Goal: Task Accomplishment & Management: Use online tool/utility

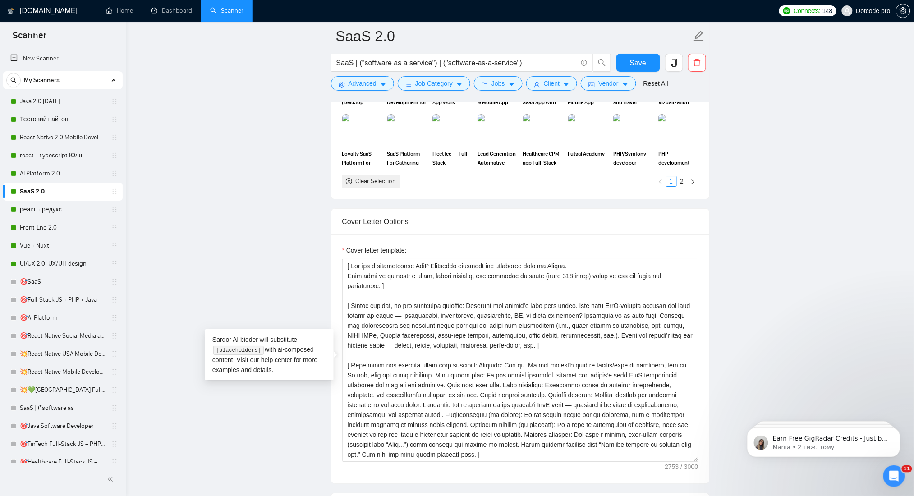
scroll to position [139, 0]
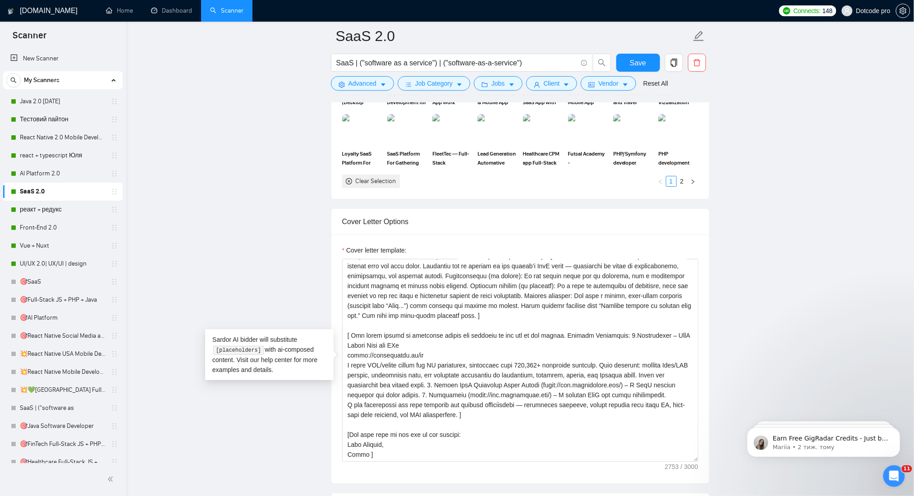
click at [235, 186] on main "SaaS 2.0 SaaS | ("software as a service") | ("software-as-a-service") Save Adva…" at bounding box center [520, 364] width 759 height 2700
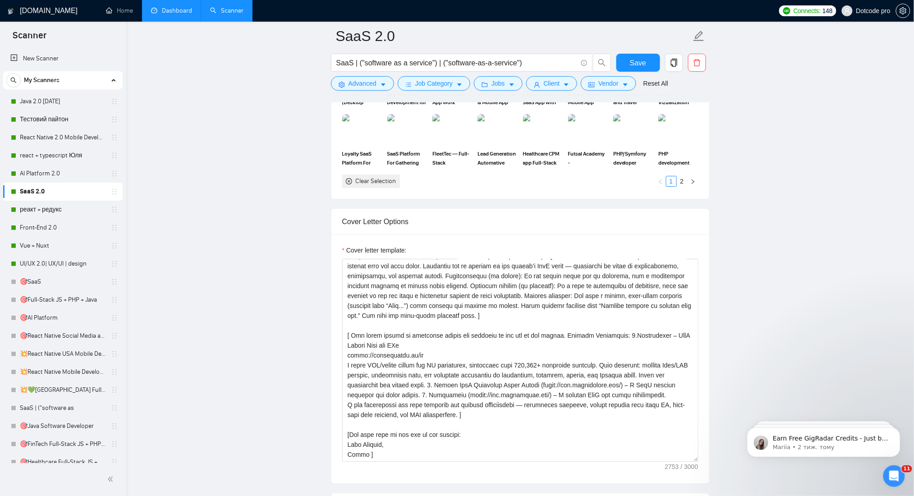
click at [160, 7] on link "Dashboard" at bounding box center [171, 11] width 41 height 8
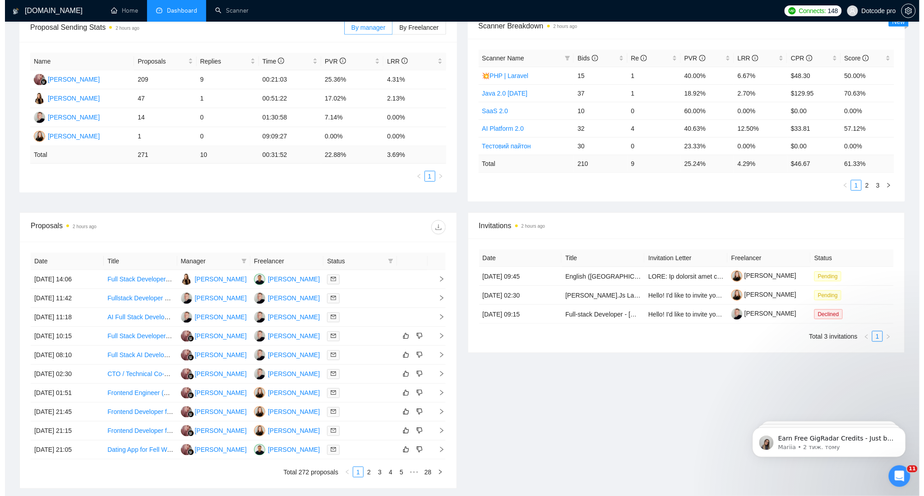
scroll to position [147, 0]
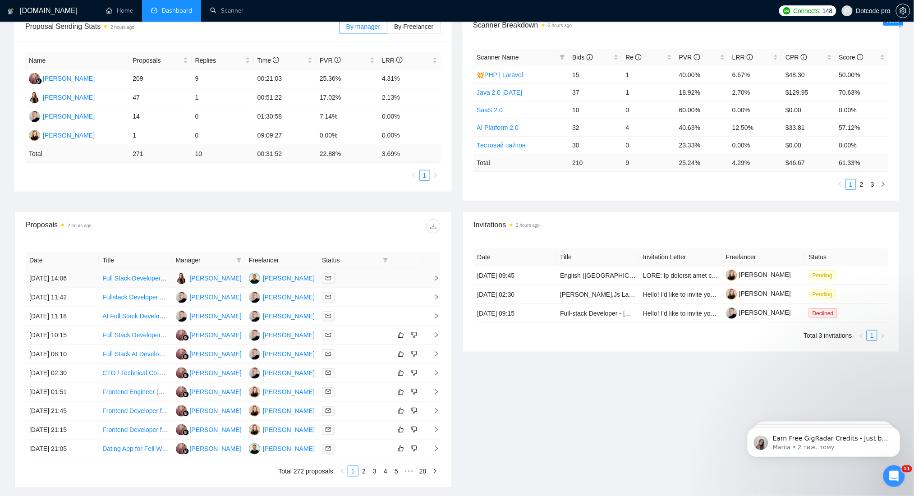
click at [99, 279] on td "Full Stack Developer for Notification Preferences (Mobile & Email)" at bounding box center [135, 278] width 73 height 19
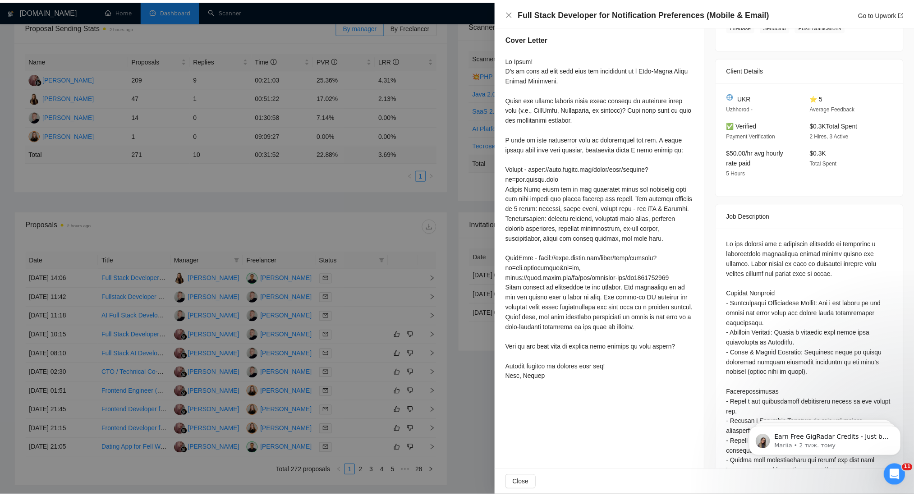
scroll to position [180, 0]
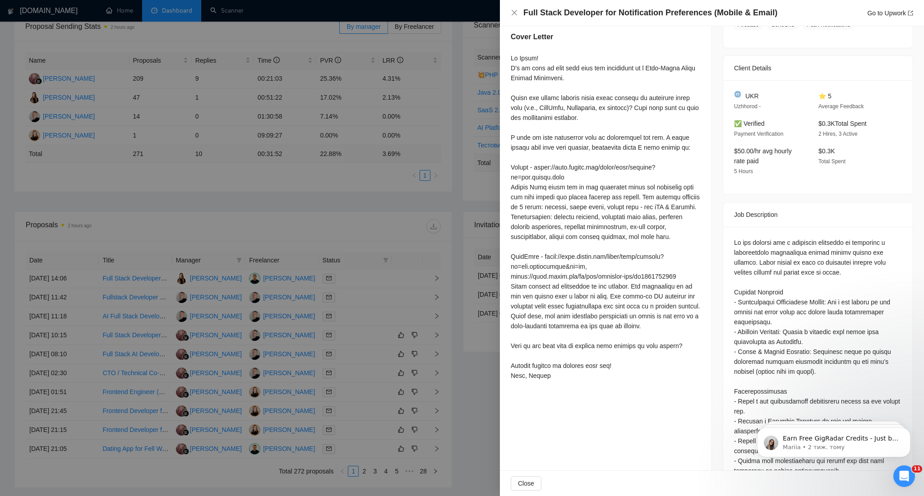
click at [387, 229] on div at bounding box center [462, 248] width 924 height 496
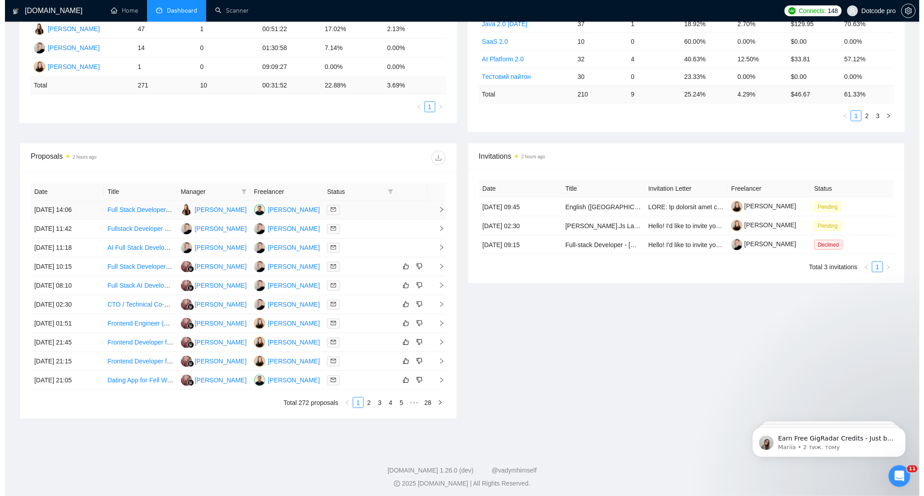
scroll to position [219, 0]
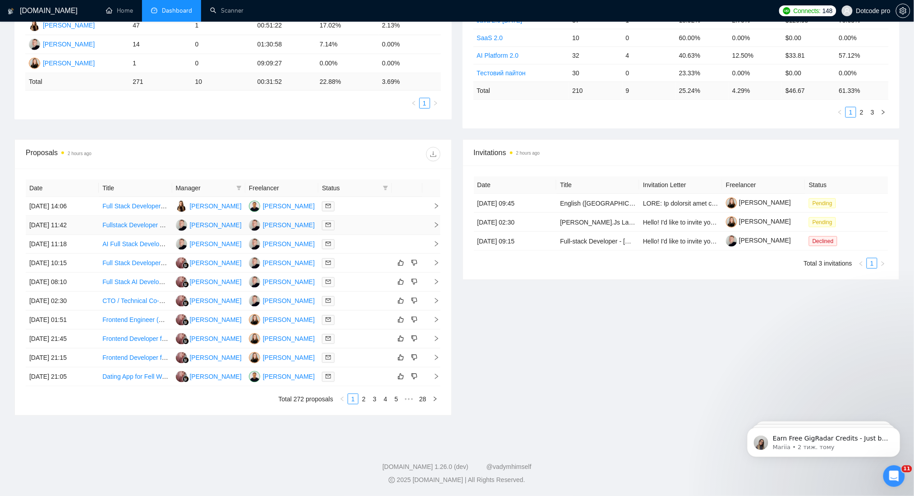
click at [89, 225] on td "[DATE] 11:42" at bounding box center [62, 225] width 73 height 19
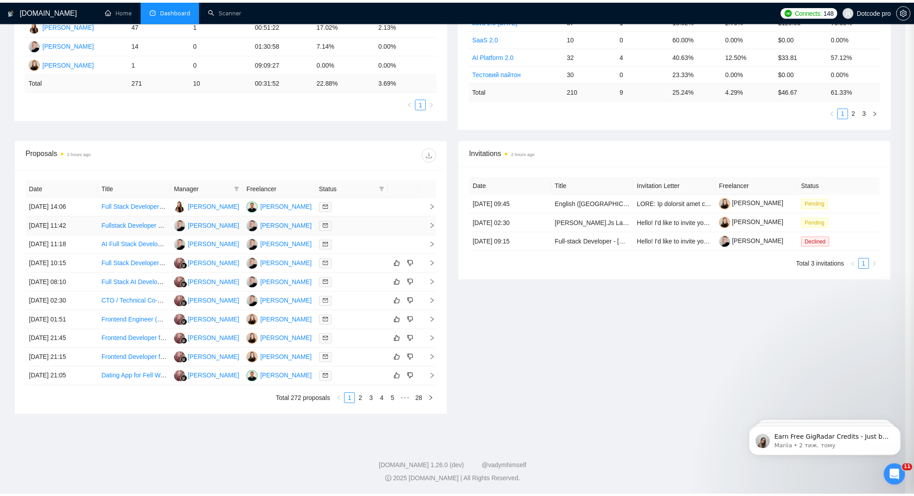
scroll to position [53, 0]
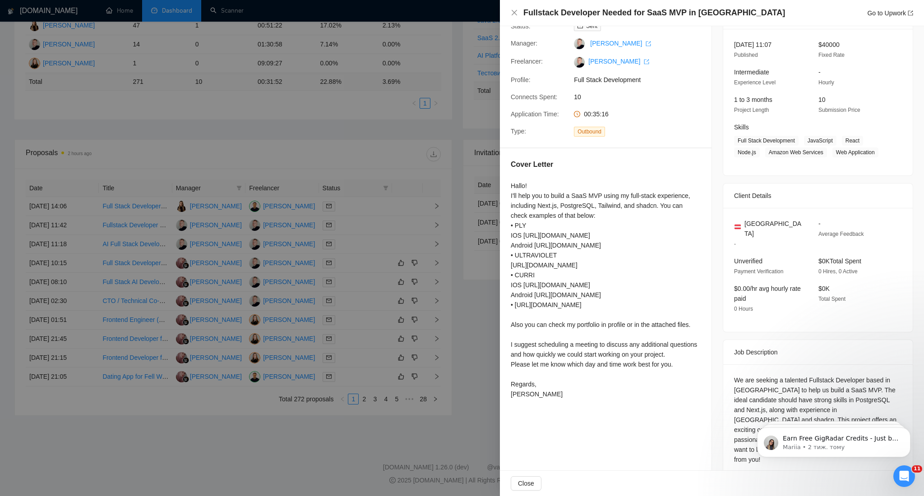
click at [377, 168] on div at bounding box center [462, 248] width 924 height 496
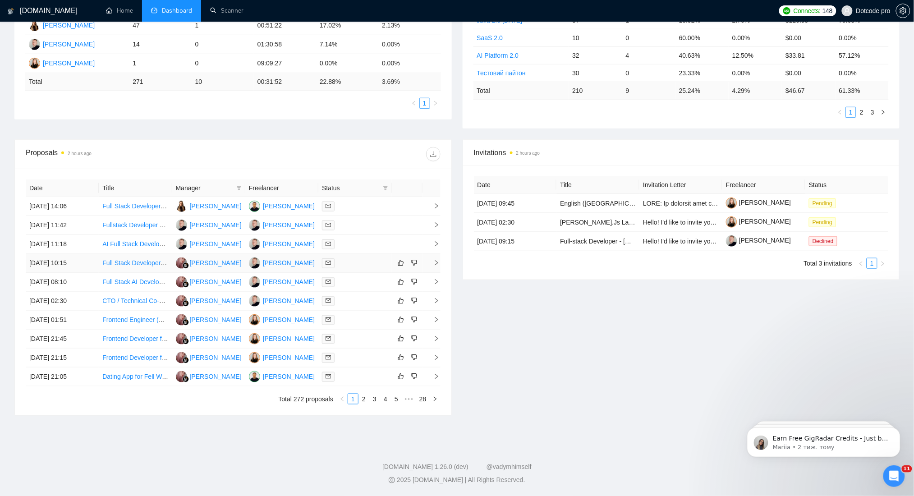
click at [92, 260] on td "[DATE] 10:15" at bounding box center [62, 263] width 73 height 19
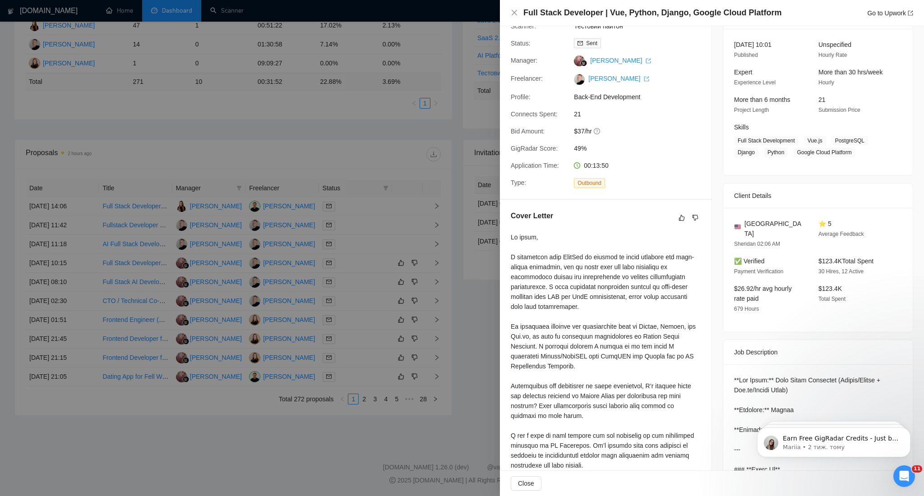
click at [262, 152] on div at bounding box center [462, 248] width 924 height 496
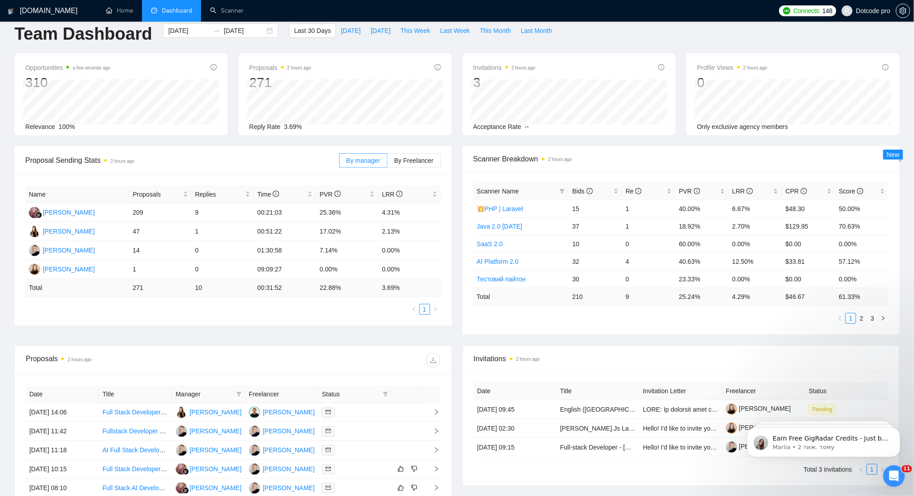
scroll to position [0, 0]
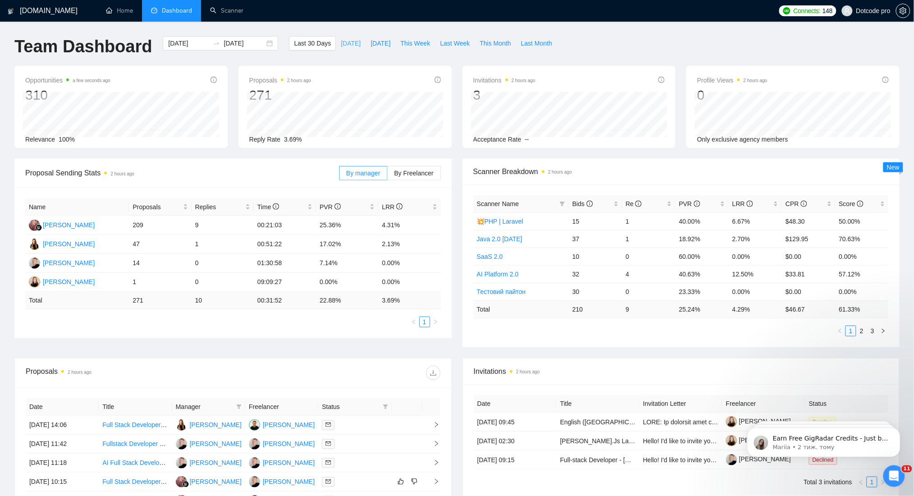
click at [336, 41] on button "[DATE]" at bounding box center [351, 43] width 30 height 14
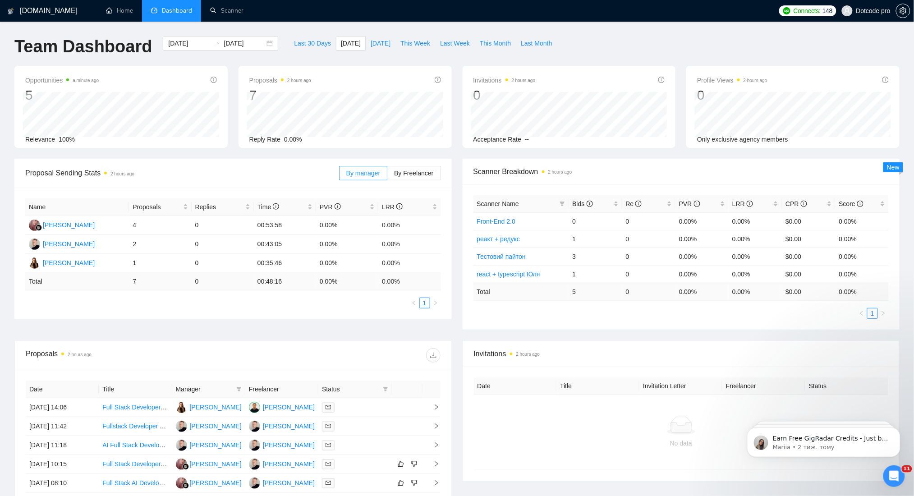
click at [356, 54] on div "Last 30 Days Today Yesterday This Week Last Week This Month Last Month" at bounding box center [423, 51] width 279 height 30
click at [371, 44] on span "[DATE]" at bounding box center [381, 43] width 20 height 10
type input "2025-08-31"
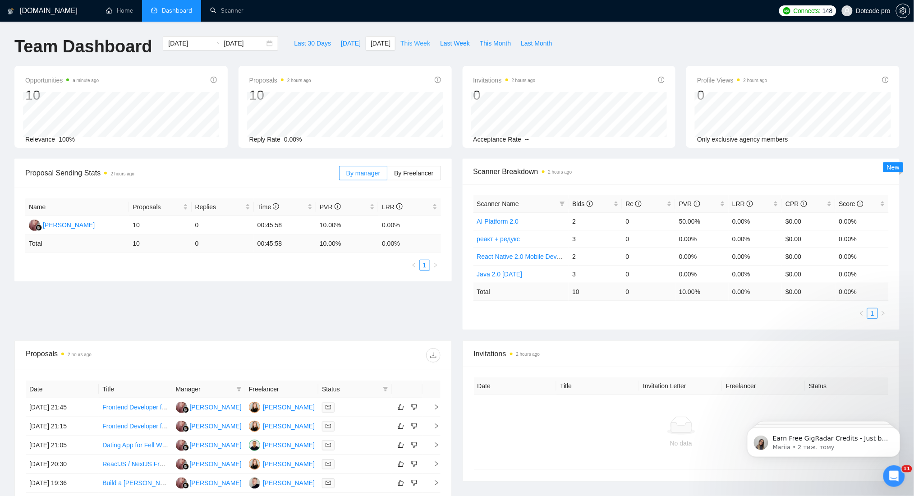
click at [401, 45] on span "This Week" at bounding box center [416, 43] width 30 height 10
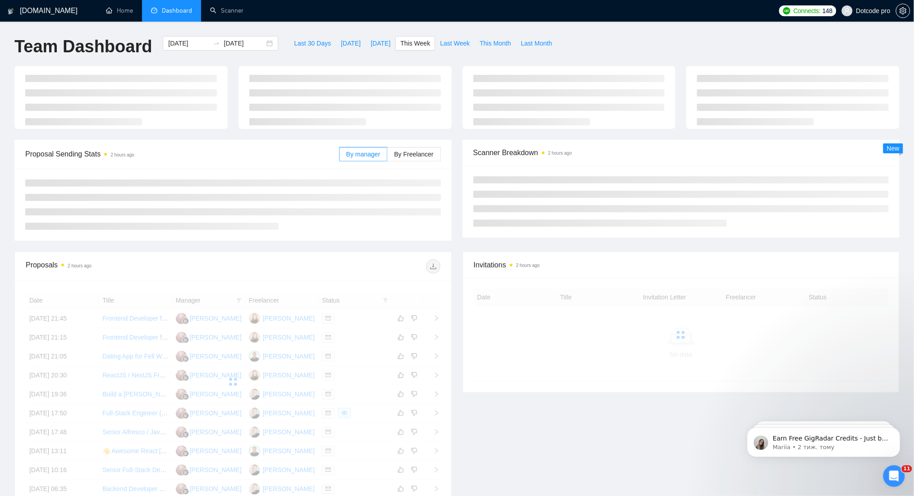
type input "[DATE]"
type input "2025-09-07"
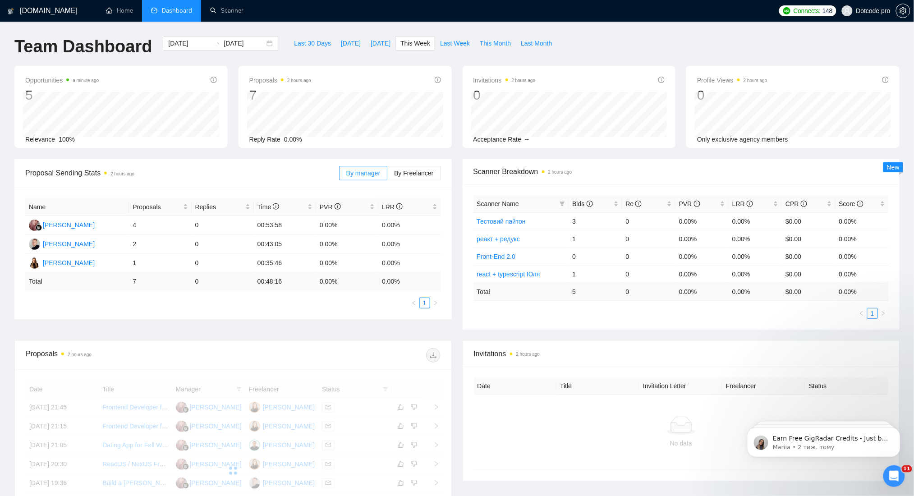
click at [234, 79] on div "Proposals 2 hours ago 7 Reply Rate 0.00%" at bounding box center [345, 107] width 224 height 82
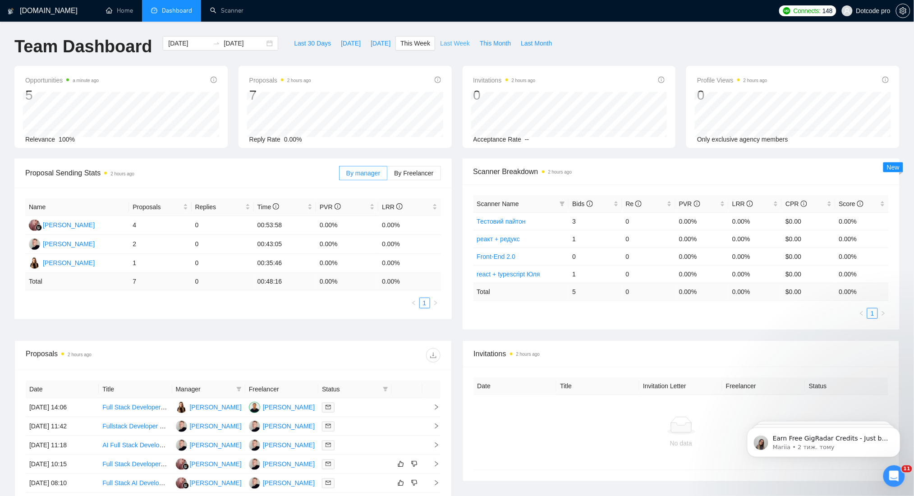
click at [443, 46] on span "Last Week" at bounding box center [455, 43] width 30 height 10
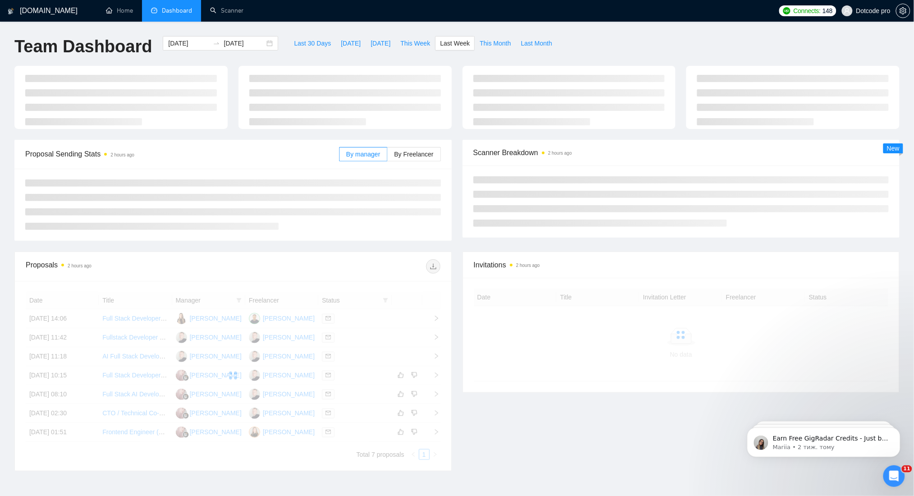
type input "2025-08-25"
type input "2025-08-31"
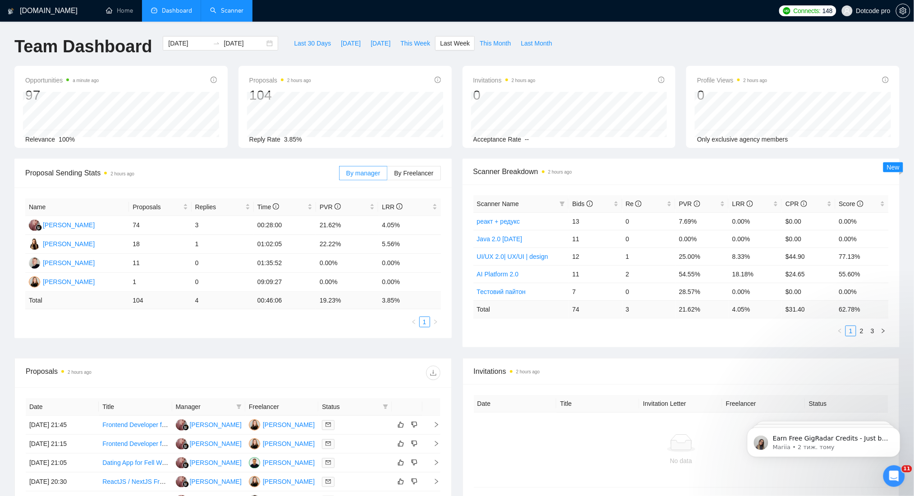
click at [230, 13] on link "Scanner" at bounding box center [226, 11] width 33 height 8
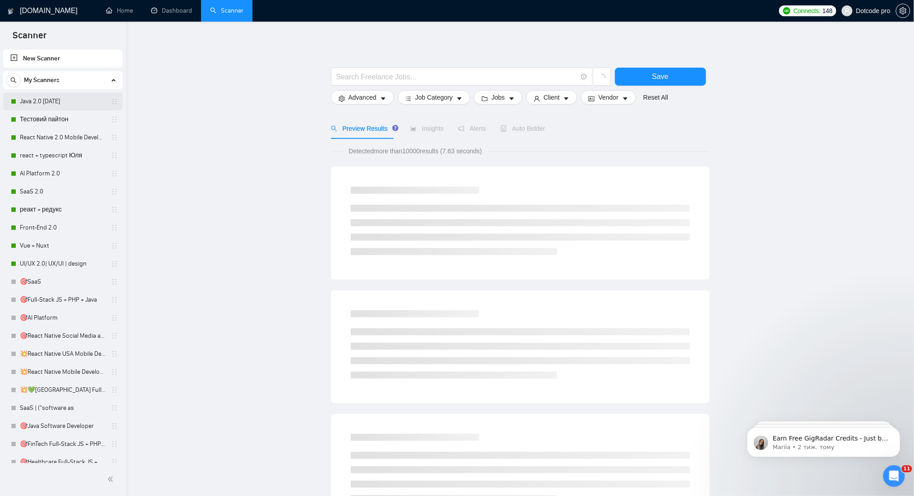
click at [52, 102] on link "Java 2.0 [DATE]" at bounding box center [63, 101] width 86 height 18
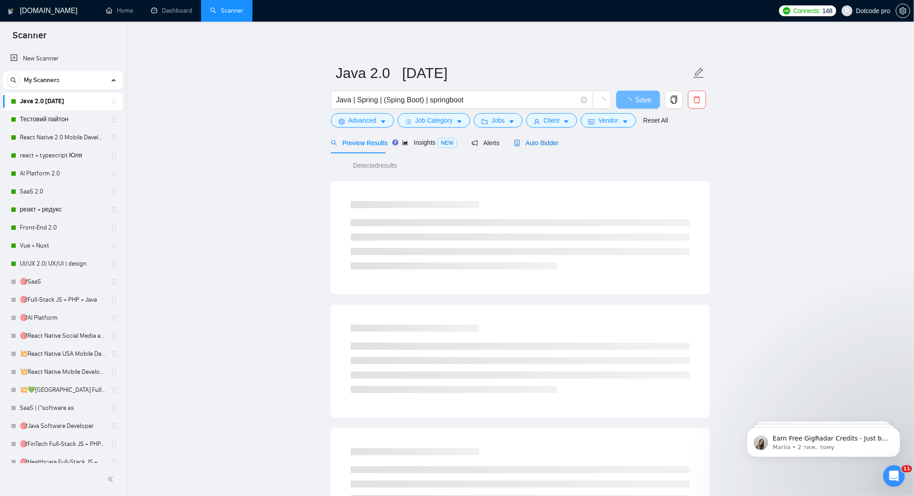
click at [544, 143] on span "Auto Bidder" at bounding box center [536, 142] width 45 height 7
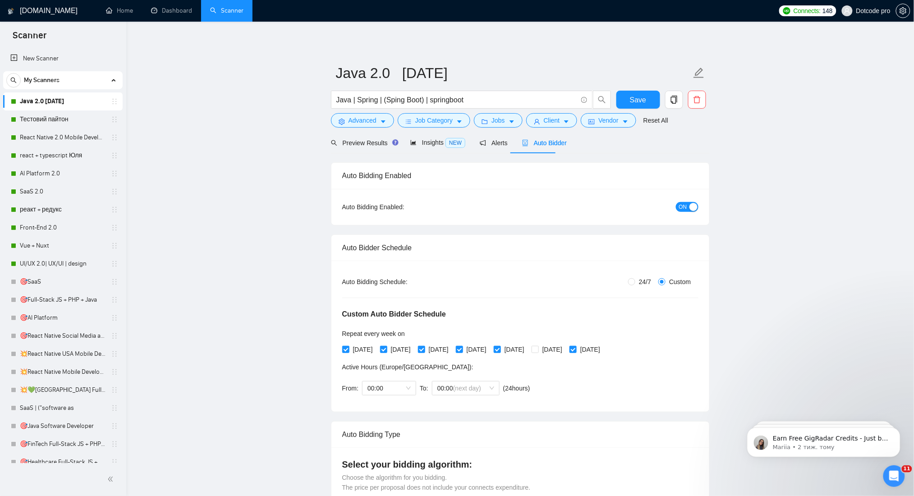
radio input "false"
radio input "true"
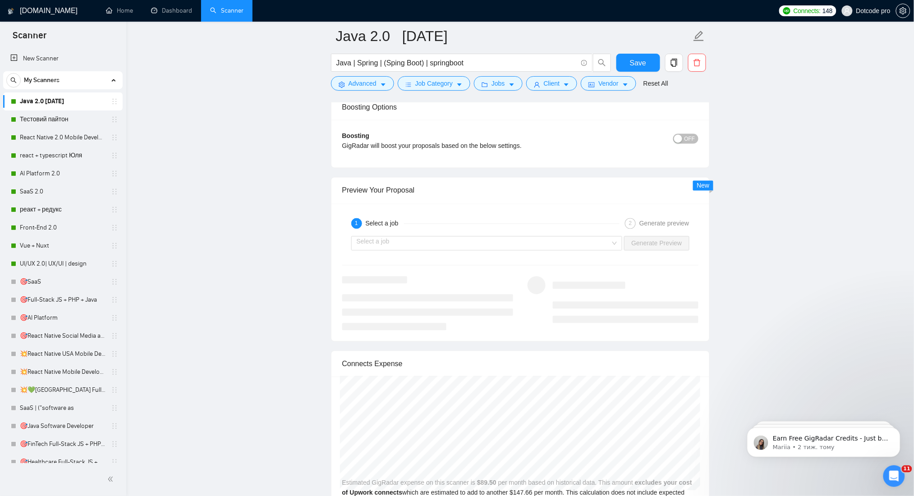
scroll to position [1744, 0]
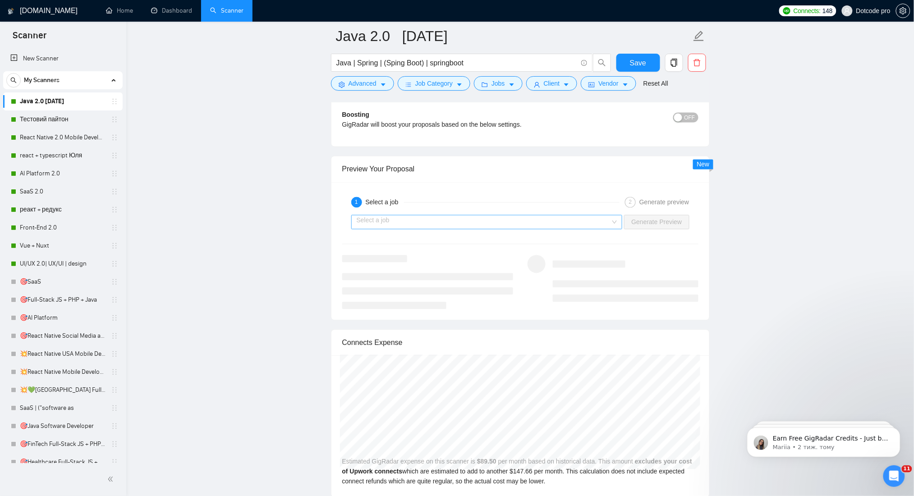
click at [461, 217] on input "search" at bounding box center [484, 223] width 254 height 14
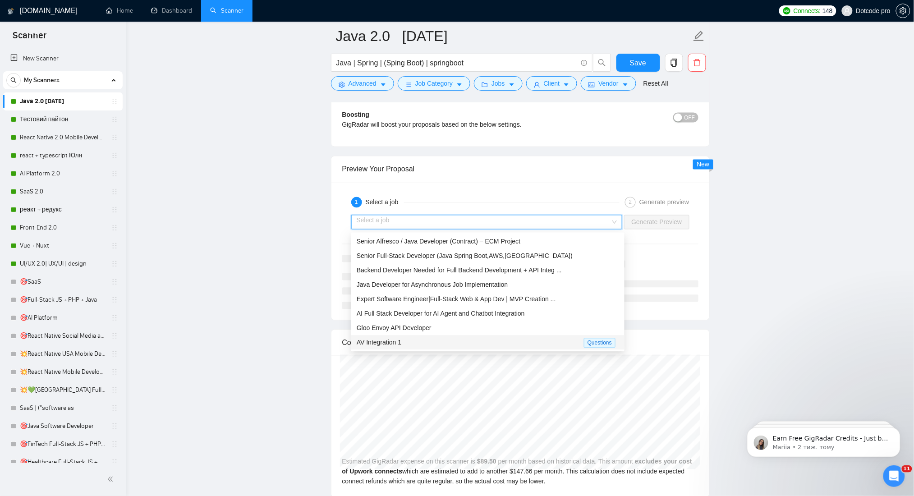
click at [485, 341] on div "AV Integration 1" at bounding box center [470, 343] width 227 height 10
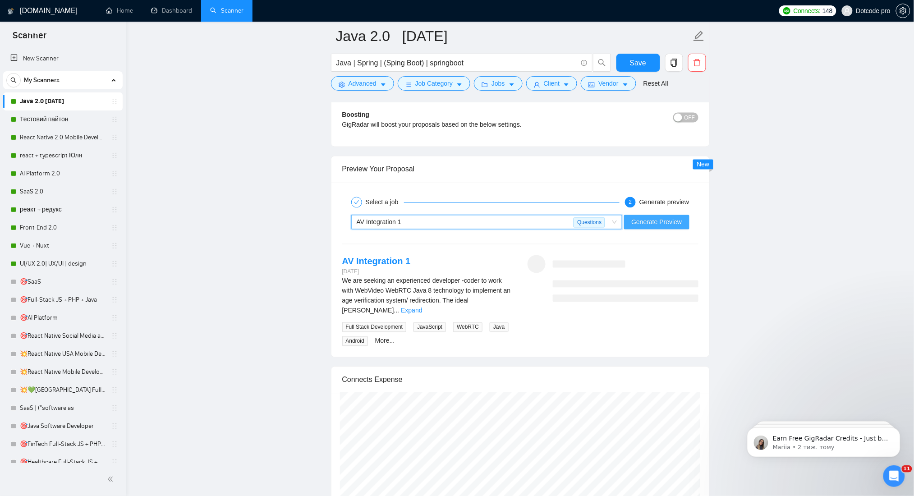
click at [668, 219] on span "Generate Preview" at bounding box center [657, 222] width 51 height 10
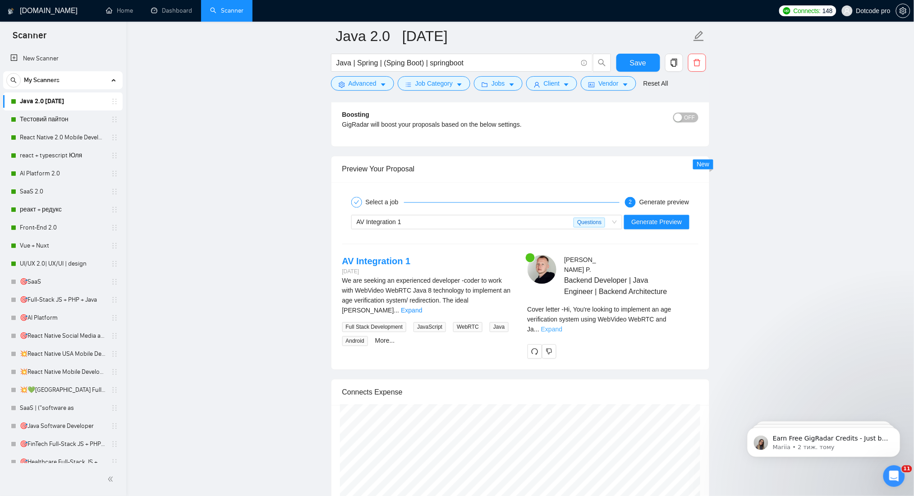
click at [563, 326] on link "Expand" at bounding box center [551, 329] width 21 height 7
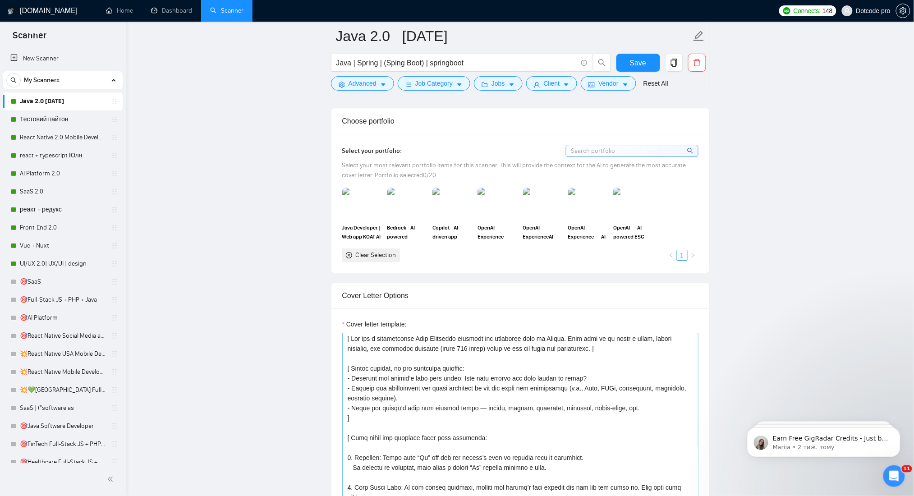
scroll to position [0, 0]
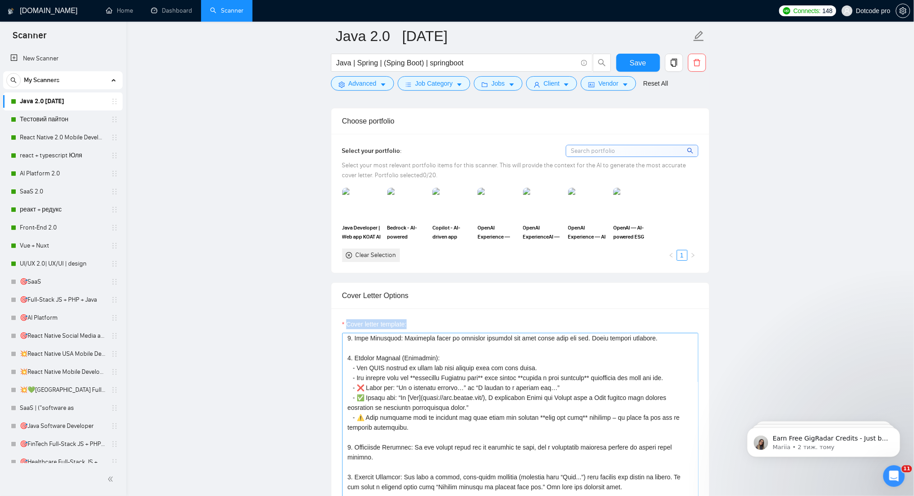
drag, startPoint x: 342, startPoint y: 323, endPoint x: 471, endPoint y: 385, distance: 142.3
click at [470, 385] on div "Cover letter template:" at bounding box center [520, 427] width 356 height 217
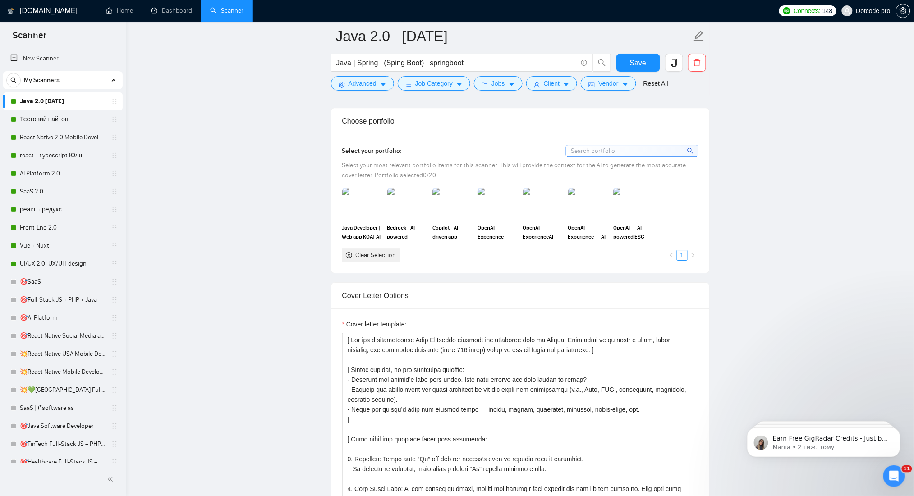
click at [419, 308] on div "Cover Letter Options" at bounding box center [520, 296] width 356 height 26
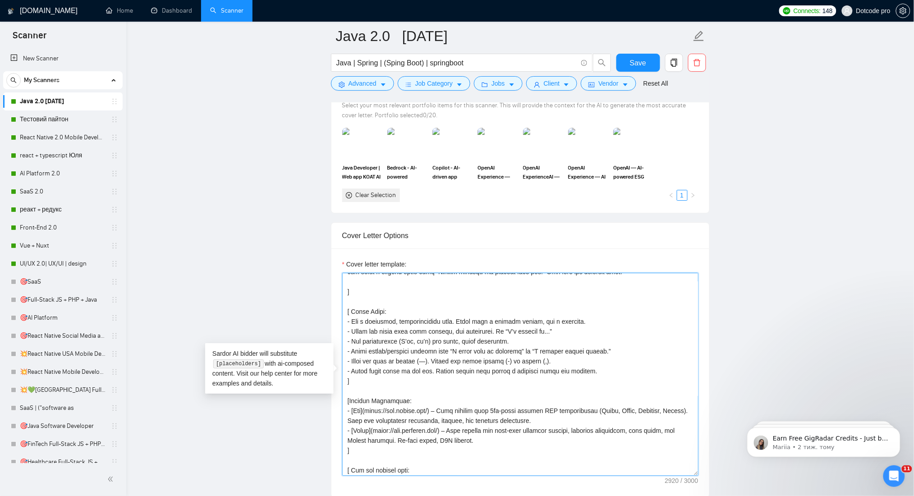
scroll to position [367, 0]
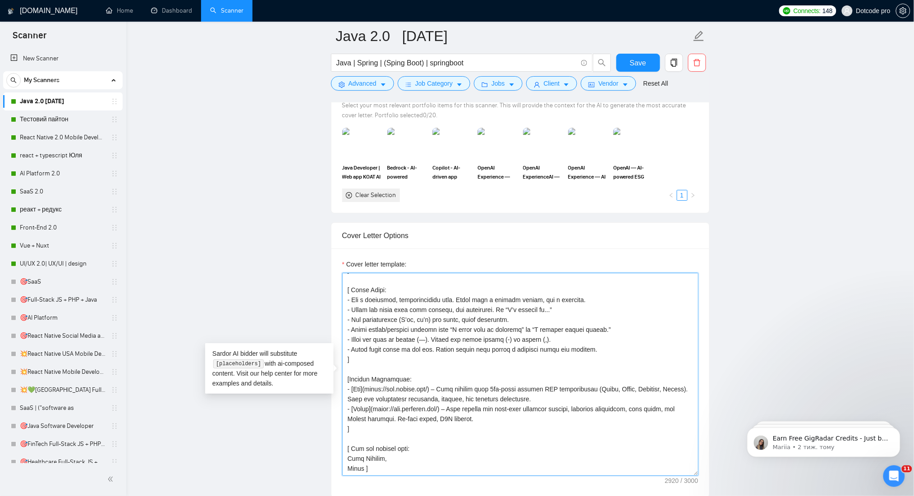
drag, startPoint x: 346, startPoint y: 282, endPoint x: 451, endPoint y: 472, distance: 217.3
click at [469, 475] on textarea "Cover letter template:" at bounding box center [520, 374] width 356 height 203
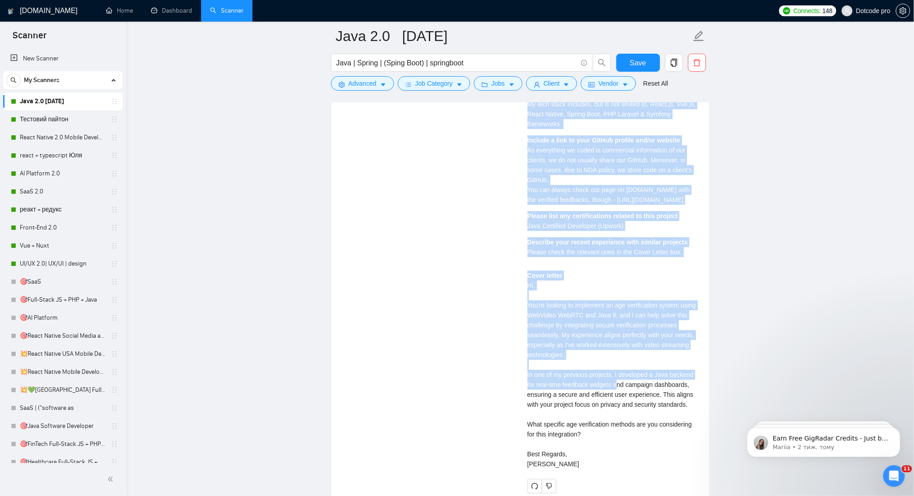
scroll to position [2285, 0]
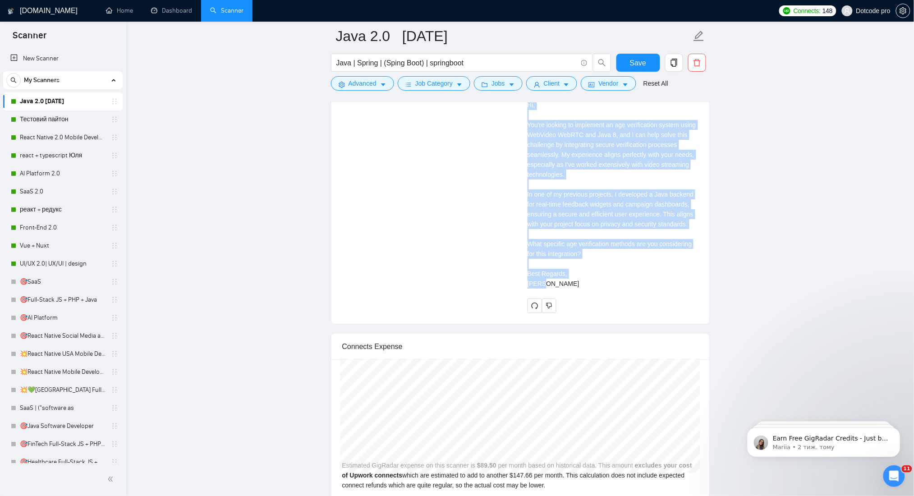
drag, startPoint x: 528, startPoint y: 361, endPoint x: 591, endPoint y: 289, distance: 95.9
click at [591, 289] on div "Yurii P . Backend Developer | Java Engineer | Backend Architecture Describe you…" at bounding box center [613, 13] width 185 height 599
copy div "Describe your approach to testing and improving QA QA process that we use: 1) R…"
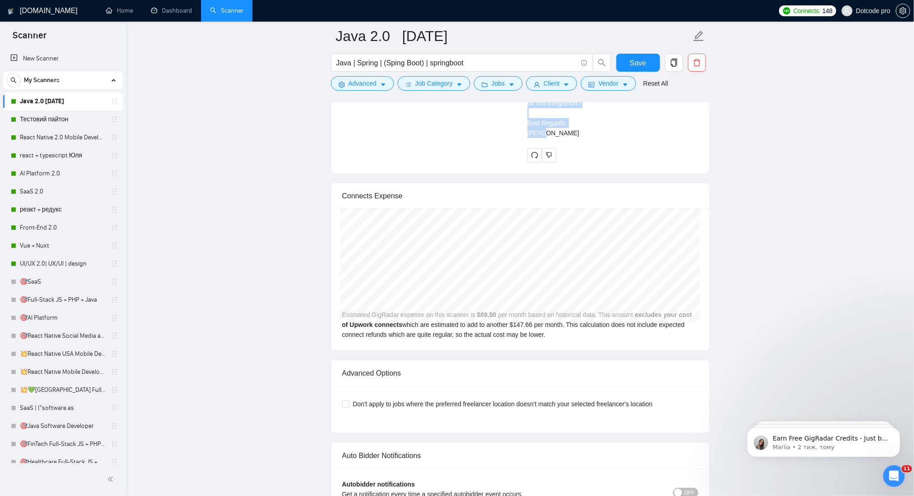
scroll to position [2346, 0]
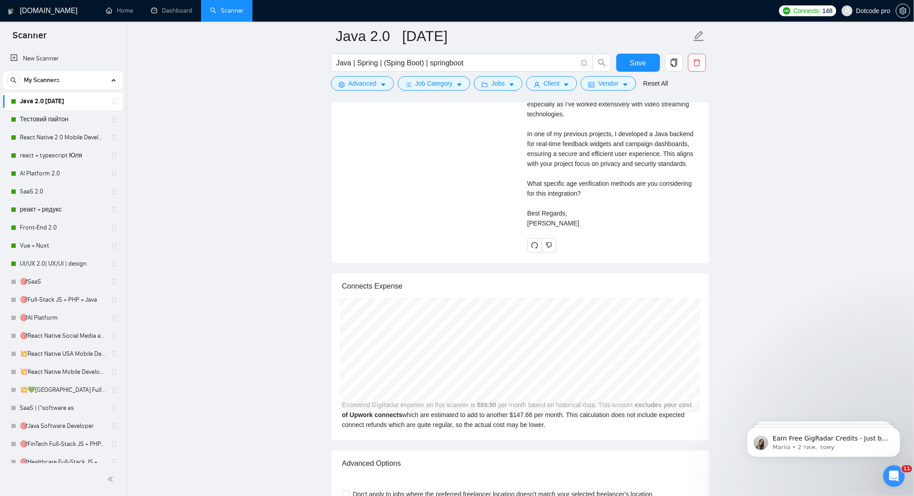
click at [554, 249] on button "button" at bounding box center [549, 245] width 14 height 14
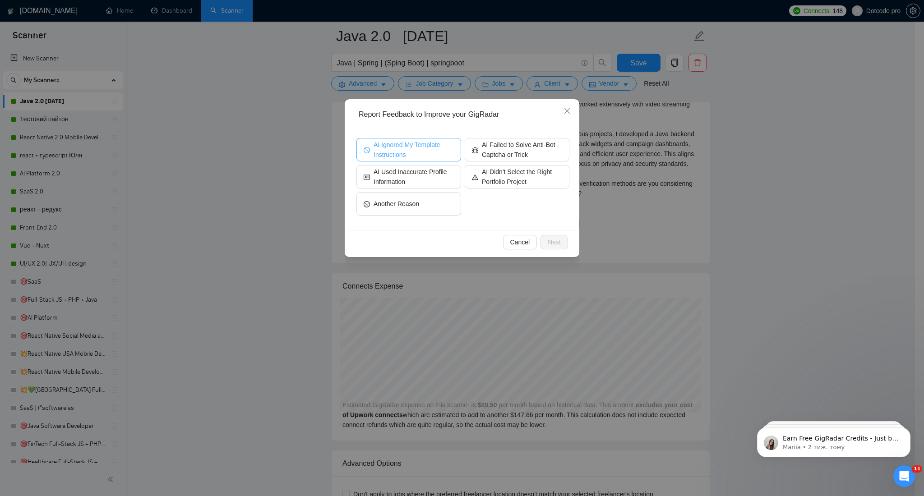
click at [412, 150] on span "AI Ignored My Template Instructions" at bounding box center [414, 150] width 80 height 20
click at [482, 173] on span "AI Didn't Select the Right Portfolio Project" at bounding box center [522, 177] width 80 height 20
click at [564, 242] on button "Next" at bounding box center [554, 242] width 28 height 14
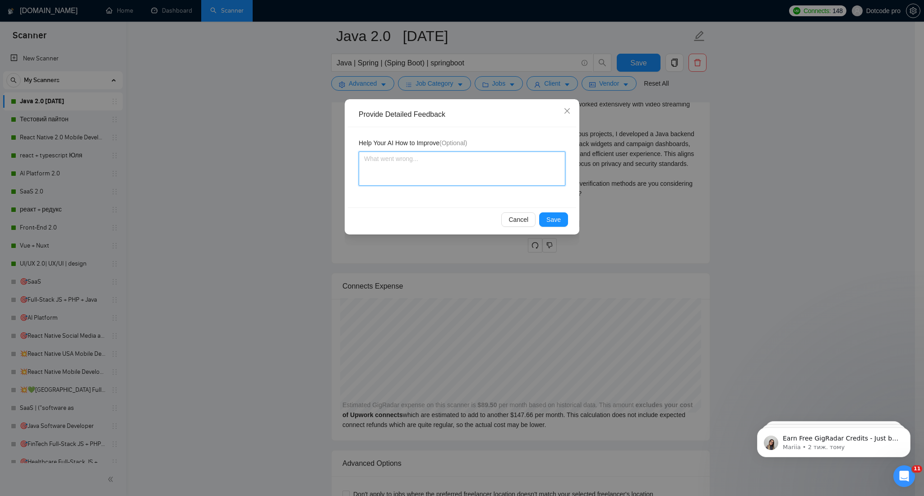
click at [485, 177] on textarea at bounding box center [462, 169] width 207 height 34
type textarea "ф"
type textarea "a"
type textarea "al"
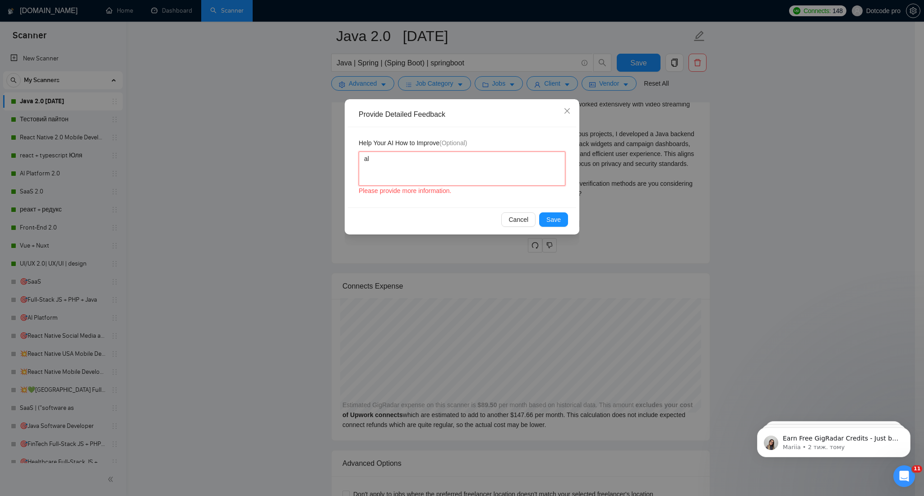
type textarea "alw"
type textarea "alwa"
type textarea "alway"
type textarea "always"
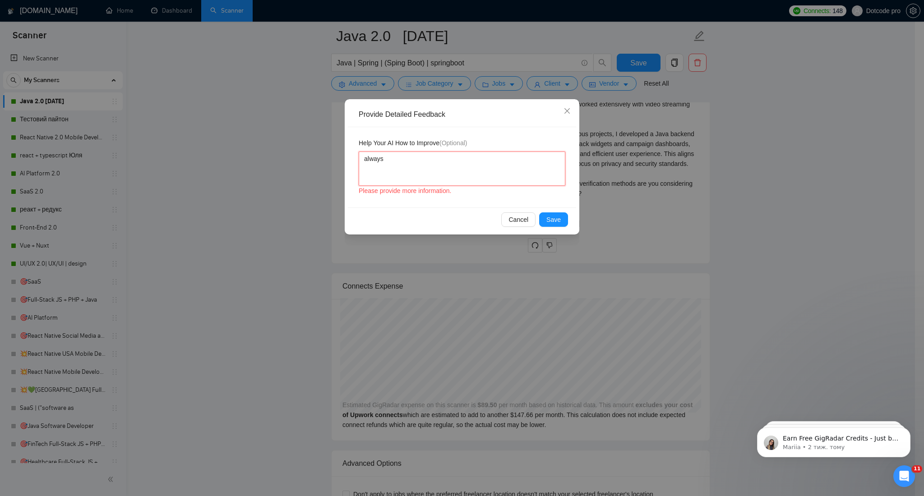
type textarea "always u"
type textarea "always us"
type textarea "always use"
type textarea "always use l"
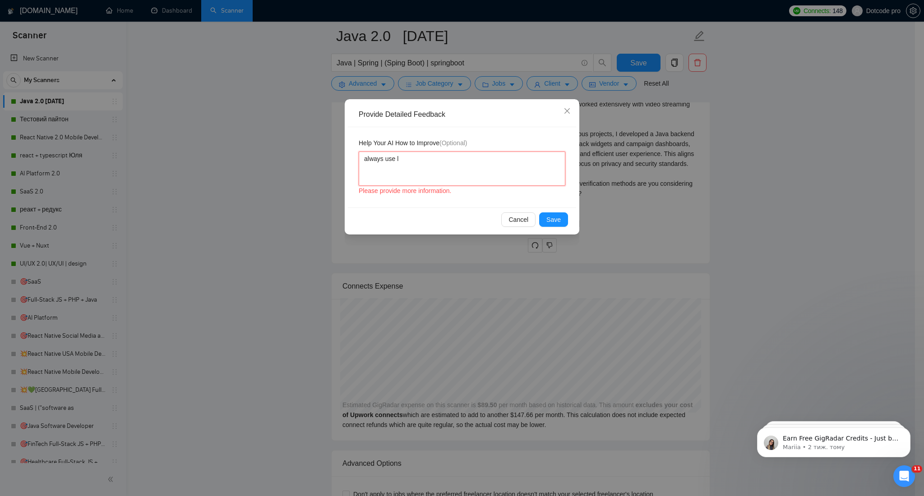
type textarea "always use li"
type textarea "always use lin"
type textarea "always use link"
type textarea "always use links"
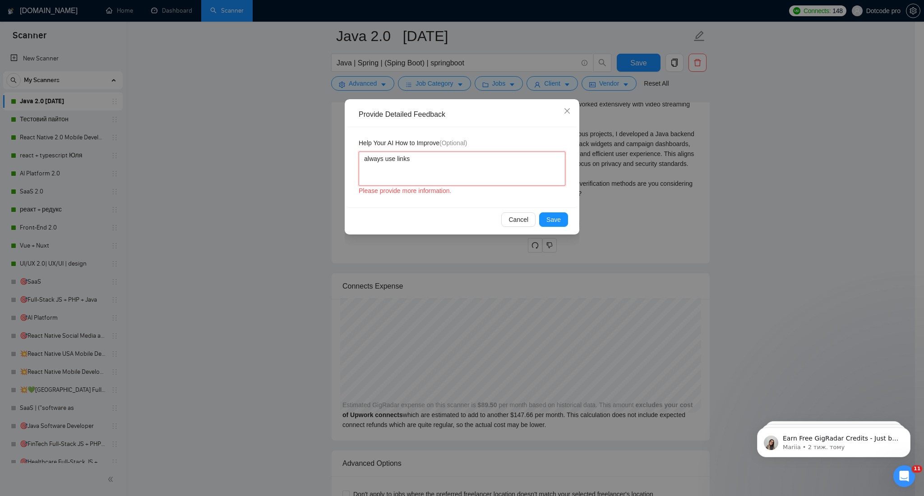
type textarea "always use links t"
type textarea "always use links to"
type textarea "always use links to t"
type textarea "always use links to th"
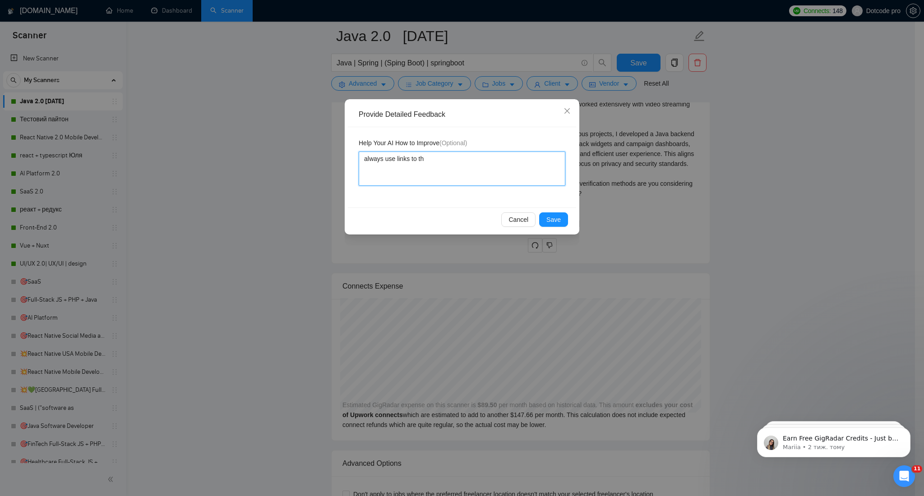
type textarea "always use links to the"
type textarea "always use links to the p"
type textarea "always use links to the pr"
type textarea "always use links to the pro"
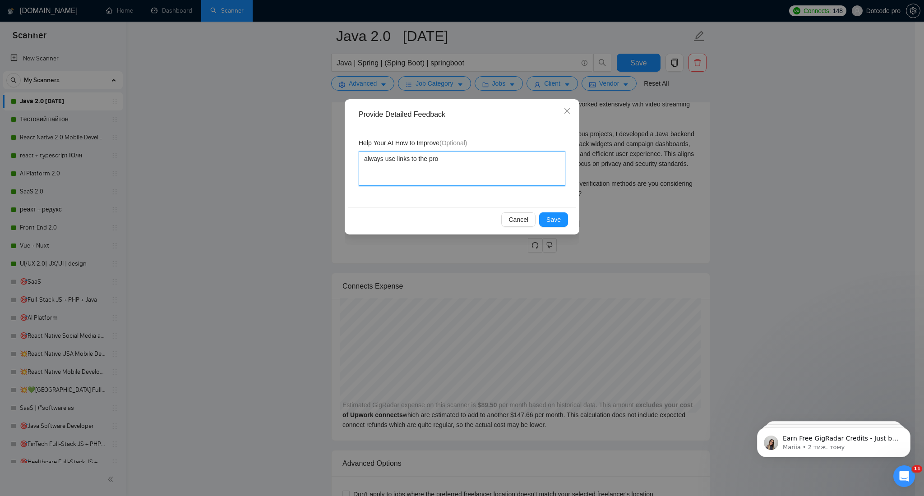
type textarea "always use links to the proj"
type textarea "always use links to the proje"
type textarea "always use links to the projec"
type textarea "always use links to the project"
type textarea "always use links to the projects"
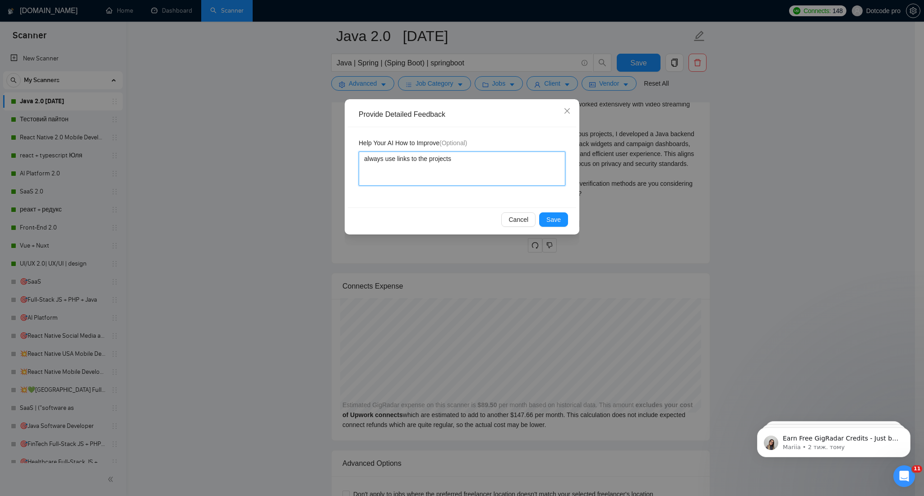
type textarea "always use links to the projects"
type textarea "always use links to the projects a"
type textarea "always use links to the projects an"
type textarea "always use links to the projects and"
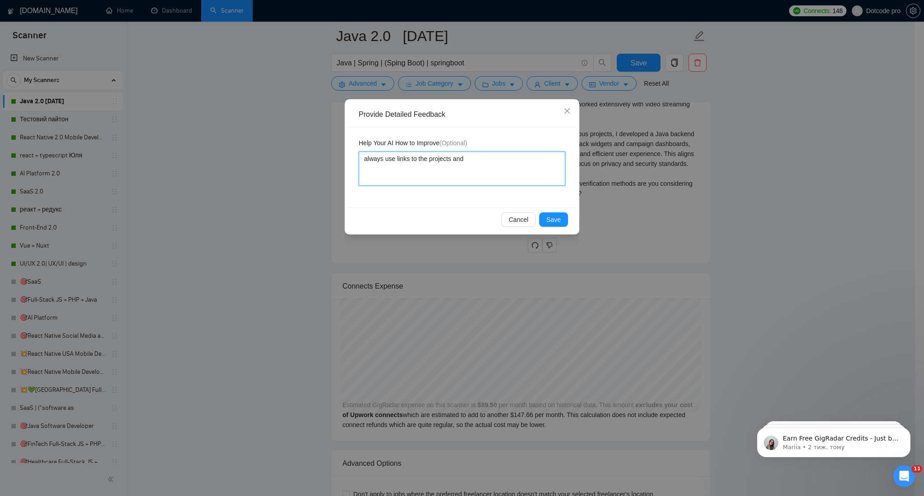
type textarea "always use links to the projects and r"
type textarea "always use links to the projects and re"
type textarea "always use links to the projects and rea"
type textarea "always use links to the projects and real"
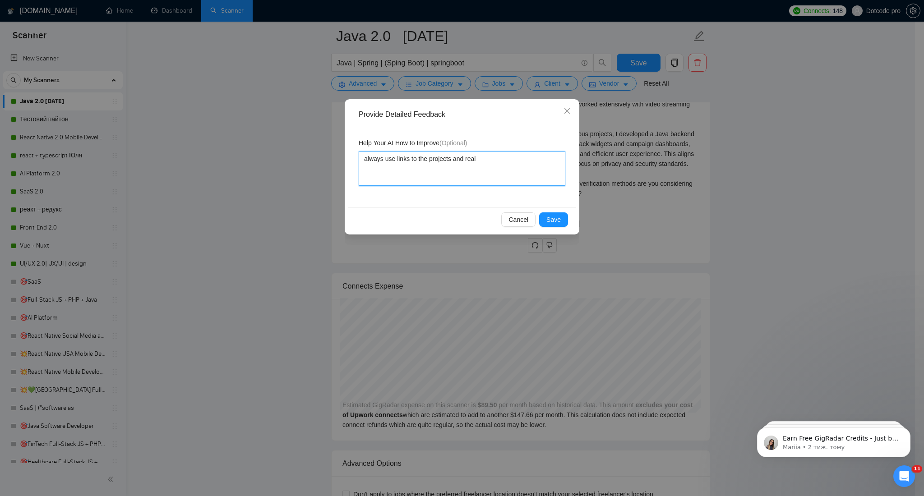
type textarea "always use links to the projects and real m"
type textarea "always use links to the projects and real ma"
type textarea "always use links to the projects and real m"
type textarea "always use links to the projects and real"
type textarea "always use links to the projects and real n"
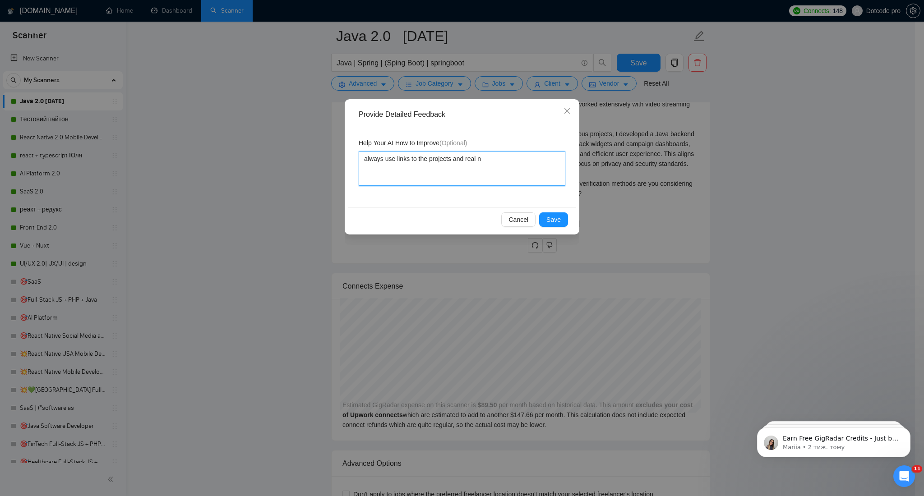
type textarea "always use links to the projects and real na"
type textarea "always use links to the projects and real nam"
type textarea "always use links to the projects and real name"
type textarea "always use links to the projects and real names"
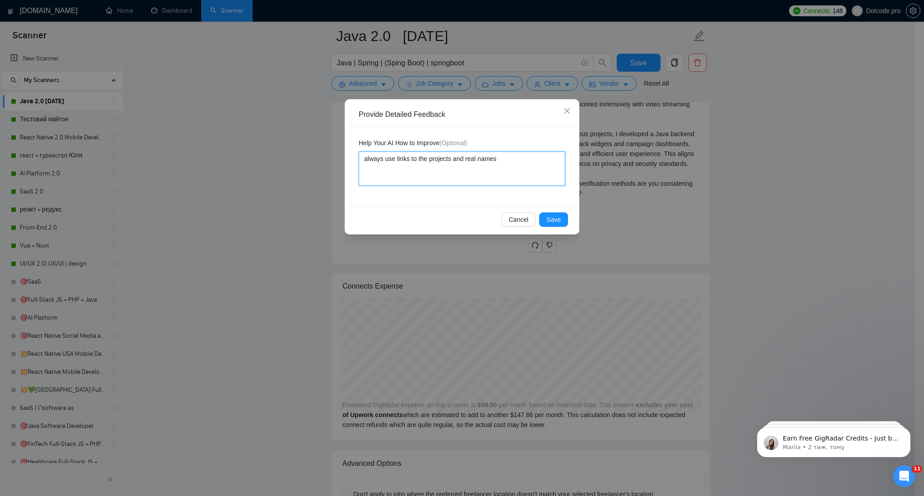
type textarea "always use links to the projects and real names o"
type textarea "always use links to the projects and real names of"
type textarea "always use links to the projects and real names of t"
type textarea "always use links to the projects and real names of th"
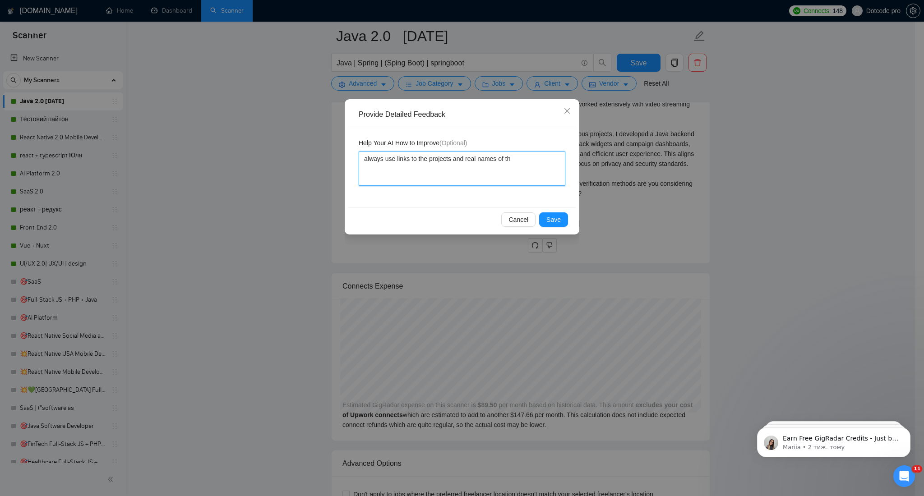
type textarea "always use links to the projects and real names of the"
type textarea "always use links to the projects and real names of the p"
type textarea "always use links to the projects and real names of the pr"
type textarea "always use links to the projects and real names of the pro"
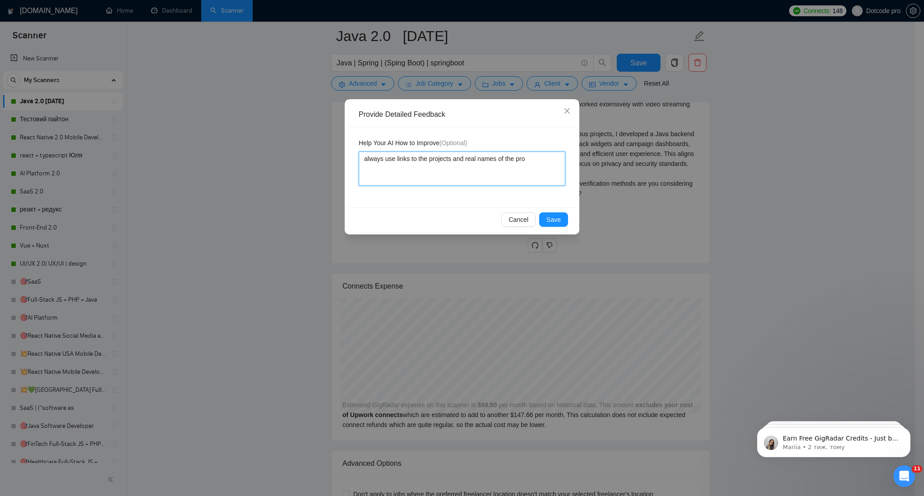
type textarea "always use links to the projects and real names of the proj"
type textarea "always use links to the projects and real names of the projr"
type textarea "always use links to the projects and real names of the proj"
type textarea "always use links to the projects and real names of the proje"
type textarea "always use links to the projects and real names of the projes"
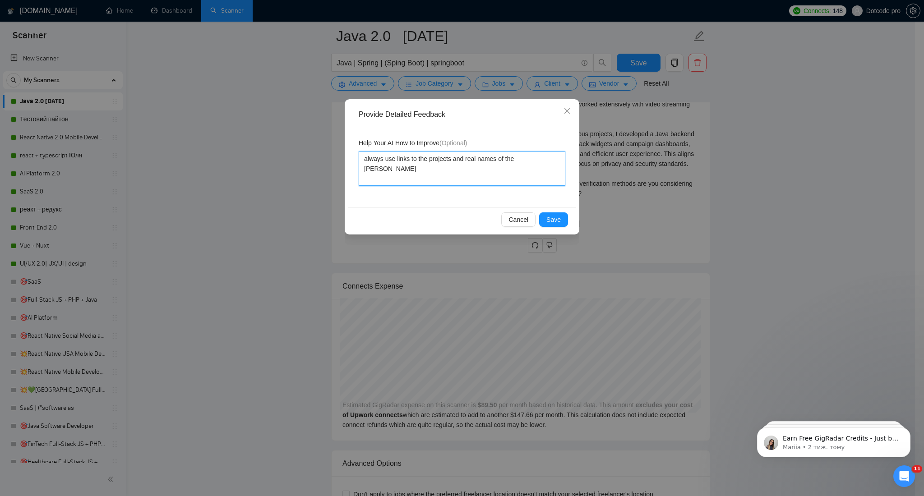
type textarea "always use links to the projects and real names of the projesc"
type textarea "always use links to the projects and real names of the projesct"
type textarea "always use links to the projects and real names of the projescts"
click at [534, 158] on textarea "always use links to the projects and real names of the projescts" at bounding box center [462, 169] width 207 height 34
click at [532, 158] on textarea "always use links to the projects and real names of the projescts" at bounding box center [462, 169] width 207 height 34
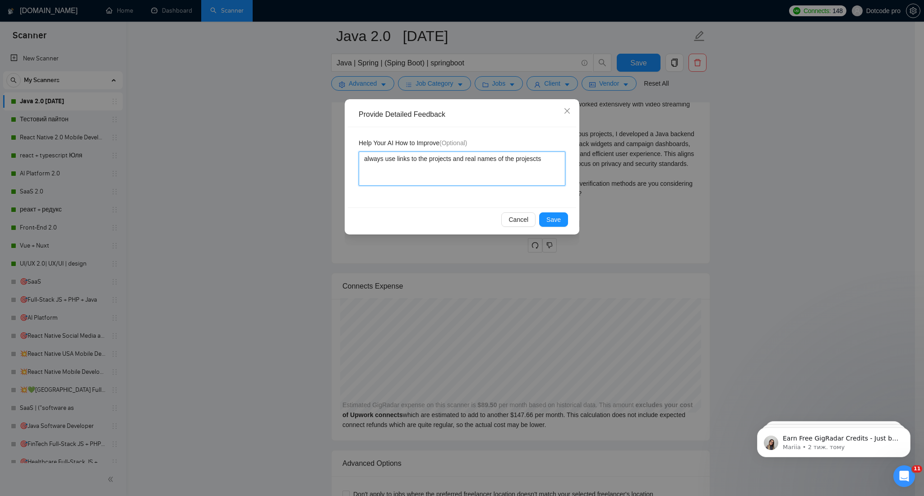
type textarea "always use links to the projects and real names of the projests"
type textarea "always use links to the projects and real names of the projets"
type textarea "always use links to the projects and real names of the projects"
click at [565, 219] on button "Save" at bounding box center [553, 219] width 29 height 14
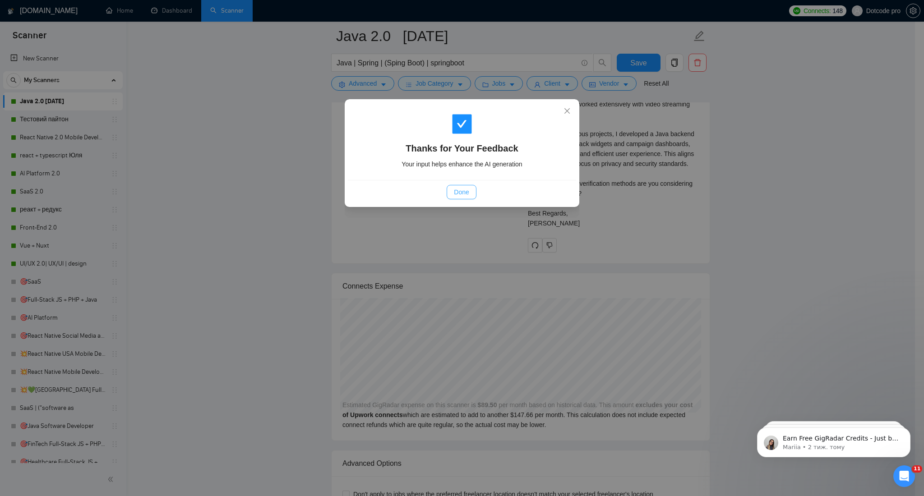
click at [466, 191] on span "Done" at bounding box center [461, 192] width 15 height 10
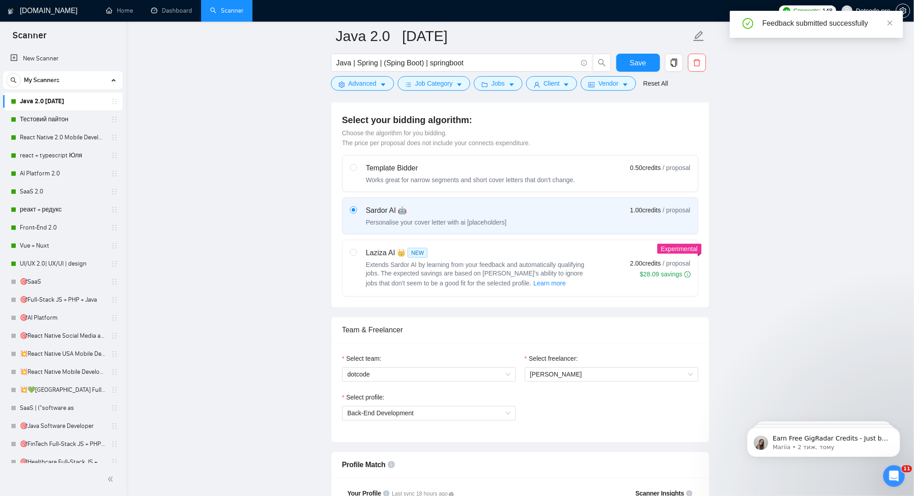
scroll to position [300, 0]
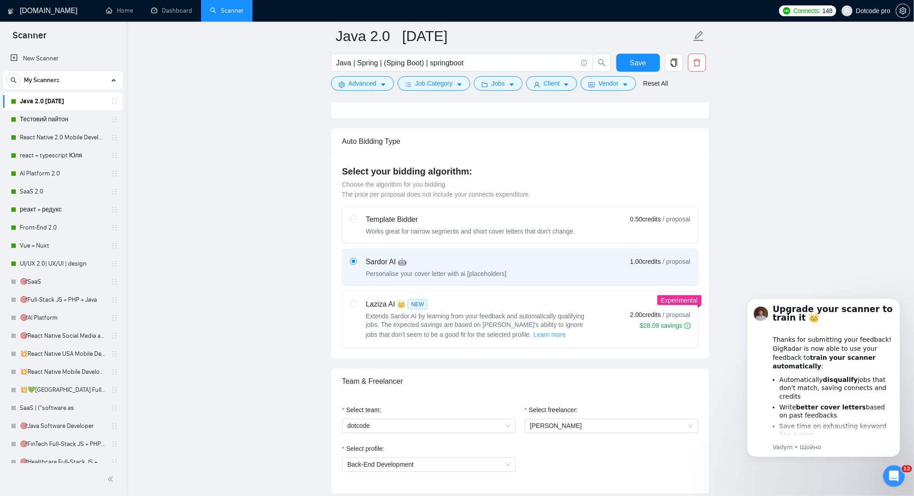
click at [534, 333] on span "Learn more" at bounding box center [550, 335] width 32 height 10
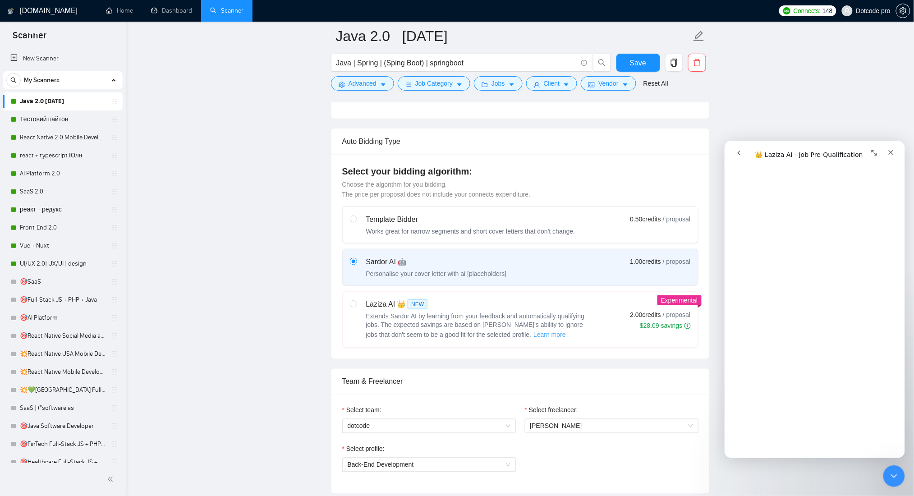
scroll to position [481, 0]
click at [637, 286] on div "Template Bidder Works great for narrow segments and short cover letters that do…" at bounding box center [520, 278] width 356 height 142
click at [893, 150] on icon "Закрити" at bounding box center [890, 151] width 7 height 7
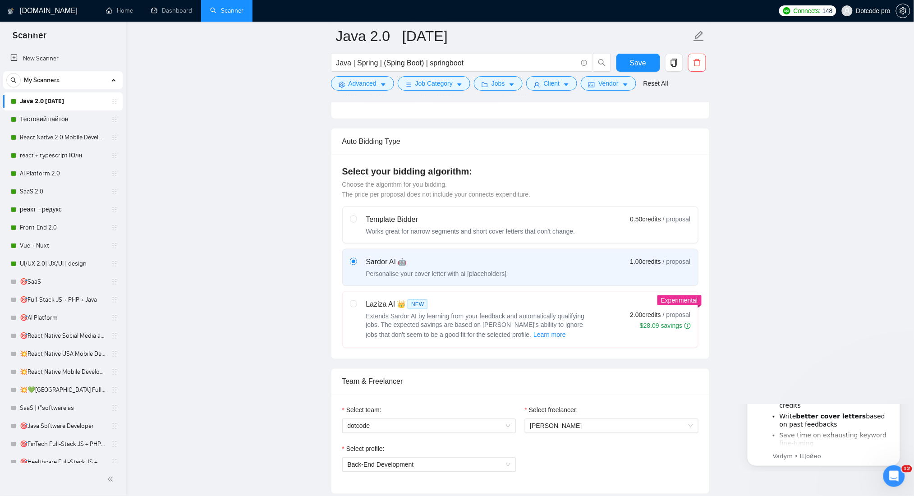
scroll to position [0, 0]
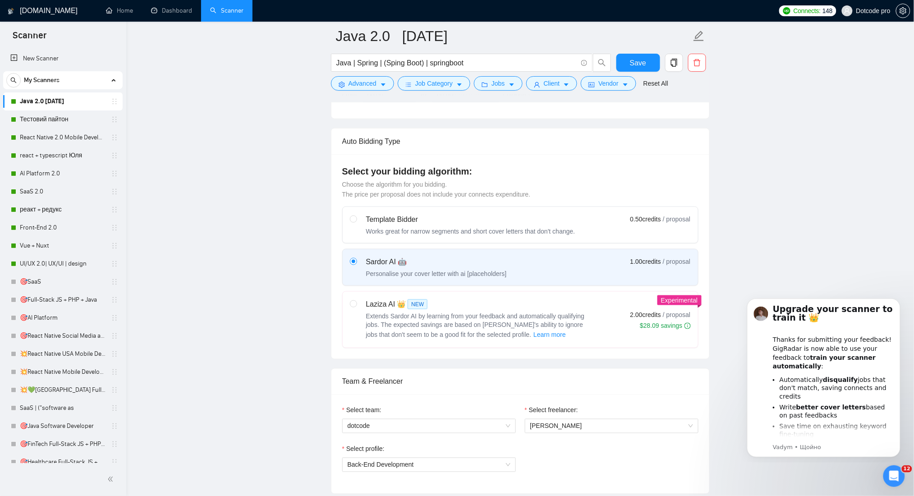
click at [648, 316] on span "2.00 credits" at bounding box center [646, 315] width 31 height 10
click at [356, 307] on input "radio" at bounding box center [353, 303] width 6 height 6
radio input "true"
radio input "false"
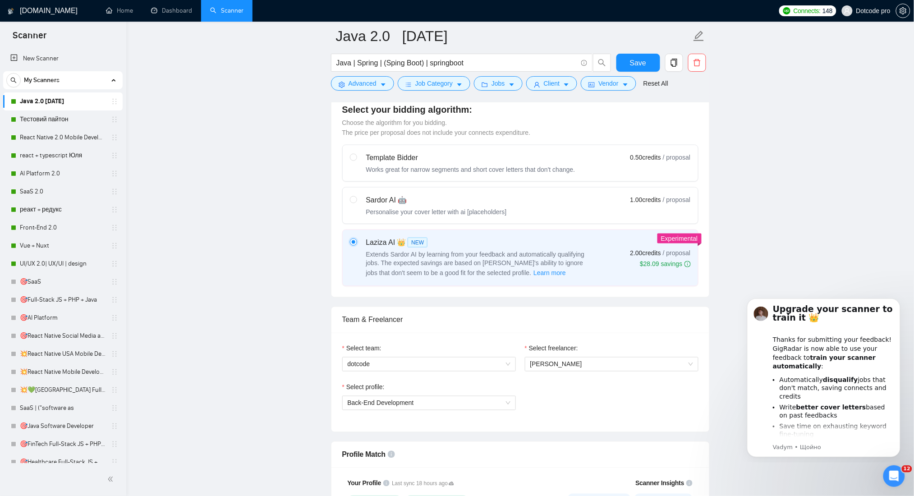
scroll to position [361, 0]
click at [355, 201] on input "radio" at bounding box center [353, 201] width 6 height 6
radio input "true"
radio input "false"
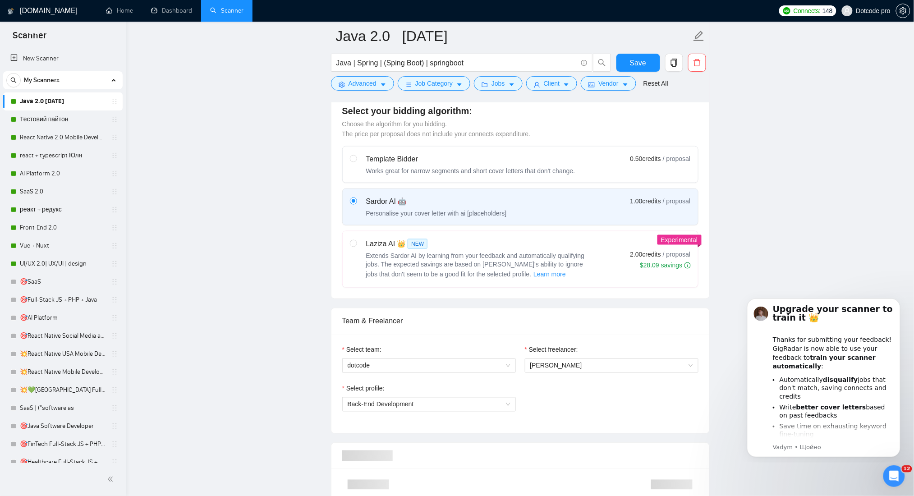
click at [392, 256] on span "Extends Sardor AI by learning from your feedback and automatically qualifying j…" at bounding box center [475, 265] width 219 height 26
click at [356, 246] on input "radio" at bounding box center [353, 243] width 6 height 6
radio input "true"
radio input "false"
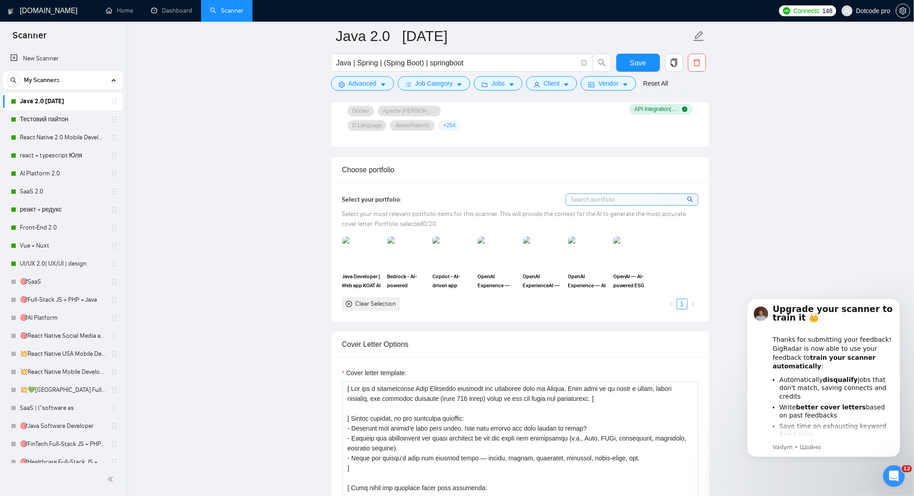
scroll to position [1022, 0]
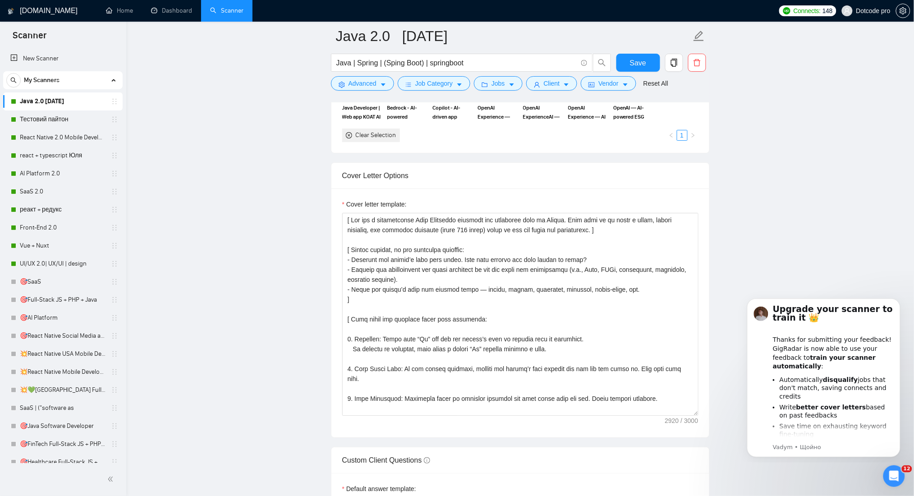
click at [349, 203] on label "Cover letter template:" at bounding box center [374, 204] width 65 height 10
click at [349, 213] on textarea "Cover letter template:" at bounding box center [520, 314] width 356 height 203
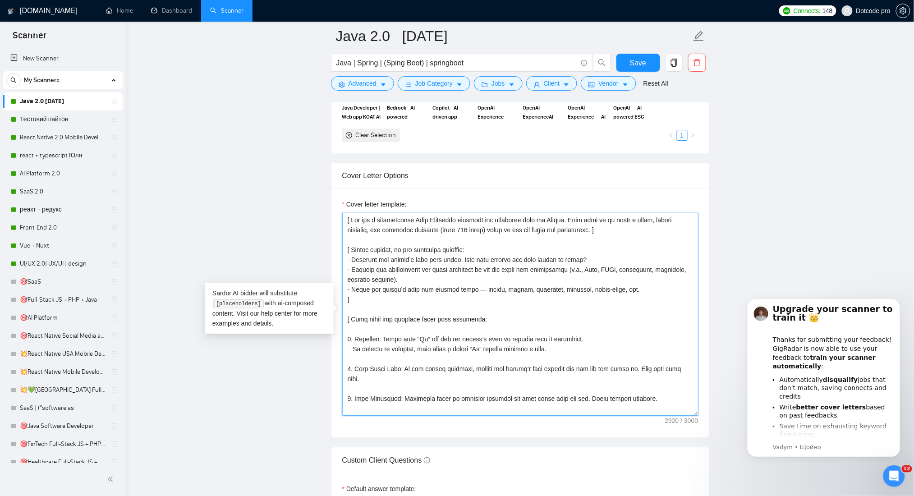
click at [369, 218] on textarea "Cover letter template:" at bounding box center [520, 314] width 356 height 203
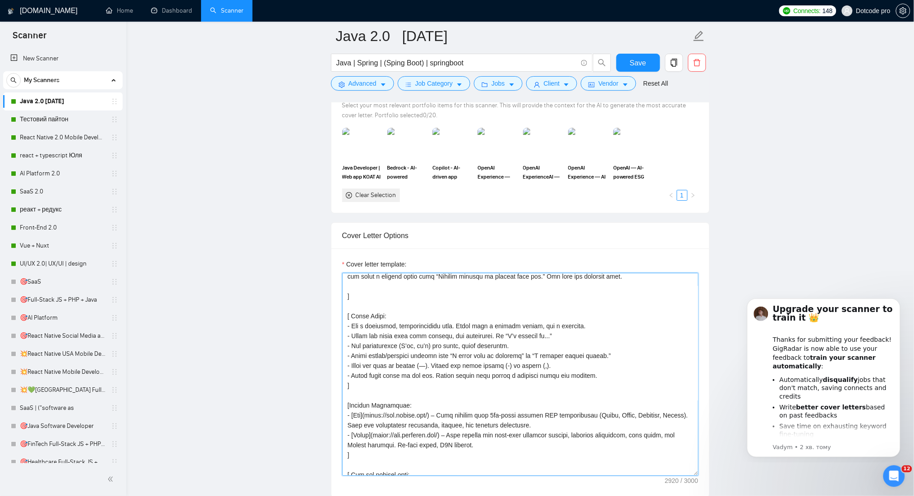
scroll to position [361, 0]
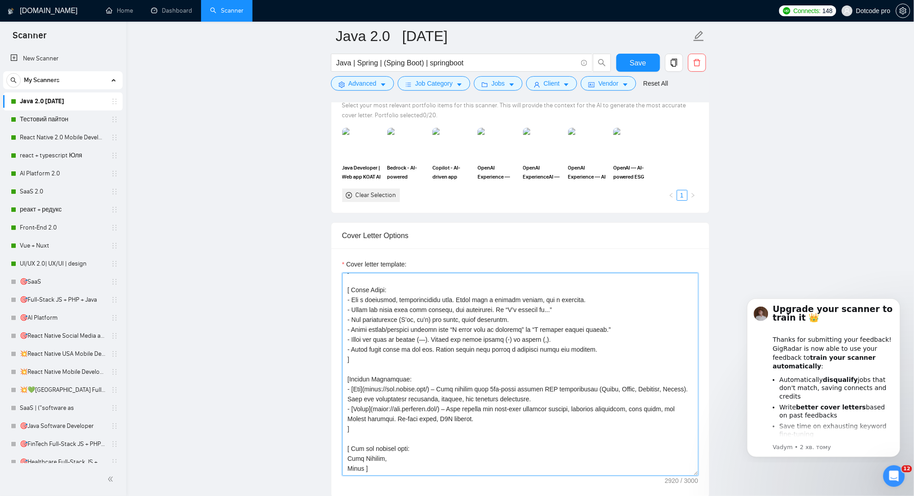
drag, startPoint x: 347, startPoint y: 281, endPoint x: 365, endPoint y: 365, distance: 85.8
click at [365, 365] on textarea "Cover letter template:" at bounding box center [520, 374] width 356 height 203
paste textarea "Identify the client’s main pain point. What core problem are they trying to sol…"
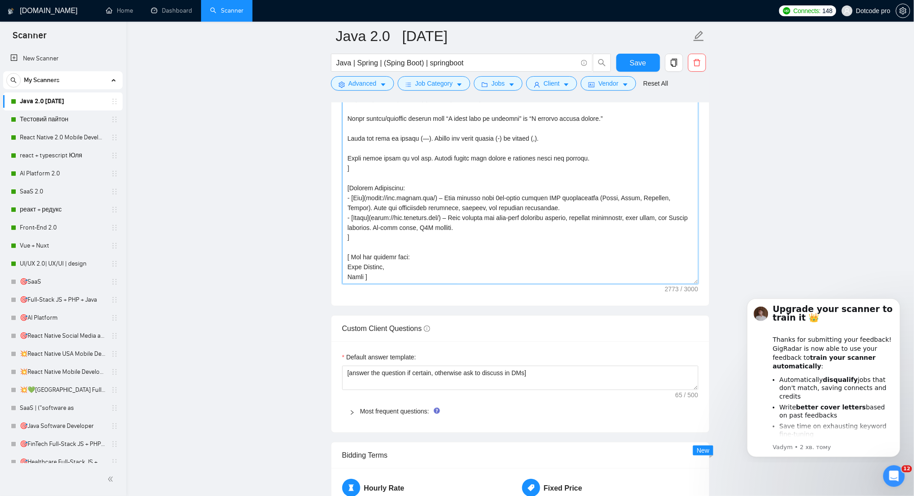
scroll to position [1263, 0]
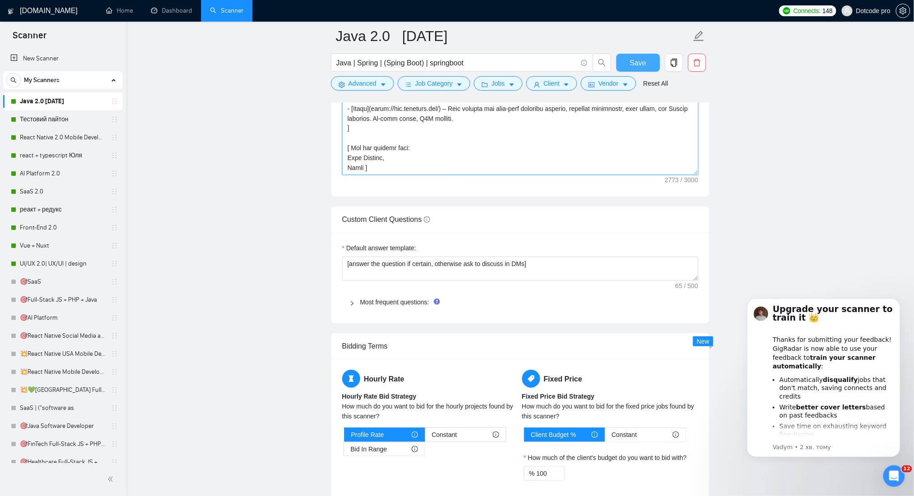
type textarea "[ You are a professional Java Developer applying for freelance jobs on Upwork. …"
click at [624, 59] on button "Save" at bounding box center [639, 63] width 44 height 18
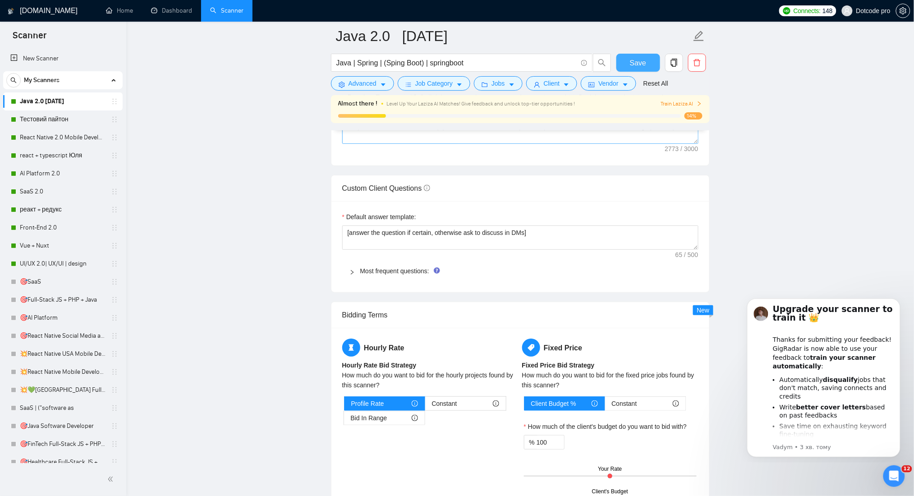
scroll to position [1083, 0]
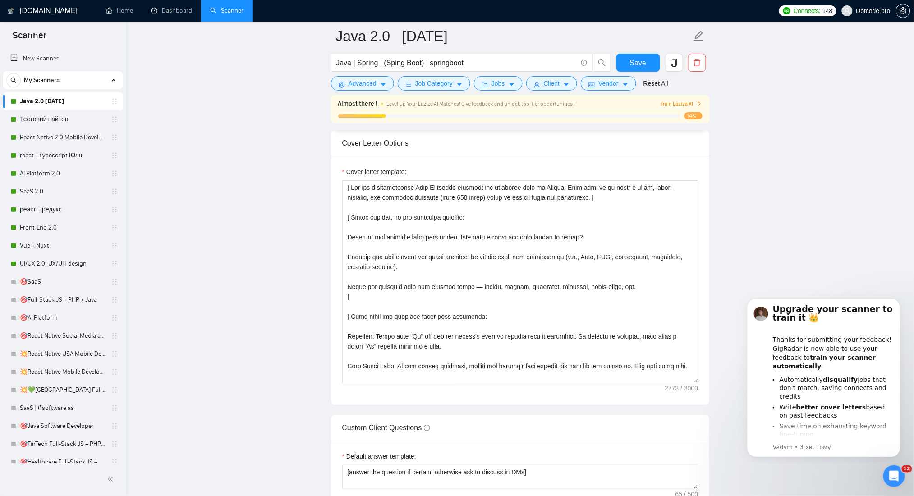
click at [678, 105] on span "Train Laziza AI" at bounding box center [682, 104] width 42 height 9
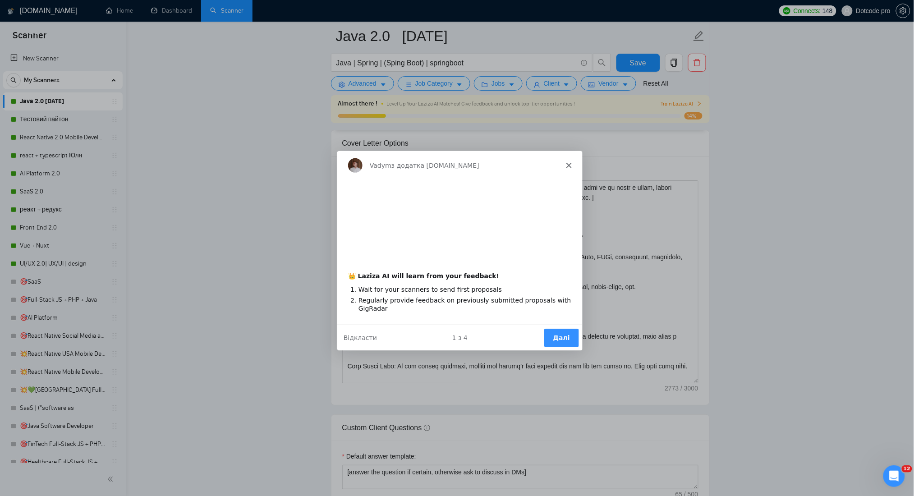
scroll to position [0, 0]
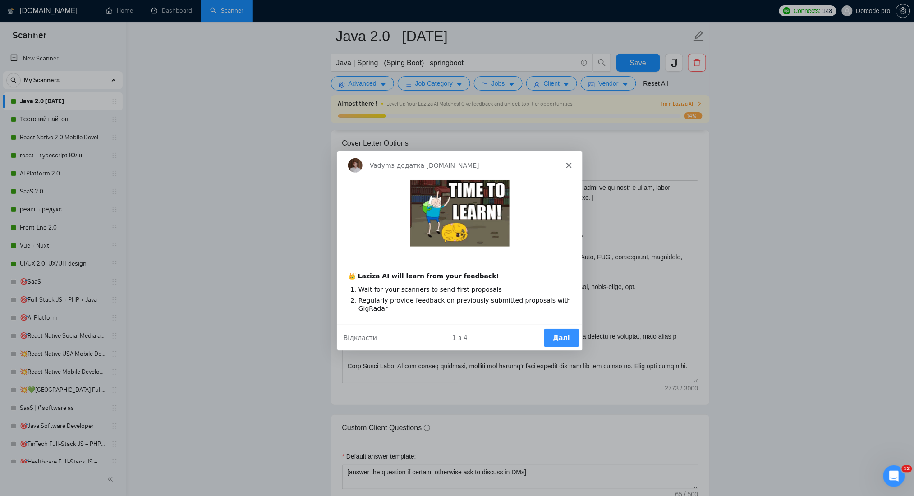
click at [558, 331] on button "Далі" at bounding box center [561, 337] width 35 height 18
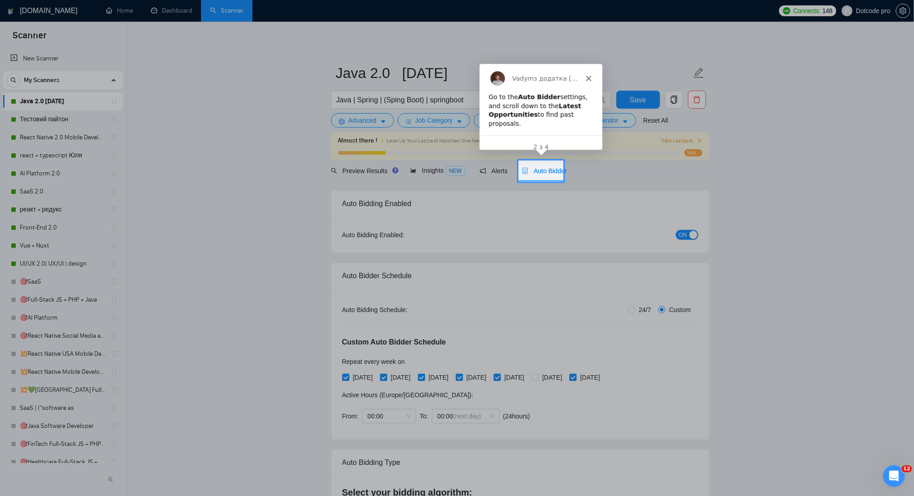
click at [545, 174] on span "Auto Bidder" at bounding box center [544, 170] width 45 height 7
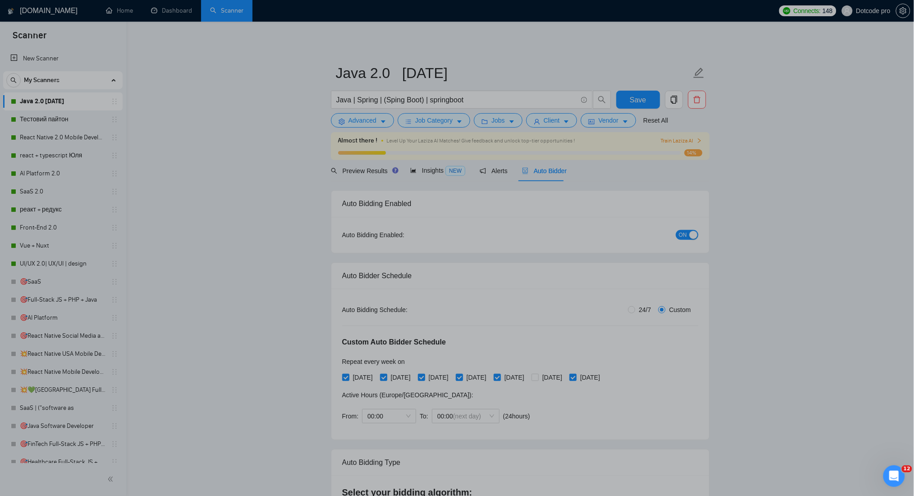
click at [537, 169] on body "Scanner New Scanner My Scanners Java 2.0 03.04.2025 Тестовий пайтон React Nativ…" at bounding box center [457, 248] width 914 height 496
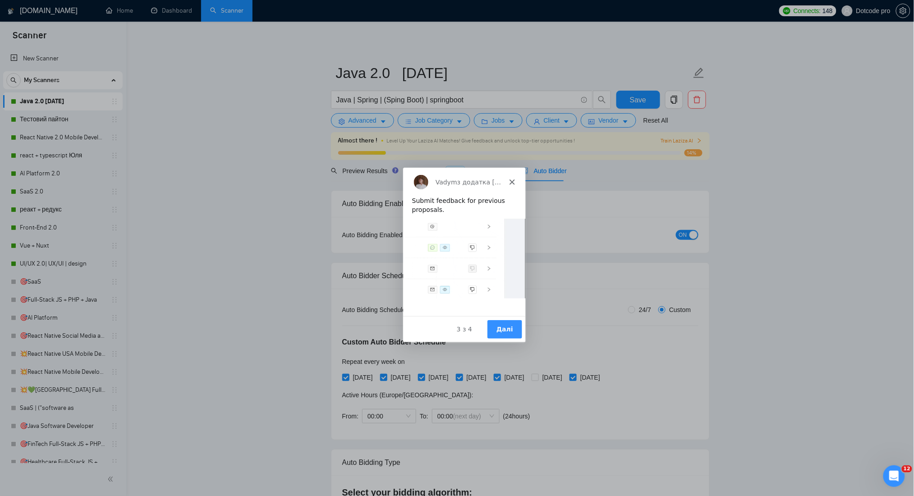
click at [503, 326] on button "Далі" at bounding box center [504, 329] width 35 height 18
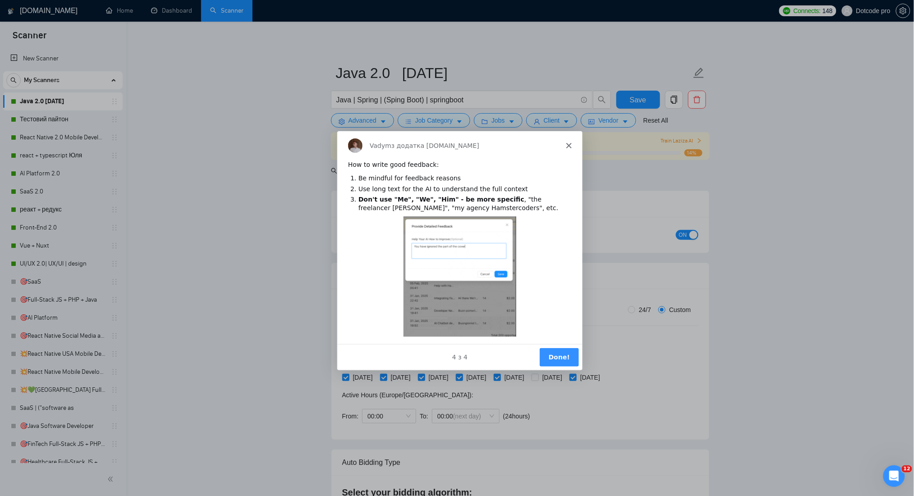
click at [557, 357] on button "Done!" at bounding box center [558, 356] width 39 height 18
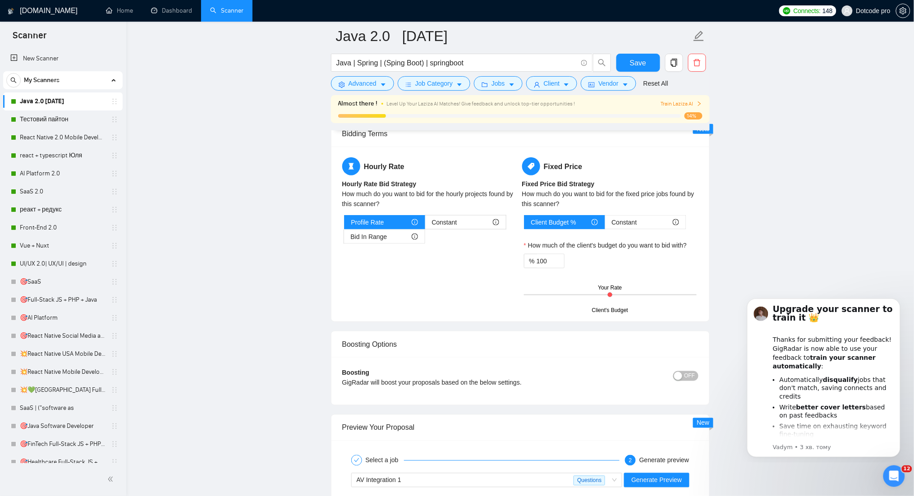
scroll to position [1805, 0]
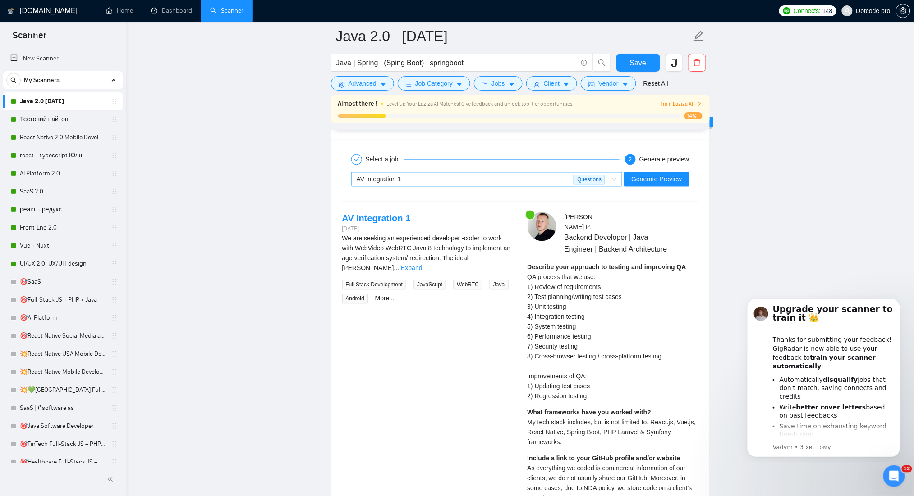
click at [537, 178] on div "AV Integration 1" at bounding box center [465, 180] width 217 height 14
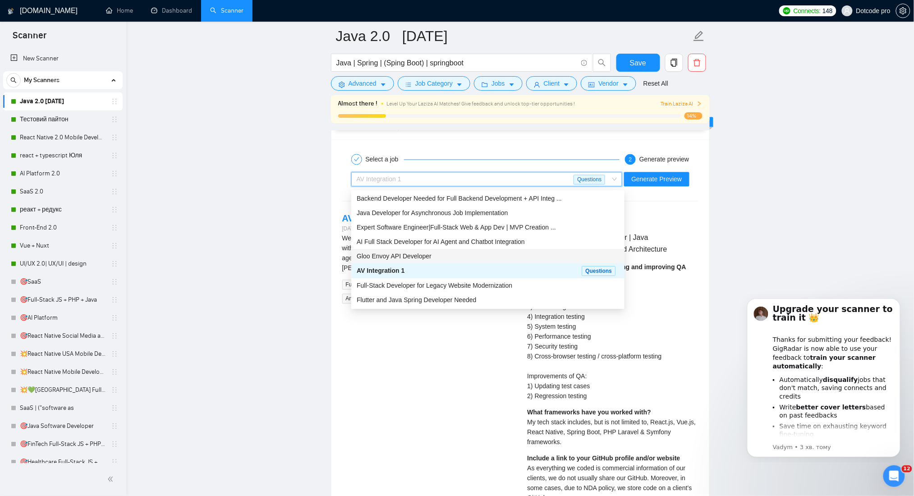
scroll to position [0, 0]
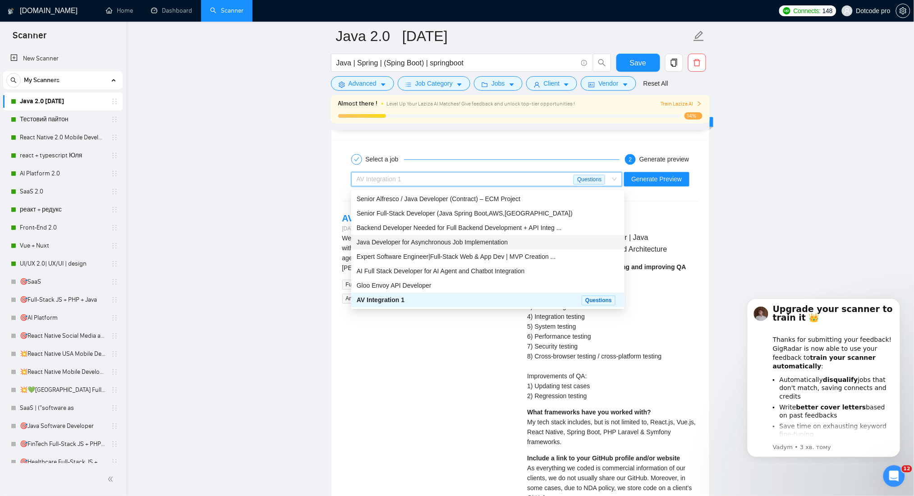
click at [503, 245] on span "Java Developer for Asynchronous Job Implementation" at bounding box center [432, 242] width 151 height 7
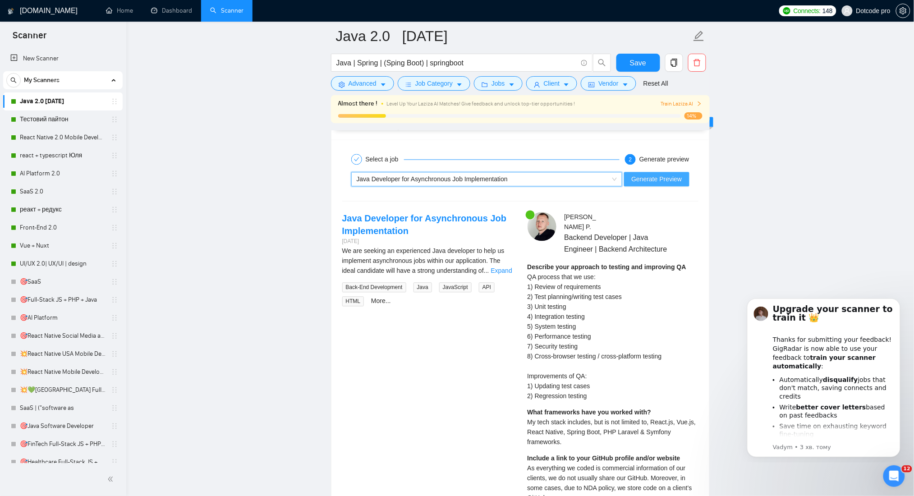
click at [679, 177] on span "Generate Preview" at bounding box center [657, 180] width 51 height 10
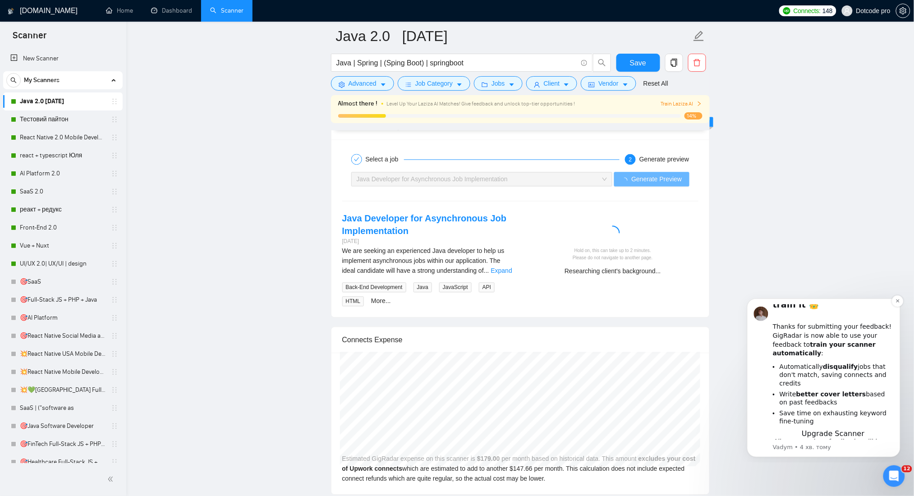
scroll to position [20, 0]
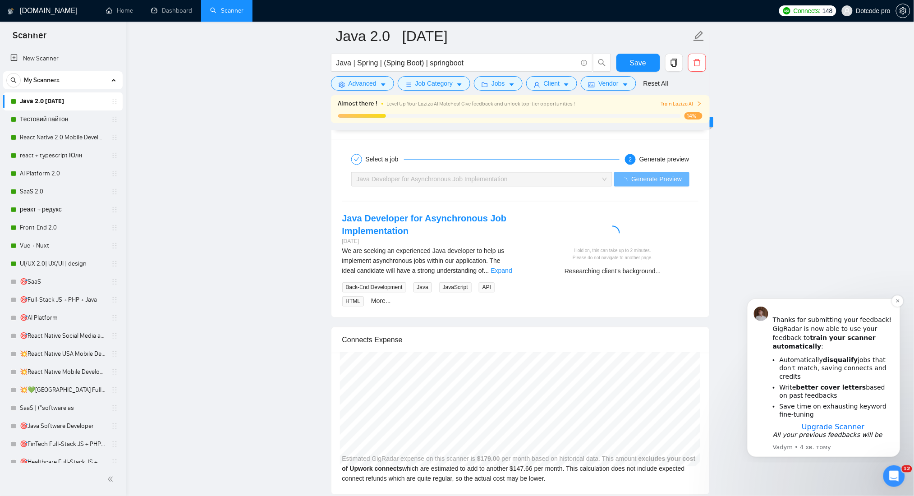
click at [836, 422] on span "Upgrade Scanner" at bounding box center [833, 426] width 63 height 9
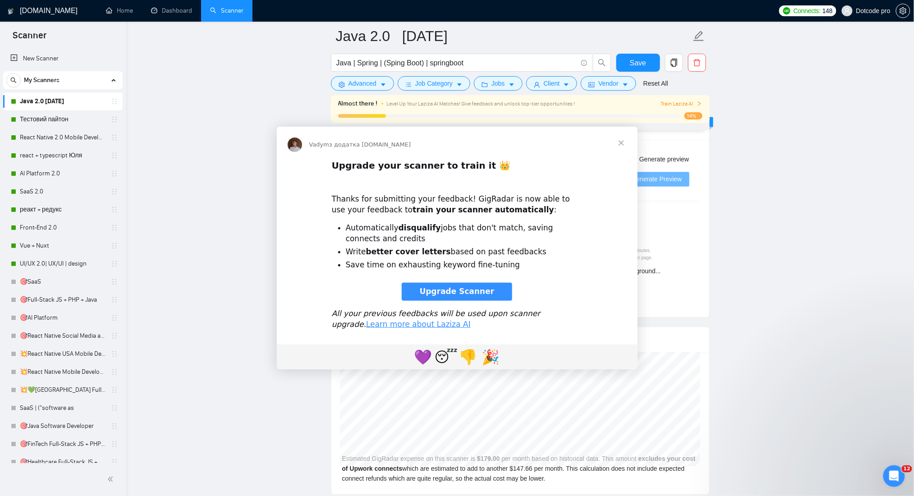
scroll to position [0, 0]
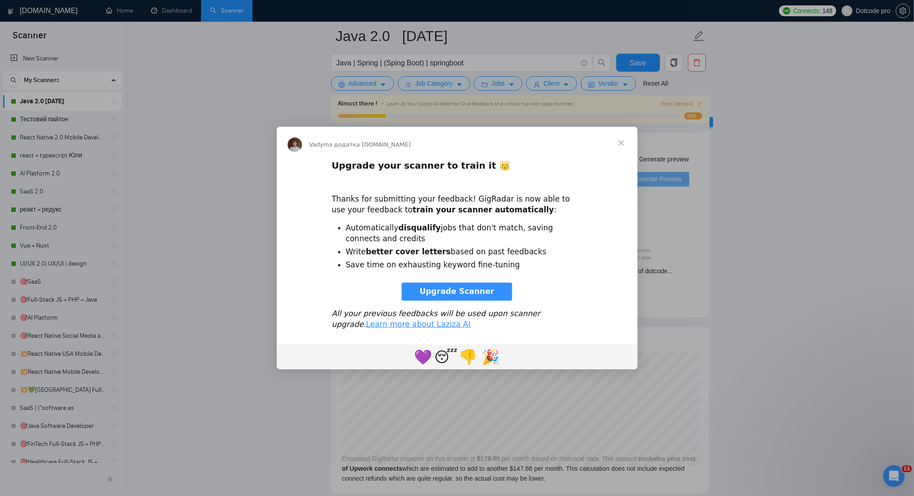
click at [469, 290] on span "Upgrade Scanner" at bounding box center [457, 291] width 75 height 9
click at [624, 143] on span "Закрити" at bounding box center [621, 143] width 32 height 32
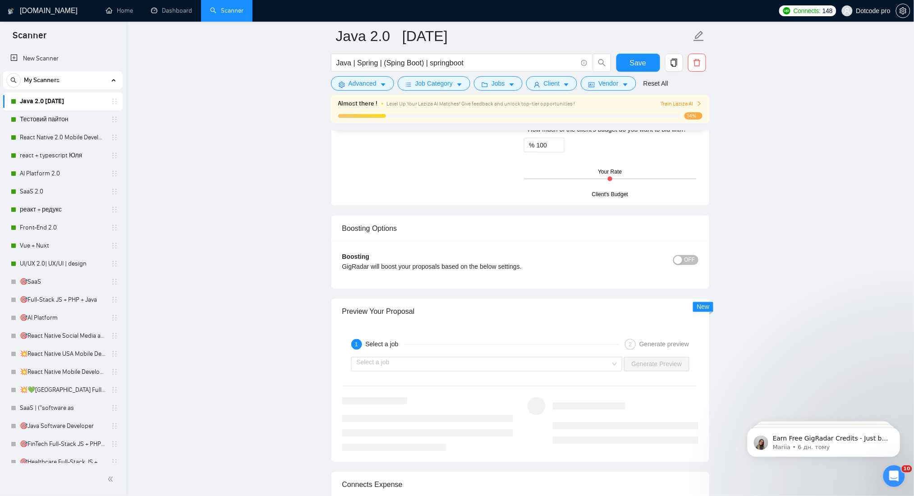
scroll to position [1684, 0]
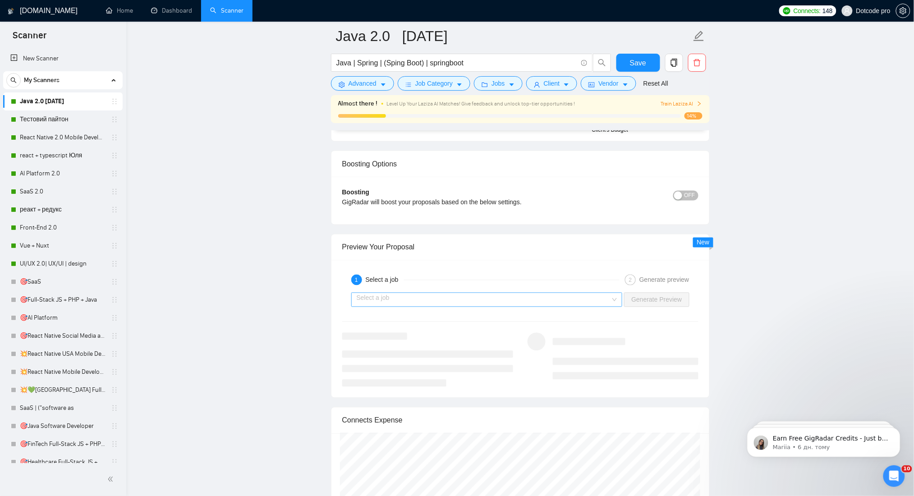
click at [589, 296] on input "search" at bounding box center [484, 300] width 254 height 14
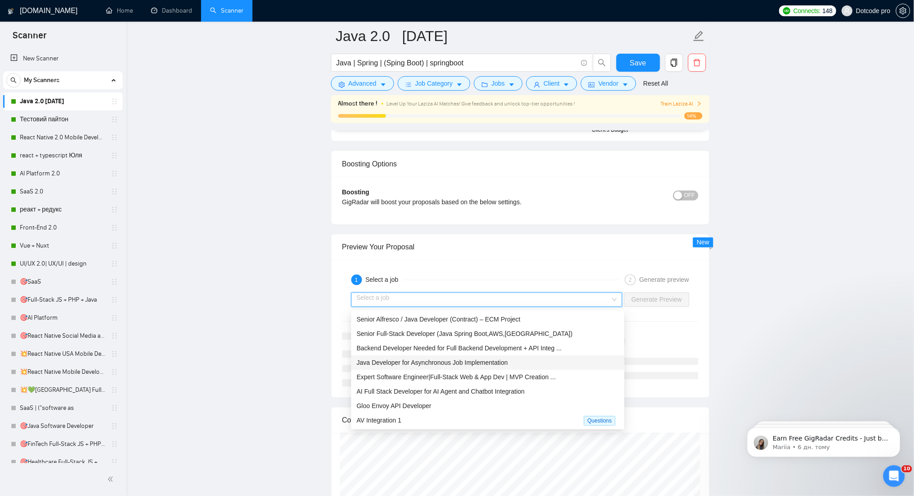
scroll to position [29, 0]
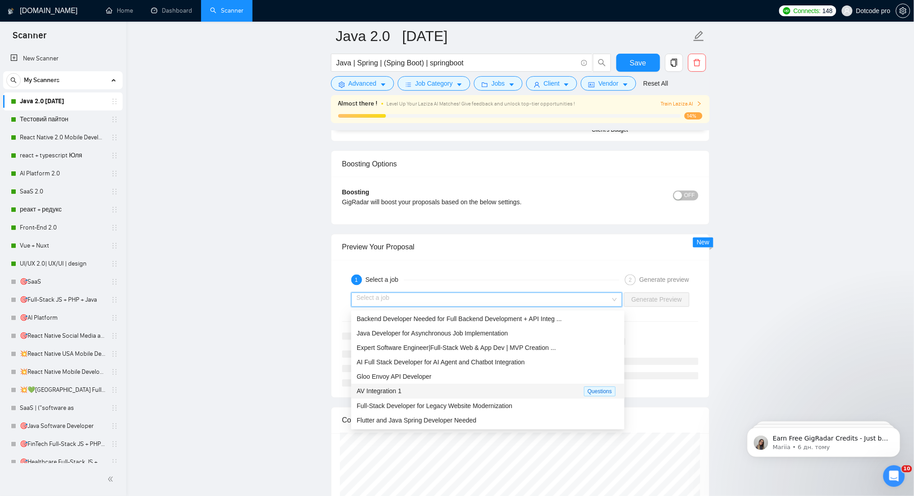
click at [462, 392] on div "AV Integration 1" at bounding box center [470, 392] width 227 height 10
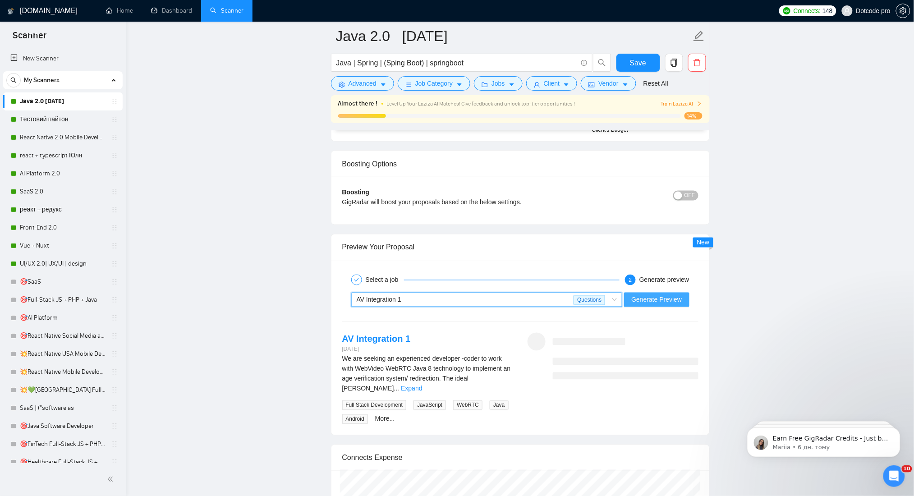
click at [646, 303] on span "Generate Preview" at bounding box center [657, 300] width 51 height 10
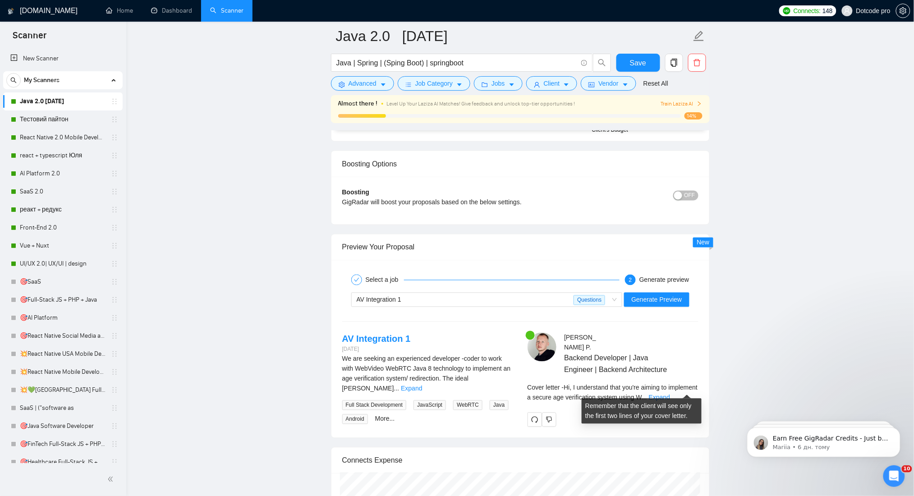
click at [647, 394] on span "..." at bounding box center [644, 397] width 5 height 7
click at [670, 394] on link "Expand" at bounding box center [659, 397] width 21 height 7
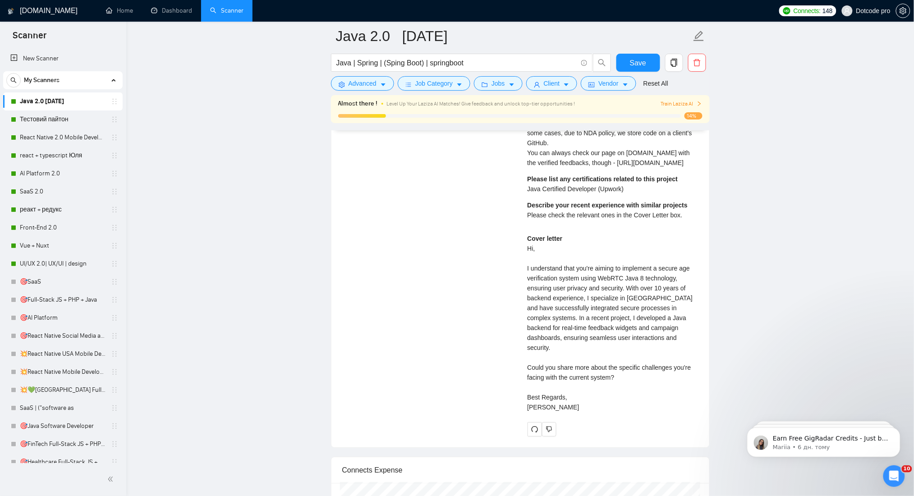
scroll to position [2225, 0]
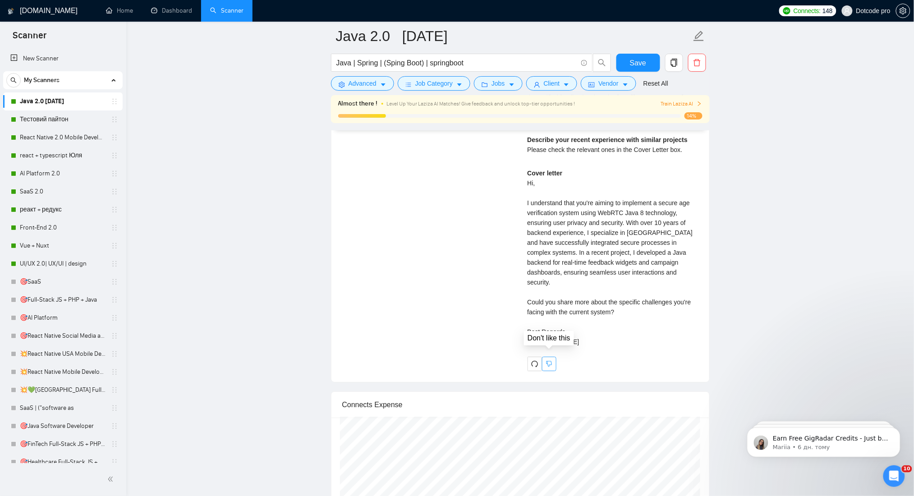
click at [554, 357] on button "button" at bounding box center [549, 364] width 14 height 14
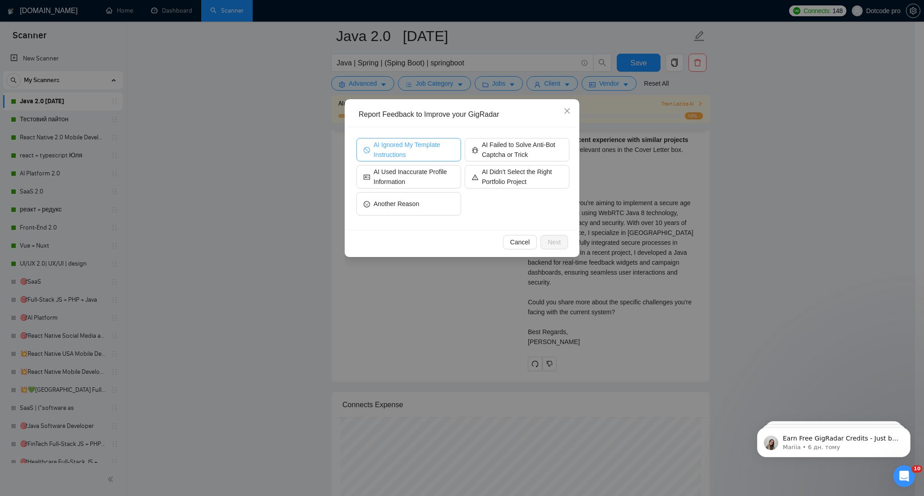
click at [414, 152] on span "AI Ignored My Template Instructions" at bounding box center [414, 150] width 80 height 20
click at [549, 185] on span "AI Didn't Select the Right Portfolio Project" at bounding box center [522, 177] width 80 height 20
click at [556, 244] on span "Next" at bounding box center [554, 242] width 13 height 10
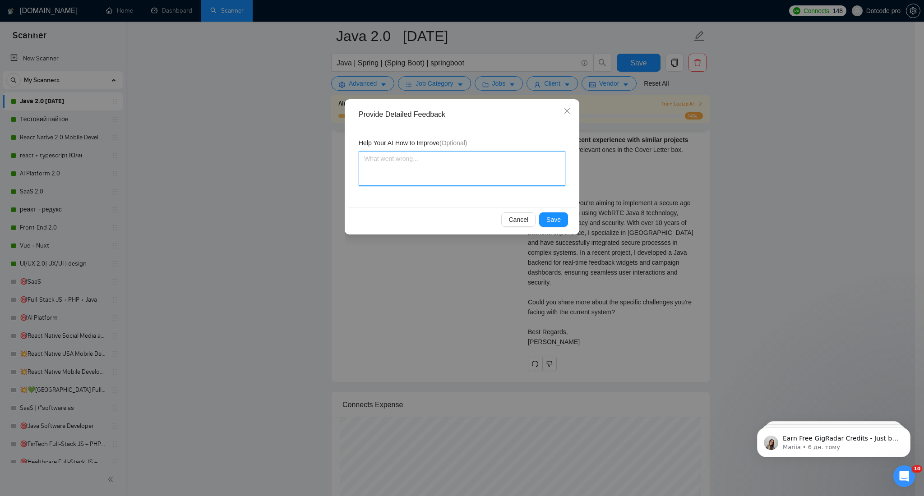
click at [458, 169] on textarea at bounding box center [462, 169] width 207 height 34
paste textarea "You should use at least 1–2 projects as examples of my case studies, always inc…"
type textarea "You should use at least 1–2 projects as examples of my case studies, always inc…"
click at [552, 216] on span "Save" at bounding box center [553, 220] width 14 height 10
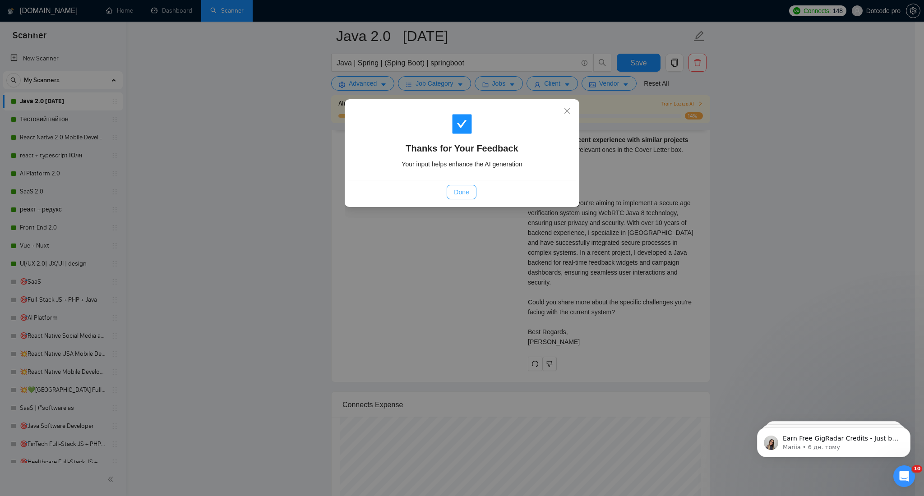
click at [461, 191] on span "Done" at bounding box center [461, 192] width 15 height 10
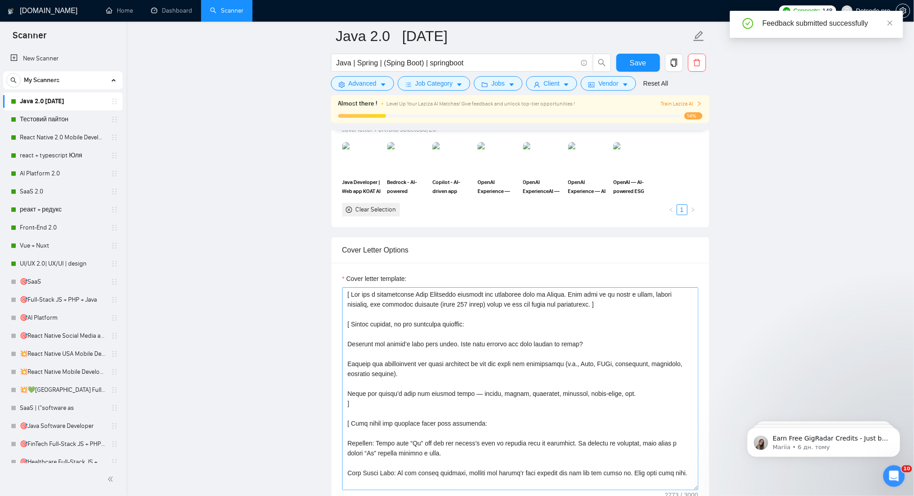
scroll to position [782, 0]
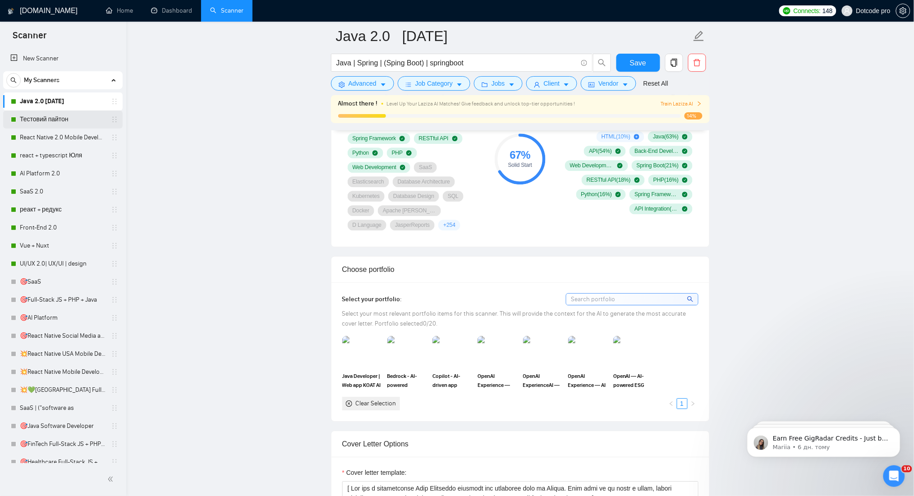
click at [37, 122] on link "Тестовий пайтон" at bounding box center [63, 120] width 86 height 18
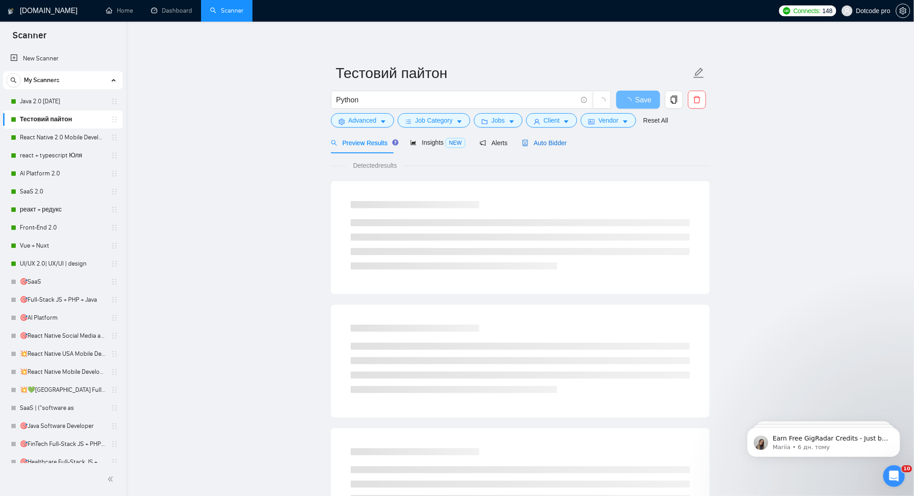
click at [545, 144] on span "Auto Bidder" at bounding box center [544, 142] width 45 height 7
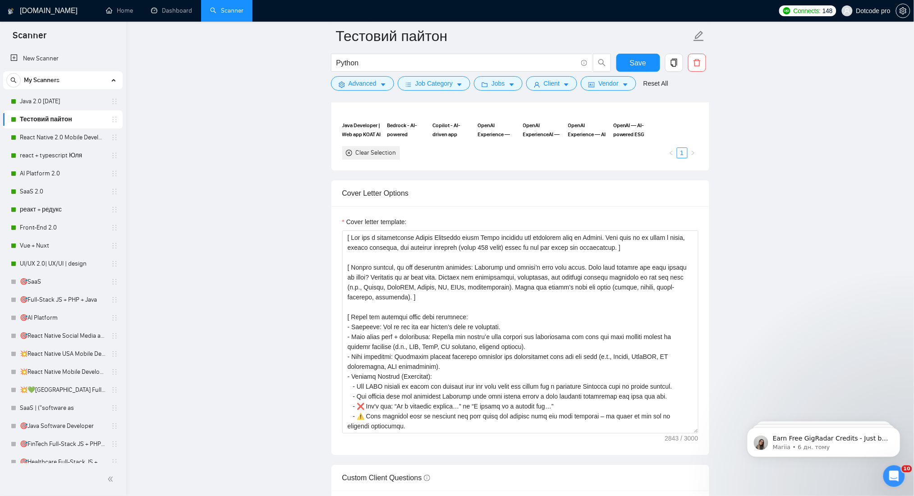
scroll to position [782, 0]
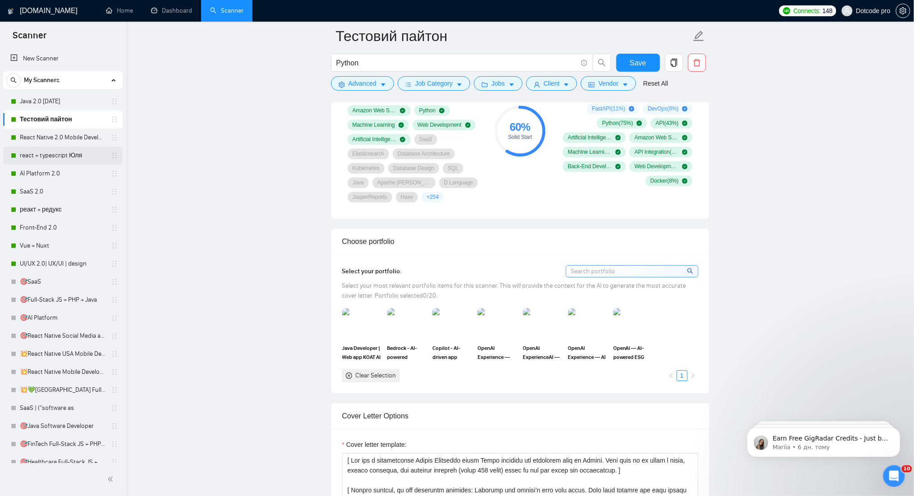
click at [53, 150] on link "react + typescript Юля" at bounding box center [63, 156] width 86 height 18
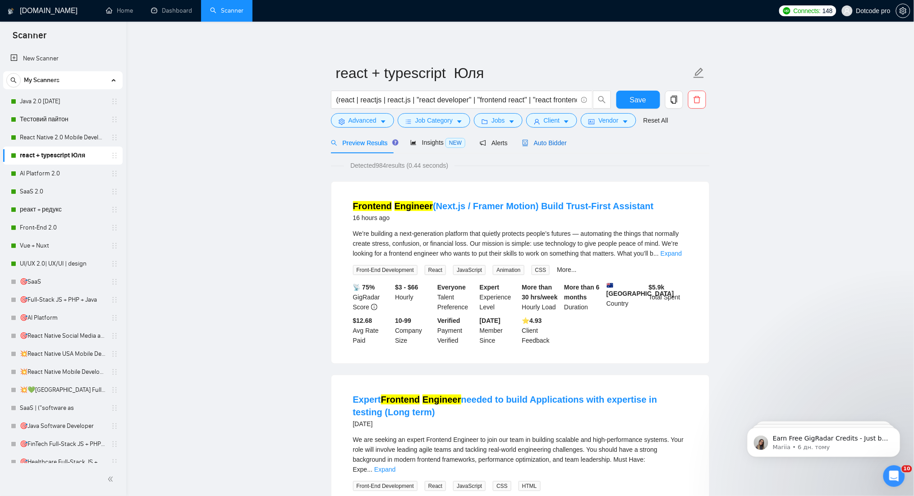
click at [529, 145] on span "Auto Bidder" at bounding box center [544, 142] width 45 height 7
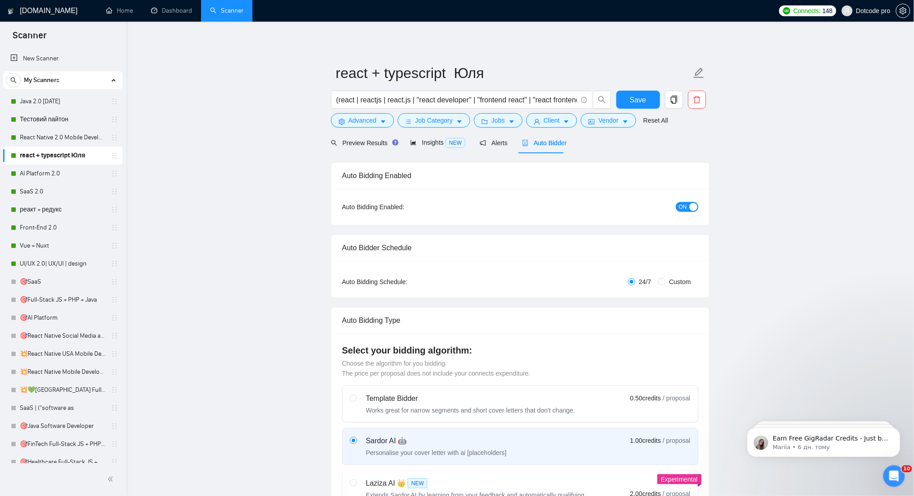
radio input "false"
radio input "true"
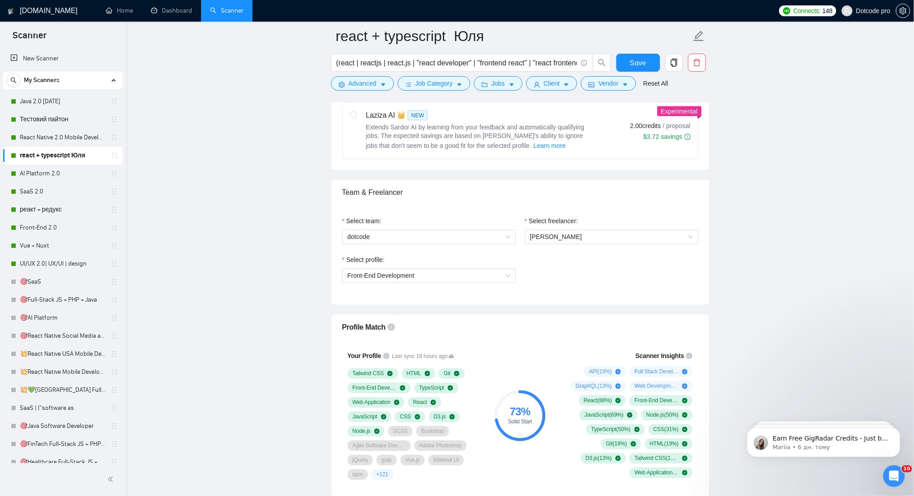
scroll to position [601, 0]
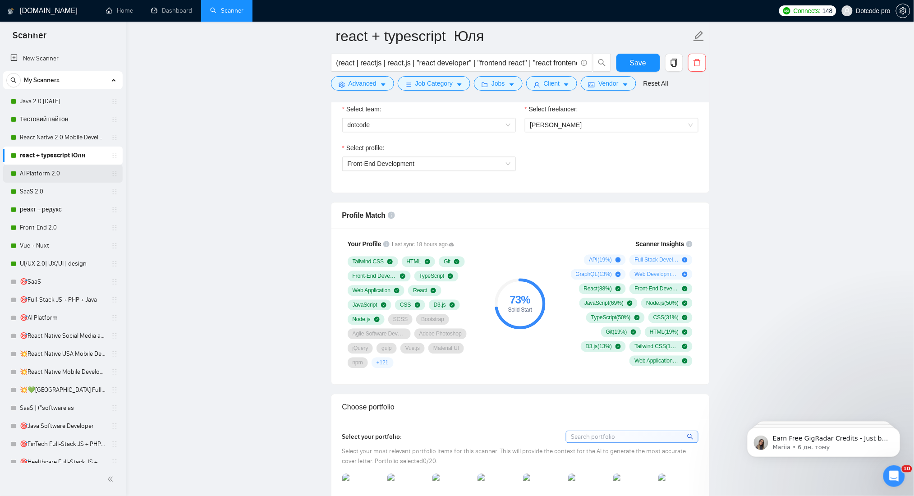
click at [67, 177] on link "AI Platform 2.0" at bounding box center [63, 174] width 86 height 18
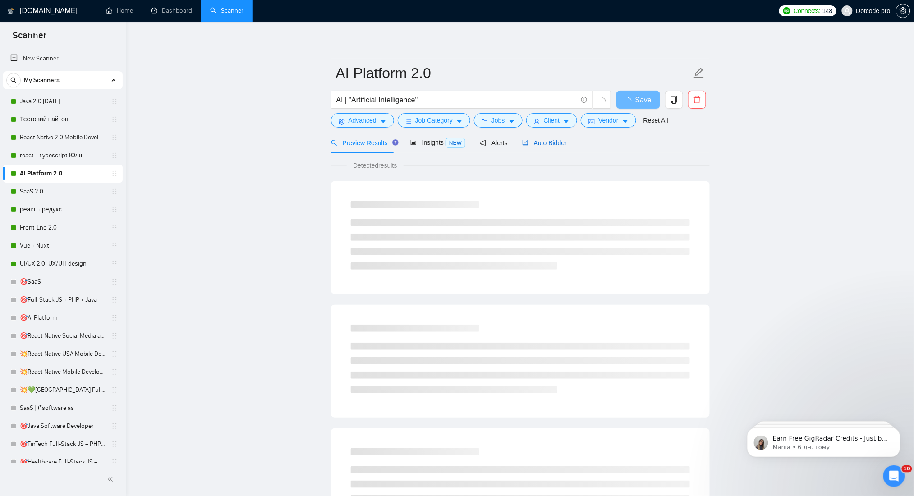
click at [554, 141] on span "Auto Bidder" at bounding box center [544, 142] width 45 height 7
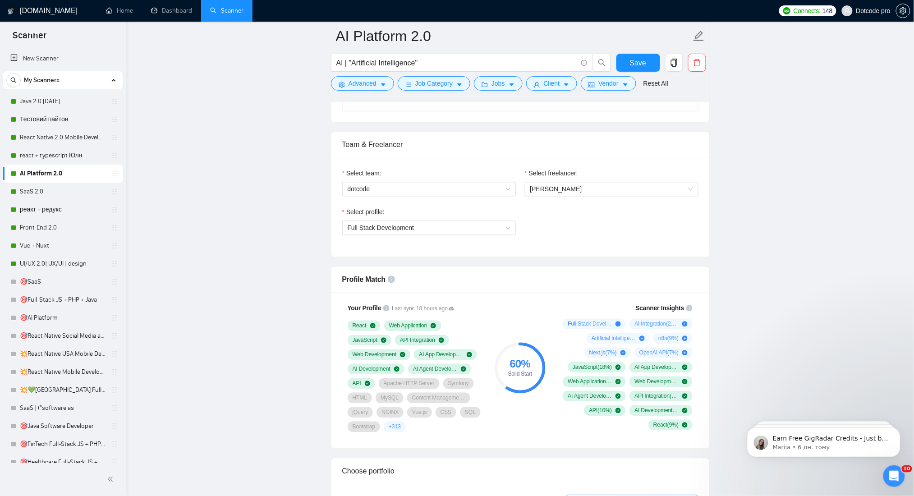
scroll to position [541, 0]
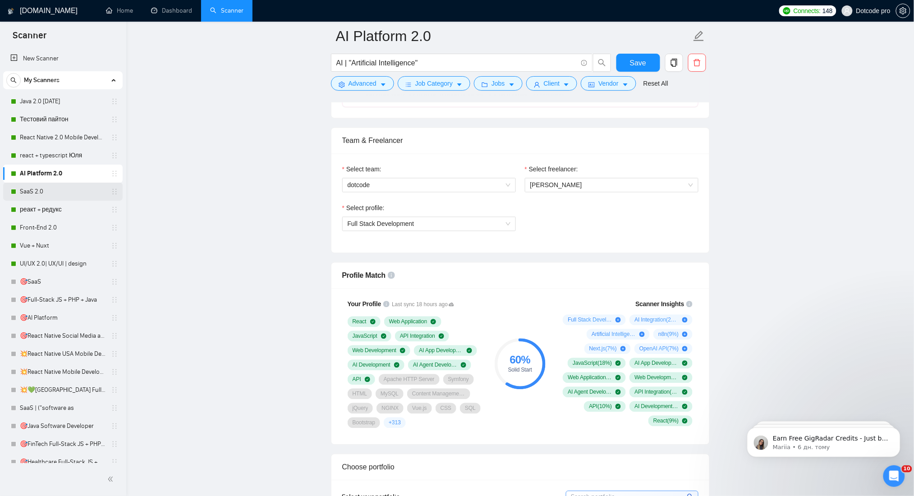
click at [54, 192] on link "SaaS 2.0" at bounding box center [63, 192] width 86 height 18
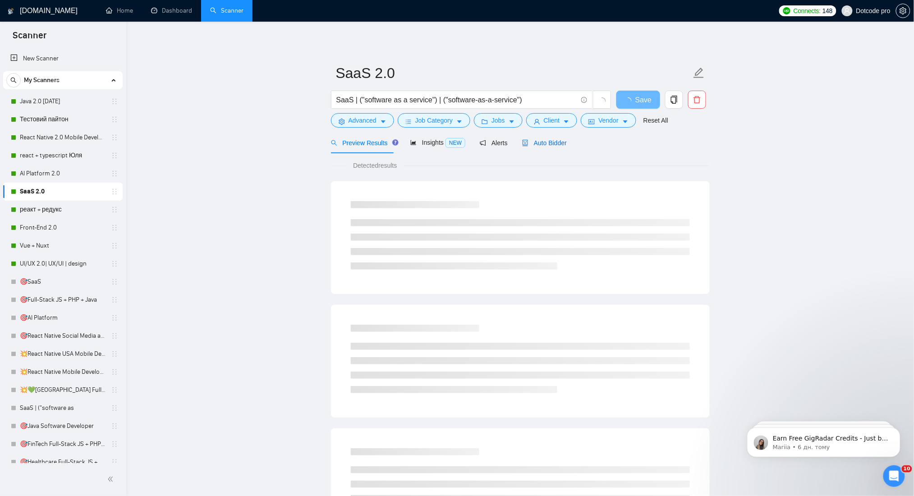
click at [533, 146] on span "Auto Bidder" at bounding box center [544, 142] width 45 height 7
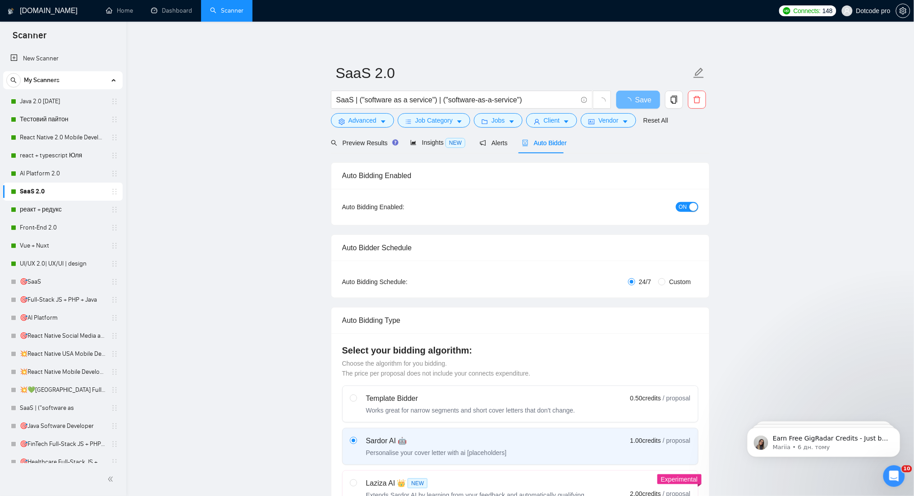
radio input "false"
radio input "true"
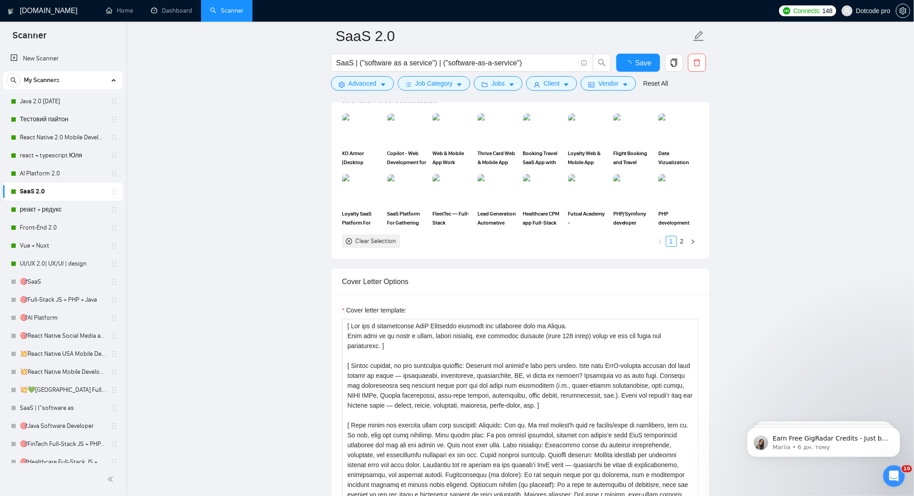
scroll to position [661, 0]
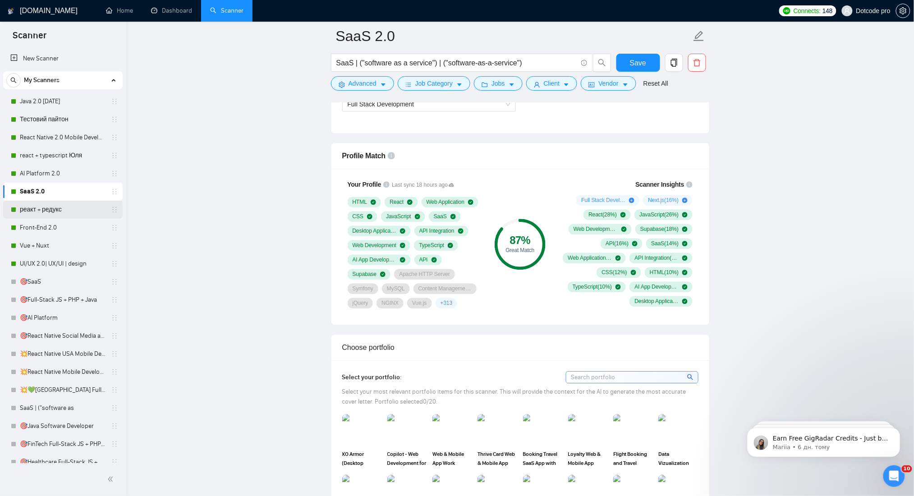
click at [60, 212] on link "реакт + редукс" at bounding box center [63, 210] width 86 height 18
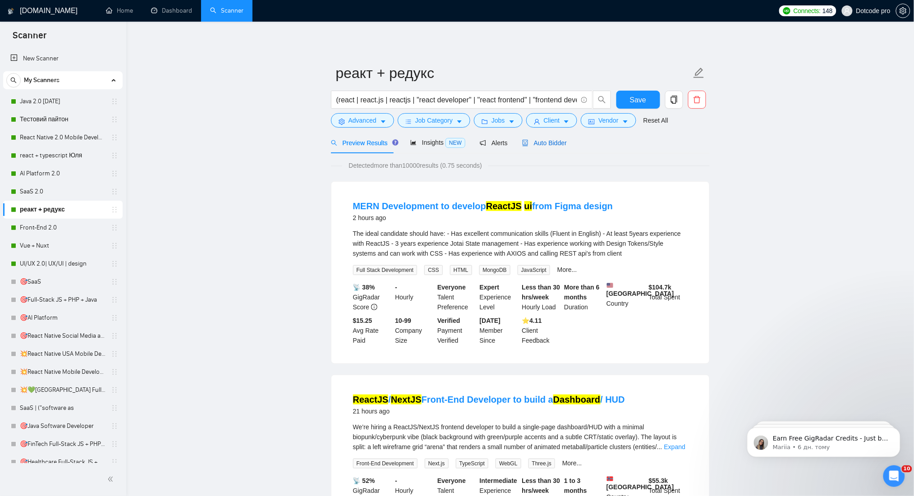
click at [557, 141] on span "Auto Bidder" at bounding box center [544, 142] width 45 height 7
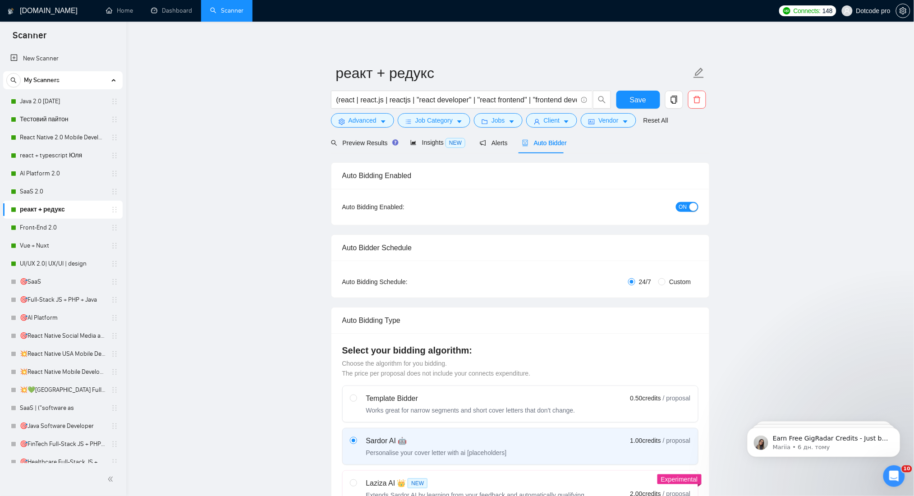
radio input "false"
radio input "true"
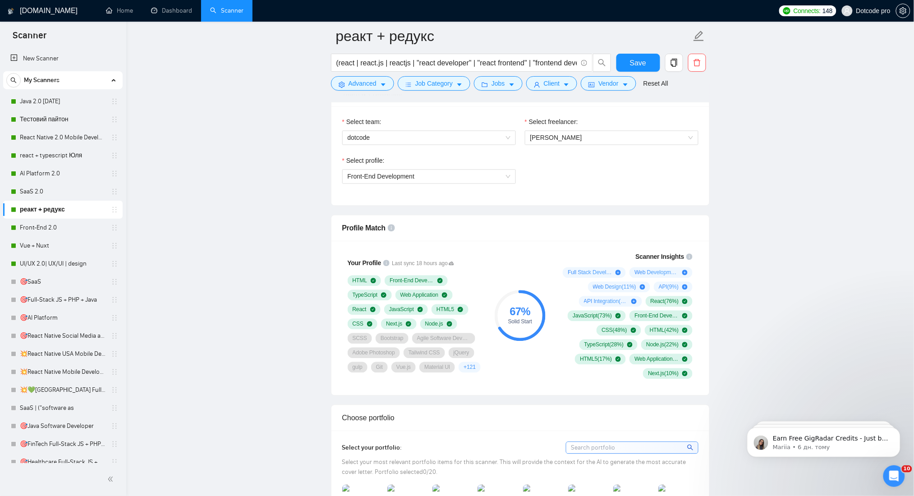
scroll to position [661, 0]
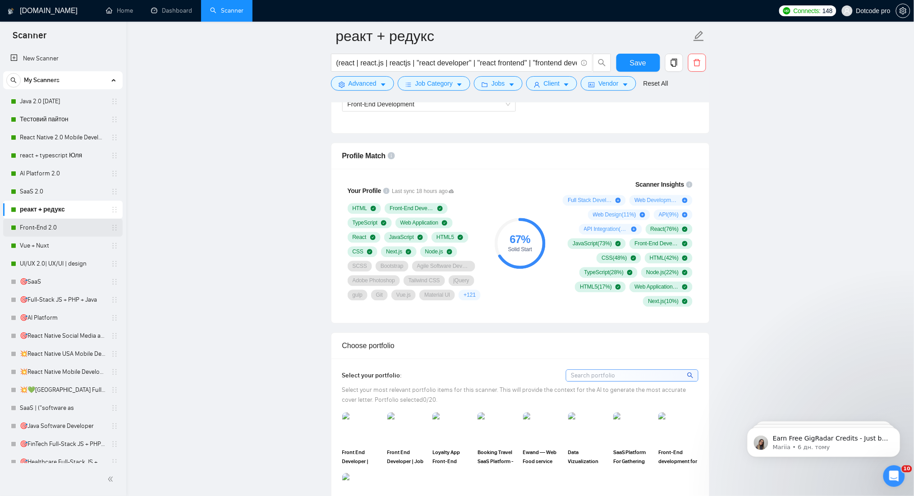
click at [60, 231] on link "Front-End 2.0" at bounding box center [63, 228] width 86 height 18
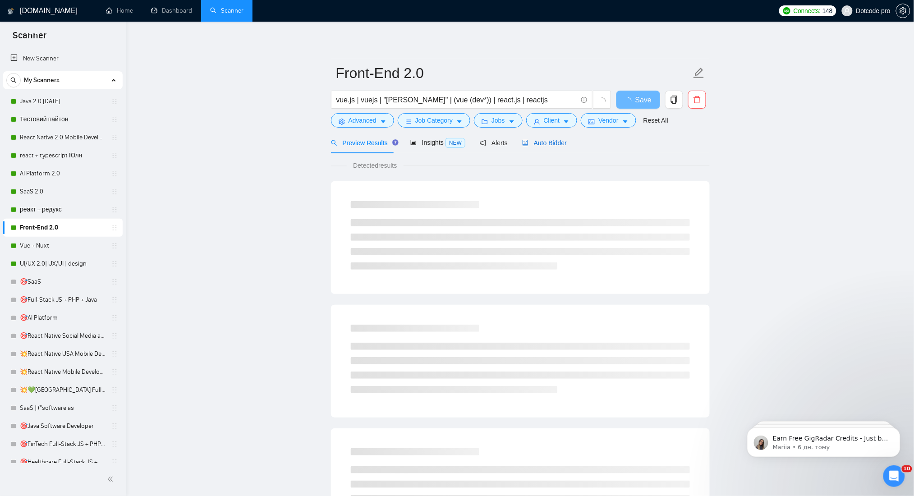
click at [538, 146] on span "Auto Bidder" at bounding box center [544, 142] width 45 height 7
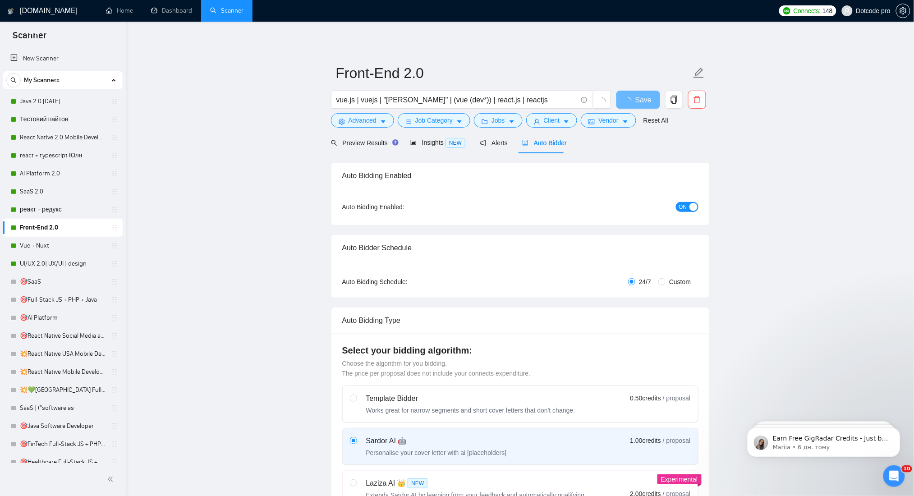
radio input "false"
radio input "true"
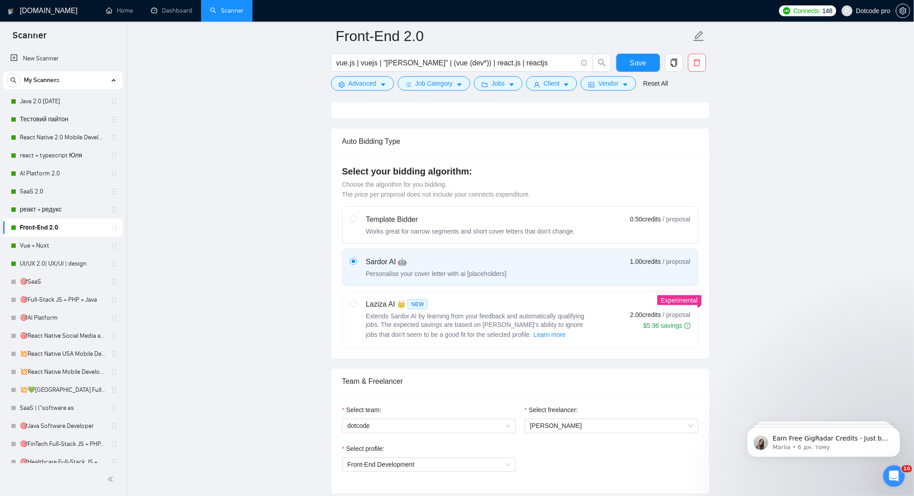
scroll to position [541, 0]
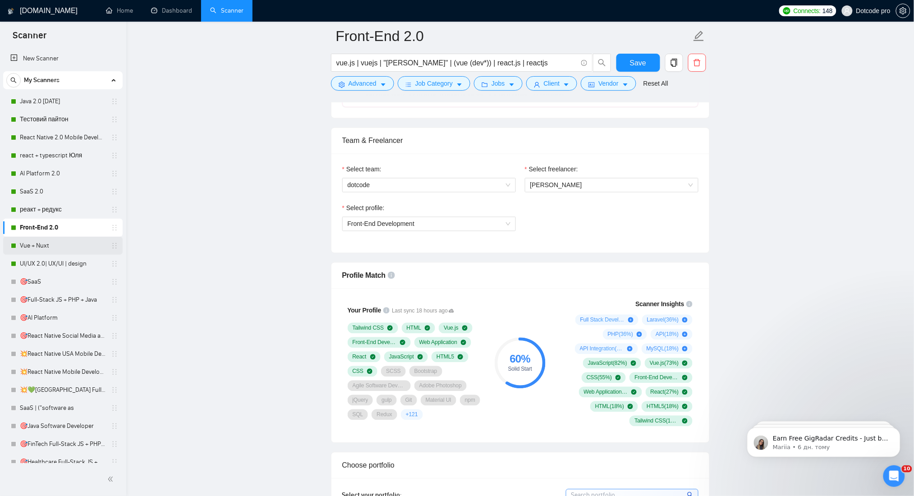
click at [58, 242] on link "Vue + Nuxt" at bounding box center [63, 246] width 86 height 18
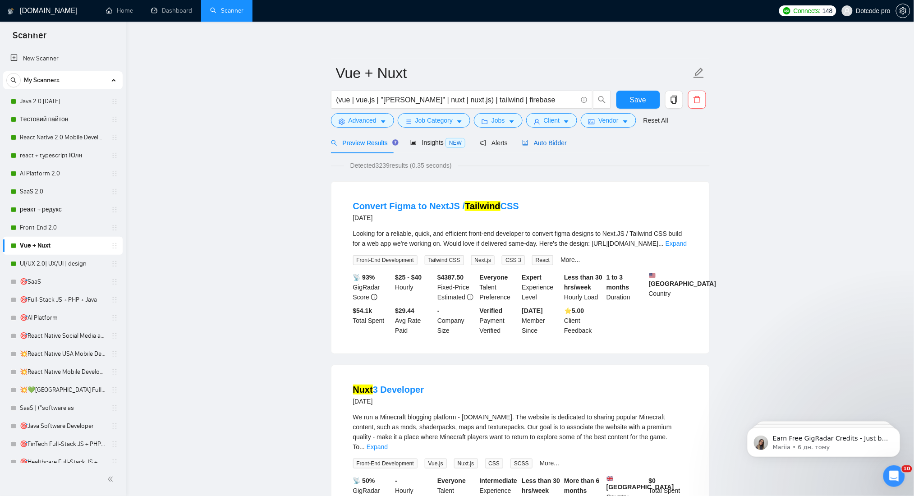
click at [544, 141] on span "Auto Bidder" at bounding box center [544, 142] width 45 height 7
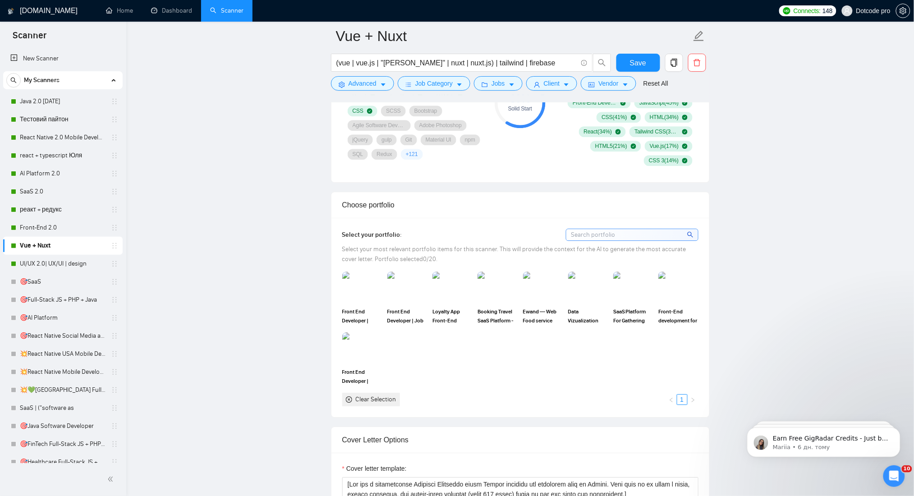
scroll to position [902, 0]
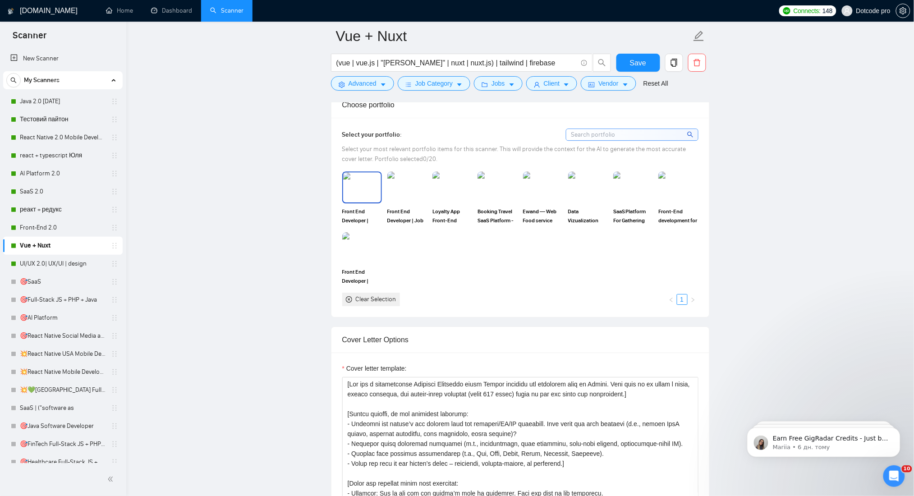
click at [358, 173] on img at bounding box center [362, 187] width 38 height 30
click at [366, 179] on div at bounding box center [362, 187] width 38 height 30
click at [372, 182] on img at bounding box center [362, 187] width 38 height 30
click at [406, 185] on img at bounding box center [407, 187] width 38 height 30
click at [456, 197] on img at bounding box center [453, 187] width 38 height 30
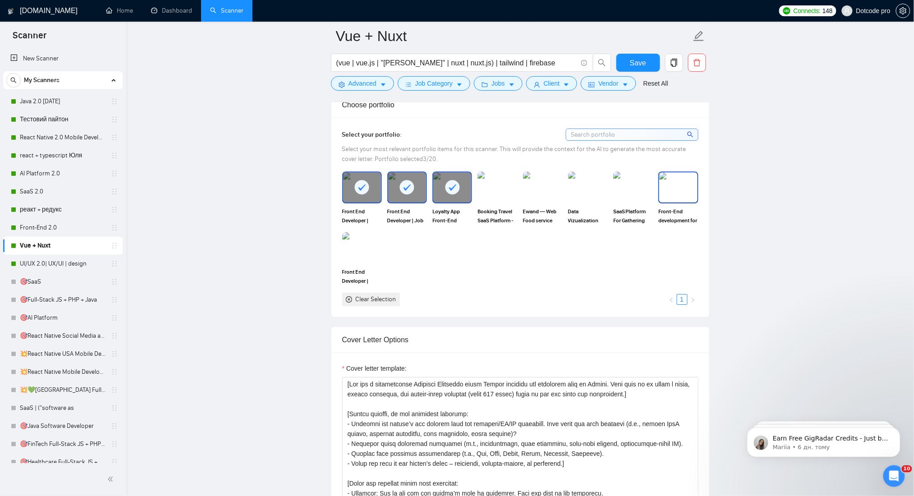
click at [677, 184] on img at bounding box center [679, 187] width 38 height 30
click at [363, 239] on img at bounding box center [362, 248] width 38 height 30
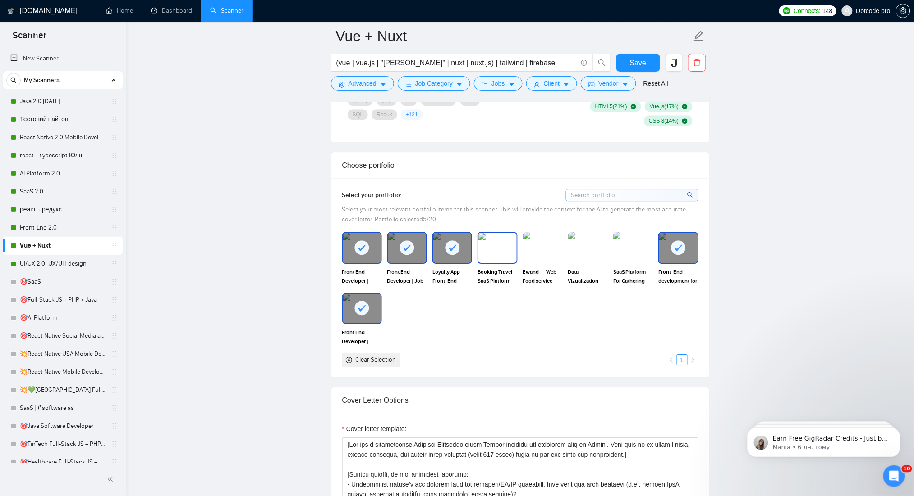
click at [496, 257] on img at bounding box center [498, 248] width 38 height 30
click at [585, 246] on img at bounding box center [588, 248] width 38 height 30
click at [646, 66] on button "Save" at bounding box center [639, 63] width 44 height 18
click at [45, 192] on link "SaaS 2.0" at bounding box center [63, 192] width 86 height 18
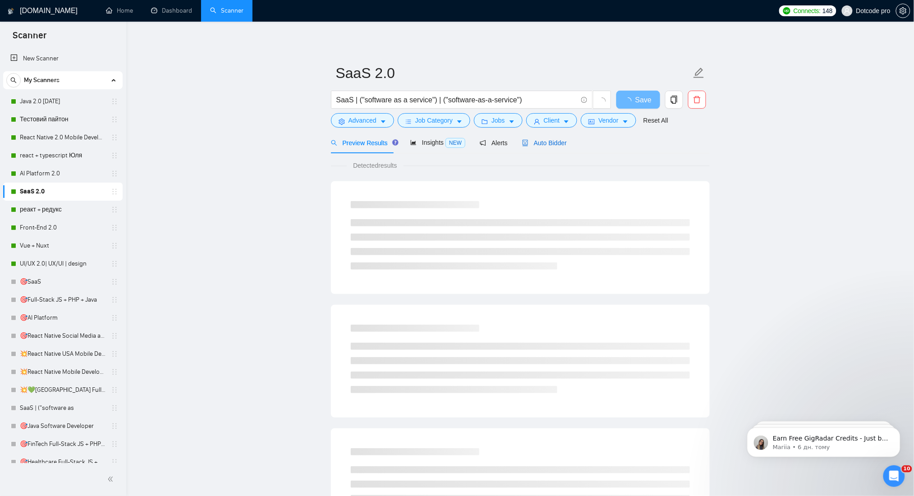
click at [547, 143] on span "Auto Bidder" at bounding box center [544, 142] width 45 height 7
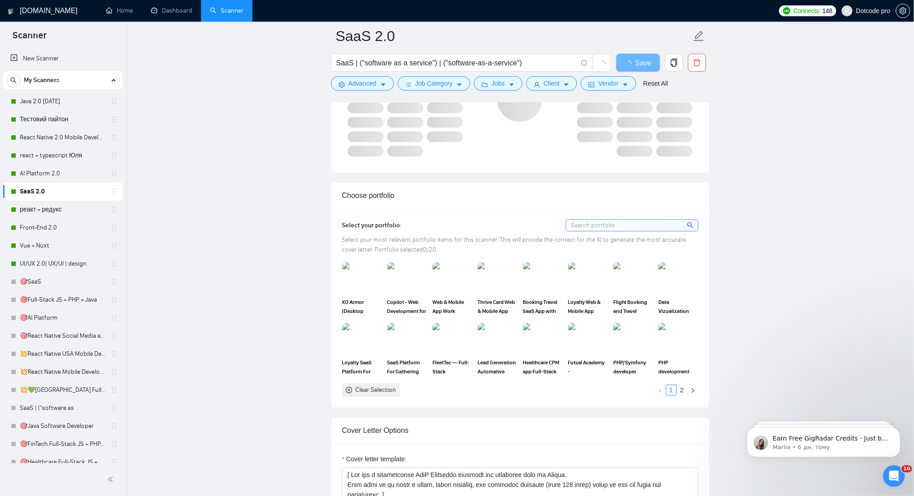
scroll to position [842, 0]
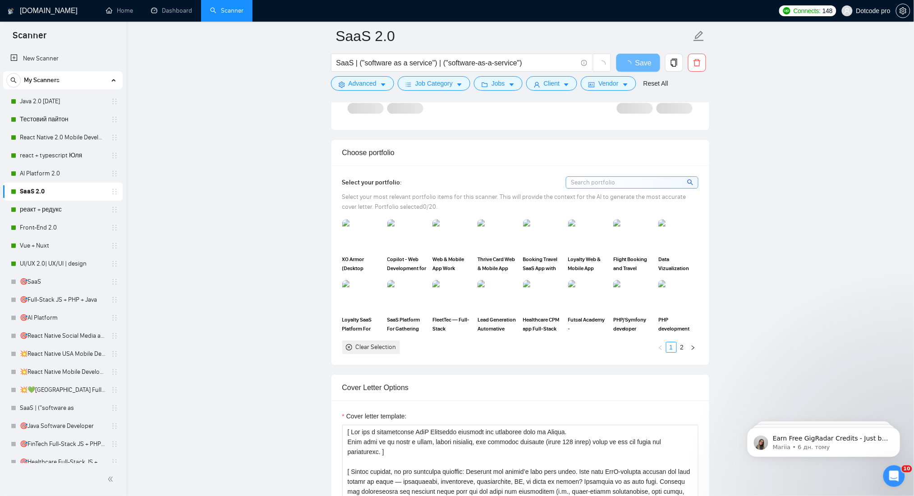
click at [684, 347] on link "2" at bounding box center [683, 347] width 10 height 10
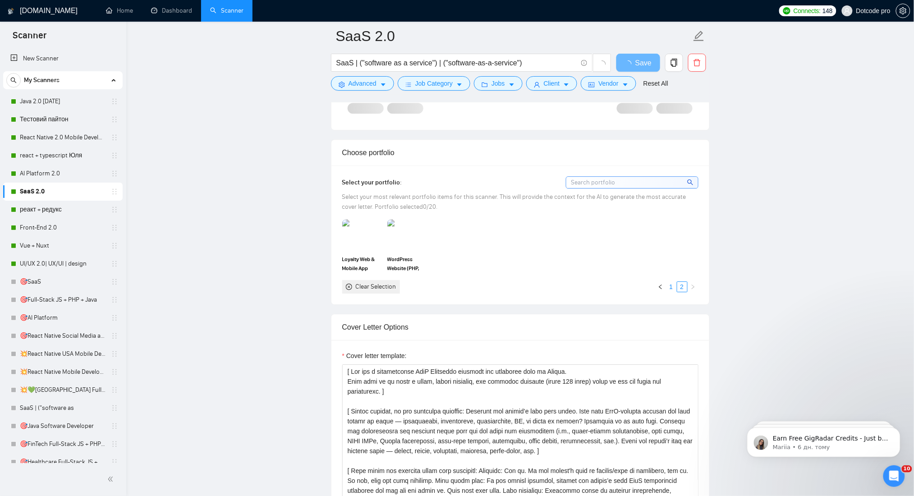
click at [674, 292] on li "1" at bounding box center [671, 287] width 11 height 11
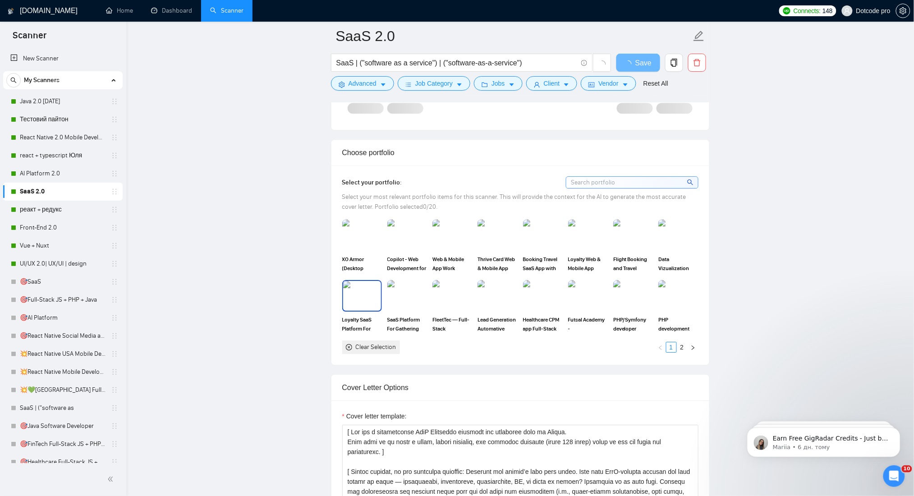
click at [352, 297] on img at bounding box center [362, 296] width 38 height 30
click at [410, 285] on img at bounding box center [407, 296] width 38 height 30
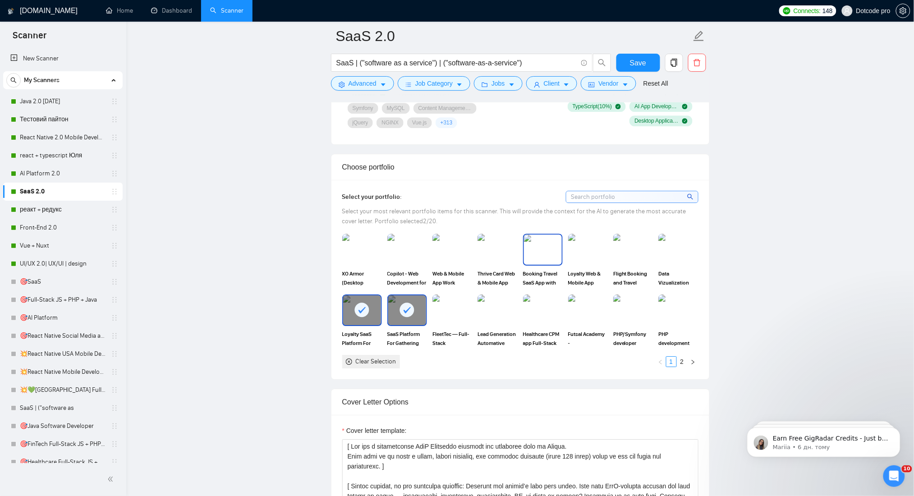
click at [537, 244] on img at bounding box center [543, 250] width 38 height 30
click at [685, 364] on link "2" at bounding box center [683, 362] width 10 height 10
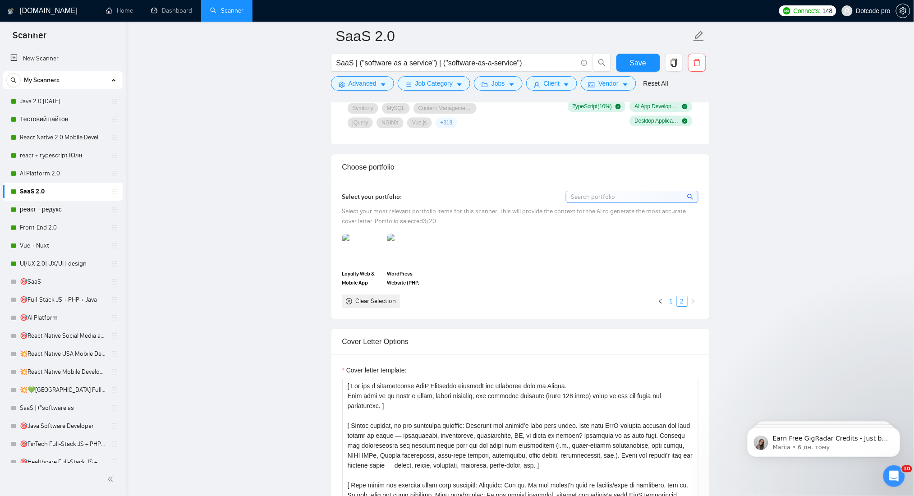
click at [670, 304] on link "1" at bounding box center [672, 301] width 10 height 10
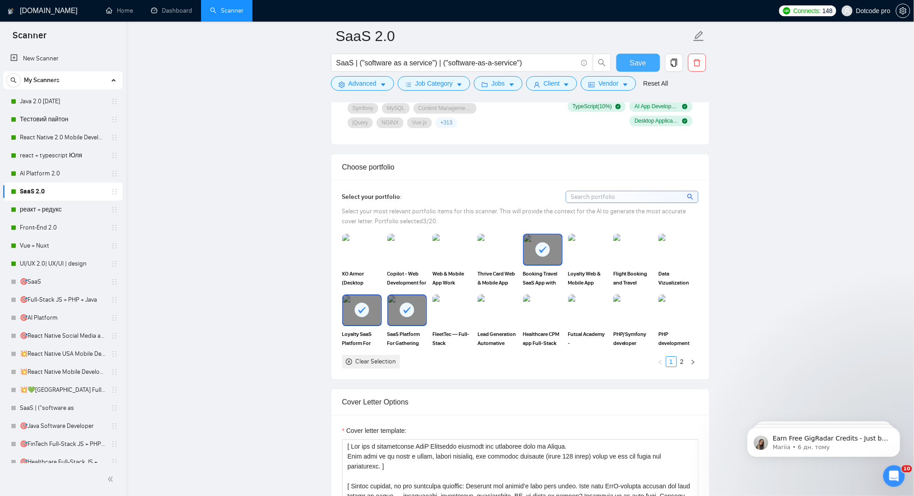
click at [646, 61] on span "Save" at bounding box center [638, 62] width 16 height 11
drag, startPoint x: 51, startPoint y: 260, endPoint x: 58, endPoint y: 253, distance: 9.6
click at [51, 260] on link "UI/UX 2.0| UX/UI | design" at bounding box center [63, 264] width 86 height 18
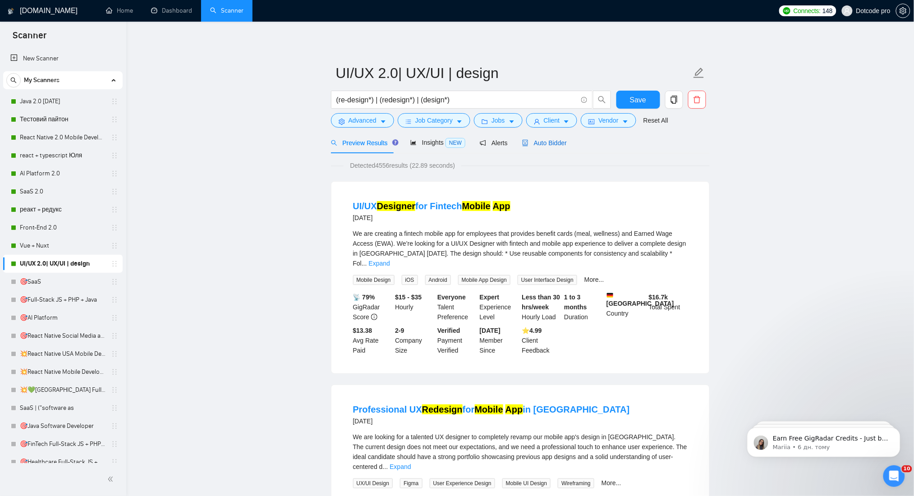
click at [547, 143] on span "Auto Bidder" at bounding box center [544, 142] width 45 height 7
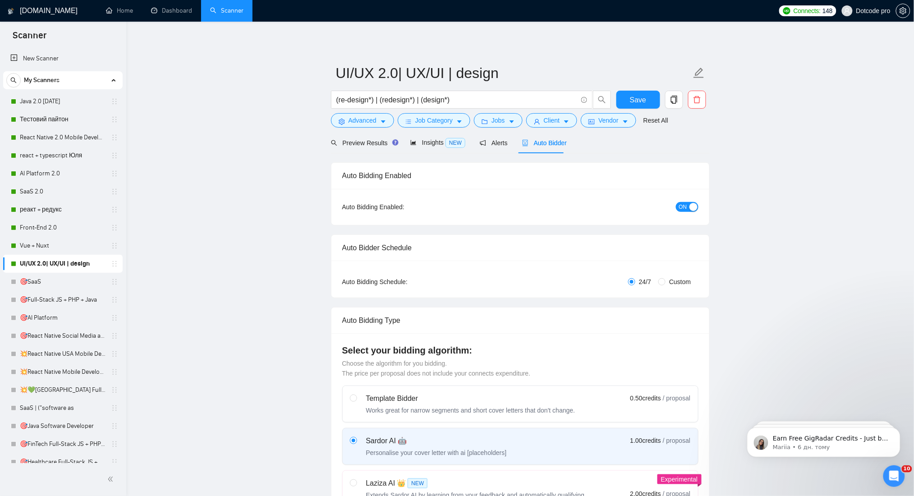
radio input "false"
radio input "true"
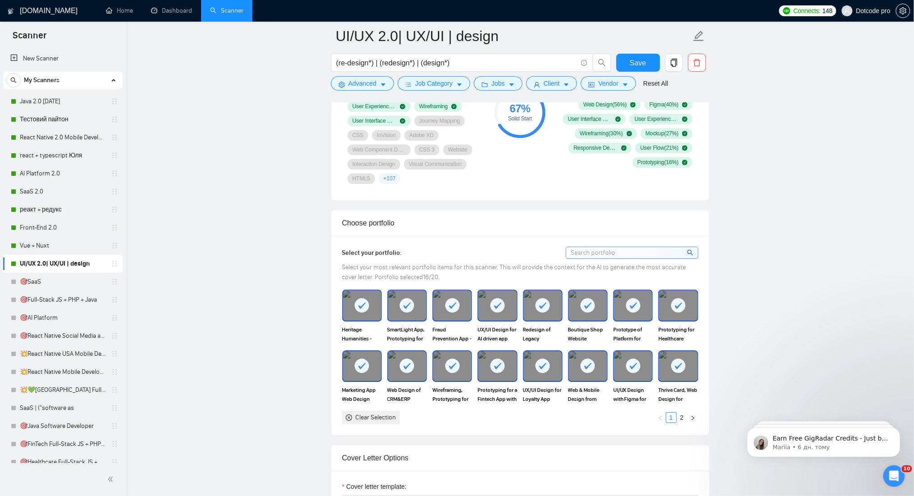
scroll to position [842, 0]
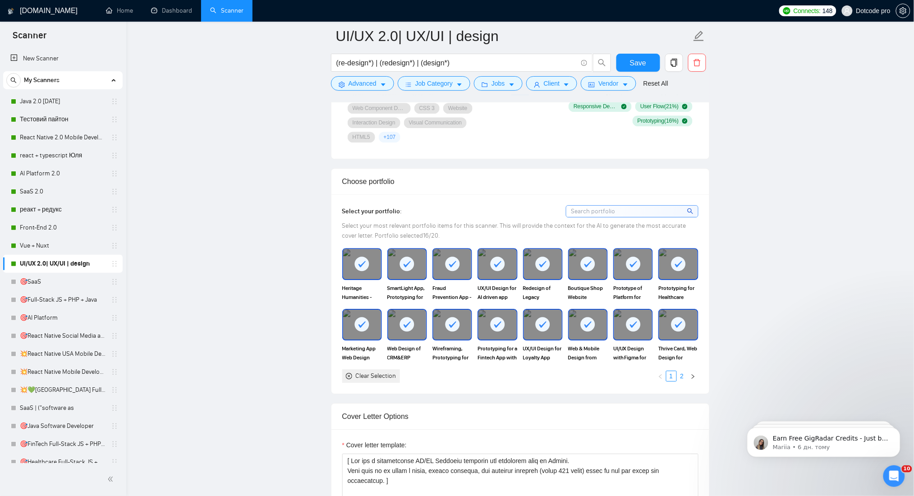
click at [686, 378] on link "2" at bounding box center [683, 376] width 10 height 10
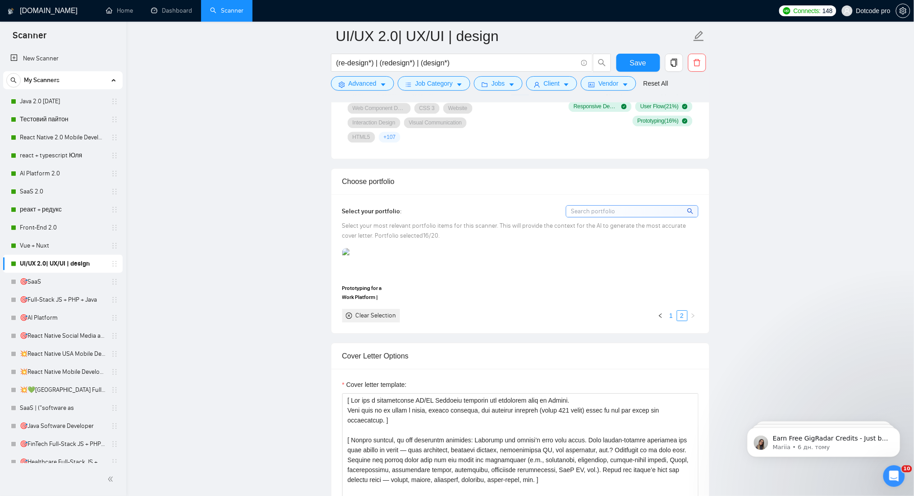
click at [676, 318] on li "1" at bounding box center [671, 315] width 11 height 11
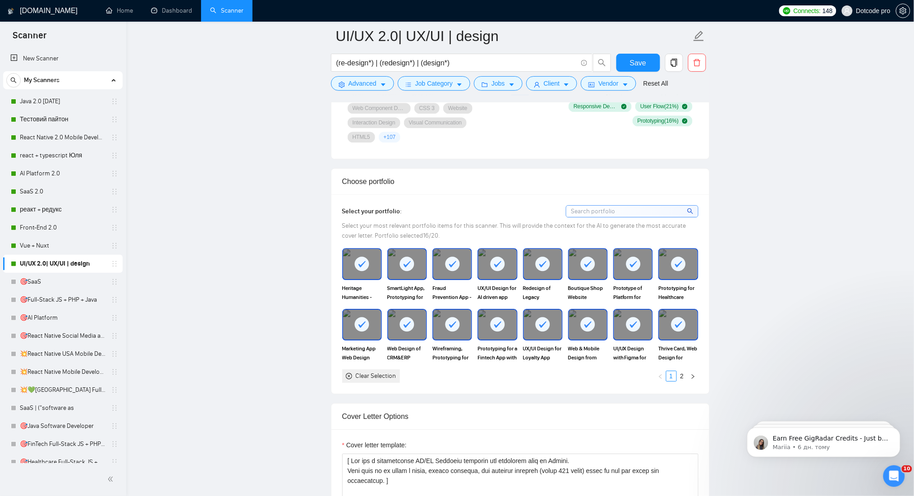
drag, startPoint x: 27, startPoint y: 102, endPoint x: 259, endPoint y: 198, distance: 251.2
click at [26, 102] on link "Java 2.0 [DATE]" at bounding box center [63, 101] width 86 height 18
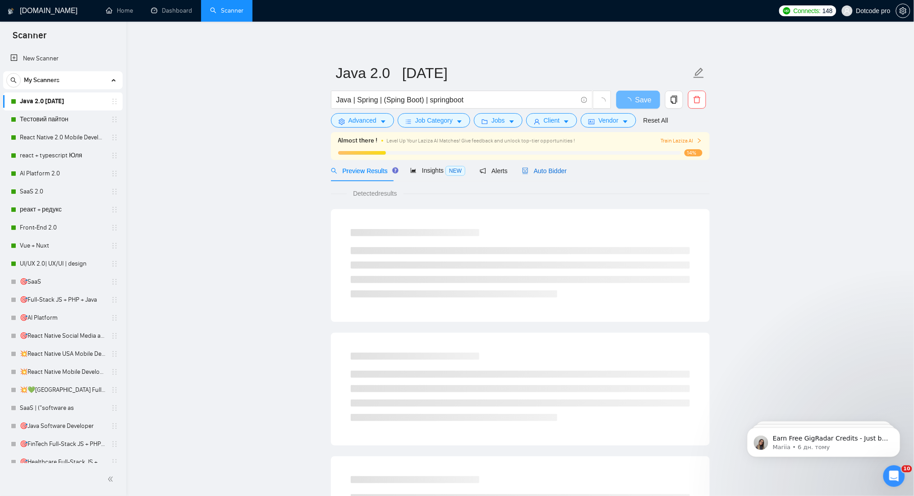
click at [545, 170] on span "Auto Bidder" at bounding box center [544, 170] width 45 height 7
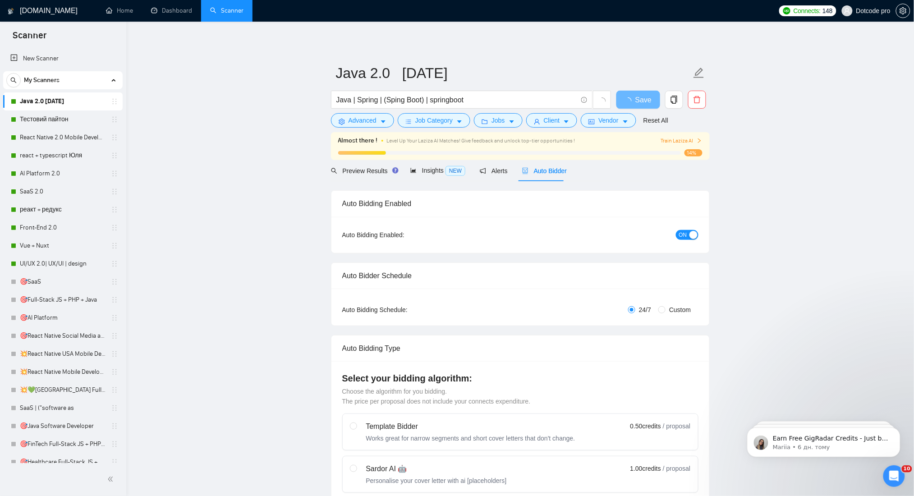
radio input "false"
radio input "true"
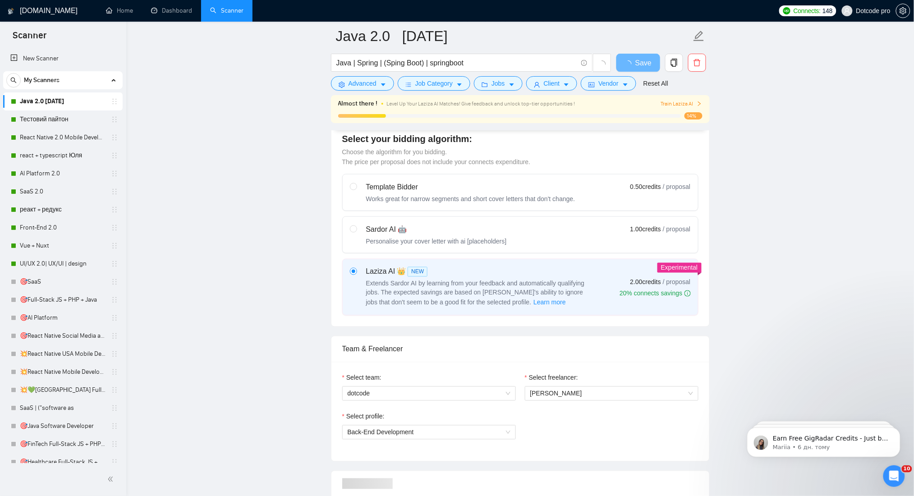
scroll to position [782, 0]
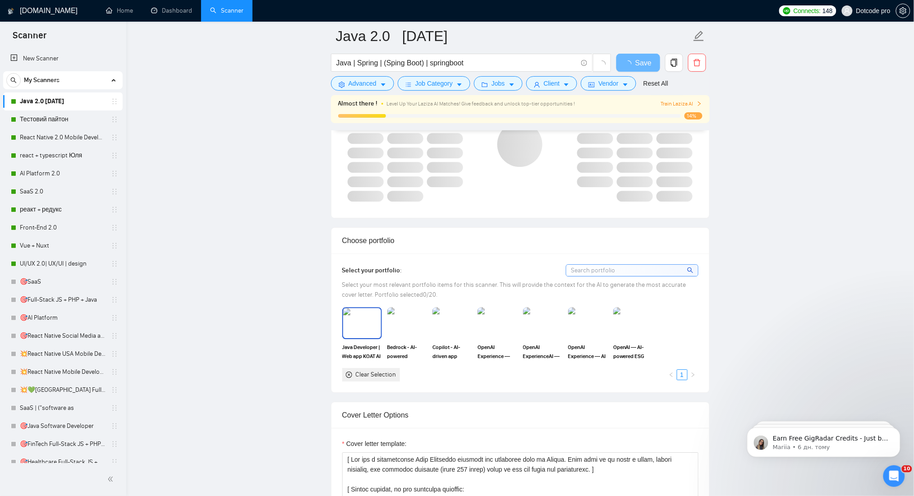
click at [357, 323] on img at bounding box center [362, 323] width 38 height 30
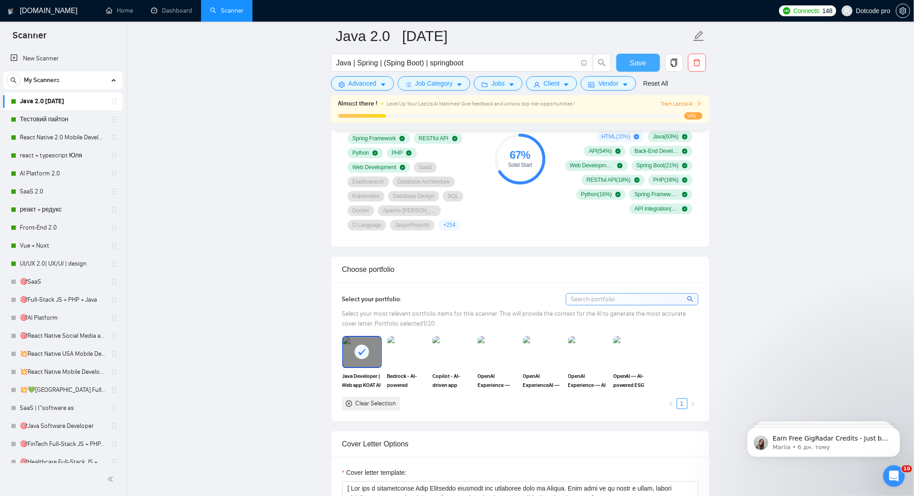
click at [635, 60] on span "Save" at bounding box center [638, 62] width 16 height 11
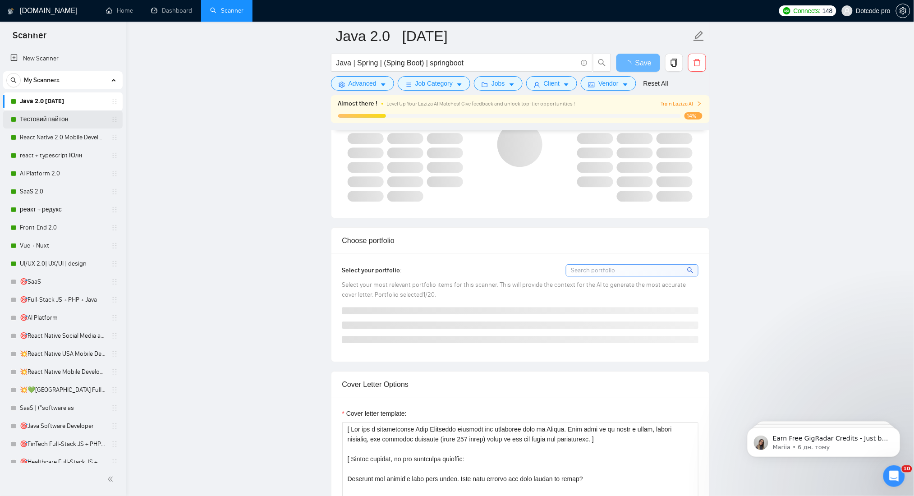
click at [55, 115] on link "Тестовий пайтон" at bounding box center [63, 120] width 86 height 18
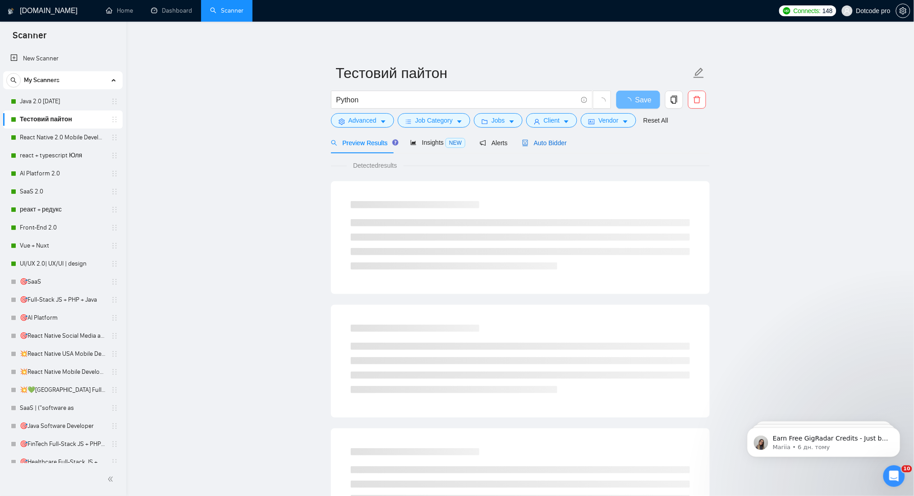
click at [540, 147] on div "Auto Bidder" at bounding box center [544, 143] width 45 height 10
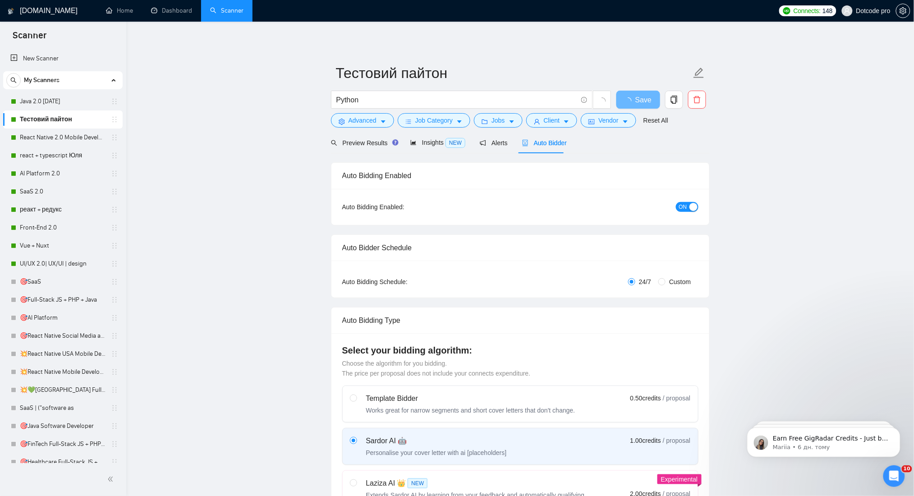
radio input "false"
radio input "true"
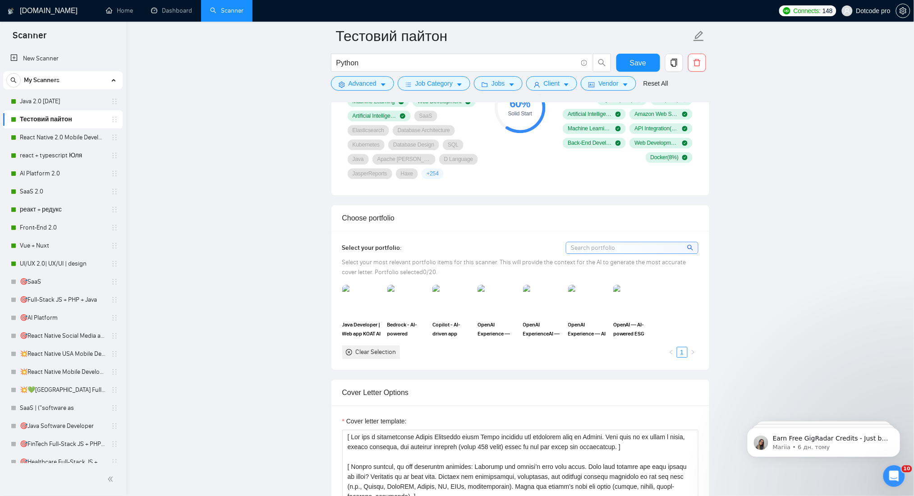
scroll to position [902, 0]
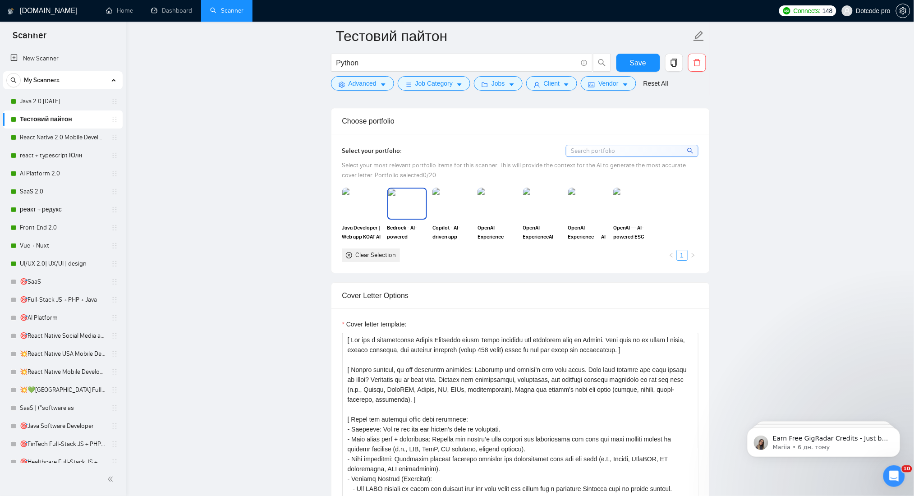
click at [398, 189] on img at bounding box center [407, 204] width 38 height 30
click at [457, 189] on img at bounding box center [453, 204] width 38 height 30
click at [498, 189] on img at bounding box center [498, 204] width 38 height 30
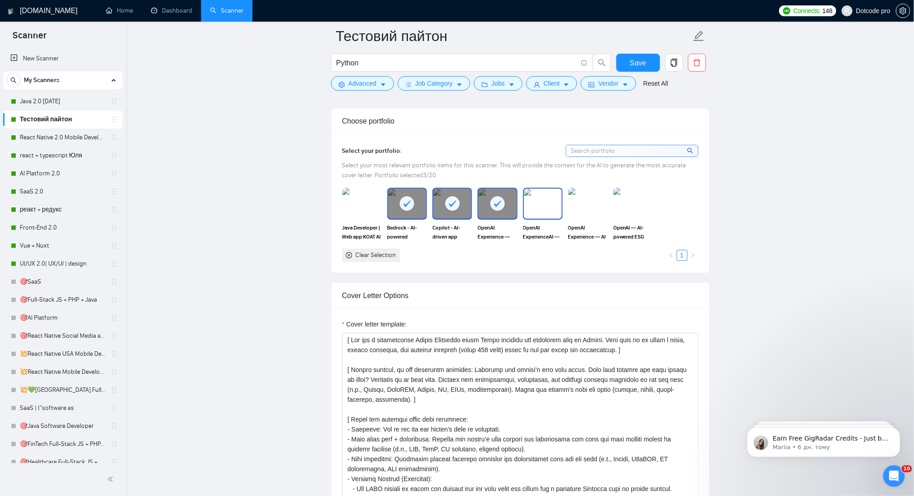
click at [537, 189] on img at bounding box center [543, 204] width 38 height 30
click at [593, 189] on img at bounding box center [588, 204] width 38 height 30
click at [634, 189] on img at bounding box center [633, 204] width 38 height 30
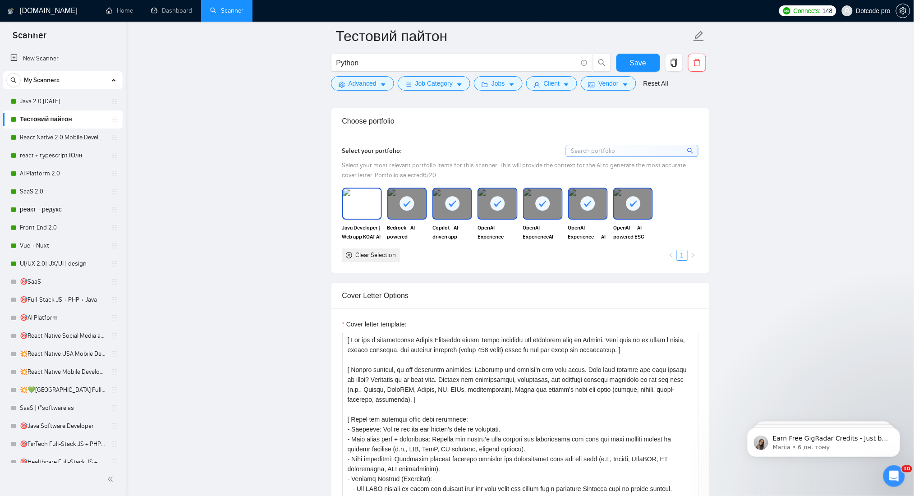
click at [348, 189] on img at bounding box center [362, 204] width 38 height 30
click at [639, 66] on span "Save" at bounding box center [638, 62] width 16 height 11
click at [45, 137] on link "React Native 2.0 Mobile Development" at bounding box center [63, 138] width 86 height 18
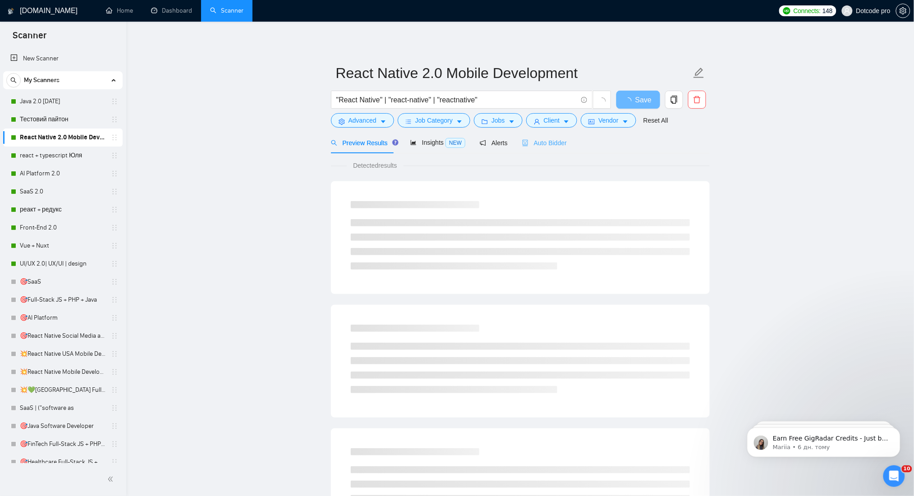
click at [539, 149] on div "Auto Bidder" at bounding box center [544, 142] width 45 height 21
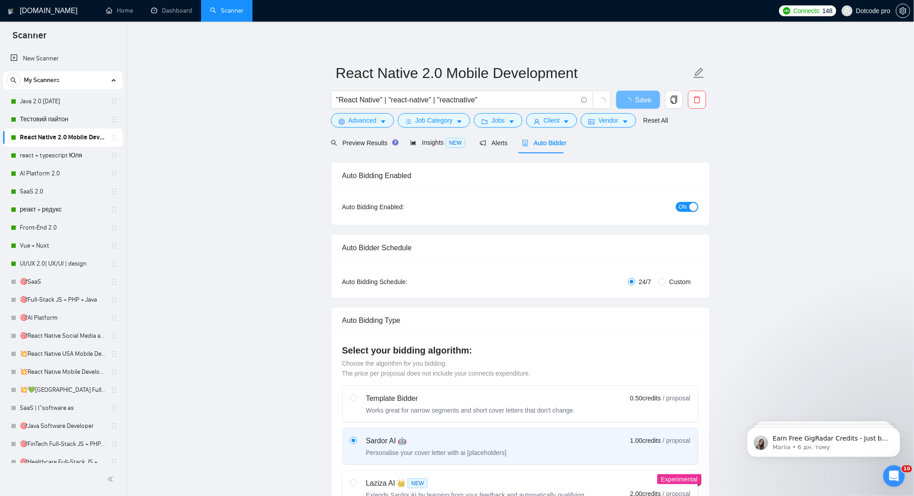
radio input "false"
radio input "true"
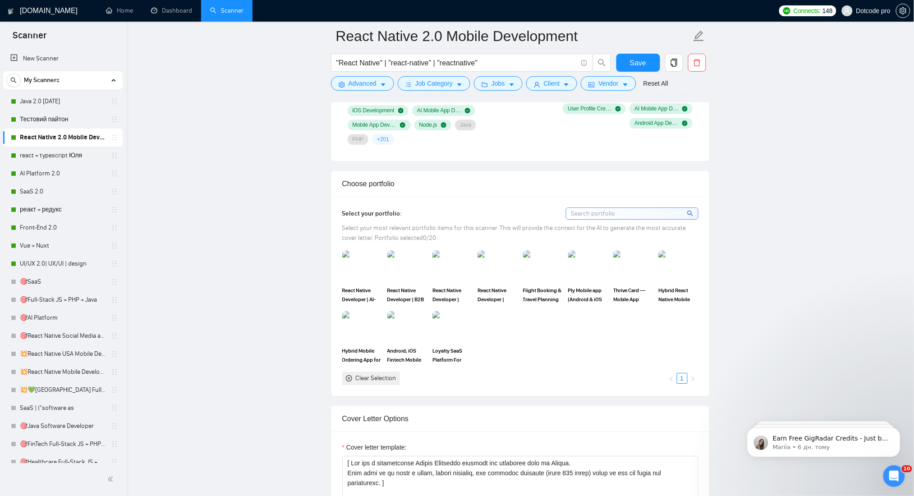
scroll to position [842, 0]
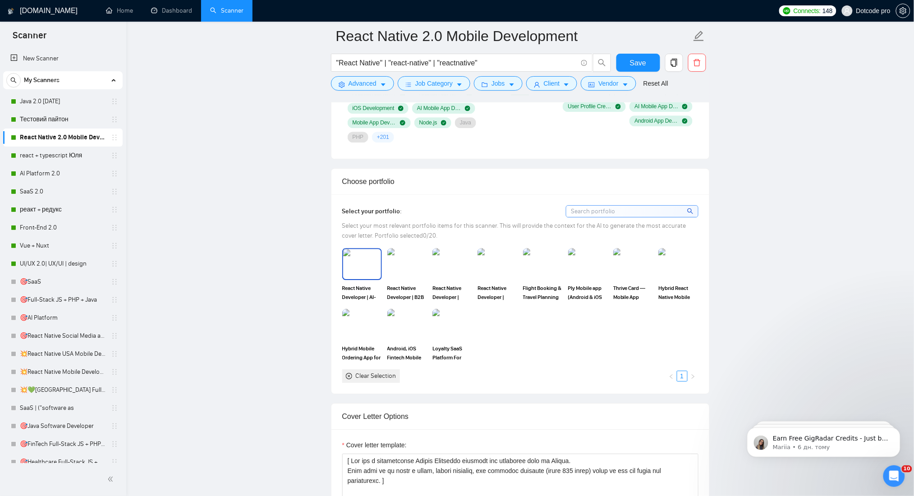
click at [362, 262] on img at bounding box center [362, 264] width 38 height 30
click at [402, 262] on img at bounding box center [407, 264] width 38 height 30
click at [457, 262] on img at bounding box center [453, 264] width 38 height 30
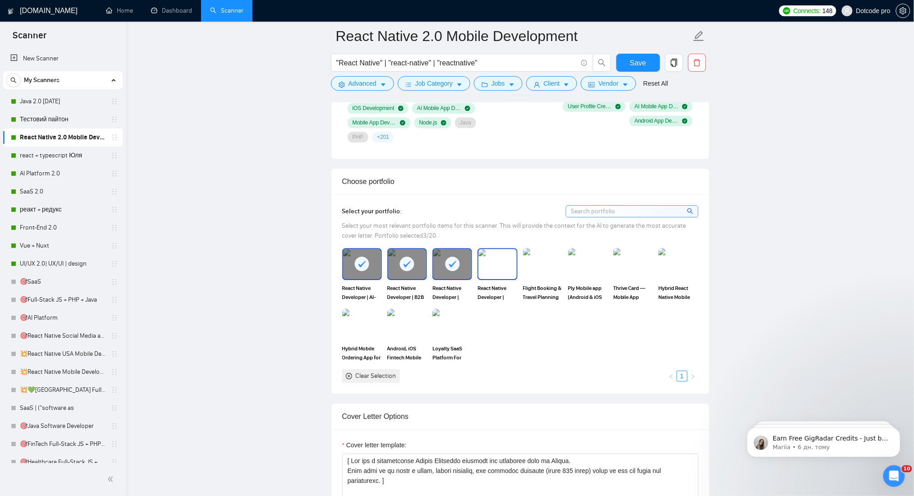
click at [501, 262] on img at bounding box center [498, 264] width 38 height 30
click at [526, 263] on img at bounding box center [543, 264] width 38 height 30
click at [537, 263] on rect at bounding box center [543, 264] width 14 height 14
click at [588, 257] on img at bounding box center [588, 264] width 38 height 30
click at [632, 254] on img at bounding box center [633, 264] width 38 height 30
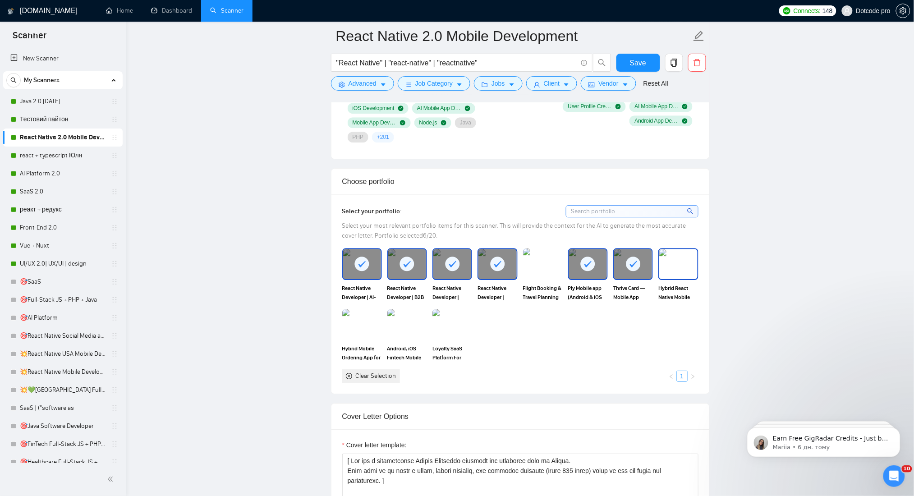
click at [667, 254] on img at bounding box center [679, 264] width 38 height 30
click at [363, 327] on img at bounding box center [362, 325] width 38 height 30
click at [638, 60] on span "Save" at bounding box center [638, 62] width 16 height 11
click at [51, 151] on link "react + typescript Юля" at bounding box center [63, 156] width 86 height 18
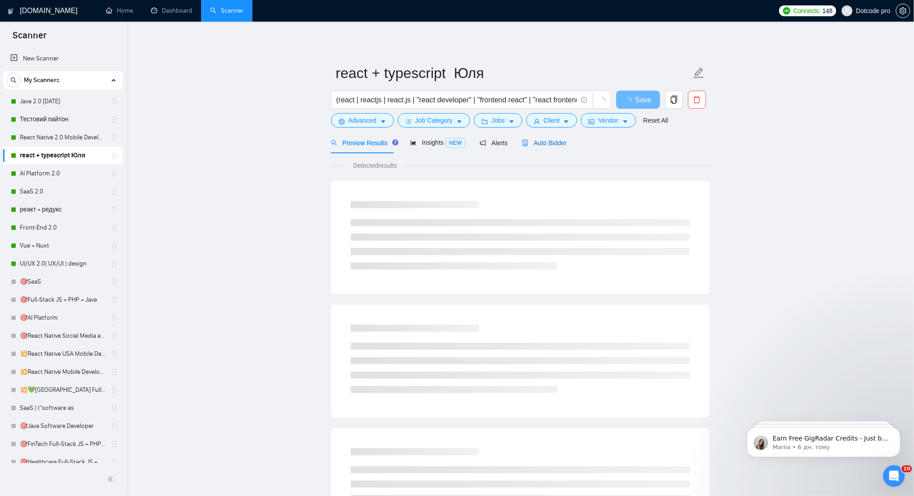
click at [536, 145] on span "Auto Bidder" at bounding box center [544, 142] width 45 height 7
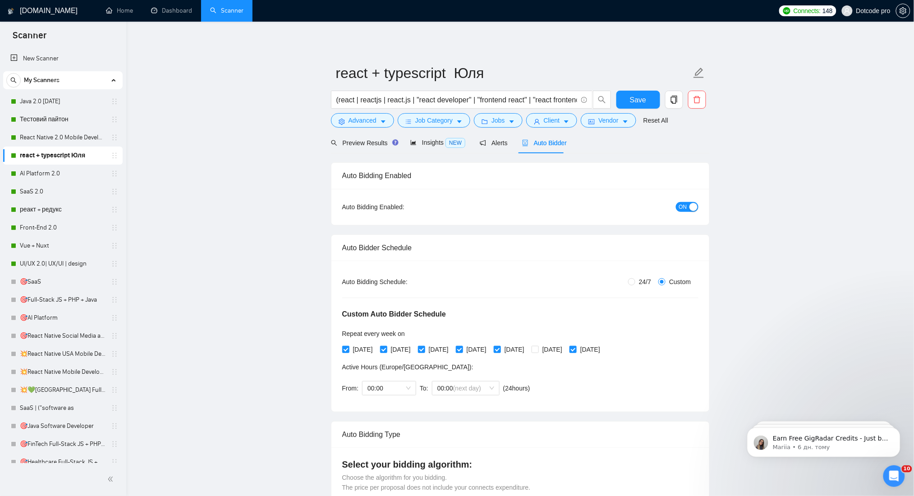
radio input "false"
radio input "true"
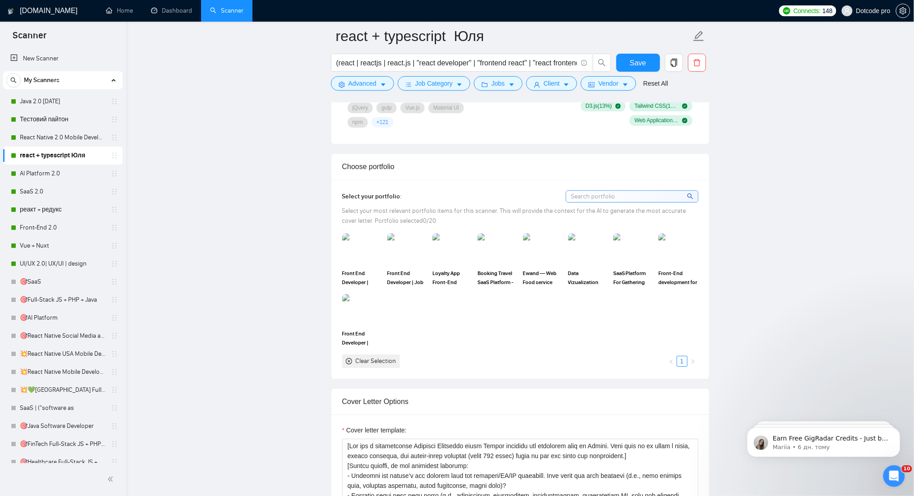
scroll to position [842, 0]
click at [363, 244] on img at bounding box center [362, 250] width 38 height 30
click at [410, 244] on img at bounding box center [407, 250] width 38 height 30
click at [431, 246] on div "Loyalty App Front-End Development (React.js, JavaScript)" at bounding box center [452, 260] width 45 height 53
click at [464, 244] on img at bounding box center [453, 250] width 38 height 30
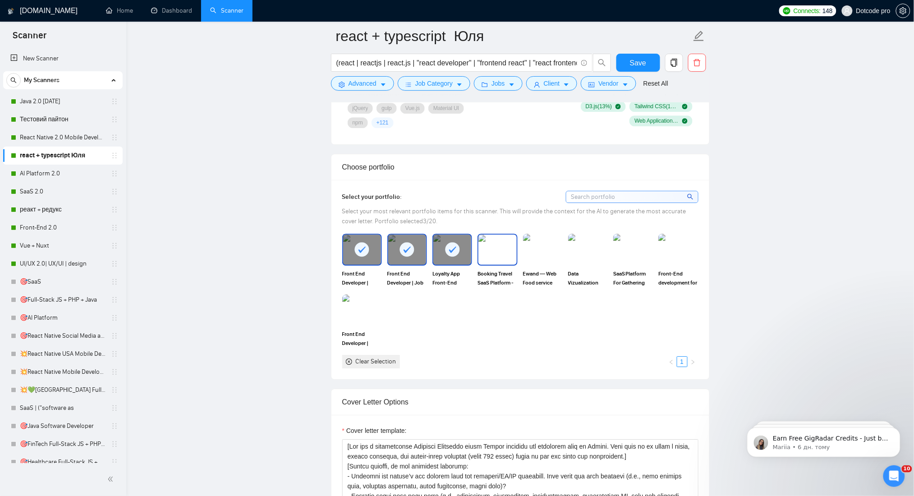
click at [501, 242] on img at bounding box center [498, 250] width 38 height 30
click at [540, 242] on img at bounding box center [543, 250] width 38 height 30
click at [581, 244] on img at bounding box center [588, 250] width 38 height 30
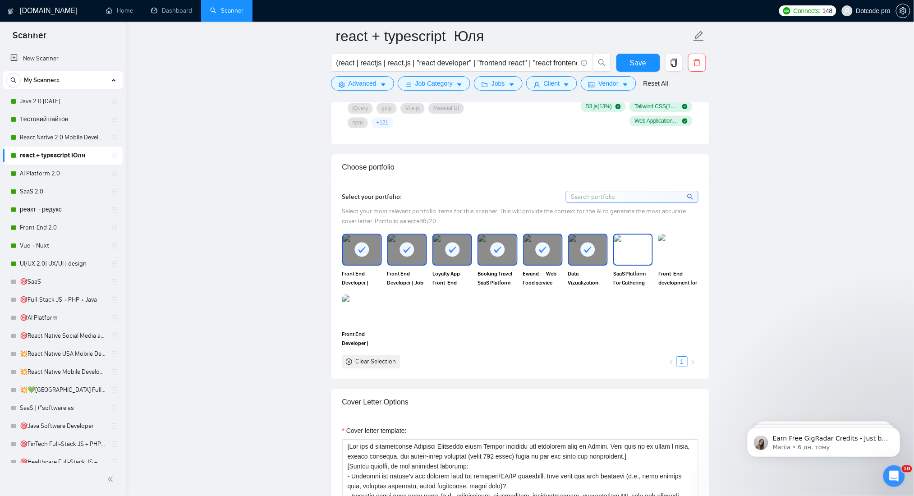
click at [632, 242] on img at bounding box center [633, 250] width 38 height 30
click at [673, 242] on img at bounding box center [679, 250] width 38 height 30
click at [363, 305] on img at bounding box center [362, 310] width 38 height 30
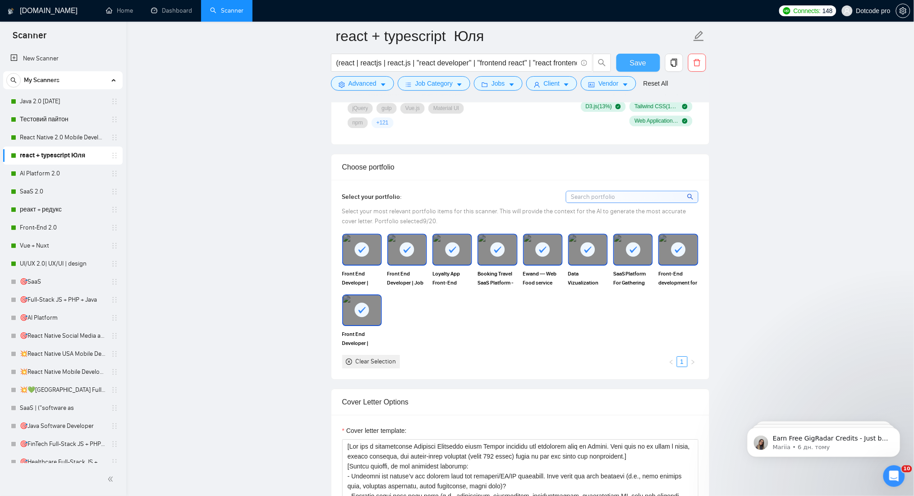
click at [638, 63] on span "Save" at bounding box center [638, 62] width 16 height 11
drag, startPoint x: 46, startPoint y: 169, endPoint x: 58, endPoint y: 154, distance: 19.2
click at [46, 169] on link "AI Platform 2.0" at bounding box center [63, 174] width 86 height 18
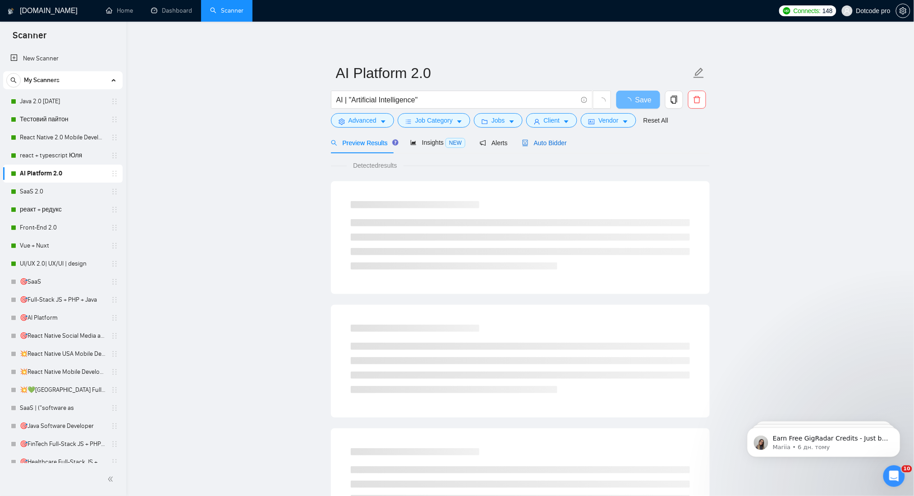
click at [559, 143] on span "Auto Bidder" at bounding box center [544, 142] width 45 height 7
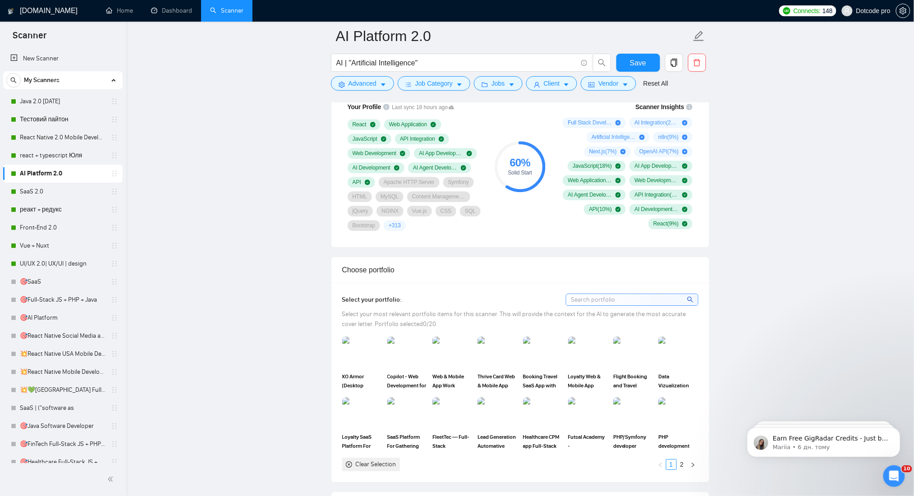
scroll to position [902, 0]
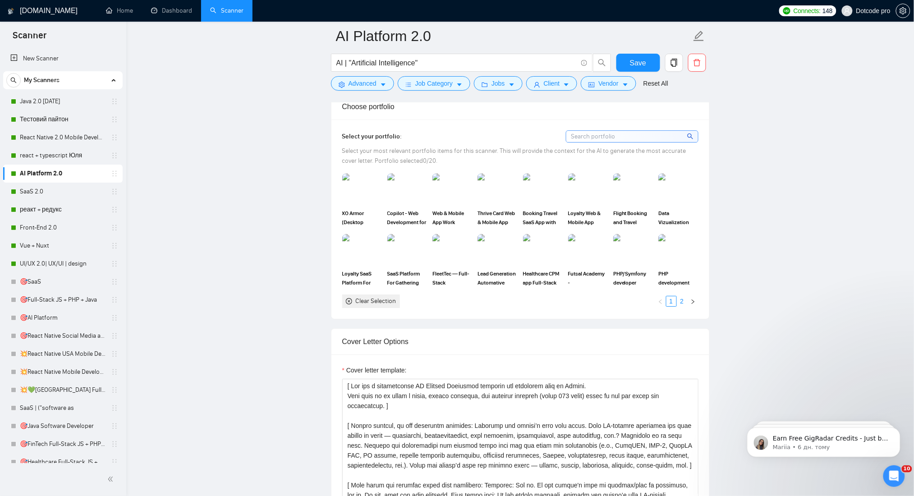
click at [683, 300] on link "2" at bounding box center [683, 301] width 10 height 10
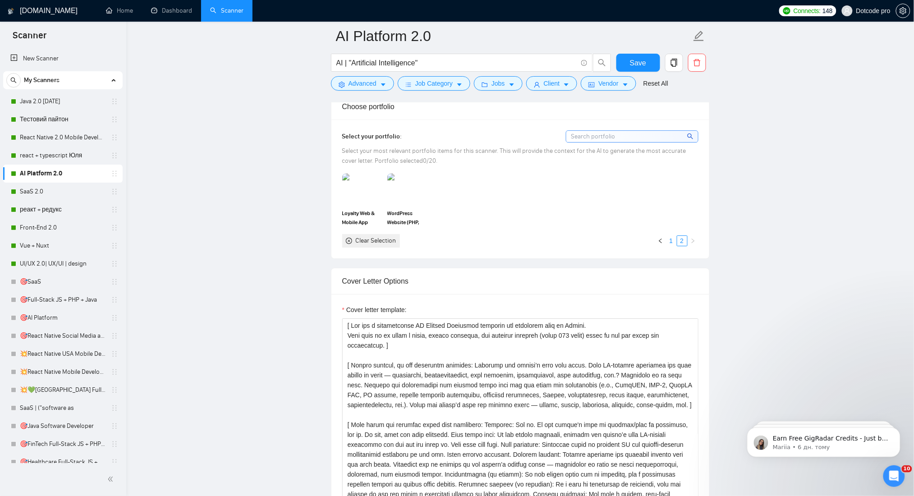
click at [669, 243] on link "1" at bounding box center [672, 241] width 10 height 10
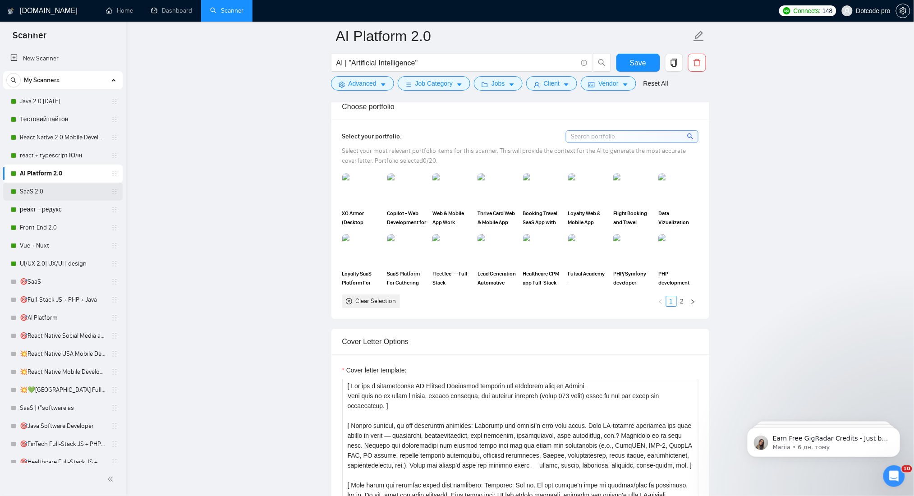
click at [23, 195] on link "SaaS 2.0" at bounding box center [63, 192] width 86 height 18
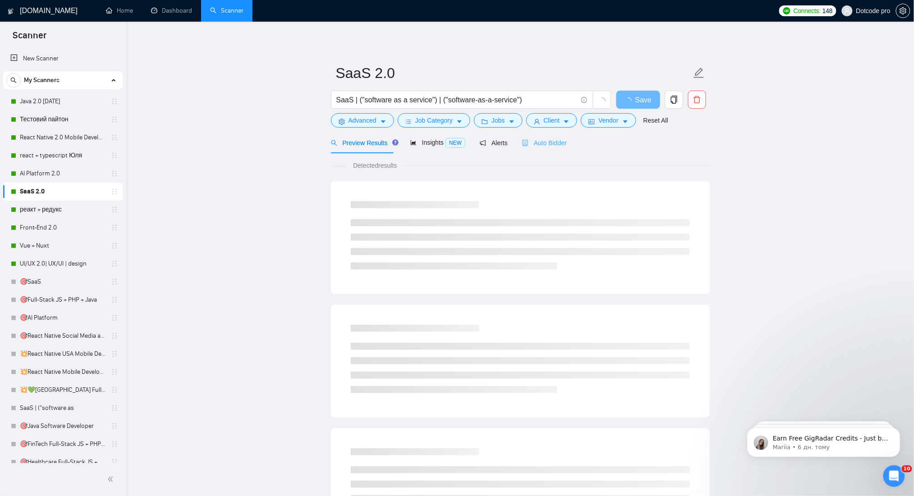
click at [554, 149] on div "Auto Bidder" at bounding box center [544, 142] width 45 height 21
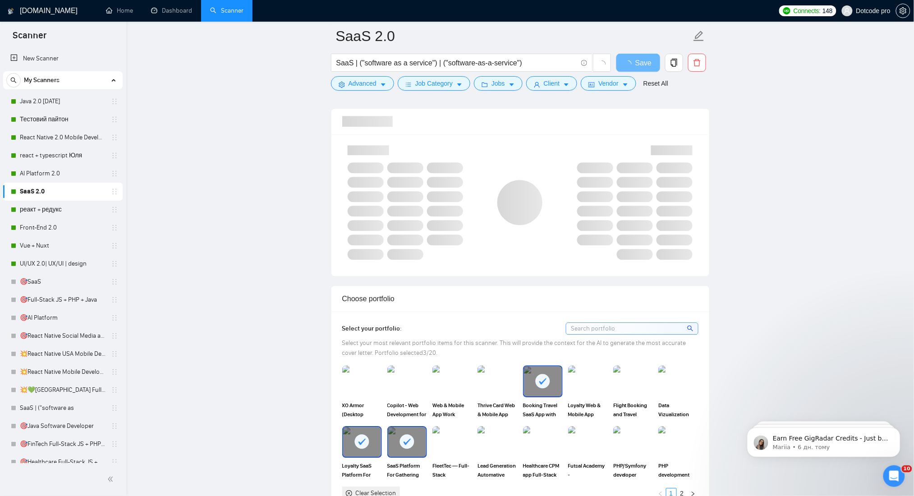
scroll to position [842, 0]
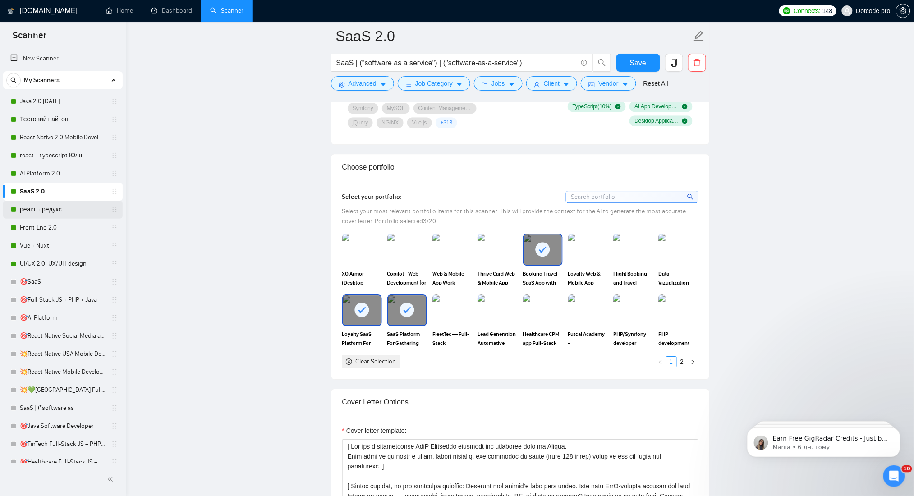
click at [50, 212] on link "реакт + редукс" at bounding box center [63, 210] width 86 height 18
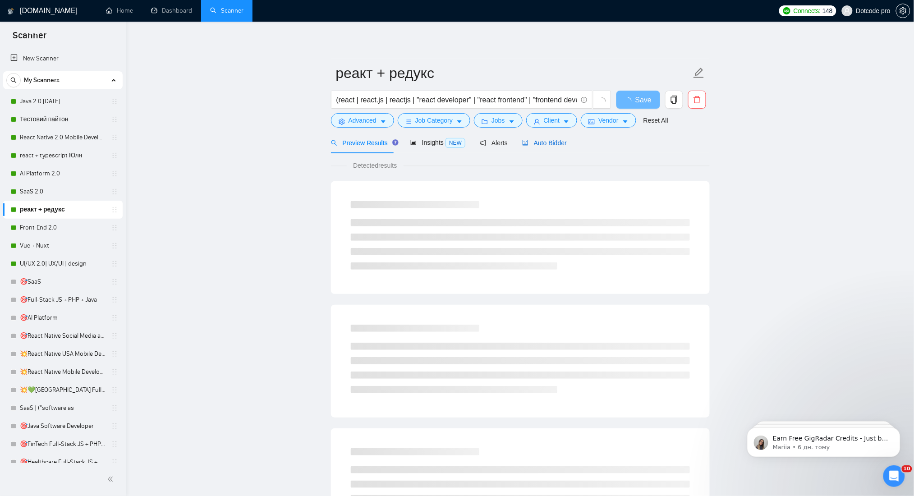
click at [560, 147] on div "Auto Bidder" at bounding box center [544, 143] width 45 height 10
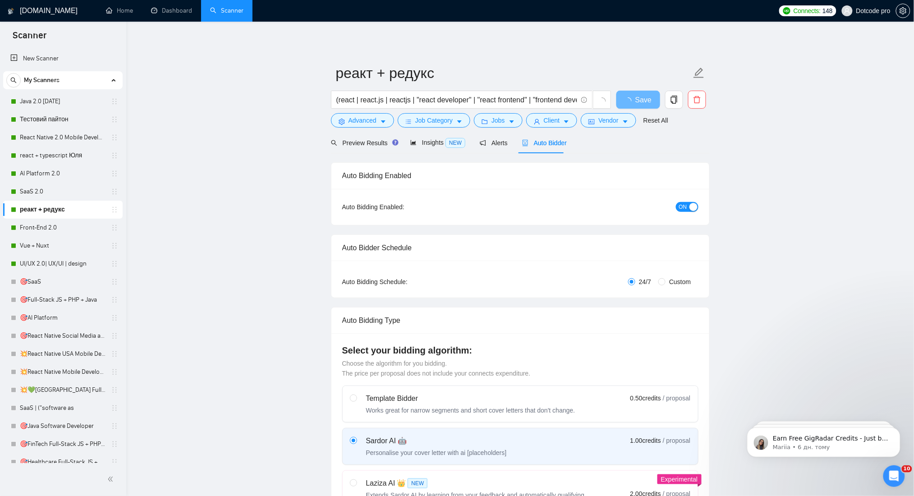
radio input "false"
radio input "true"
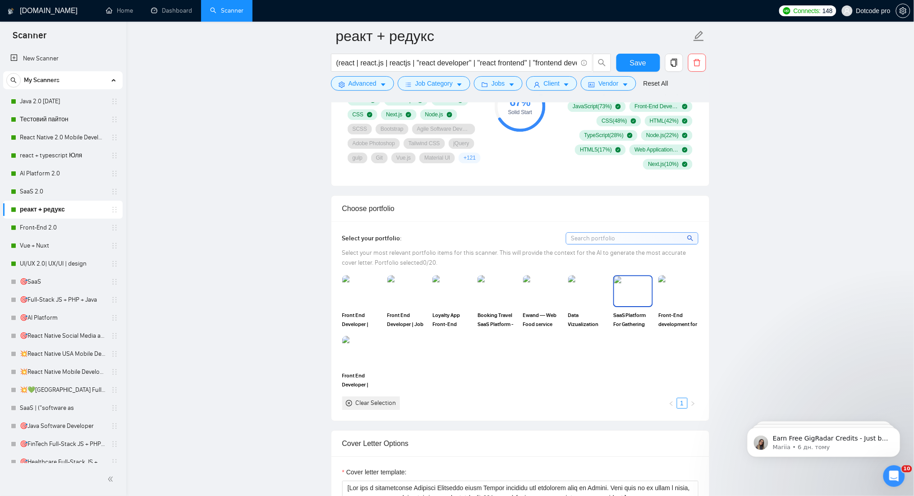
scroll to position [782, 0]
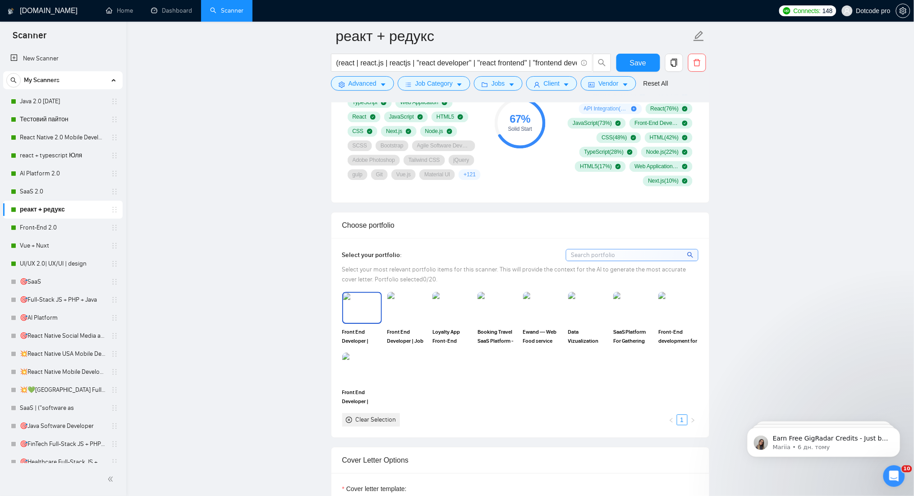
click at [362, 300] on img at bounding box center [362, 308] width 38 height 30
click at [392, 301] on img at bounding box center [408, 308] width 40 height 32
click at [440, 314] on img at bounding box center [453, 308] width 38 height 30
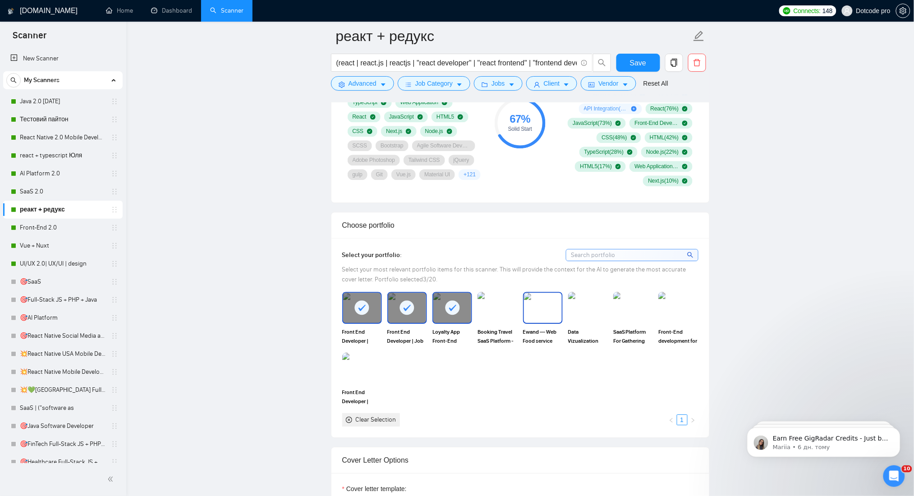
click at [546, 307] on img at bounding box center [543, 308] width 38 height 30
click at [587, 307] on img at bounding box center [588, 308] width 40 height 32
click at [626, 307] on img at bounding box center [633, 308] width 38 height 30
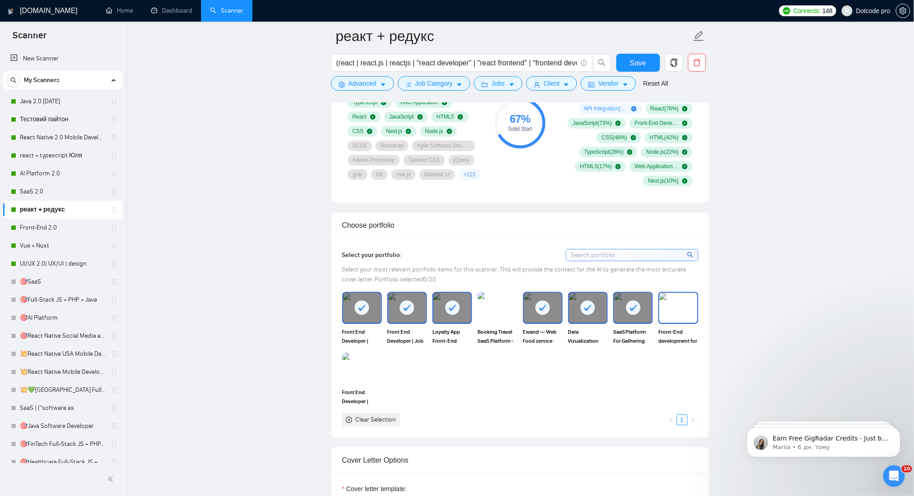
click at [669, 307] on img at bounding box center [679, 308] width 38 height 30
drag, startPoint x: 370, startPoint y: 374, endPoint x: 383, endPoint y: 364, distance: 16.7
click at [369, 374] on img at bounding box center [362, 369] width 38 height 30
click at [502, 309] on img at bounding box center [498, 308] width 38 height 30
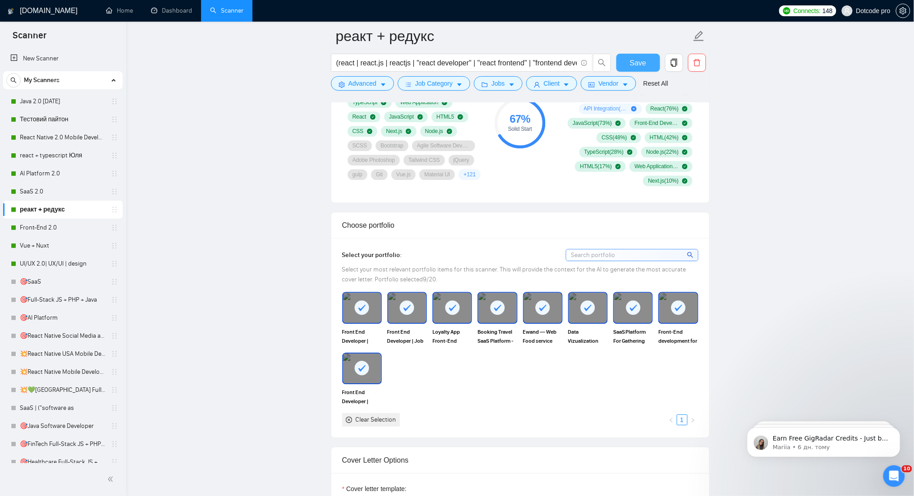
click at [637, 60] on span "Save" at bounding box center [638, 62] width 16 height 11
click at [53, 225] on link "Front-End 2.0" at bounding box center [63, 228] width 86 height 18
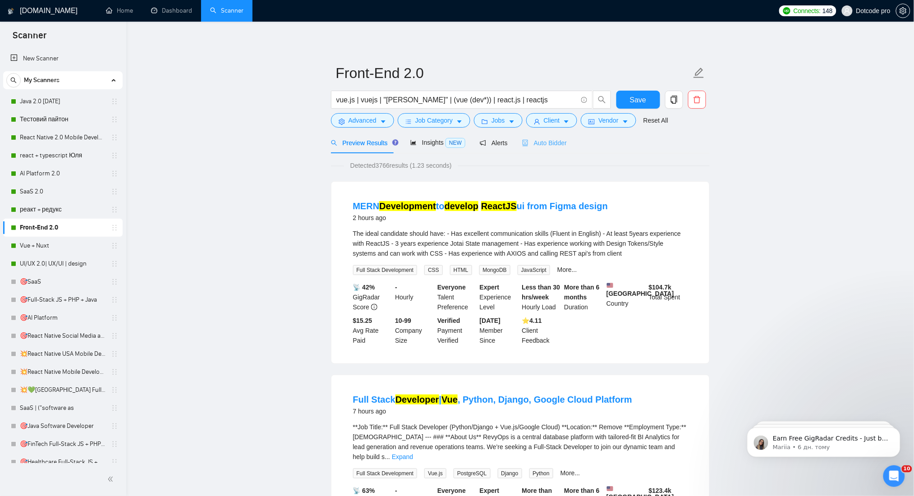
click at [536, 148] on div "Auto Bidder" at bounding box center [544, 142] width 45 height 21
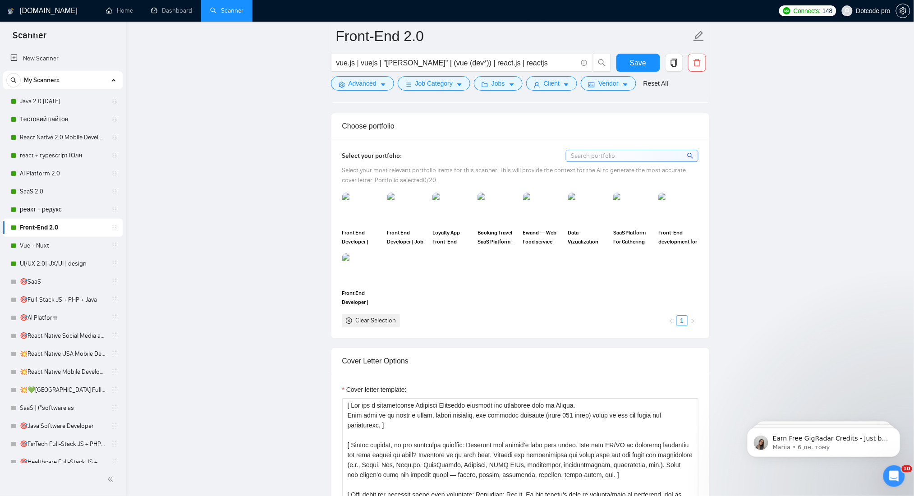
scroll to position [782, 0]
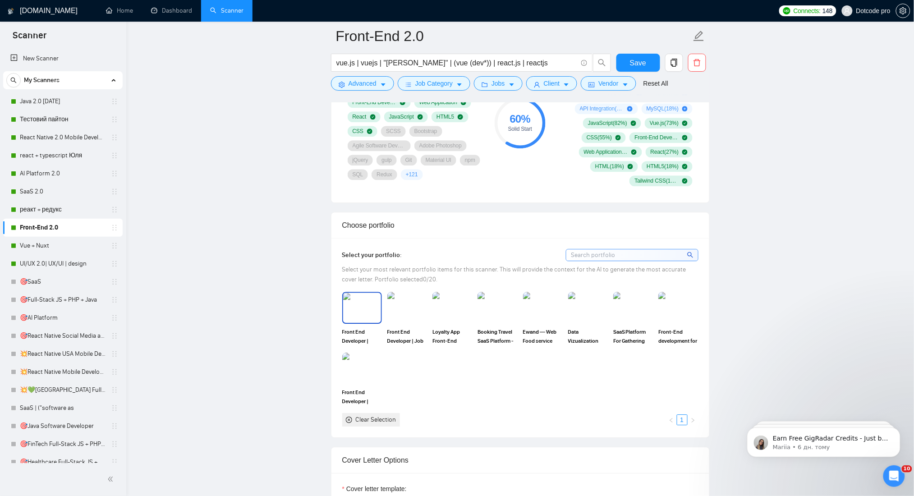
click at [366, 313] on img at bounding box center [362, 308] width 38 height 30
click at [417, 307] on img at bounding box center [407, 308] width 38 height 30
click at [465, 305] on img at bounding box center [453, 308] width 40 height 32
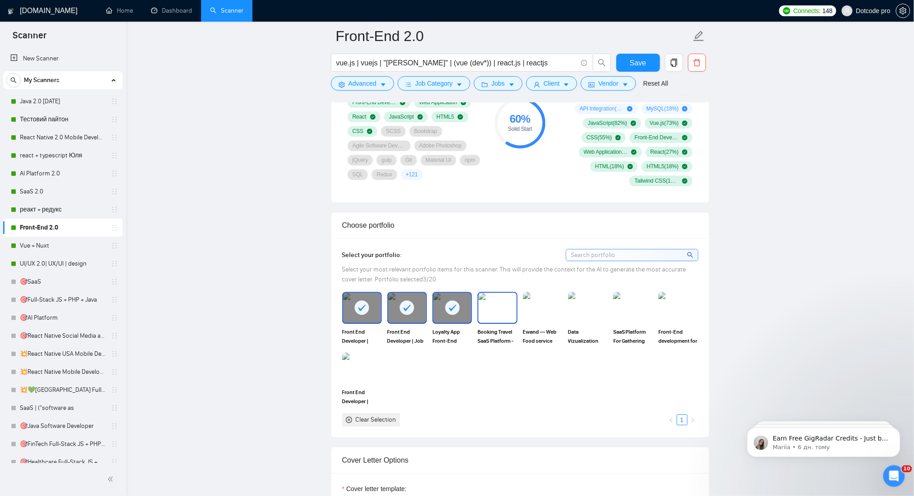
drag, startPoint x: 491, startPoint y: 304, endPoint x: 545, endPoint y: 304, distance: 54.6
click at [492, 304] on img at bounding box center [498, 308] width 38 height 30
click at [557, 304] on img at bounding box center [543, 308] width 38 height 30
click at [587, 305] on img at bounding box center [588, 308] width 38 height 30
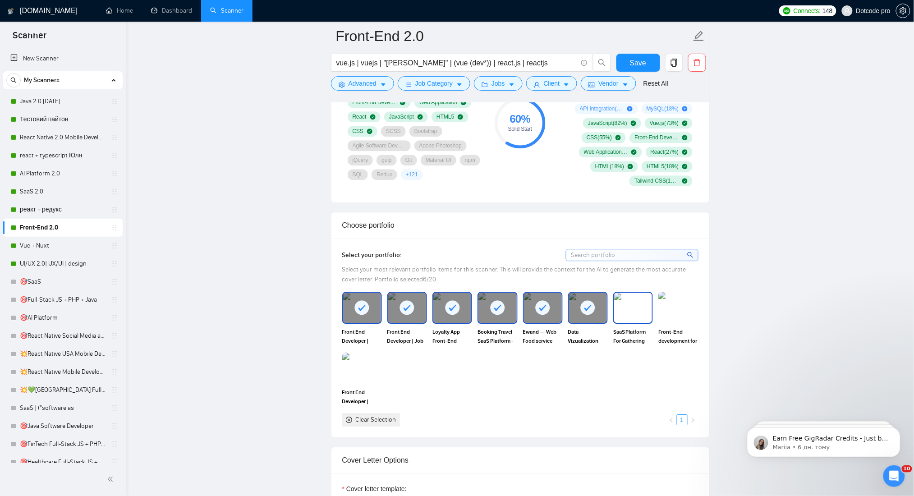
click at [620, 306] on img at bounding box center [633, 308] width 38 height 30
click at [670, 307] on img at bounding box center [679, 308] width 40 height 32
click at [348, 375] on img at bounding box center [362, 369] width 38 height 30
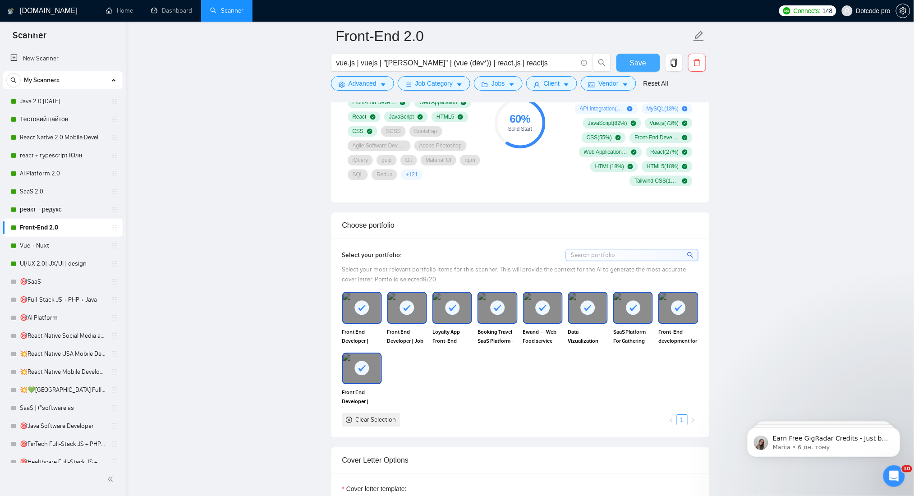
click at [648, 63] on button "Save" at bounding box center [639, 63] width 44 height 18
click at [75, 244] on link "Vue + Nuxt" at bounding box center [63, 246] width 86 height 18
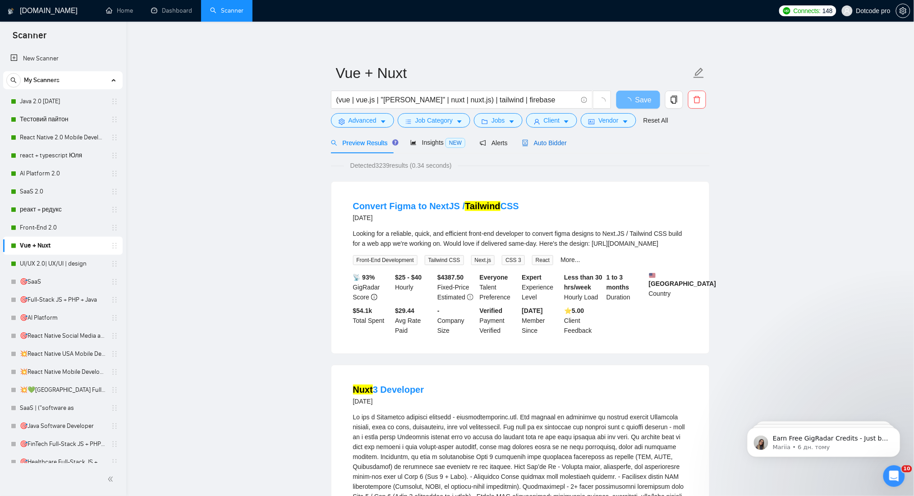
click at [536, 143] on span "Auto Bidder" at bounding box center [544, 142] width 45 height 7
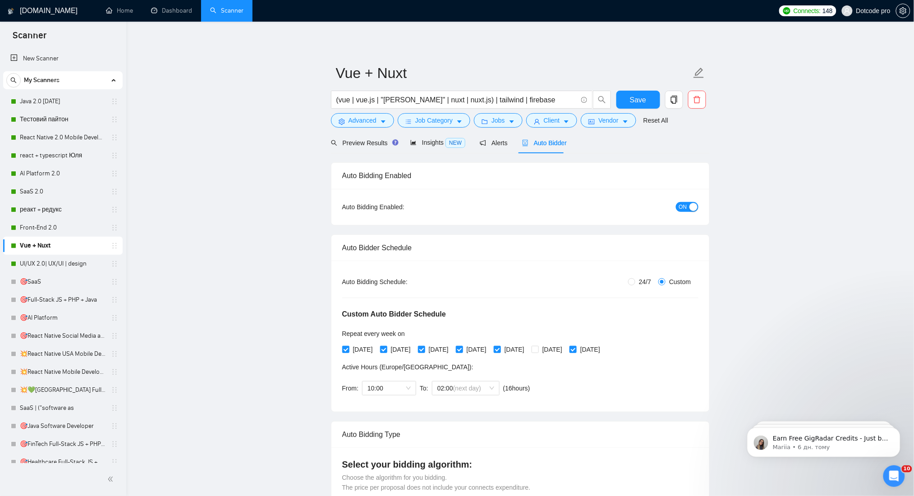
radio input "false"
radio input "true"
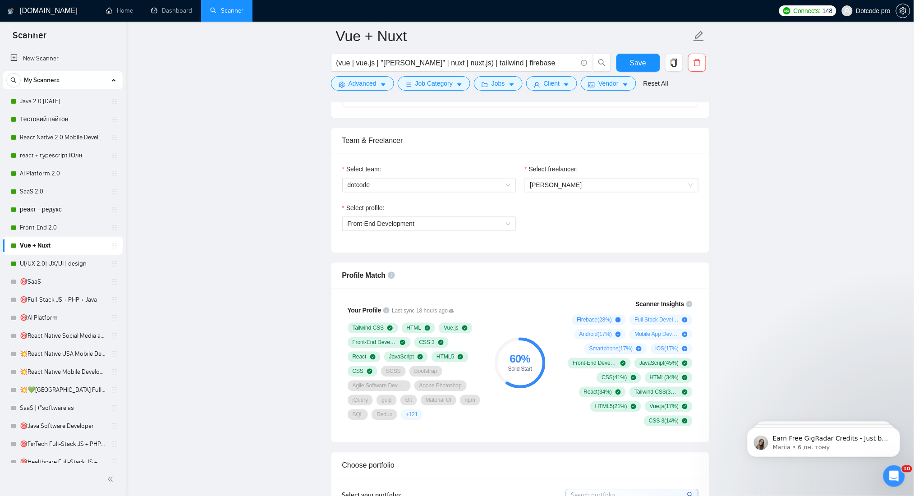
scroll to position [842, 0]
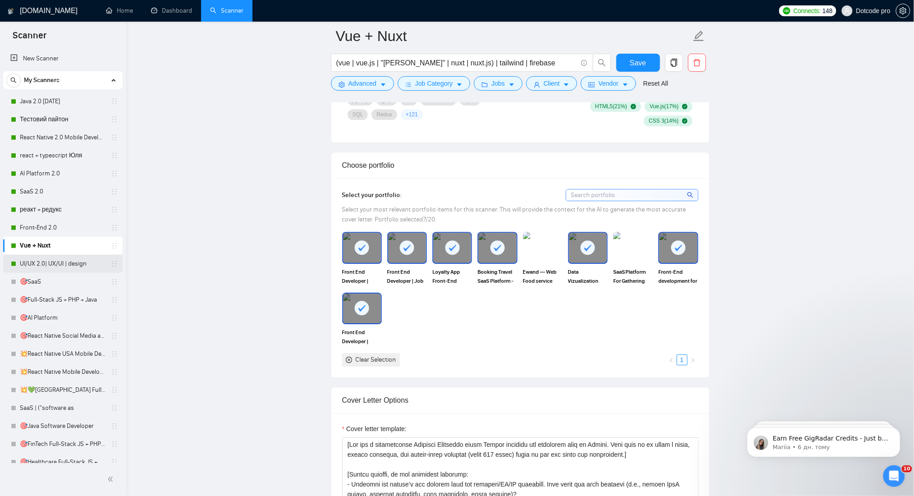
click at [41, 265] on link "UI/UX 2.0| UX/UI | design" at bounding box center [63, 264] width 86 height 18
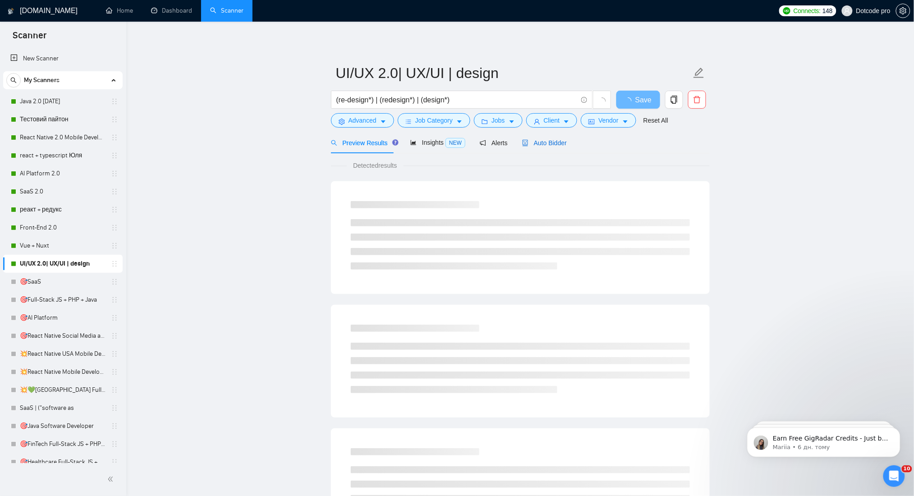
drag, startPoint x: 525, startPoint y: 142, endPoint x: 717, endPoint y: 192, distance: 199.0
click at [525, 143] on icon "robot" at bounding box center [525, 143] width 6 height 6
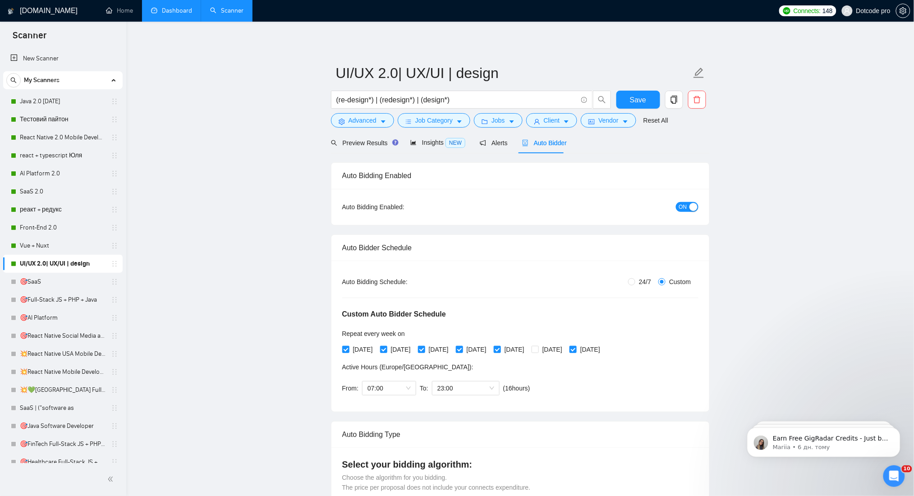
click at [176, 14] on link "Dashboard" at bounding box center [171, 11] width 41 height 8
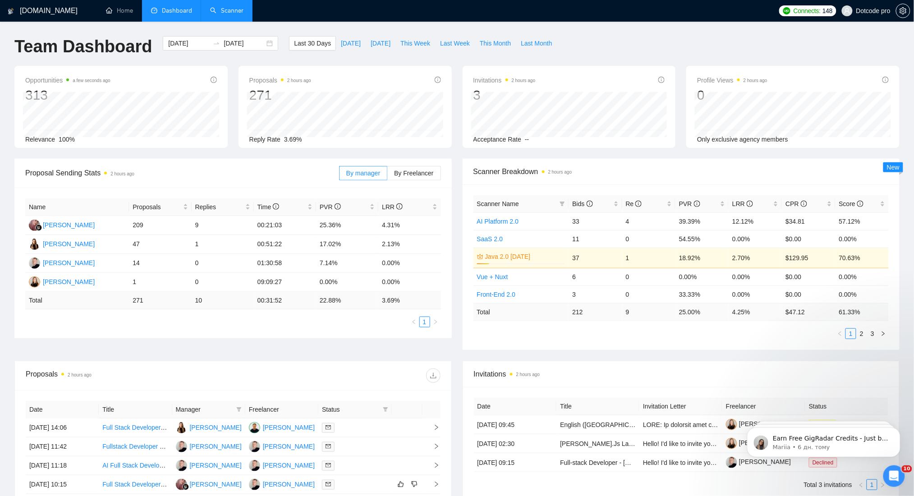
click at [232, 14] on link "Scanner" at bounding box center [226, 11] width 33 height 8
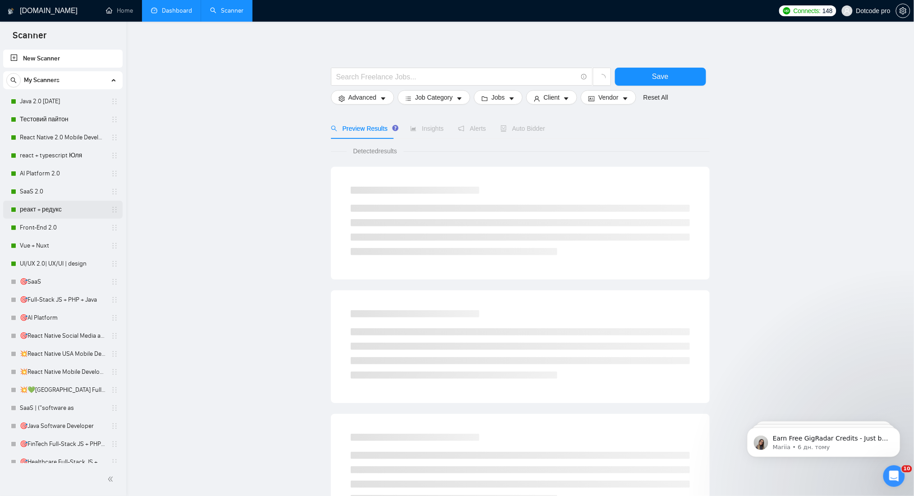
click at [55, 211] on link "реакт + редукс" at bounding box center [63, 210] width 86 height 18
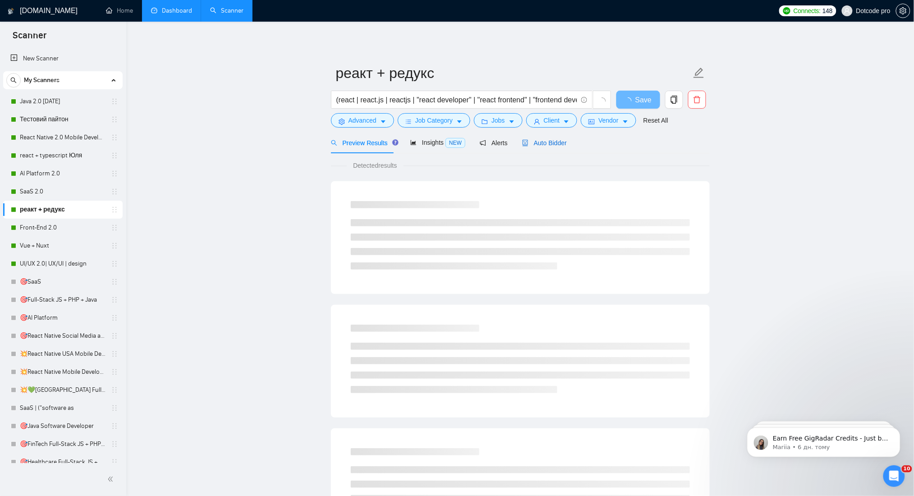
click at [536, 143] on span "Auto Bidder" at bounding box center [544, 142] width 45 height 7
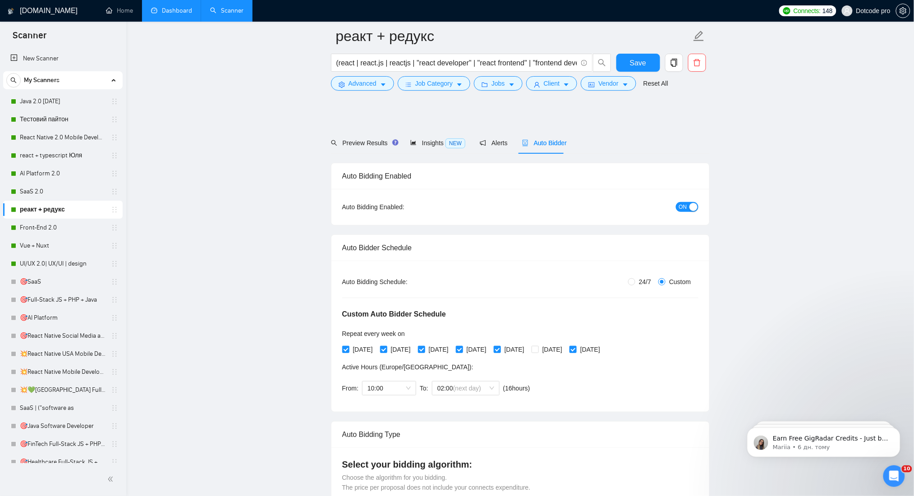
scroll to position [240, 0]
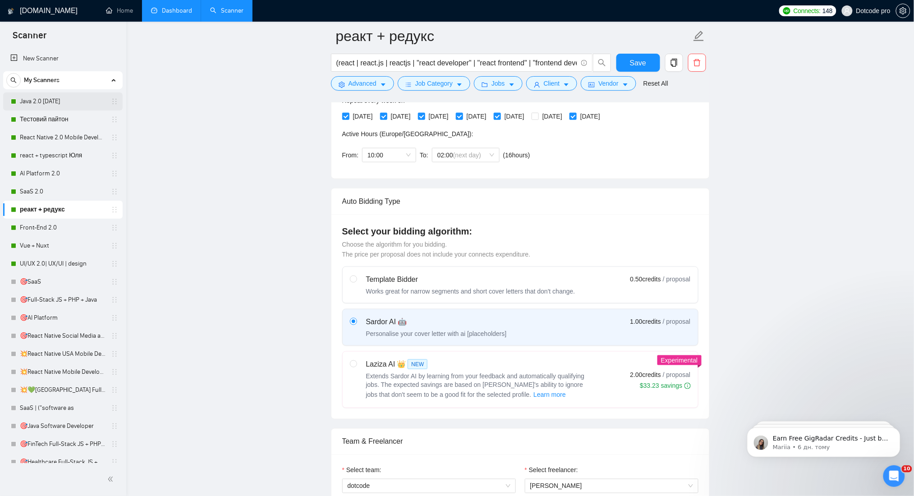
click at [44, 108] on link "Java 2.0 [DATE]" at bounding box center [63, 101] width 86 height 18
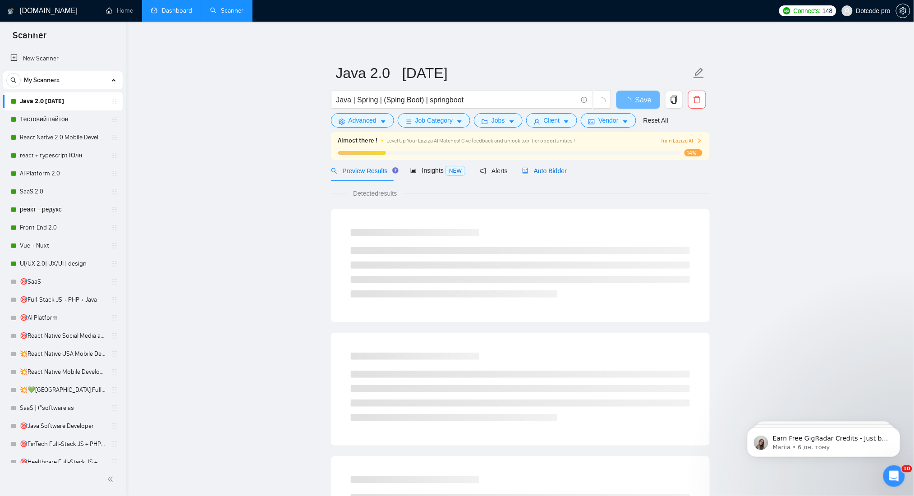
click at [548, 168] on span "Auto Bidder" at bounding box center [544, 170] width 45 height 7
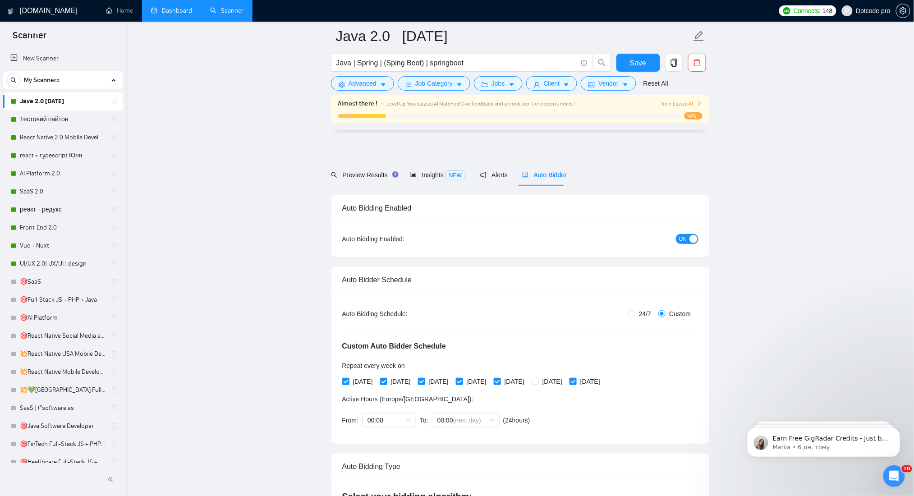
scroll to position [361, 0]
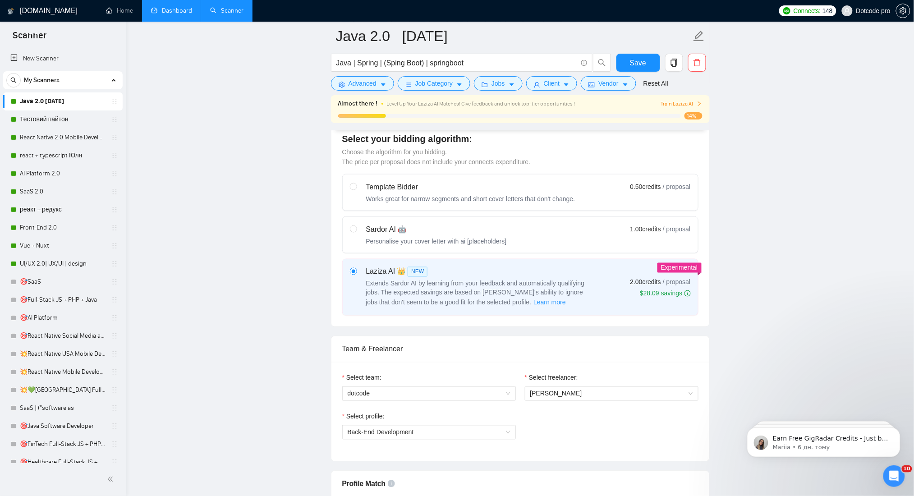
click at [360, 220] on label "Sardor AI 🤖 Personalise your cover letter with ai [placeholders] 1.00 credits /…" at bounding box center [520, 235] width 355 height 36
click at [356, 226] on input "radio" at bounding box center [353, 229] width 6 height 6
radio input "true"
radio input "false"
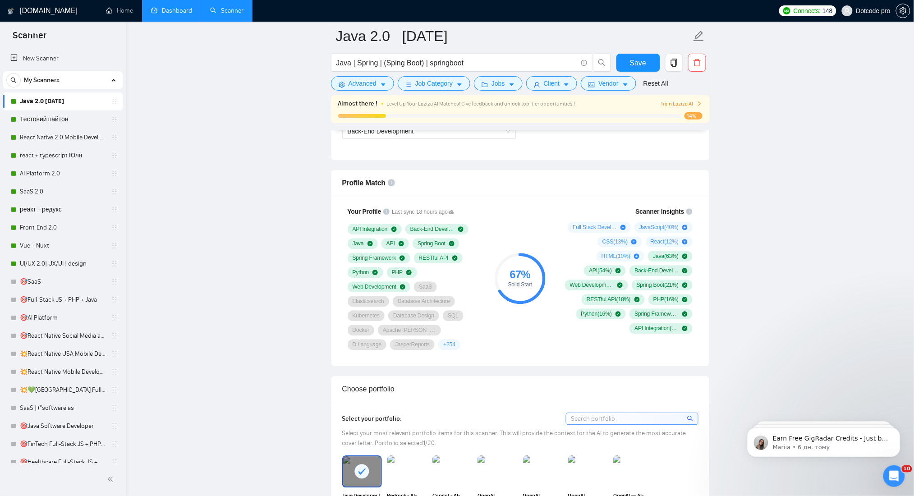
scroll to position [601, 0]
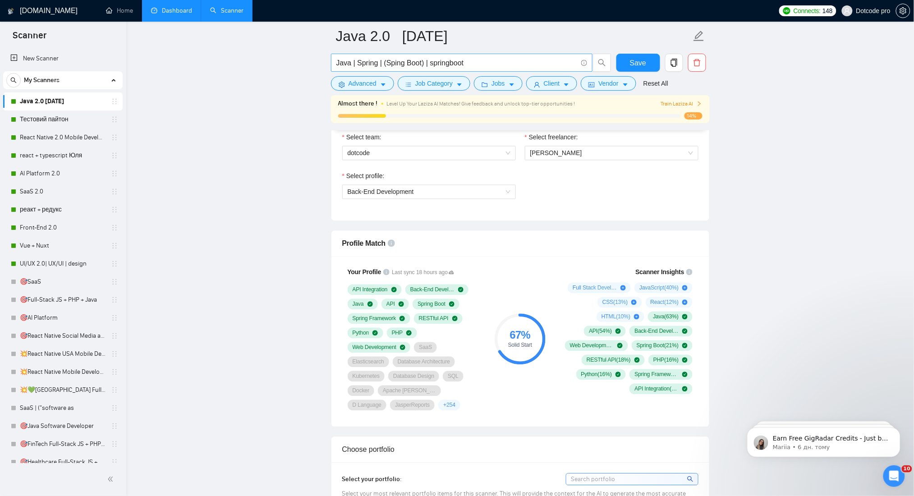
drag, startPoint x: 63, startPoint y: 116, endPoint x: 559, endPoint y: 69, distance: 498.0
click at [63, 116] on link "Тестовий пайтон" at bounding box center [63, 120] width 86 height 18
click at [640, 64] on span "Save" at bounding box center [638, 62] width 16 height 11
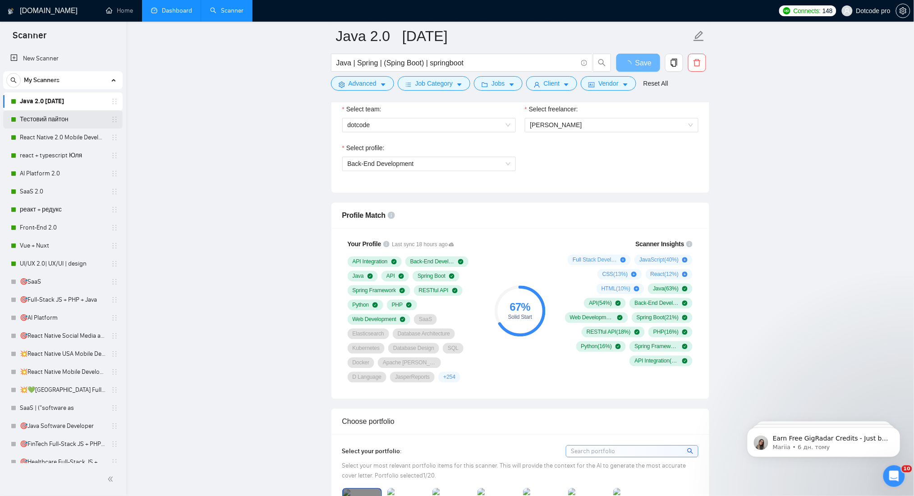
click at [49, 120] on link "Тестовий пайтон" at bounding box center [63, 120] width 86 height 18
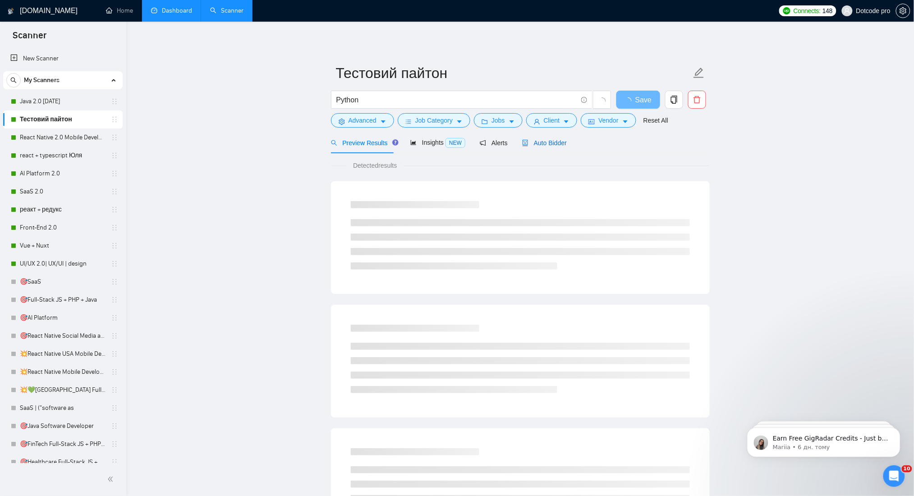
click at [540, 142] on span "Auto Bidder" at bounding box center [544, 142] width 45 height 7
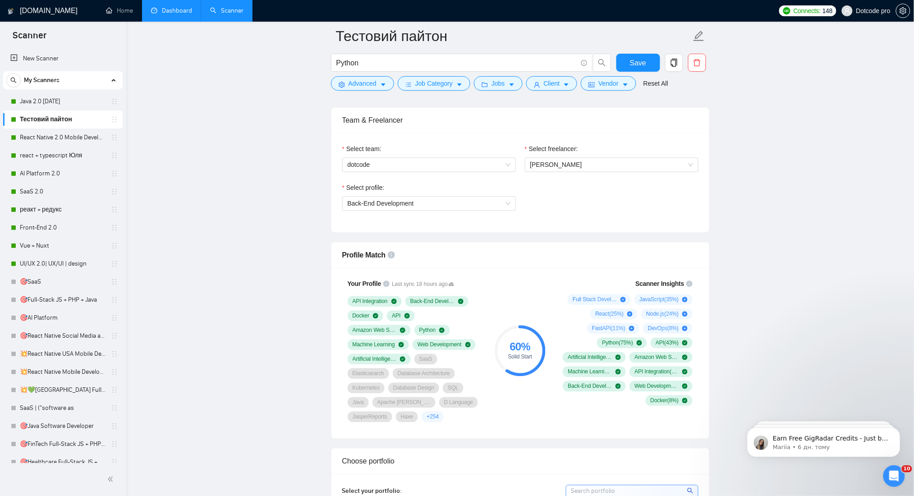
scroll to position [661, 0]
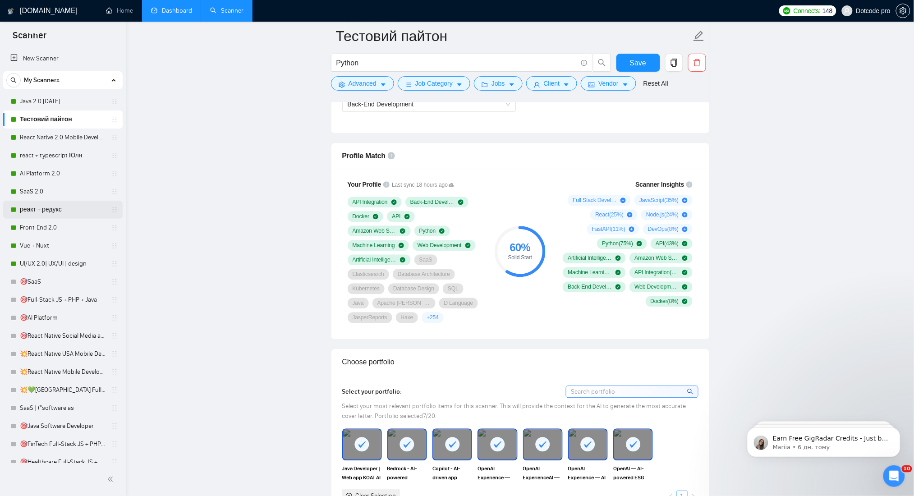
drag, startPoint x: 62, startPoint y: 197, endPoint x: 72, endPoint y: 201, distance: 11.0
click at [62, 197] on link "SaaS 2.0" at bounding box center [63, 192] width 86 height 18
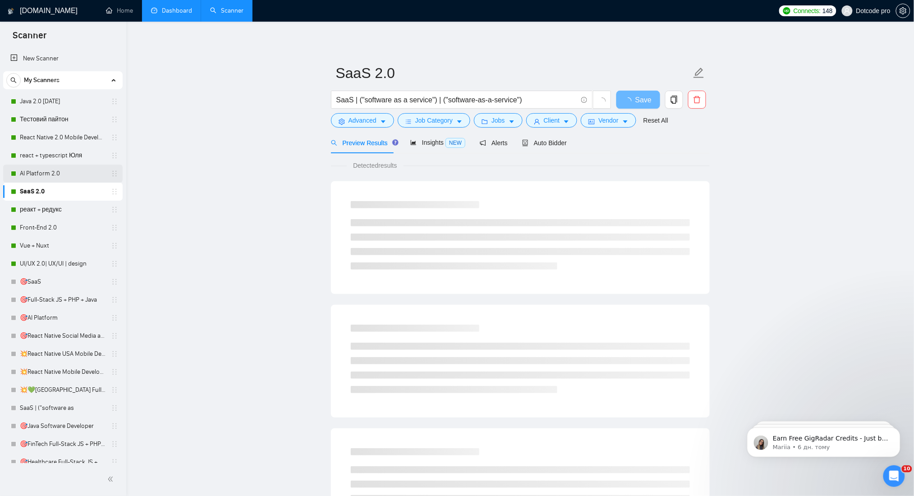
click at [69, 173] on link "AI Platform 2.0" at bounding box center [63, 174] width 86 height 18
click at [555, 141] on span "Auto Bidder" at bounding box center [544, 142] width 45 height 7
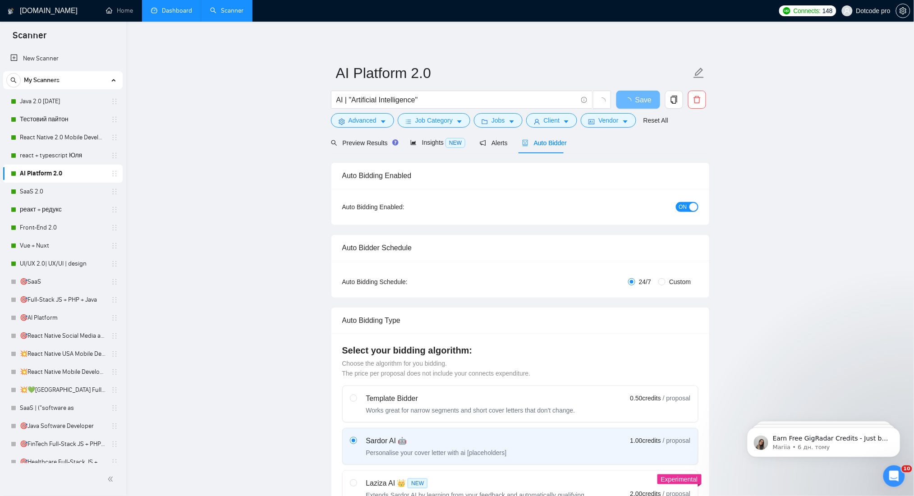
radio input "false"
radio input "true"
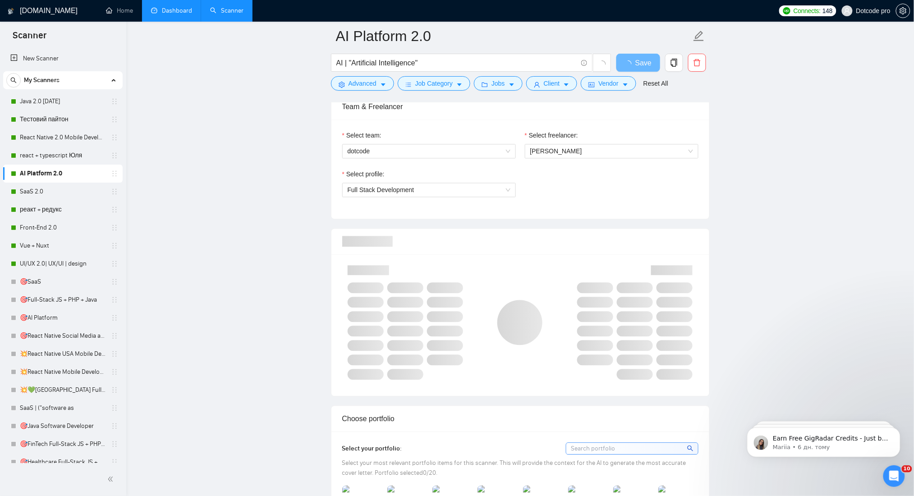
scroll to position [722, 0]
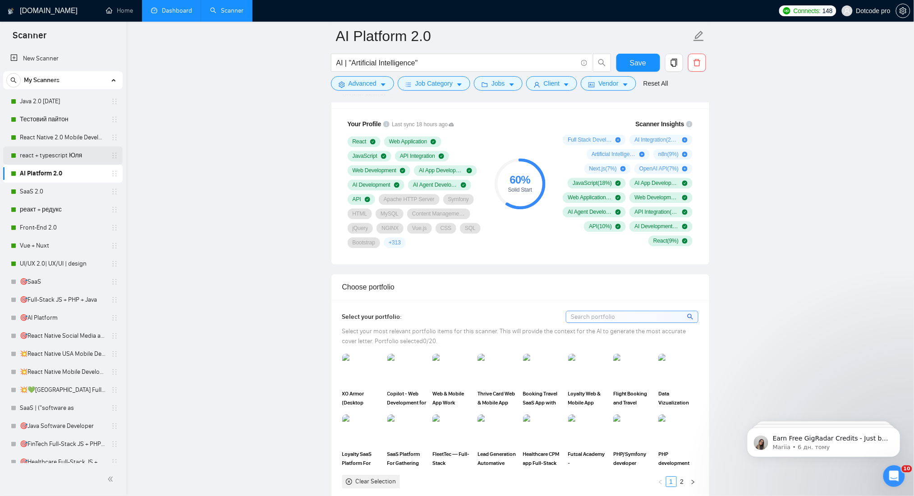
drag, startPoint x: 63, startPoint y: 156, endPoint x: 67, endPoint y: 148, distance: 9.3
click at [63, 156] on link "react + typescript Юля" at bounding box center [63, 156] width 86 height 18
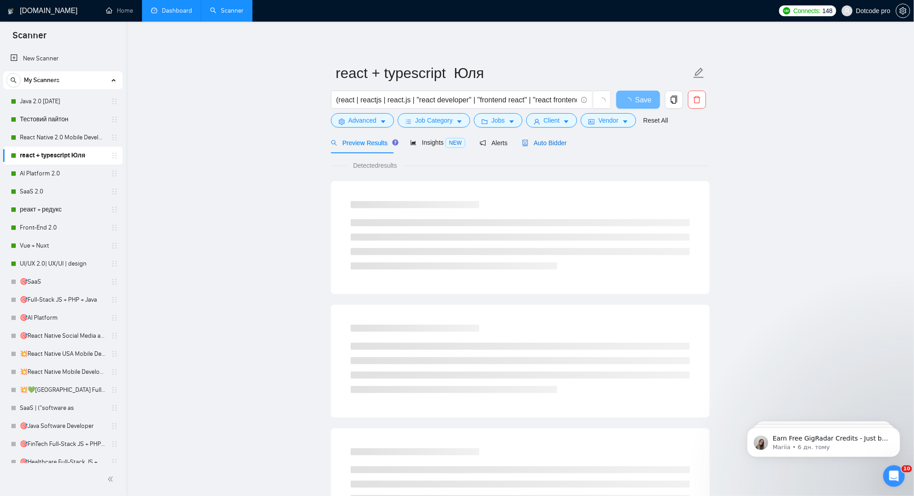
click at [550, 143] on span "Auto Bidder" at bounding box center [544, 142] width 45 height 7
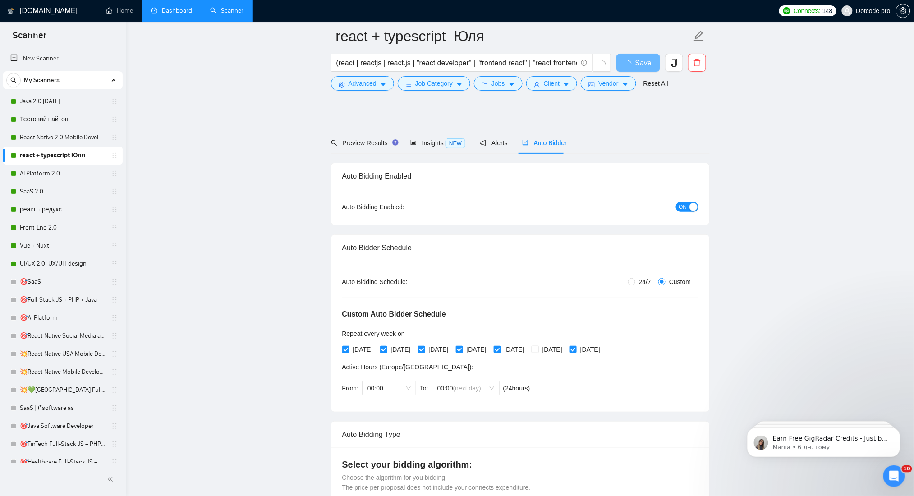
scroll to position [361, 0]
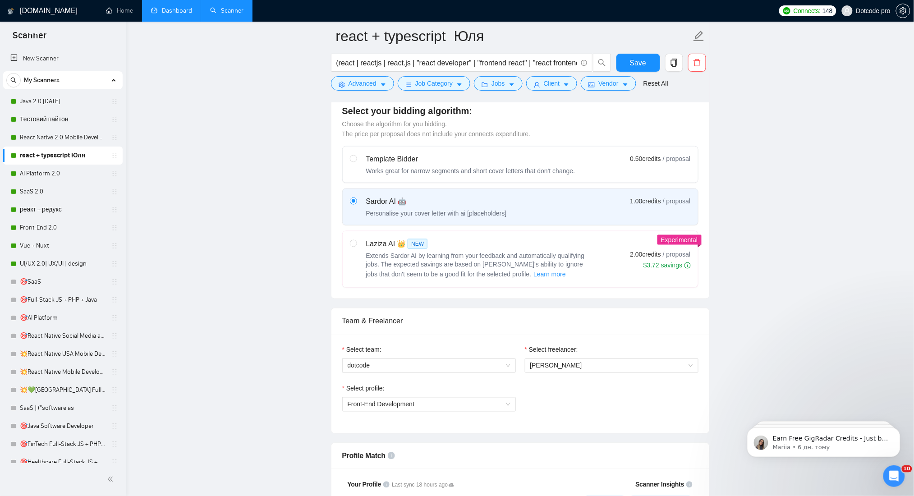
click at [350, 249] on label at bounding box center [353, 260] width 7 height 42
click at [350, 246] on input "radio" at bounding box center [353, 243] width 6 height 6
radio input "true"
radio input "false"
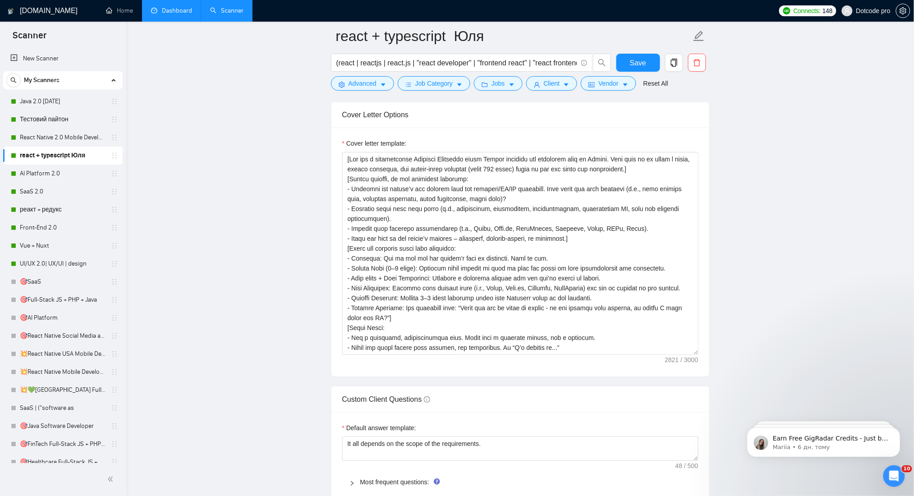
scroll to position [1263, 0]
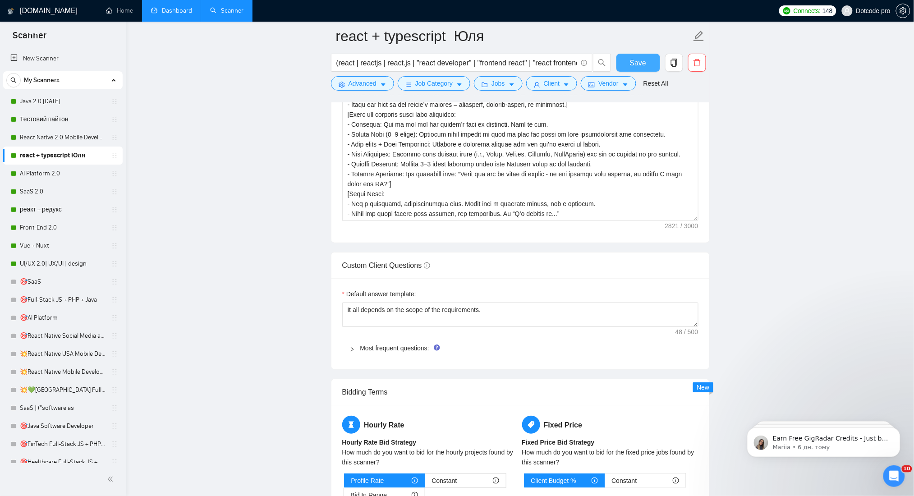
click at [639, 69] on button "Save" at bounding box center [639, 63] width 44 height 18
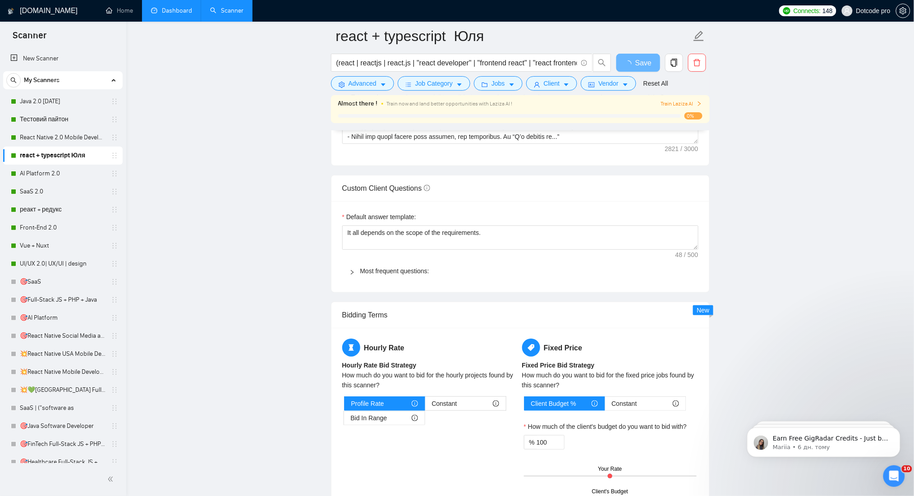
click at [406, 166] on div "Cover letter template:" at bounding box center [521, 41] width 378 height 249
click at [41, 122] on link "Тестовий пайтон" at bounding box center [63, 120] width 86 height 18
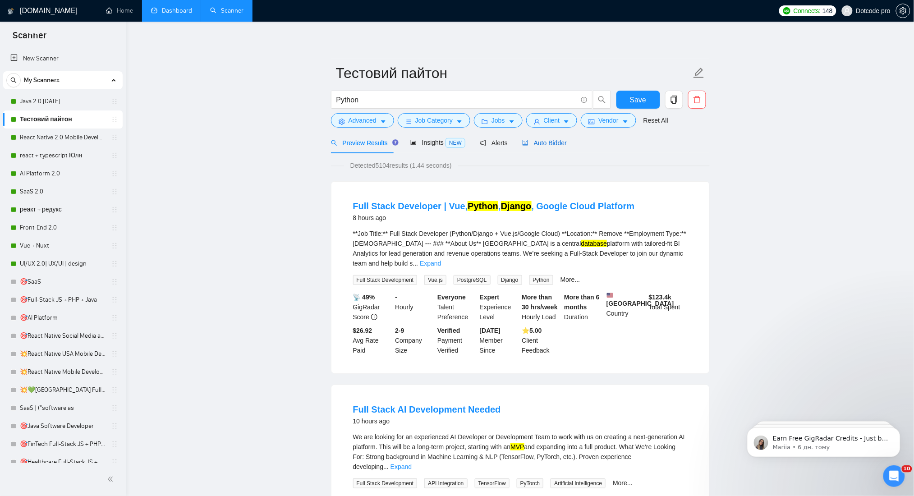
click at [540, 145] on span "Auto Bidder" at bounding box center [544, 142] width 45 height 7
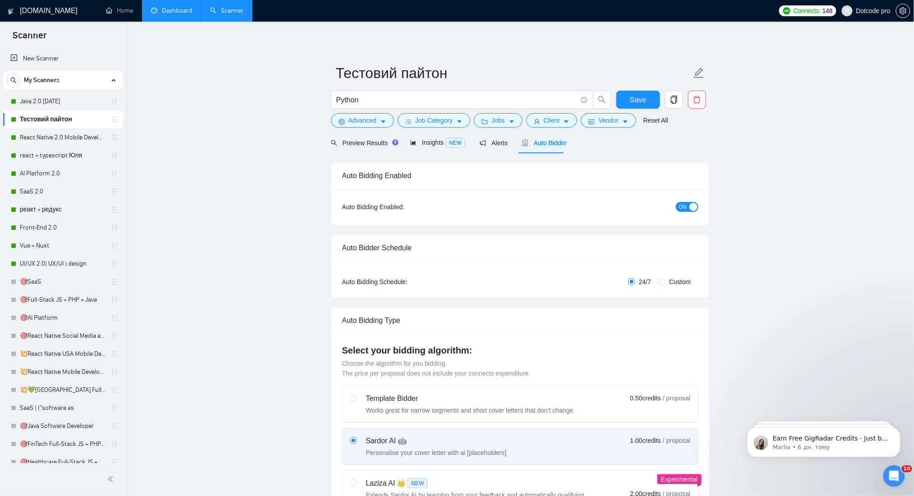
radio input "false"
radio input "true"
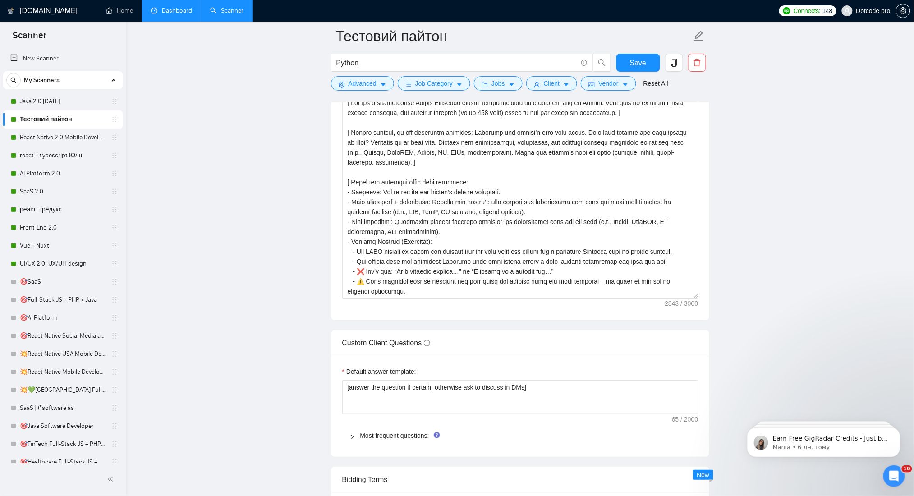
scroll to position [1263, 0]
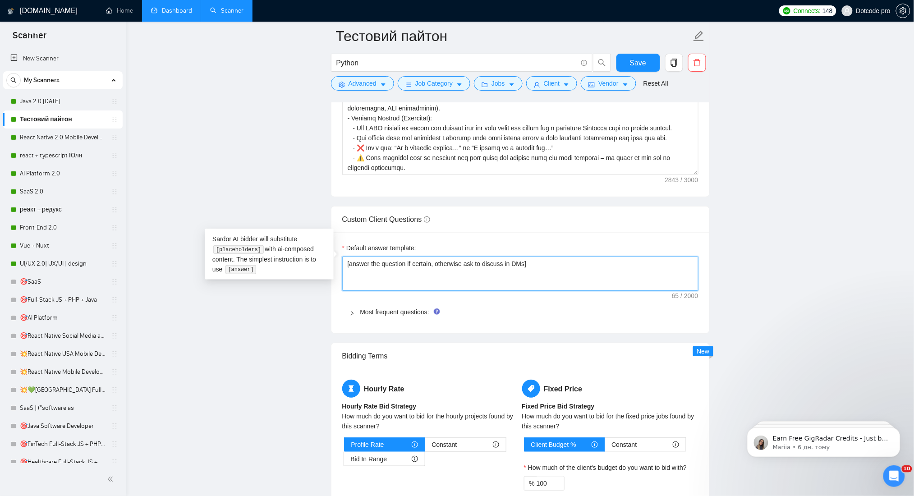
drag, startPoint x: 536, startPoint y: 249, endPoint x: 341, endPoint y: 255, distance: 195.9
click at [341, 255] on div "Default answer template: [answer the question if certain, otherwise ask to disc…" at bounding box center [521, 282] width 378 height 101
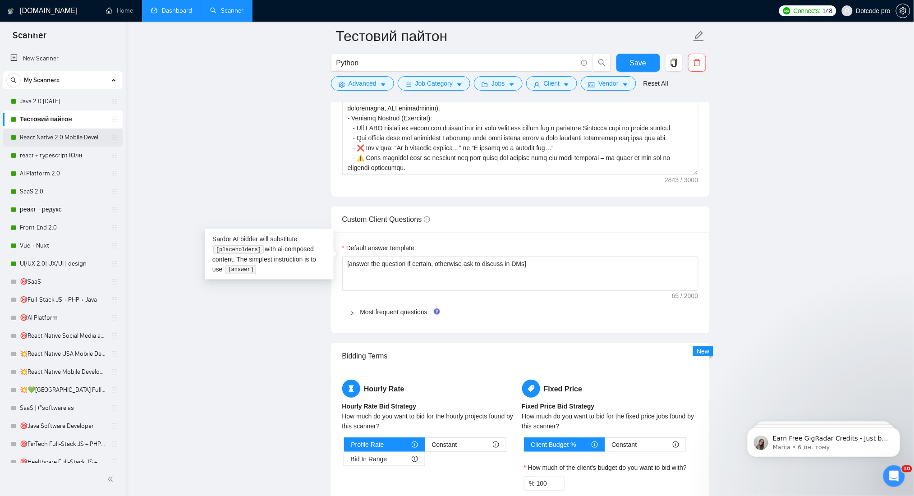
click at [49, 139] on link "React Native 2.0 Mobile Development" at bounding box center [63, 138] width 86 height 18
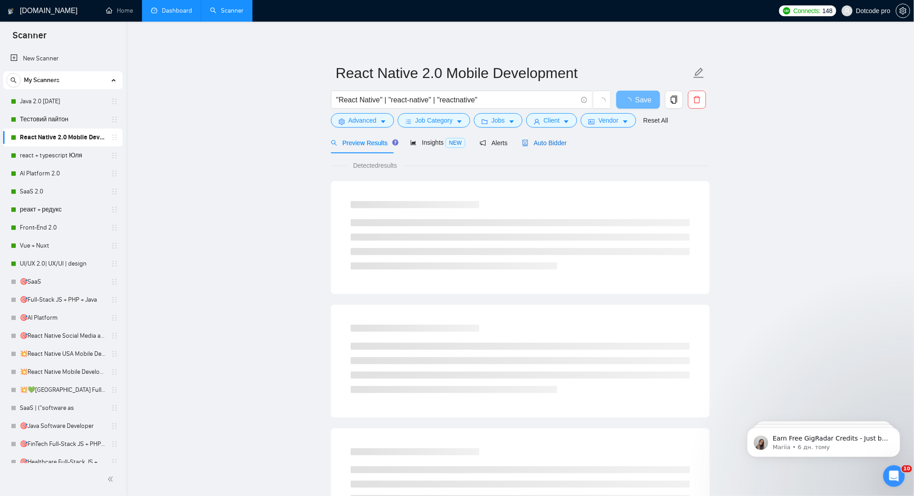
click at [525, 141] on span "Auto Bidder" at bounding box center [544, 142] width 45 height 7
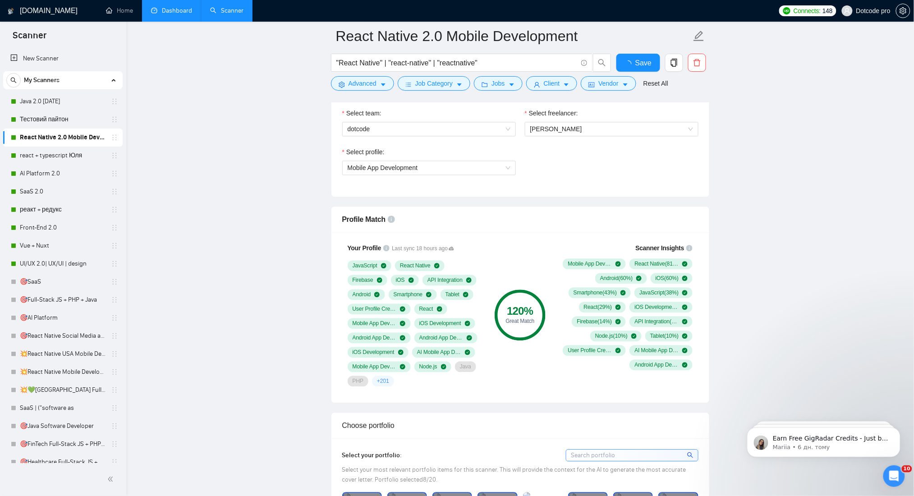
scroll to position [300, 0]
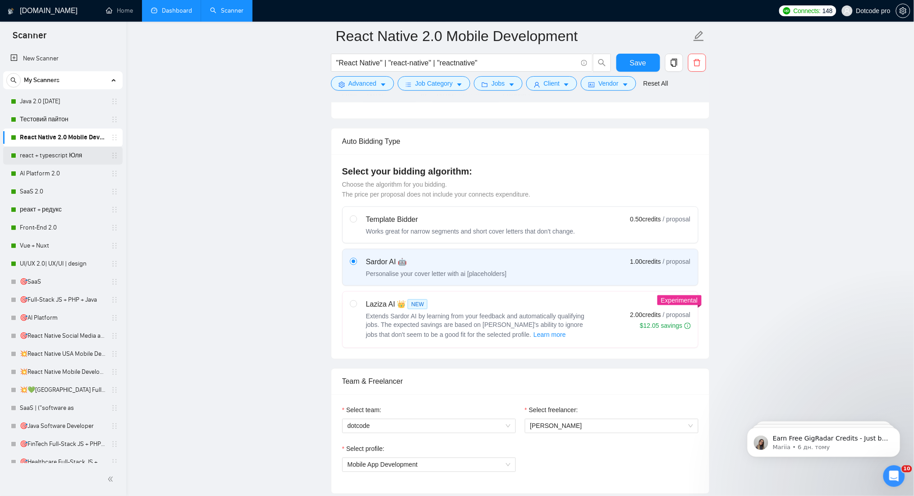
click at [62, 153] on link "react + typescript Юля" at bounding box center [63, 156] width 86 height 18
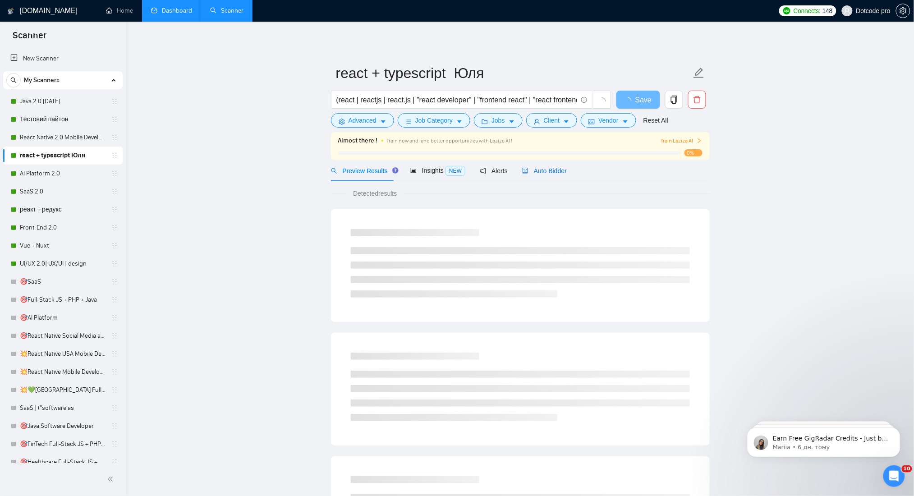
click at [547, 174] on span "Auto Bidder" at bounding box center [544, 170] width 45 height 7
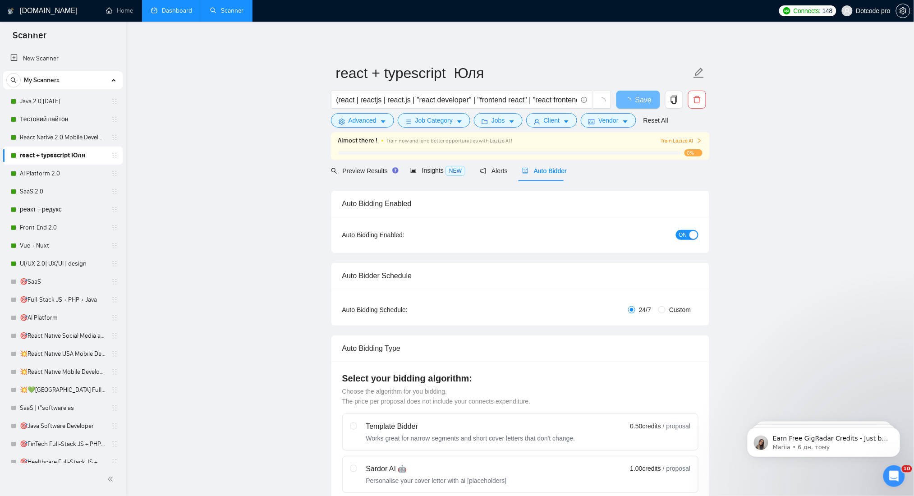
radio input "false"
radio input "true"
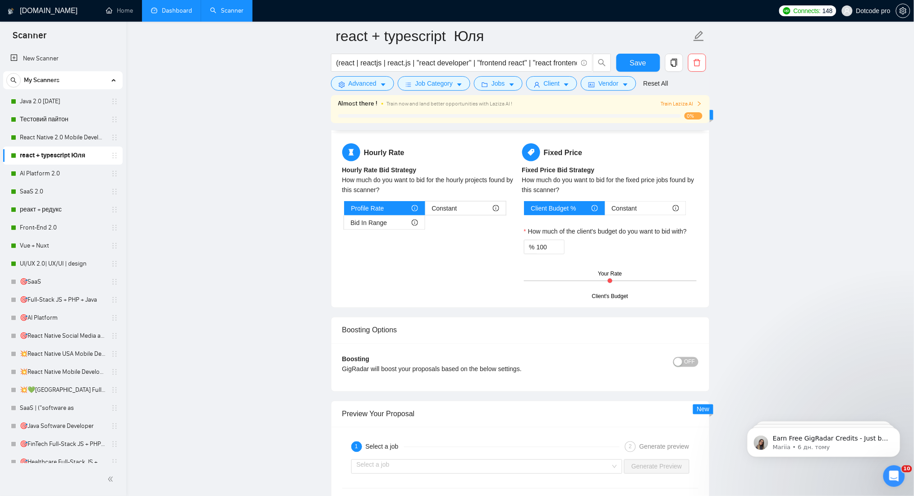
scroll to position [1383, 0]
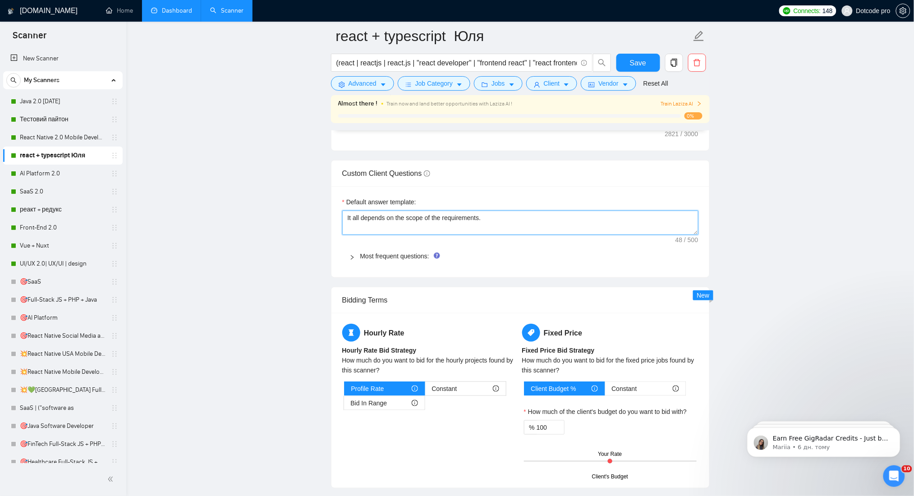
drag, startPoint x: 495, startPoint y: 225, endPoint x: 263, endPoint y: 222, distance: 232.8
click at [263, 222] on main "react + typescript Юля (react | reactjs | react.js | "react developer" | "front…" at bounding box center [520, 13] width 759 height 2721
paste textarea "[answer the question if certain, otherwise ask to discuss in DMs]"
type textarea "[answer the question if certain, otherwise ask to discuss in DMs]"
click at [629, 56] on button "Save" at bounding box center [639, 63] width 44 height 18
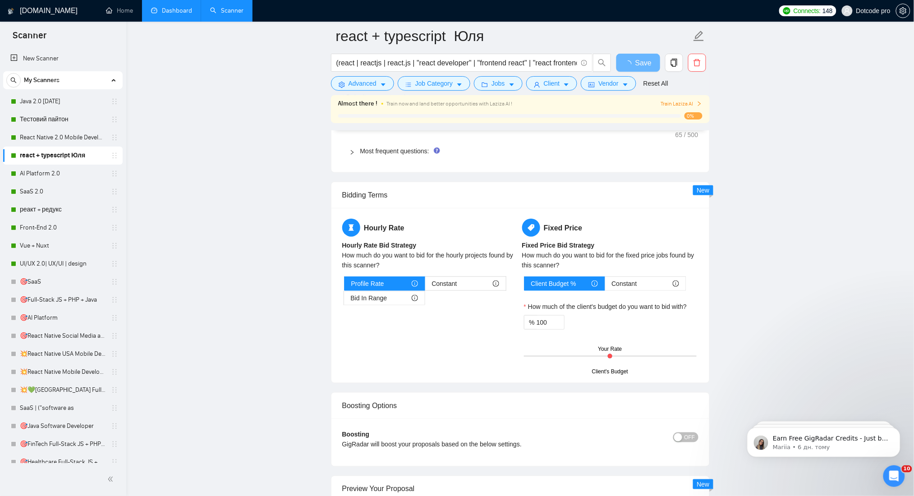
click at [686, 101] on span "Train Laziza AI" at bounding box center [682, 104] width 42 height 9
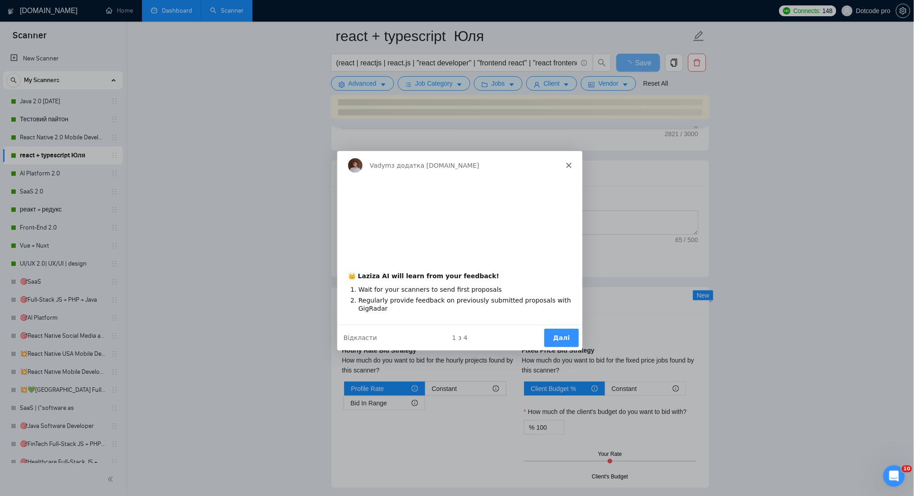
scroll to position [0, 0]
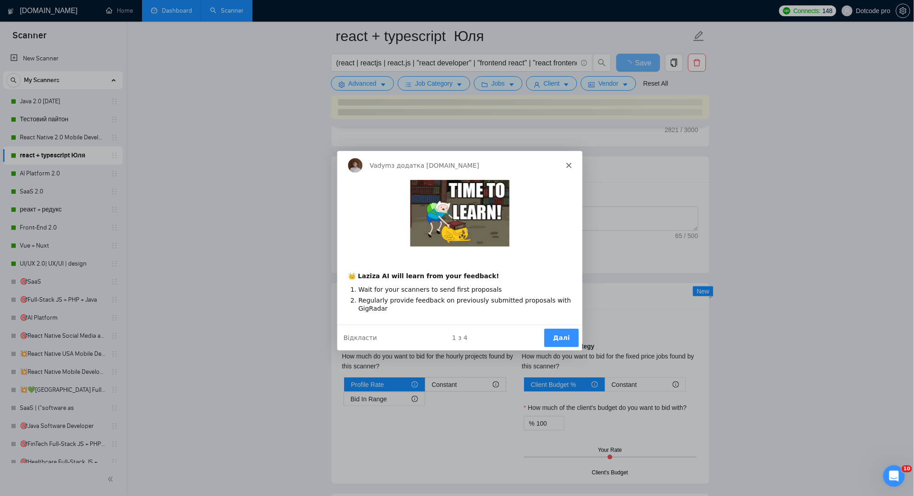
click at [562, 335] on button "Далі" at bounding box center [561, 337] width 35 height 18
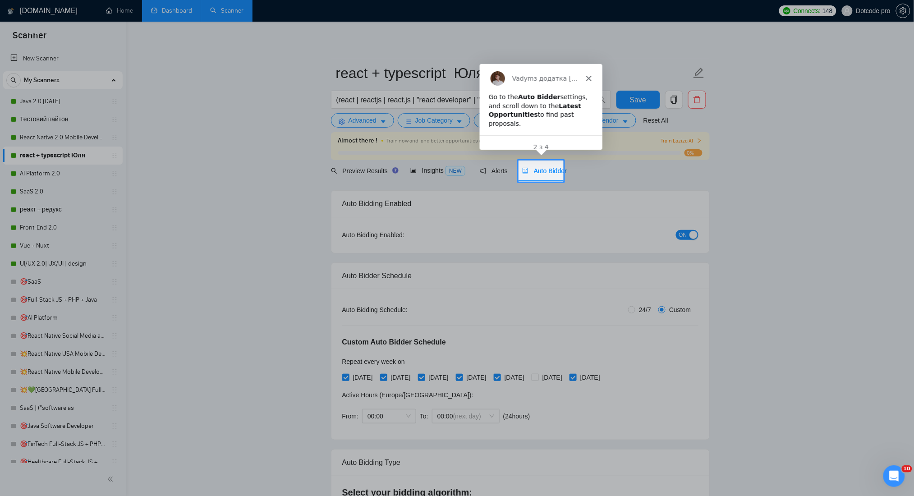
click at [549, 167] on span "Auto Bidder" at bounding box center [544, 170] width 45 height 7
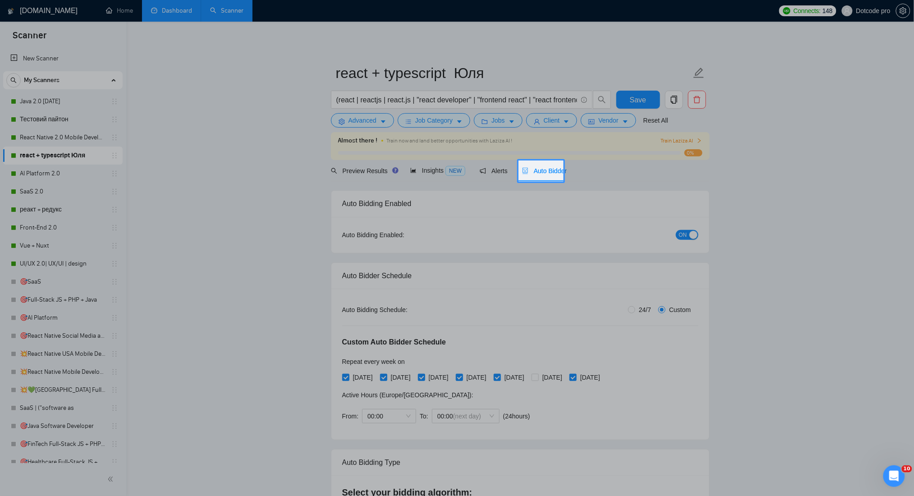
click at [535, 169] on span "Auto Bidder" at bounding box center [544, 170] width 45 height 7
click at [544, 167] on span "Auto Bidder" at bounding box center [544, 170] width 45 height 7
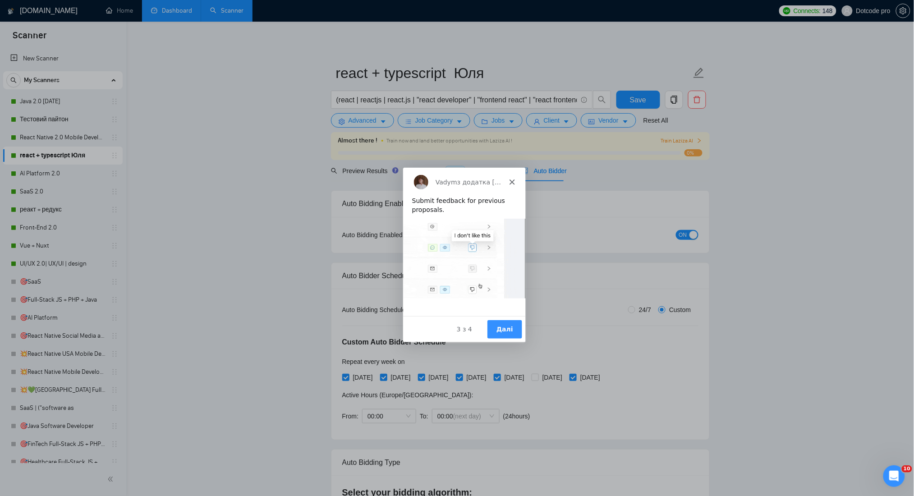
click at [515, 338] on button "Далі" at bounding box center [504, 329] width 35 height 18
click at [513, 323] on button "Далі" at bounding box center [504, 329] width 35 height 18
click at [507, 327] on button "Далі" at bounding box center [504, 329] width 35 height 18
click at [517, 178] on div "Vadym з додатка [DOMAIN_NAME]" at bounding box center [463, 181] width 123 height 29
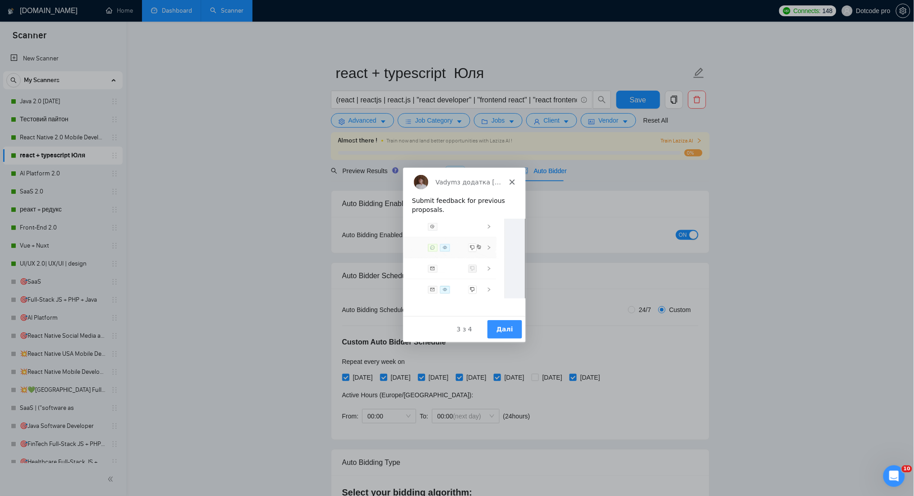
click at [509, 182] on icon "Закрити" at bounding box center [511, 181] width 5 height 5
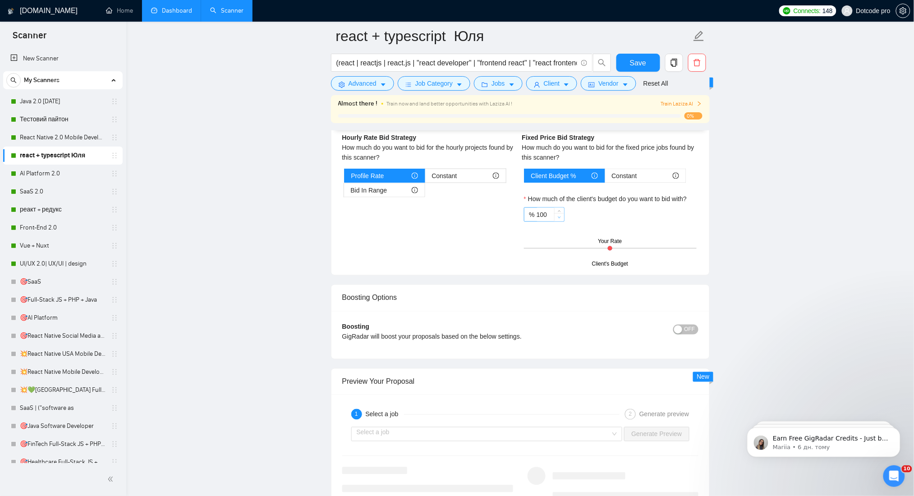
scroll to position [1744, 0]
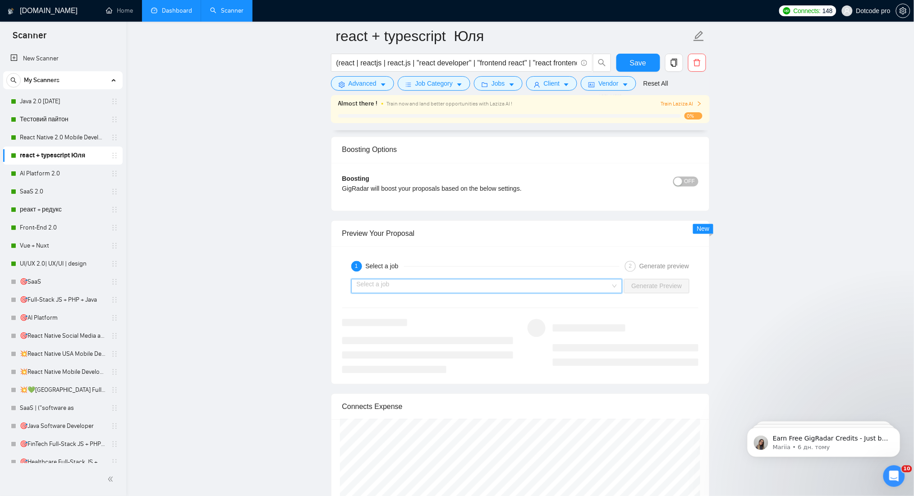
click at [553, 287] on input "search" at bounding box center [484, 287] width 254 height 14
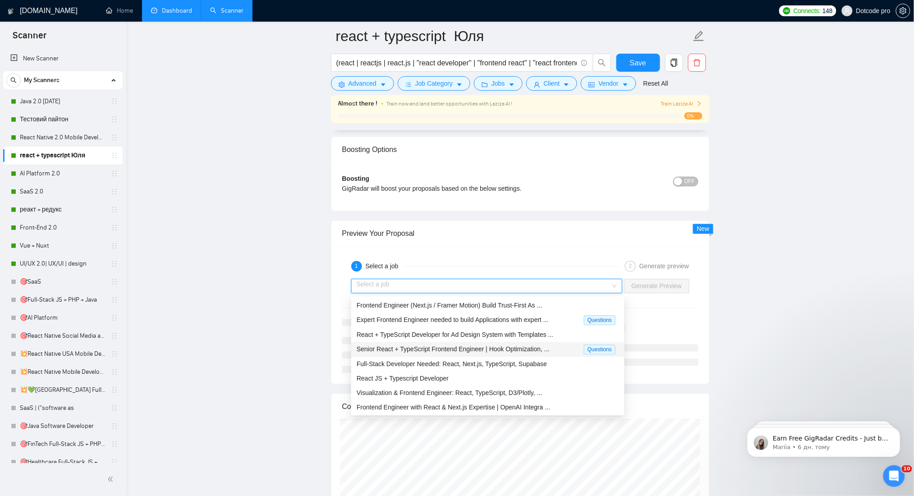
click at [434, 351] on span "Senior React + TypeScript Frontend Engineer | Hook Optimization, ..." at bounding box center [453, 349] width 193 height 7
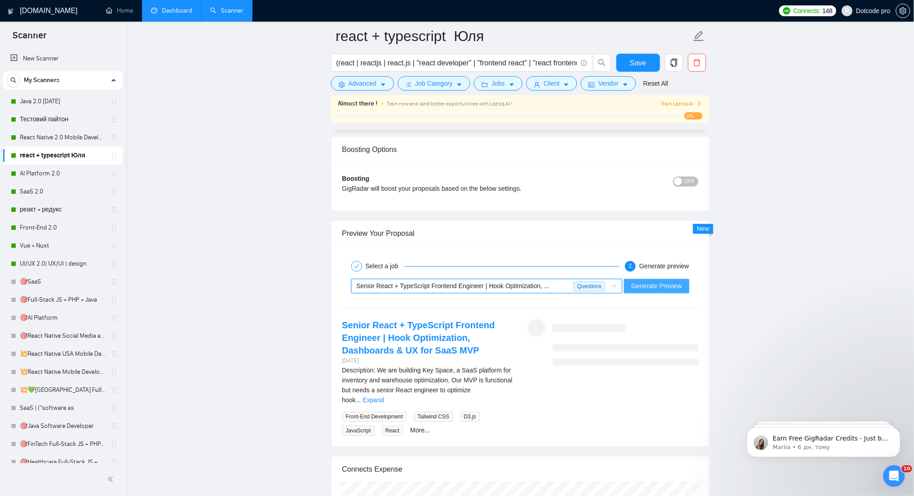
click at [667, 283] on span "Generate Preview" at bounding box center [657, 287] width 51 height 10
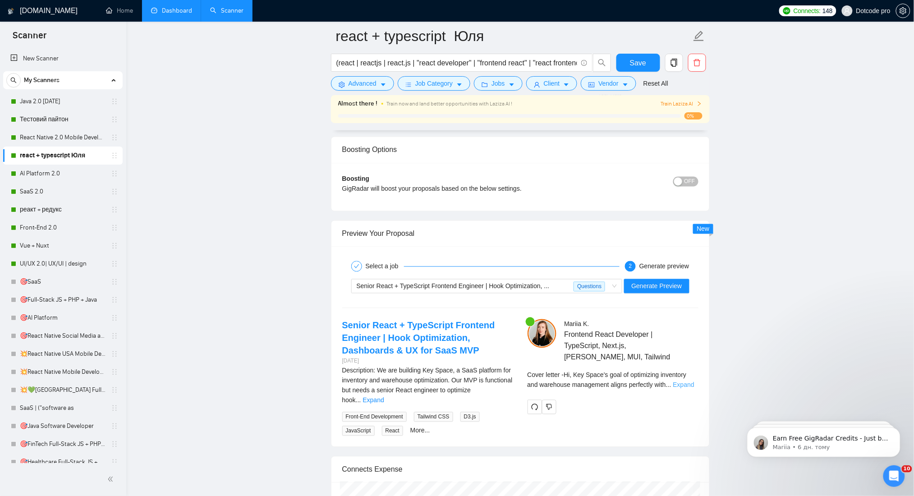
click at [677, 386] on link "Expand" at bounding box center [684, 385] width 21 height 7
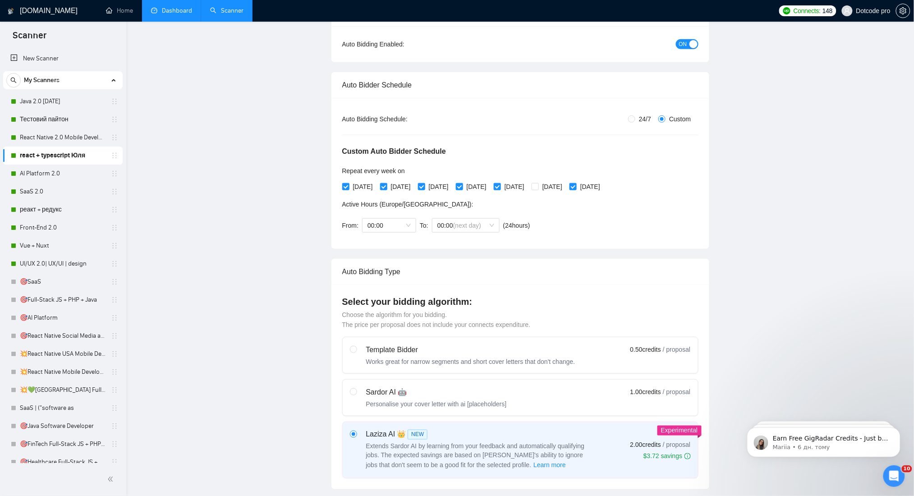
scroll to position [0, 0]
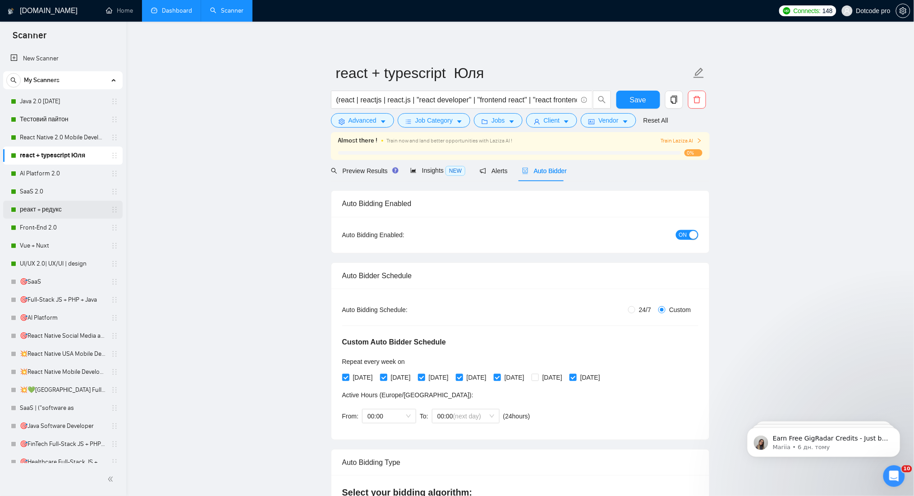
drag, startPoint x: 56, startPoint y: 212, endPoint x: 79, endPoint y: 213, distance: 23.5
click at [56, 212] on link "реакт + редукс" at bounding box center [63, 210] width 86 height 18
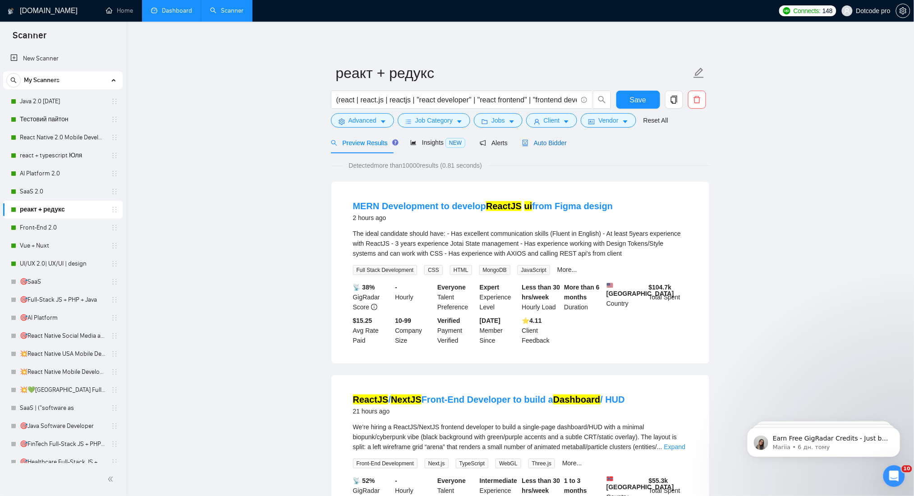
click at [558, 139] on span "Auto Bidder" at bounding box center [544, 142] width 45 height 7
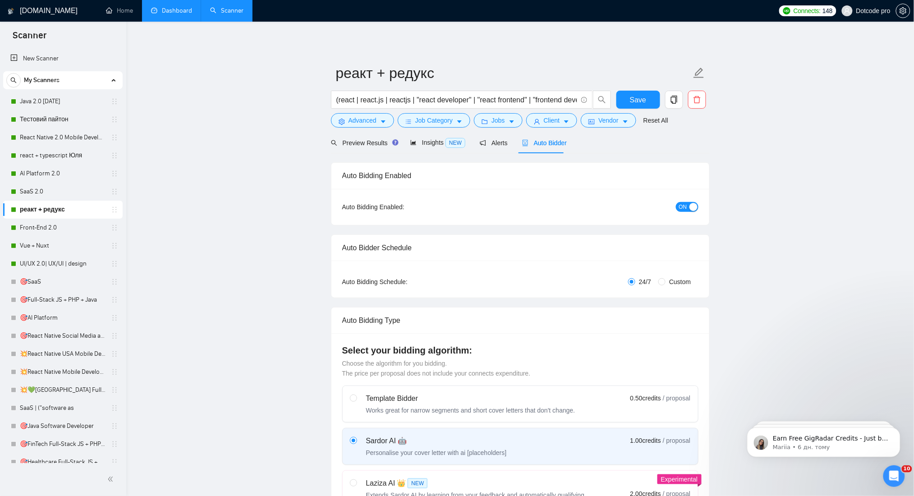
radio input "false"
radio input "true"
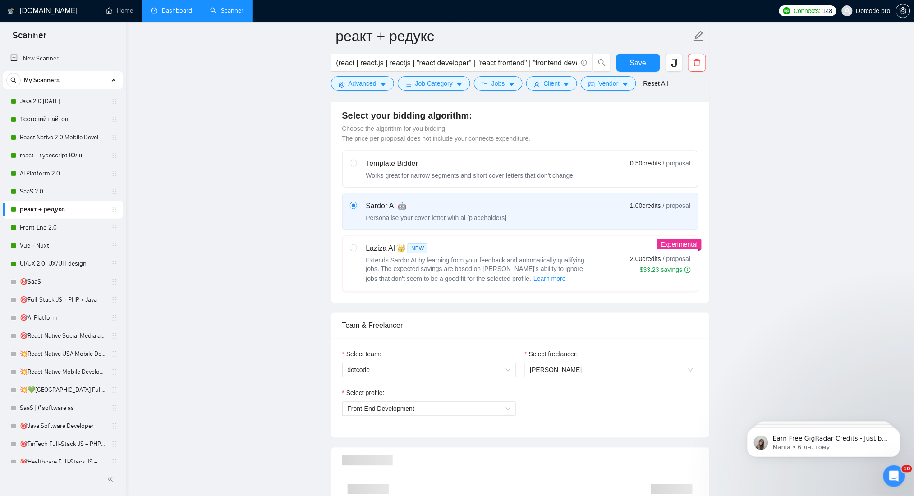
scroll to position [361, 0]
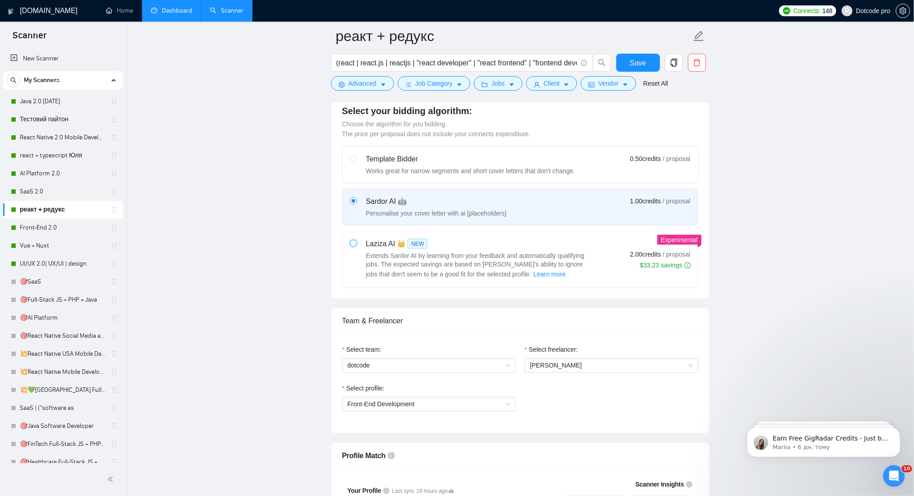
click at [353, 244] on input "radio" at bounding box center [353, 243] width 6 height 6
radio input "true"
radio input "false"
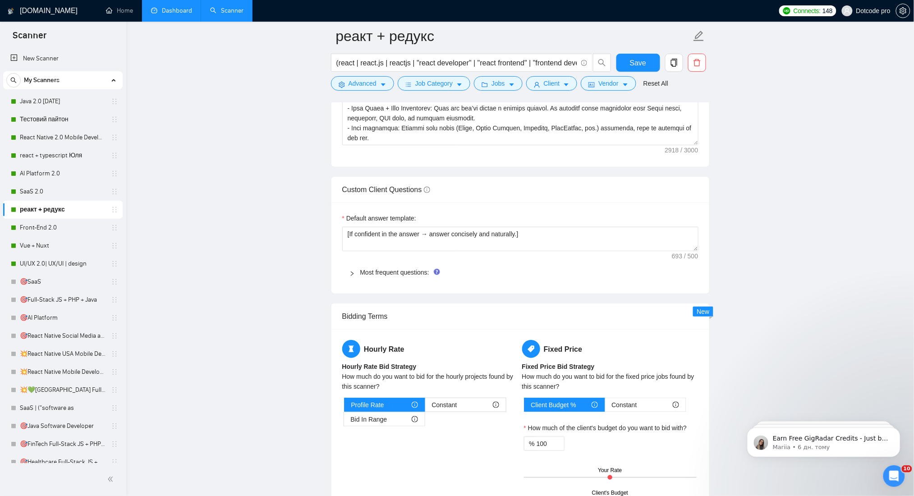
scroll to position [1383, 0]
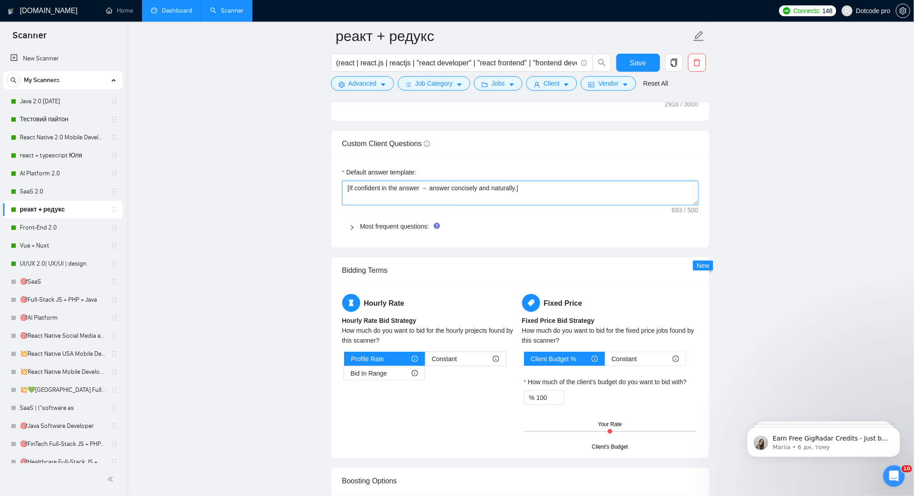
click at [529, 192] on textarea "[If confident in the answer → answer concisely and naturally.] [If not confiden…" at bounding box center [520, 193] width 356 height 24
paste textarea
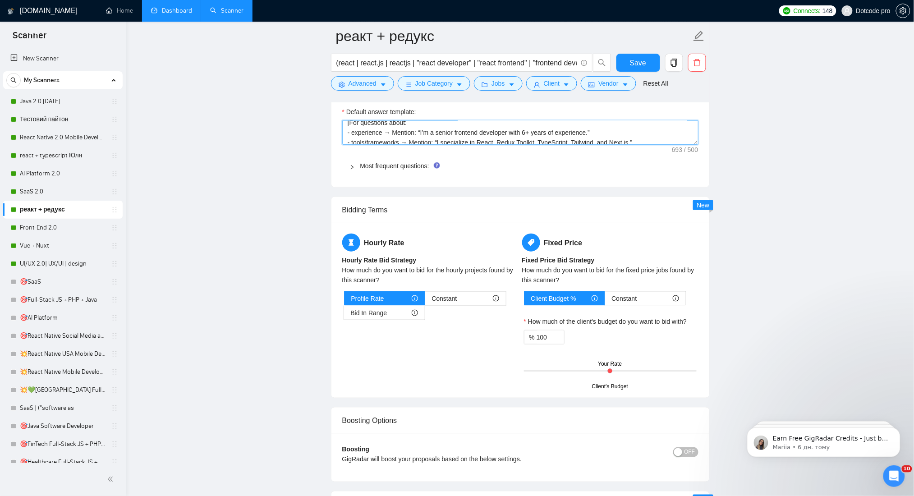
scroll to position [0, 0]
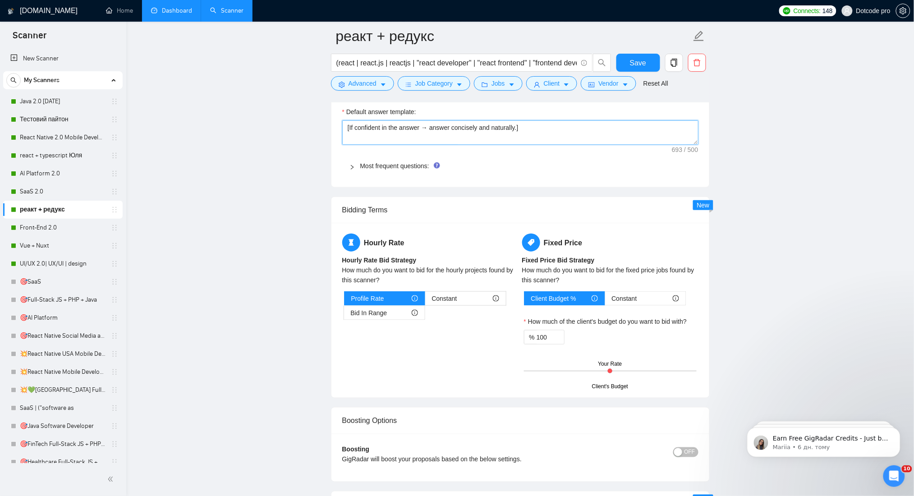
drag, startPoint x: 591, startPoint y: 134, endPoint x: 341, endPoint y: 138, distance: 250.4
click at [341, 138] on div "Default answer template: [If confident in the answer → answer concisely and nat…" at bounding box center [521, 141] width 378 height 91
type textarea "[If confident in the answer → answer concisely and naturally.]"
click at [56, 158] on link "react + typescript Юля" at bounding box center [63, 156] width 86 height 18
click at [35, 149] on link "react + typescript Юля" at bounding box center [63, 156] width 86 height 18
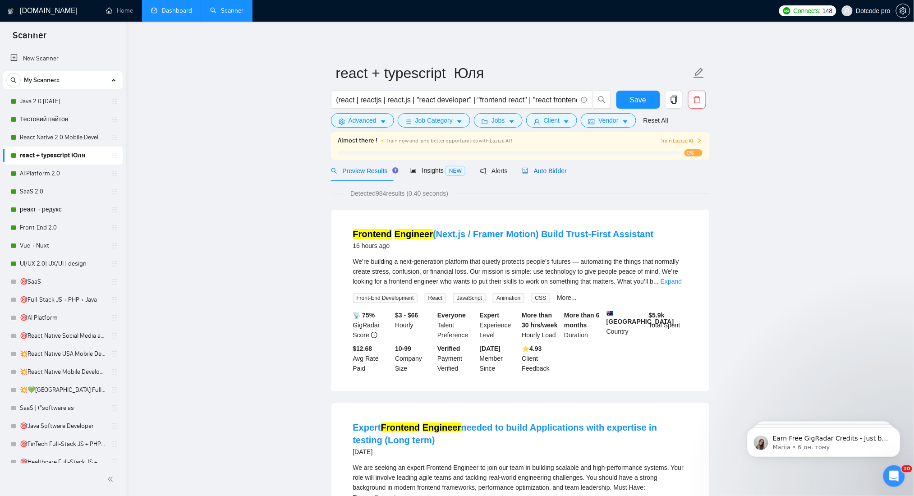
click at [549, 171] on span "Auto Bidder" at bounding box center [544, 170] width 45 height 7
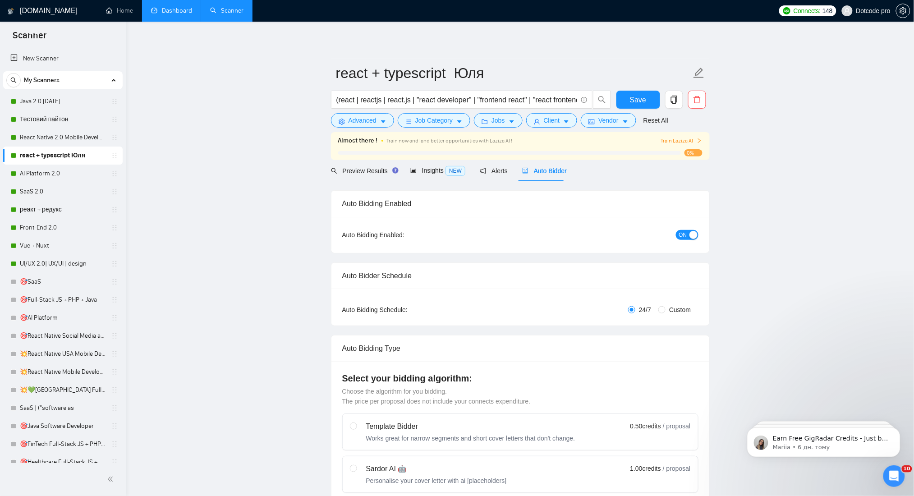
radio input "false"
radio input "true"
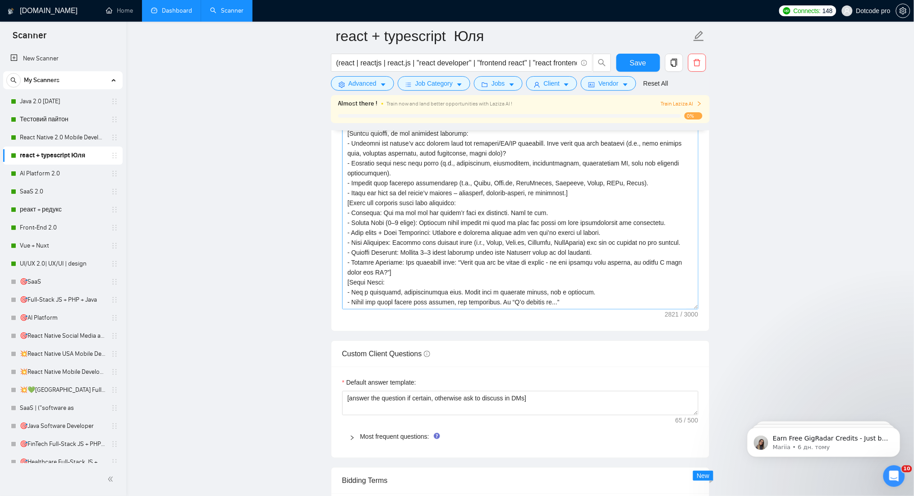
scroll to position [1263, 0]
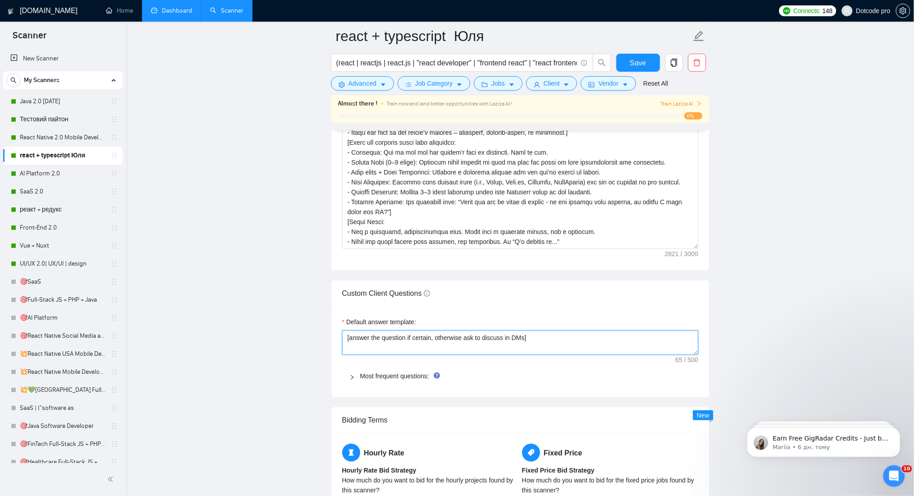
drag, startPoint x: 471, startPoint y: 342, endPoint x: 543, endPoint y: 406, distance: 96.5
click at [543, 406] on form "Auto Bidding Enabled Auto Bidding Enabled: ON Auto Bidder Schedule Auto Bidding…" at bounding box center [520, 72] width 379 height 2275
click at [568, 339] on textarea "[answer the question if certain, otherwise ask to discuss in DMs]" at bounding box center [520, 343] width 356 height 24
drag, startPoint x: 565, startPoint y: 339, endPoint x: 286, endPoint y: 317, distance: 280.1
click at [286, 317] on main "react + typescript Юля (react | reactjs | react.js | "react developer" | "front…" at bounding box center [520, 133] width 759 height 2721
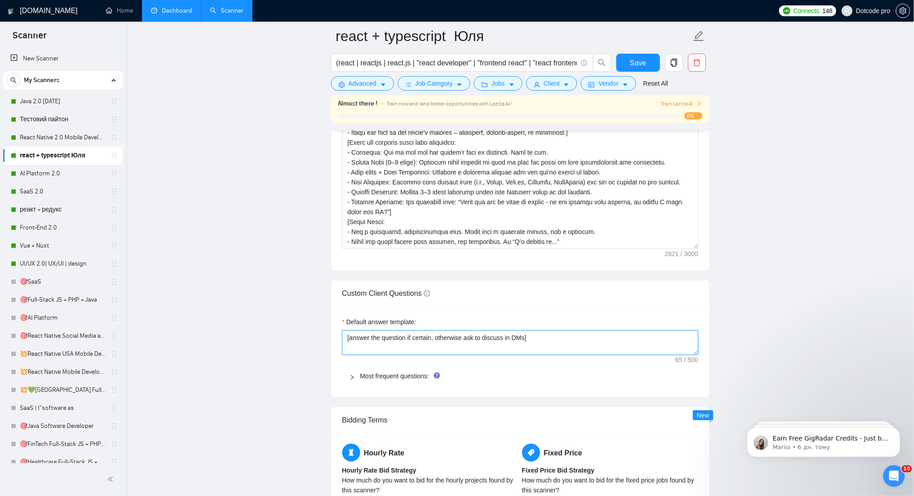
click at [441, 344] on textarea "[answer the question if certain, otherwise ask to discuss in DMs]" at bounding box center [520, 343] width 356 height 24
drag, startPoint x: 477, startPoint y: 340, endPoint x: 290, endPoint y: 339, distance: 187.2
click at [290, 339] on main "react + typescript Юля (react | reactjs | react.js | "react developer" | "front…" at bounding box center [520, 133] width 759 height 2721
click at [46, 211] on link "реакт + редукс" at bounding box center [63, 210] width 86 height 18
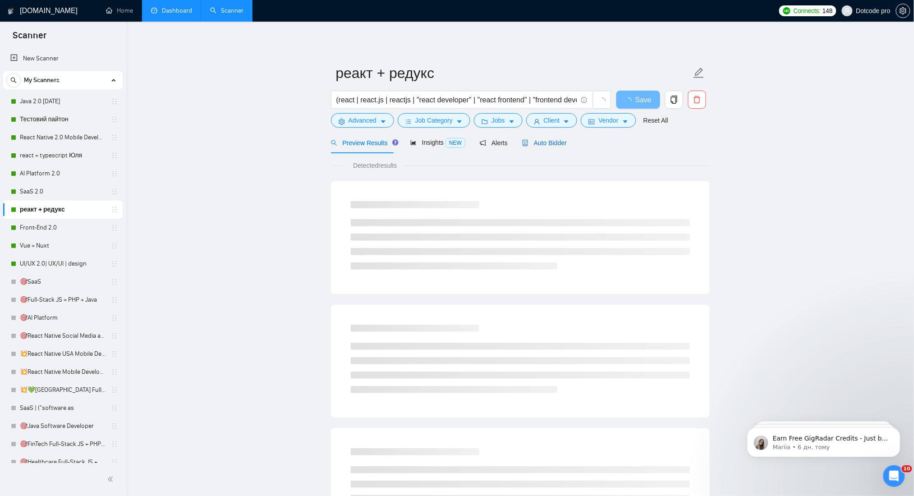
click at [545, 144] on span "Auto Bidder" at bounding box center [544, 142] width 45 height 7
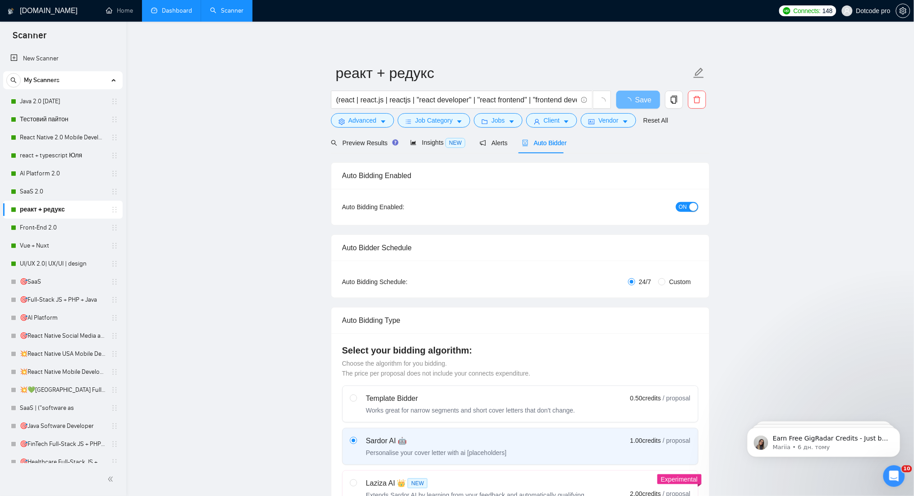
radio input "false"
radio input "true"
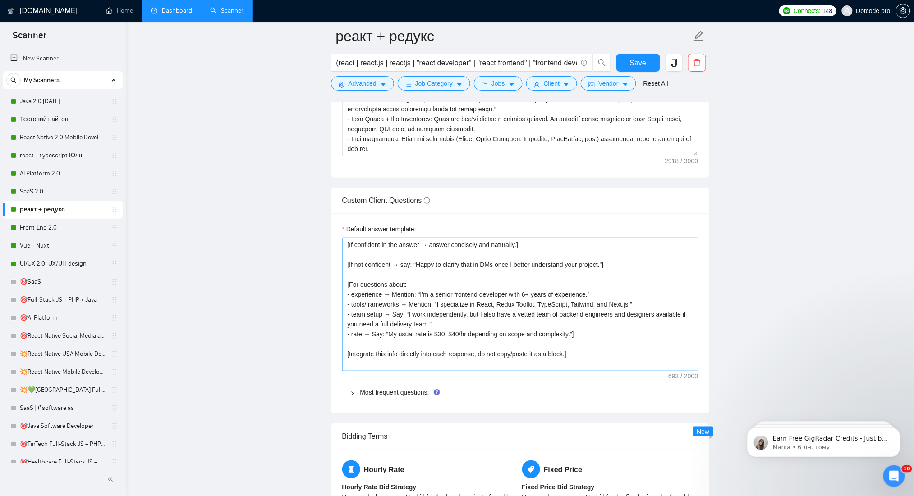
scroll to position [1383, 0]
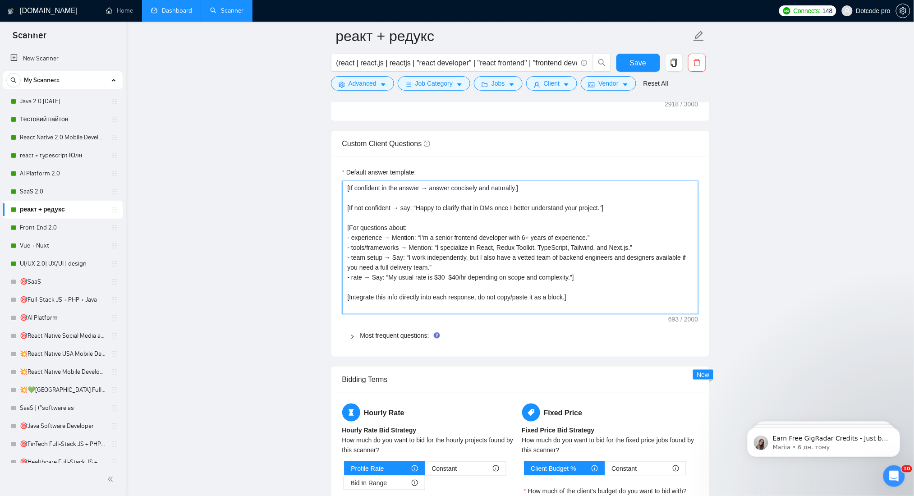
click at [438, 203] on textarea "[If confident in the answer → answer concisely and naturally.] [If not confiden…" at bounding box center [520, 248] width 356 height 134
click at [404, 206] on textarea "[If confident in the answer → answer concisely and naturally.] [If not confiden…" at bounding box center [520, 248] width 356 height 134
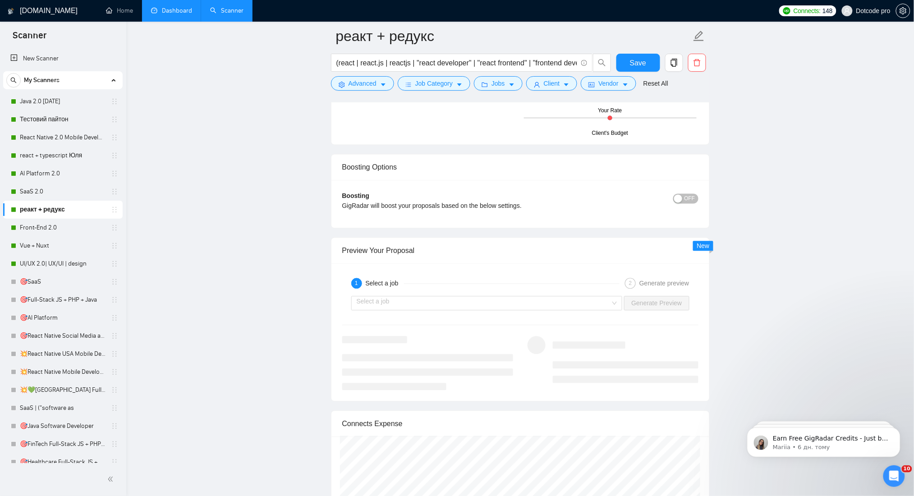
scroll to position [1805, 0]
click at [562, 305] on input "search" at bounding box center [484, 306] width 254 height 14
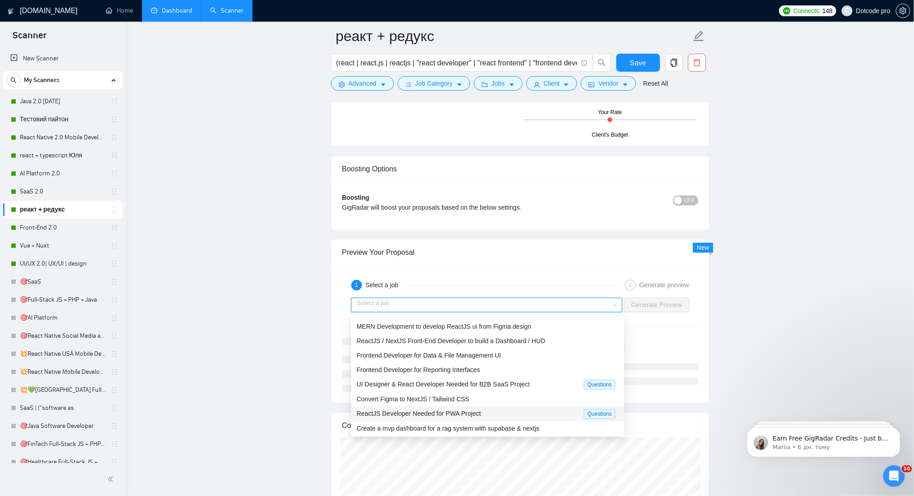
click at [461, 413] on span "ReactJS Developer Needed for PWA Project" at bounding box center [419, 414] width 125 height 7
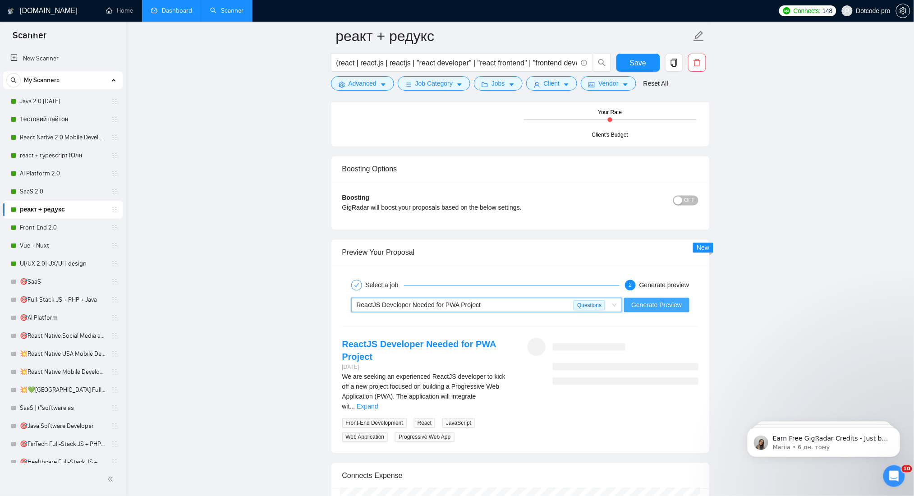
click at [659, 303] on button "Generate Preview" at bounding box center [656, 305] width 65 height 14
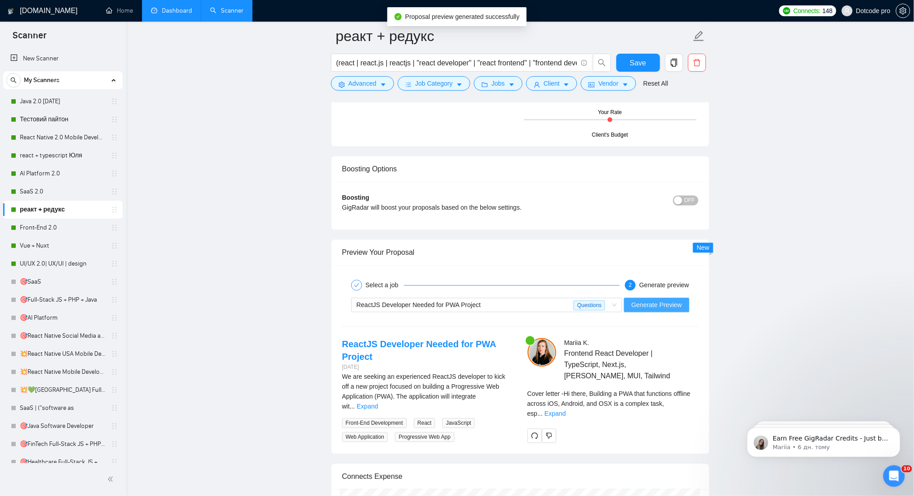
scroll to position [1985, 0]
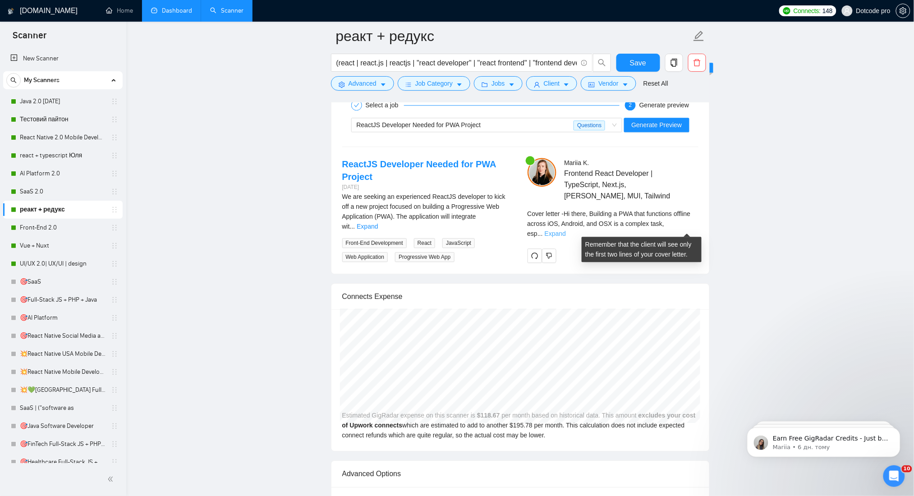
click at [566, 230] on link "Expand" at bounding box center [555, 233] width 21 height 7
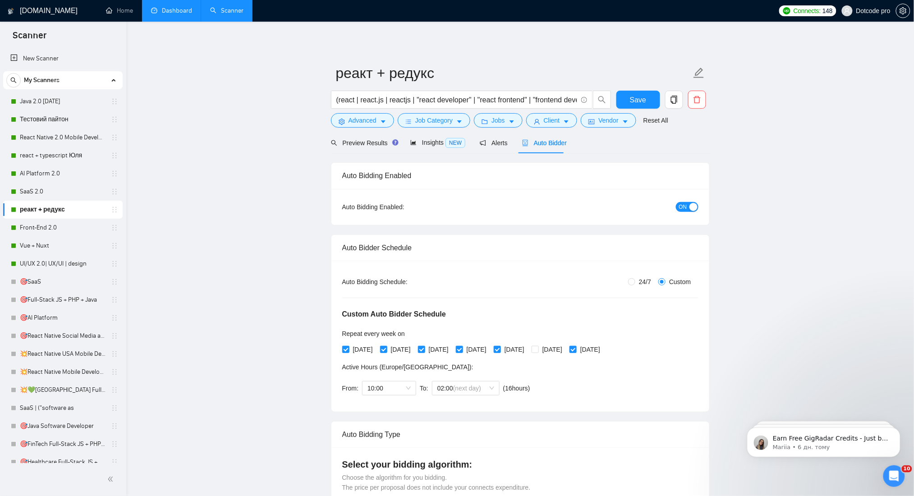
scroll to position [361, 0]
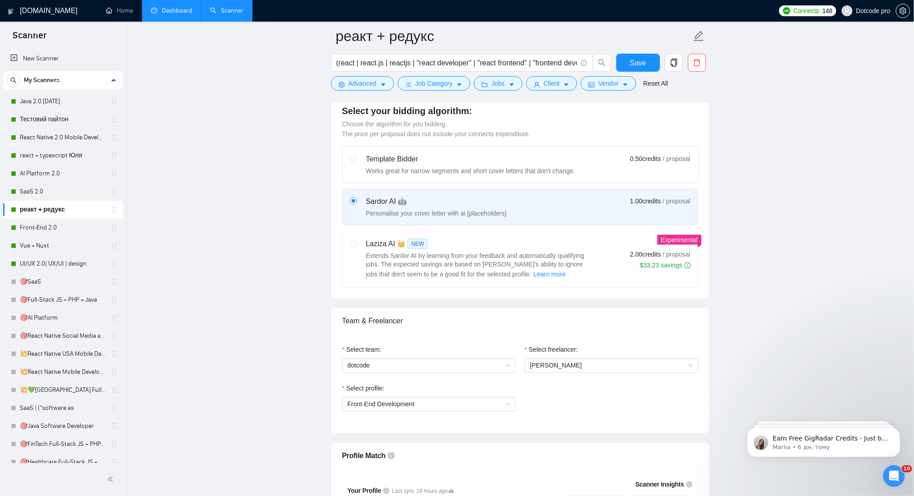
click at [437, 252] on span "Extends Sardor AI by learning from your feedback and automatically qualifying j…" at bounding box center [475, 265] width 219 height 26
click at [356, 246] on input "radio" at bounding box center [353, 243] width 6 height 6
radio input "true"
radio input "false"
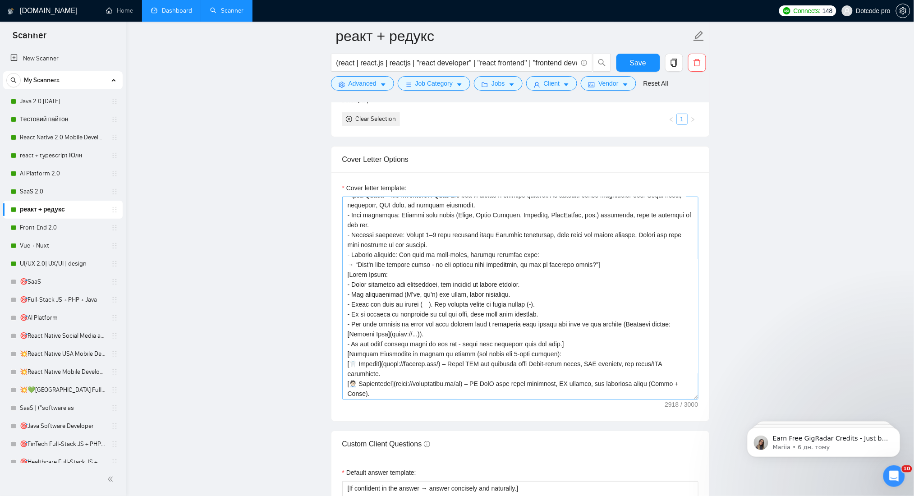
scroll to position [138, 0]
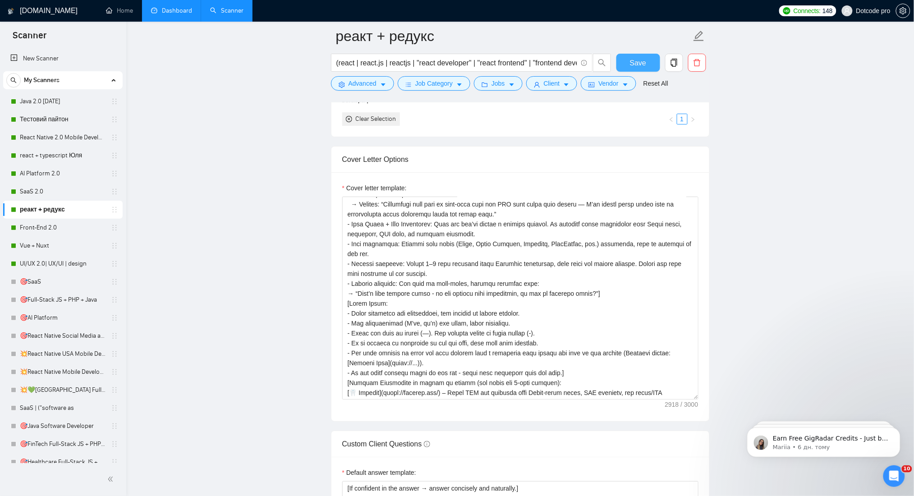
click at [635, 59] on span "Save" at bounding box center [638, 62] width 16 height 11
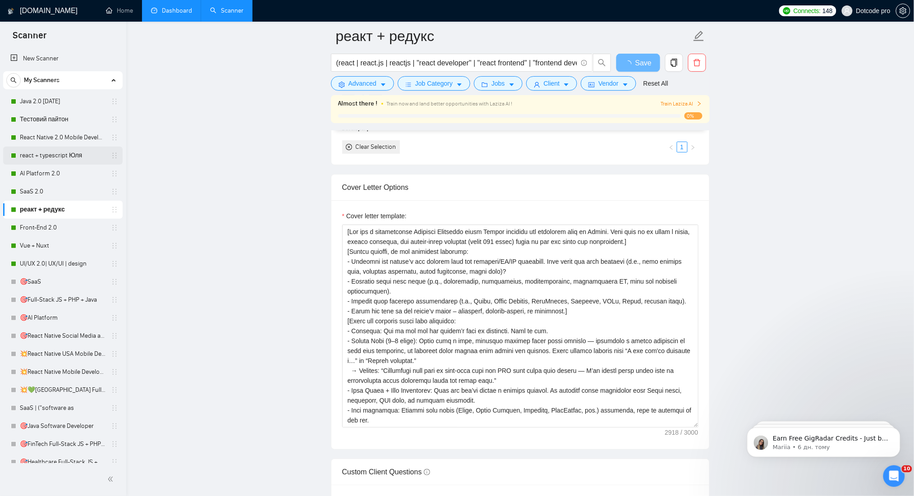
click at [69, 152] on link "react + typescript Юля" at bounding box center [63, 156] width 86 height 18
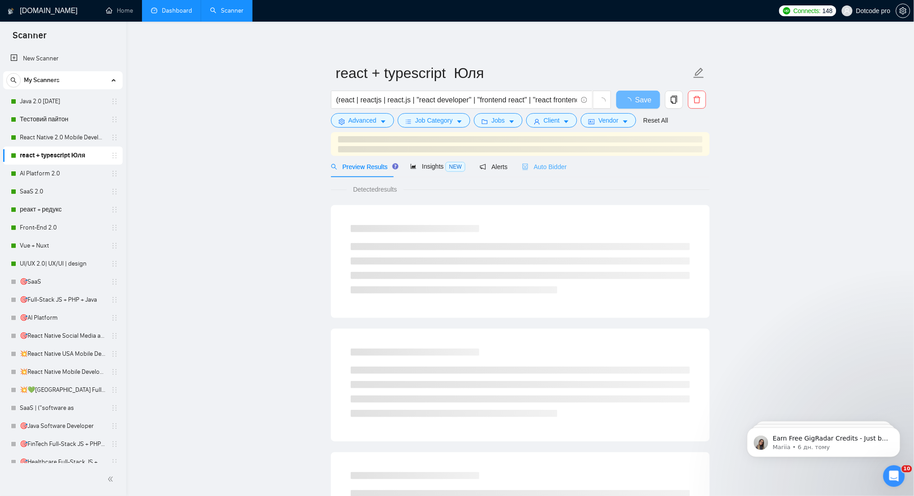
click at [545, 172] on div "Auto Bidder" at bounding box center [544, 166] width 45 height 21
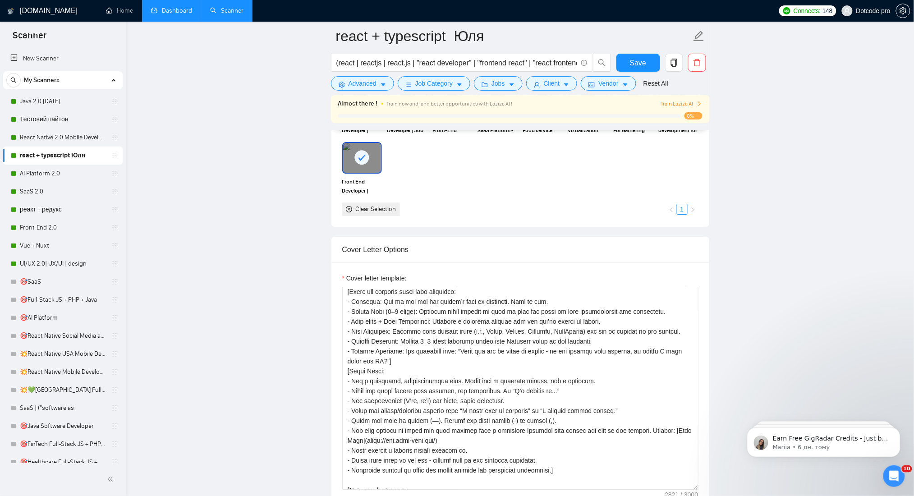
scroll to position [120, 0]
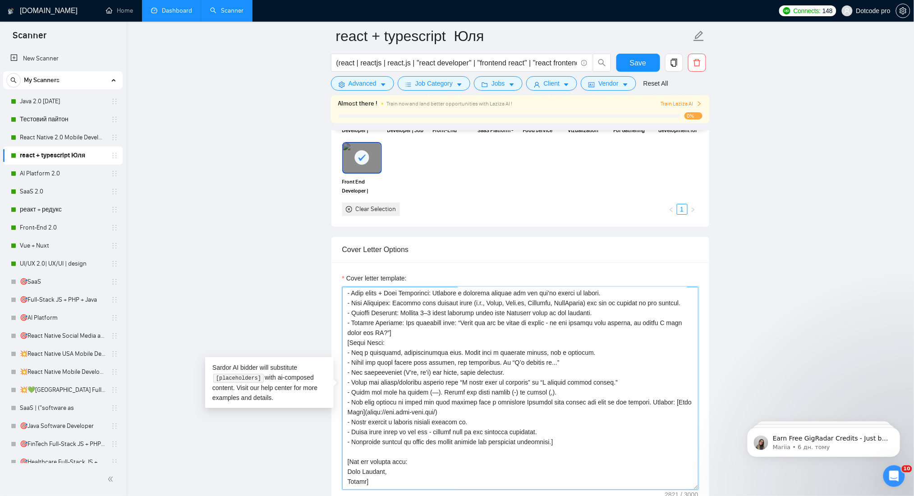
drag, startPoint x: 346, startPoint y: 342, endPoint x: 554, endPoint y: 444, distance: 230.8
click at [554, 444] on textarea "Cover letter template:" at bounding box center [520, 388] width 356 height 203
click at [474, 365] on textarea "Cover letter template:" at bounding box center [520, 388] width 356 height 203
drag, startPoint x: 347, startPoint y: 346, endPoint x: 563, endPoint y: 446, distance: 237.8
click at [563, 446] on textarea "Cover letter template:" at bounding box center [520, 388] width 356 height 203
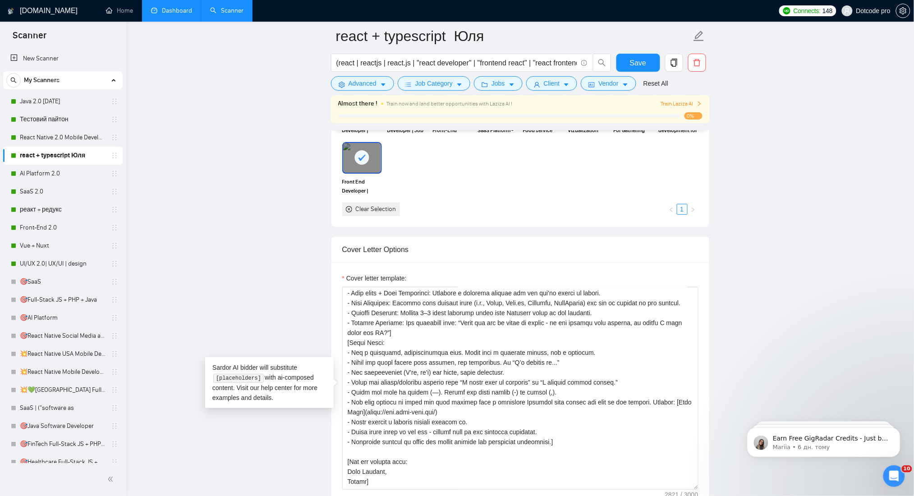
click at [52, 202] on link "реакт + редукс" at bounding box center [63, 210] width 86 height 18
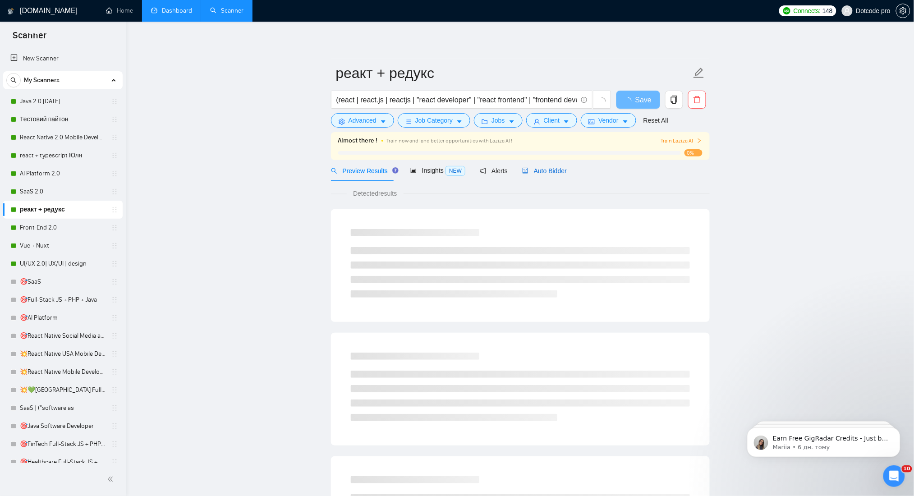
click at [551, 170] on span "Auto Bidder" at bounding box center [544, 170] width 45 height 7
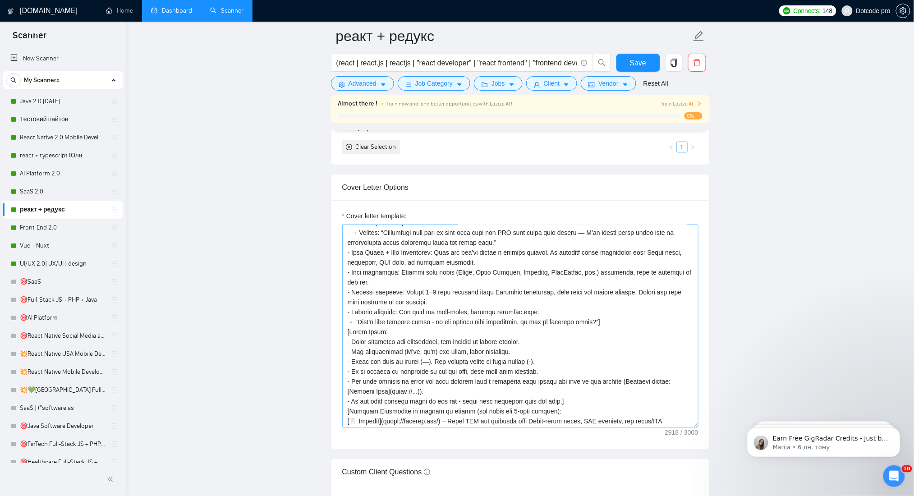
scroll to position [198, 0]
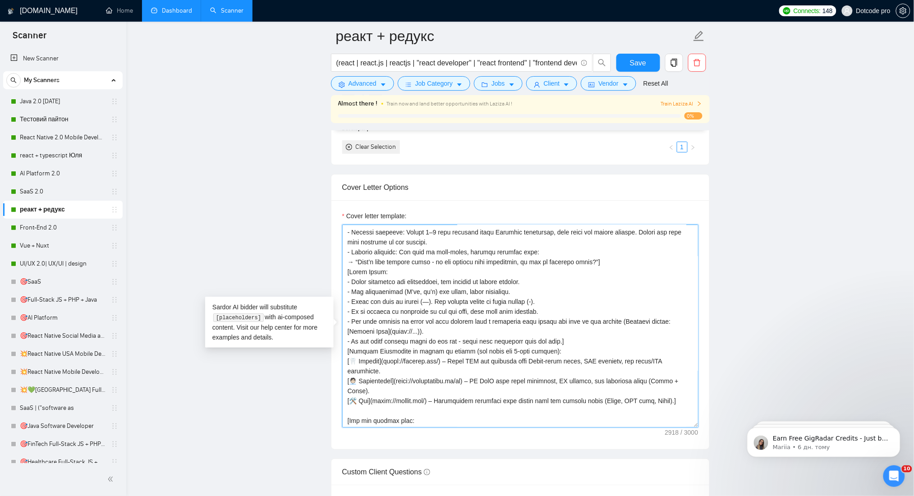
drag, startPoint x: 347, startPoint y: 254, endPoint x: 563, endPoint y: 326, distance: 228.1
click at [563, 326] on textarea "Cover letter template:" at bounding box center [520, 326] width 356 height 203
click at [507, 318] on textarea "Cover letter template:" at bounding box center [520, 326] width 356 height 203
drag, startPoint x: 47, startPoint y: 220, endPoint x: 63, endPoint y: 231, distance: 19.1
click at [47, 220] on link "Front-End 2.0" at bounding box center [63, 228] width 86 height 18
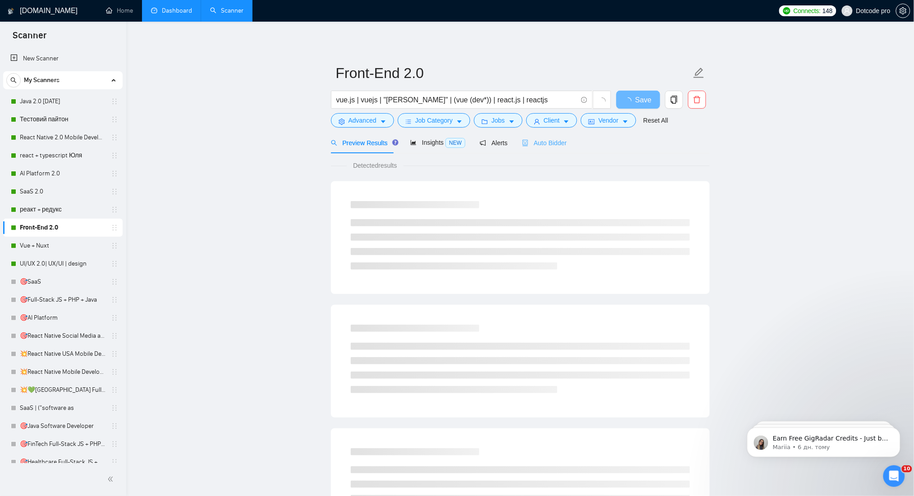
click at [555, 149] on div "Auto Bidder" at bounding box center [544, 142] width 45 height 21
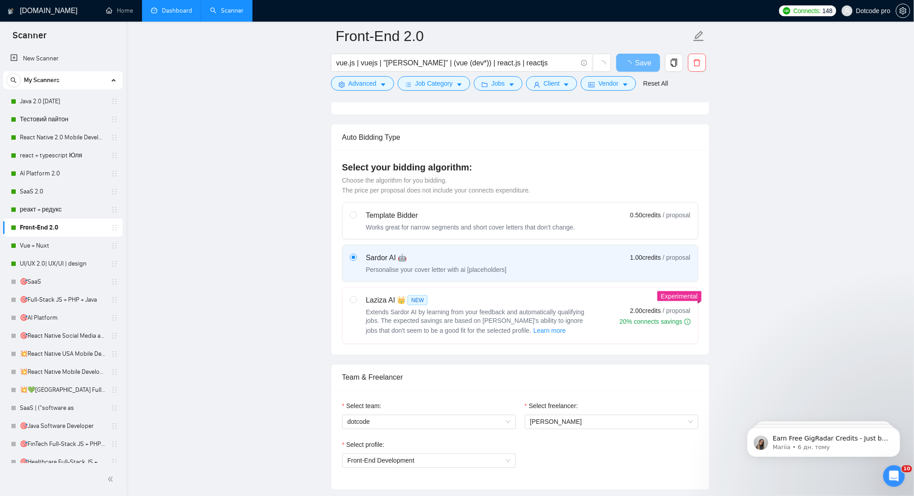
scroll to position [421, 0]
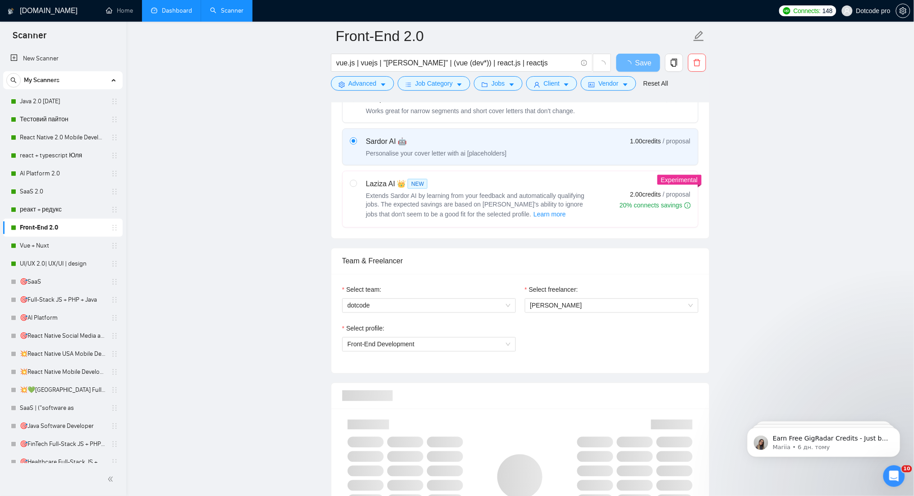
click at [444, 196] on span "Extends Sardor AI by learning from your feedback and automatically qualifying j…" at bounding box center [475, 205] width 219 height 26
click at [356, 186] on input "radio" at bounding box center [353, 183] width 6 height 6
radio input "true"
radio input "false"
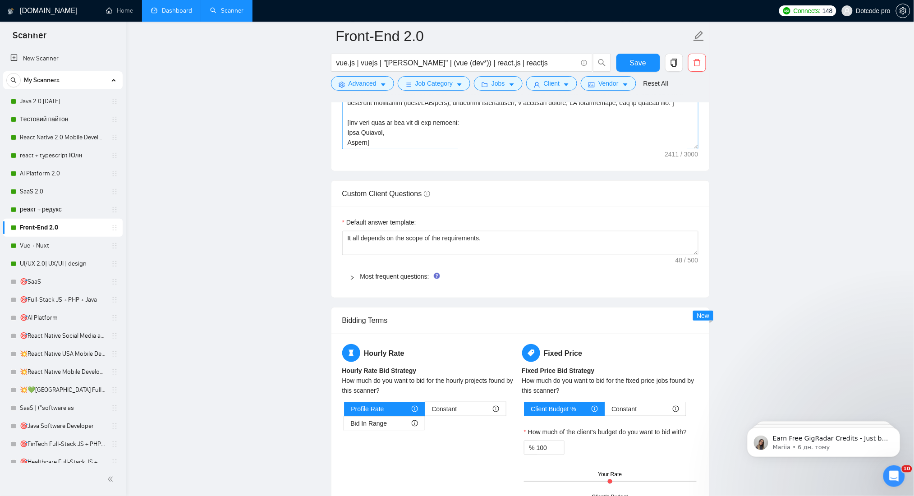
scroll to position [1323, 0]
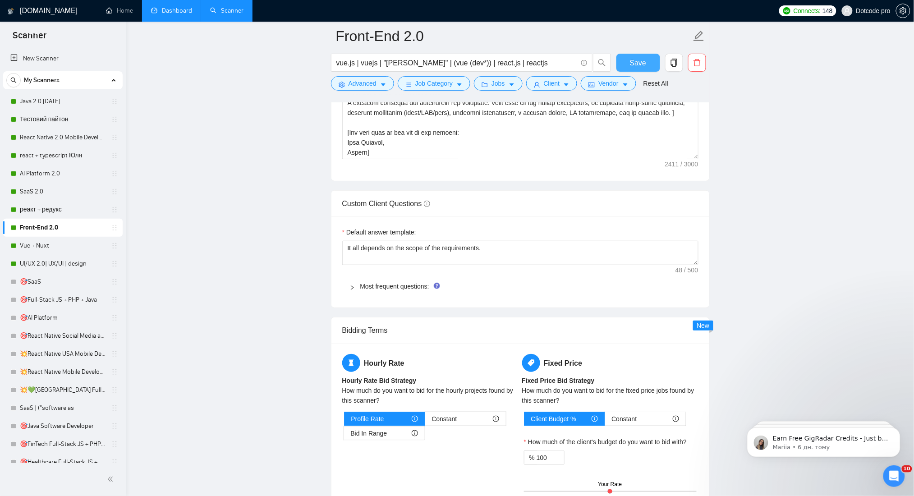
click at [645, 64] on span "Save" at bounding box center [638, 62] width 16 height 11
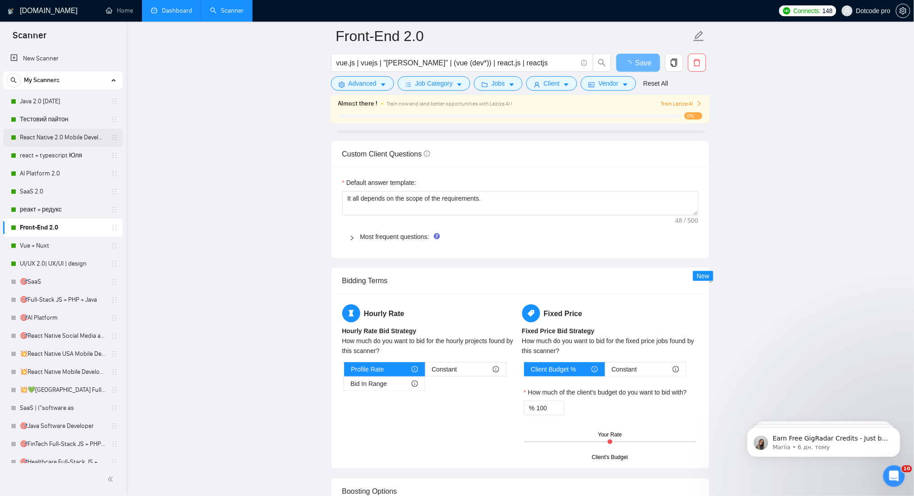
click at [46, 136] on link "React Native 2.0 Mobile Development" at bounding box center [63, 138] width 86 height 18
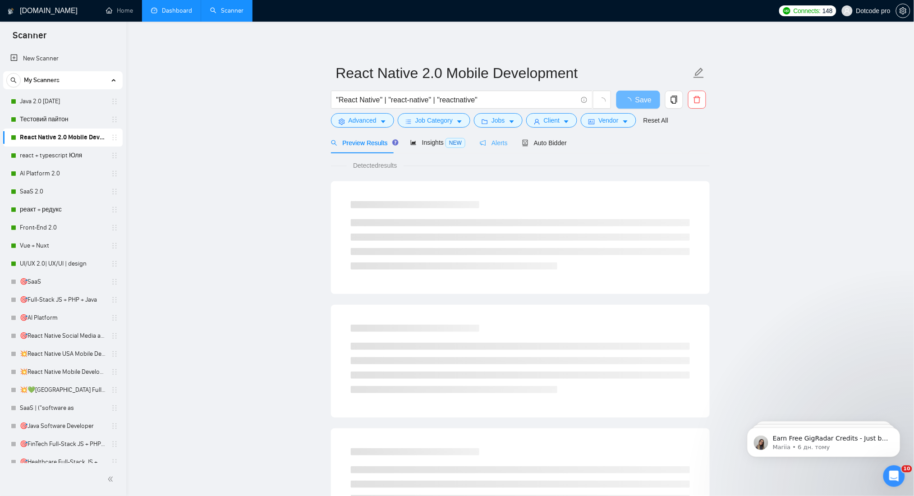
click at [46, 153] on link "react + typescript Юля" at bounding box center [63, 156] width 86 height 18
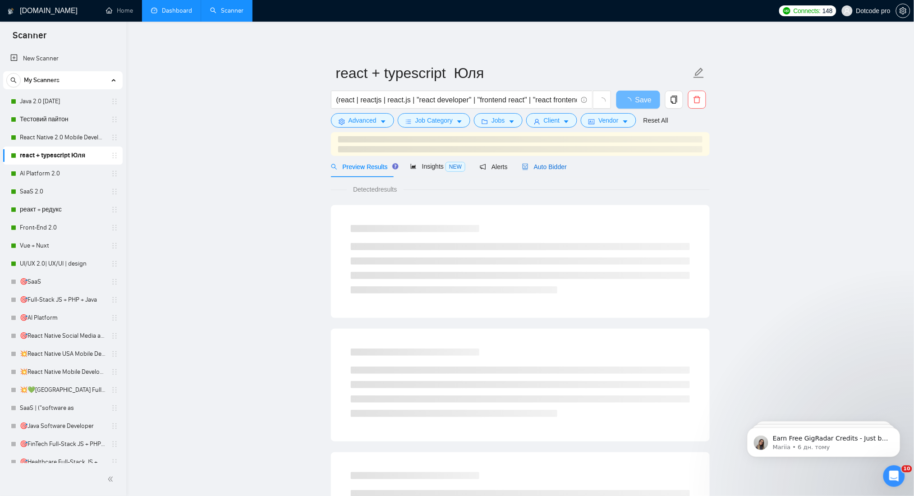
click at [543, 166] on div "Auto Bidder" at bounding box center [544, 167] width 45 height 10
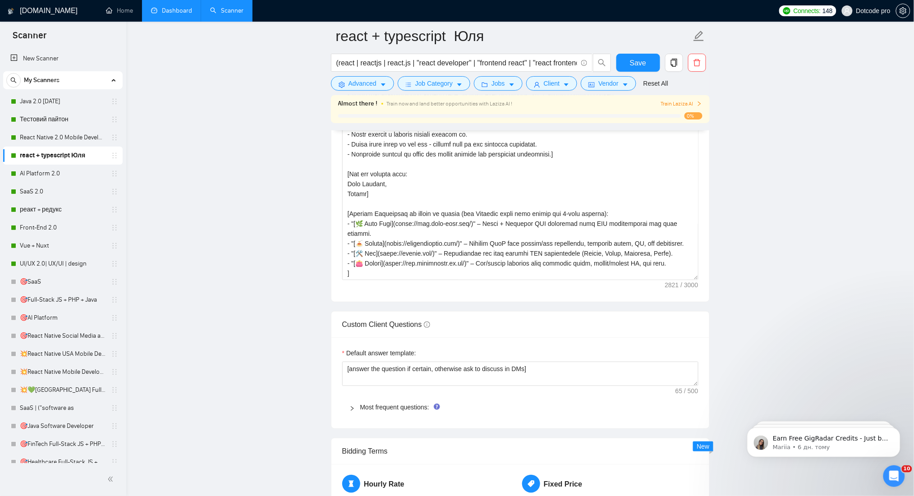
scroll to position [1383, 0]
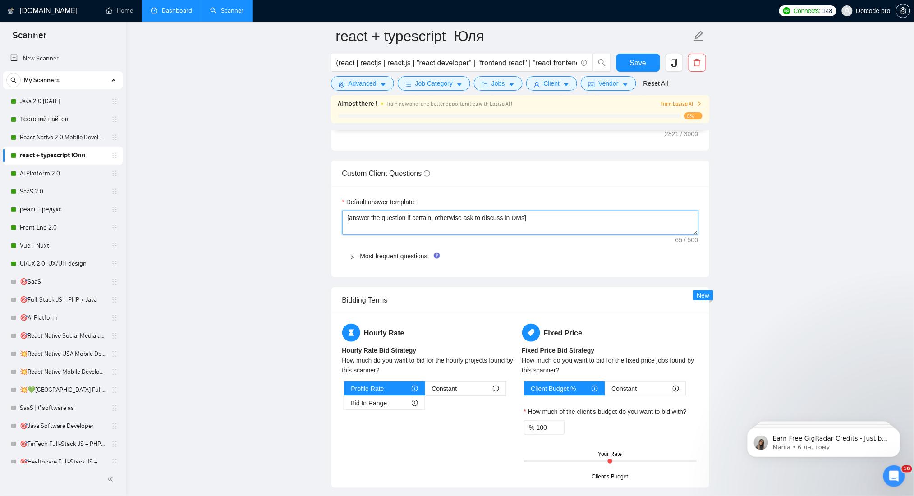
drag, startPoint x: 545, startPoint y: 219, endPoint x: 325, endPoint y: 220, distance: 219.7
click at [325, 220] on main "react + typescript Юля (react | reactjs | react.js | "react developer" | "front…" at bounding box center [520, 13] width 759 height 2721
click at [56, 212] on link "реакт + редукс" at bounding box center [63, 210] width 86 height 18
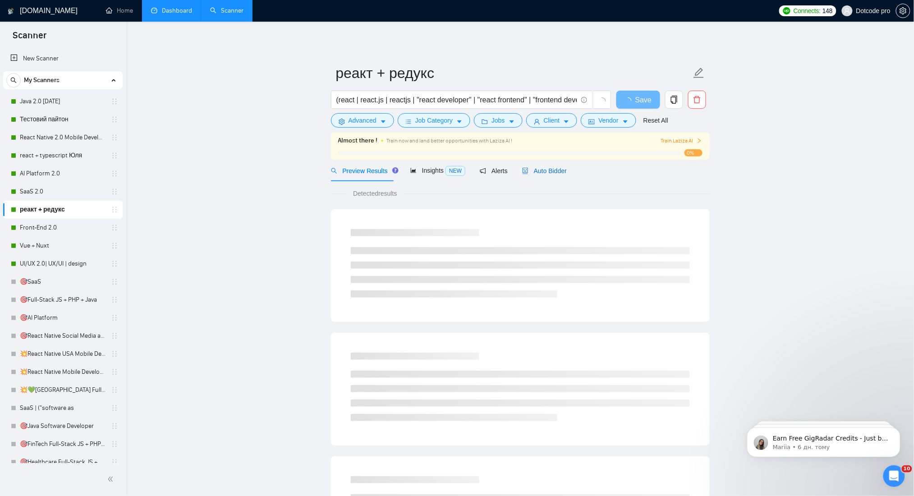
click at [553, 171] on span "Auto Bidder" at bounding box center [544, 170] width 45 height 7
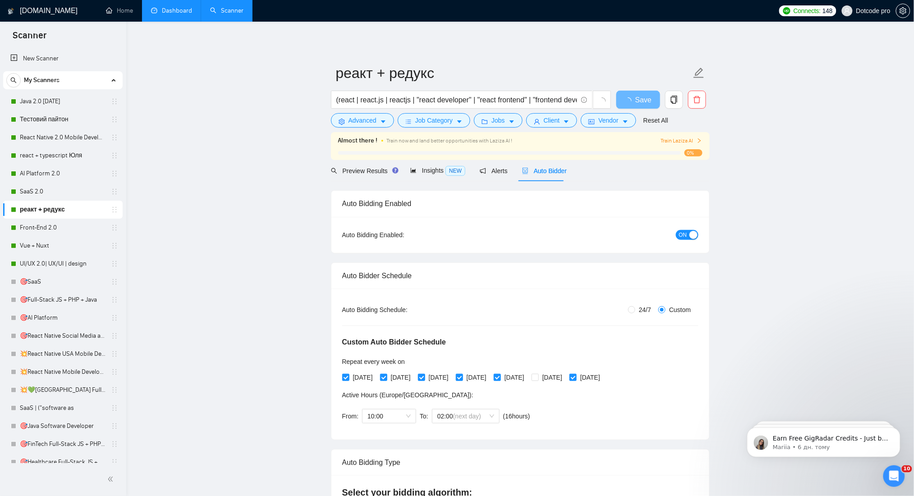
radio input "false"
radio input "true"
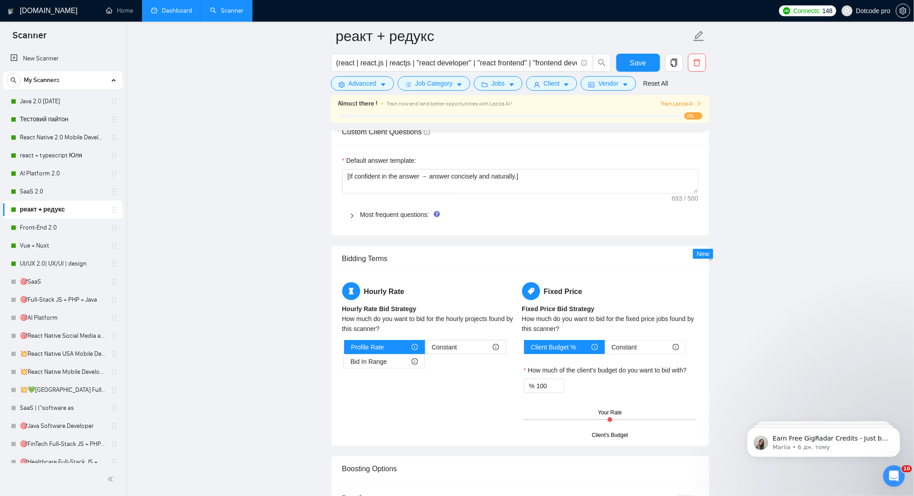
scroll to position [1444, 0]
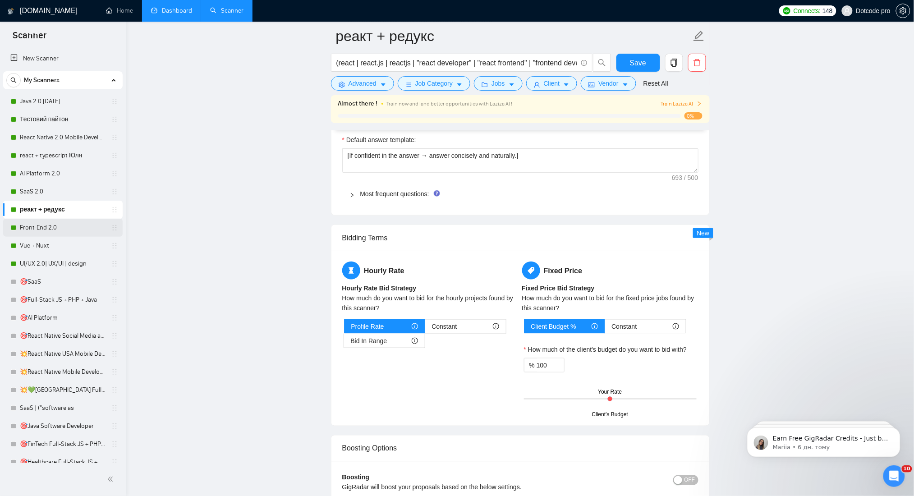
click at [60, 225] on link "Front-End 2.0" at bounding box center [63, 228] width 86 height 18
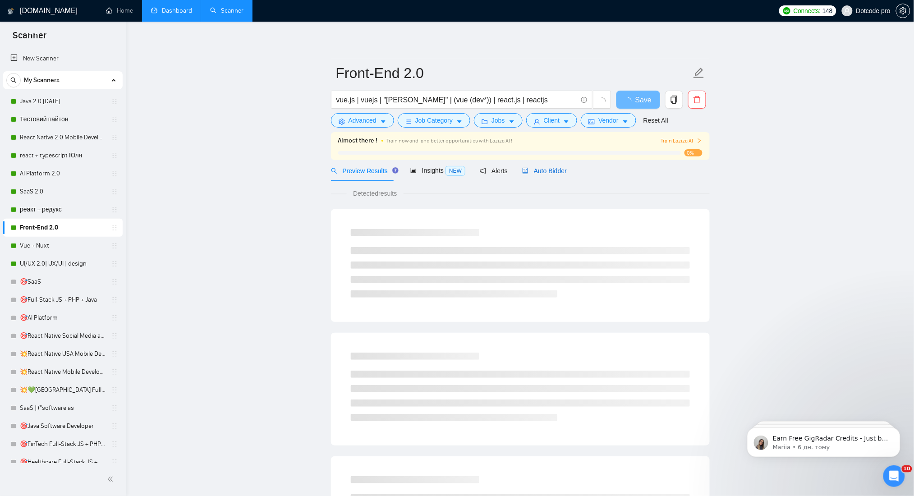
click at [537, 168] on span "Auto Bidder" at bounding box center [544, 170] width 45 height 7
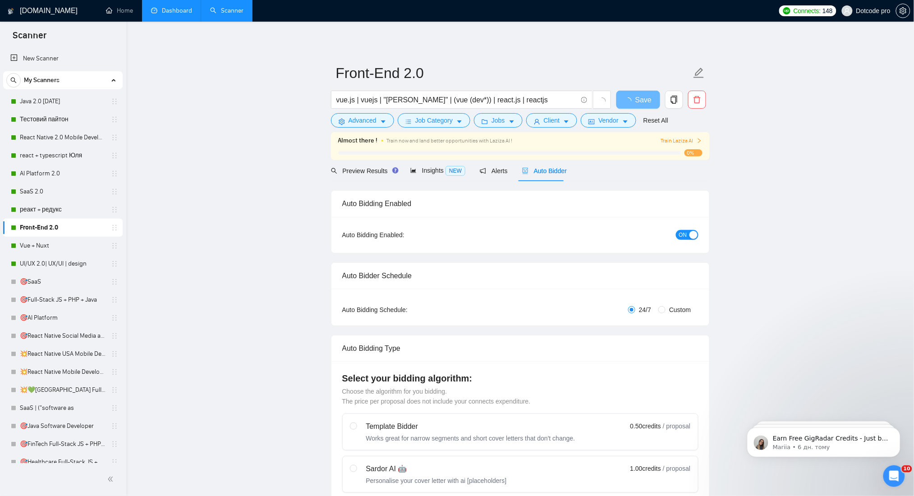
radio input "false"
radio input "true"
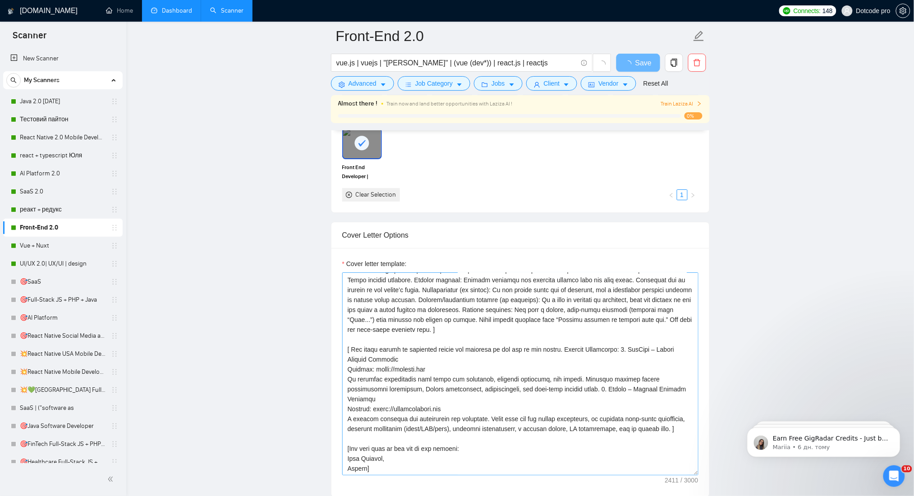
scroll to position [1323, 0]
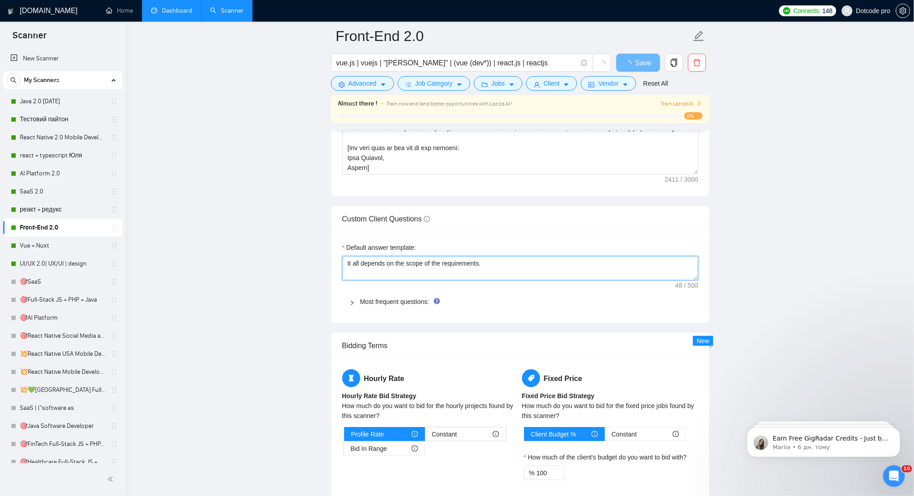
drag, startPoint x: 500, startPoint y: 268, endPoint x: 286, endPoint y: 268, distance: 213.8
click at [286, 268] on main "Front-End 2.0 vue.js | vuejs | "[PERSON_NAME]" | (vue (dev*)) | react.js | reac…" at bounding box center [520, 30] width 759 height 2635
paste textarea "[answer the question if certain, otherwise ask to discuss in DMs]"
type textarea "[answer the question if certain, otherwise ask to discuss in DMs]"
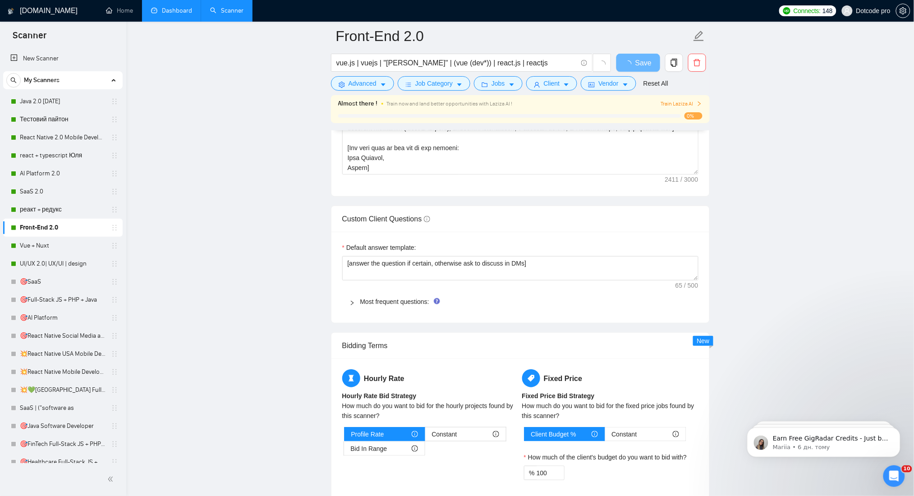
click at [804, 230] on main "Front-End 2.0 vue.js | vuejs | "[PERSON_NAME]" | (vue (dev*)) | react.js | reac…" at bounding box center [520, 30] width 759 height 2635
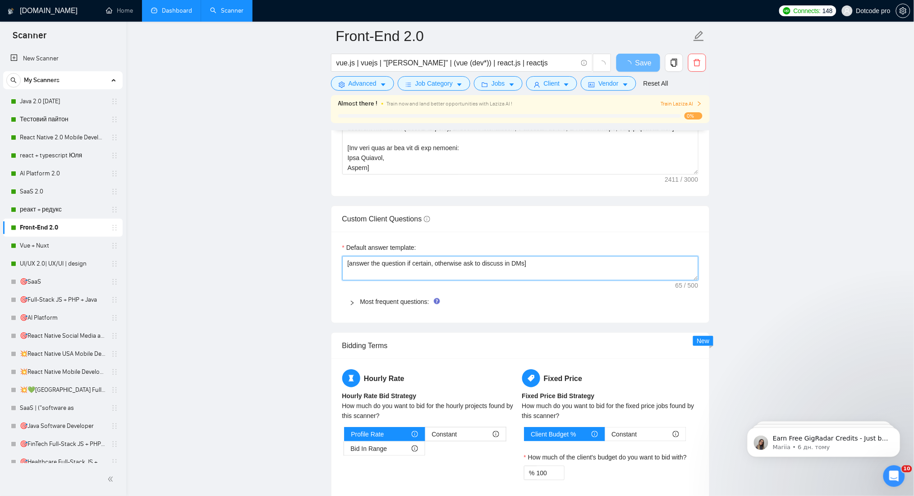
click at [537, 266] on textarea "[answer the question if certain, otherwise ask to discuss in DMs]" at bounding box center [520, 268] width 356 height 24
click at [350, 267] on textarea "[answer the question if certain, otherwise ask to discuss in DMs]" at bounding box center [520, 268] width 356 height 24
click at [375, 266] on textarea "[answer the question if certain, otherwise ask to discuss in DMs]" at bounding box center [520, 268] width 356 height 24
click at [484, 268] on textarea "[answer the question if certain, otherwise ask to discuss in DMs]" at bounding box center [520, 268] width 356 height 24
click at [405, 263] on textarea "[answer the question if certain, otherwise ask to discuss in DMs]" at bounding box center [520, 268] width 356 height 24
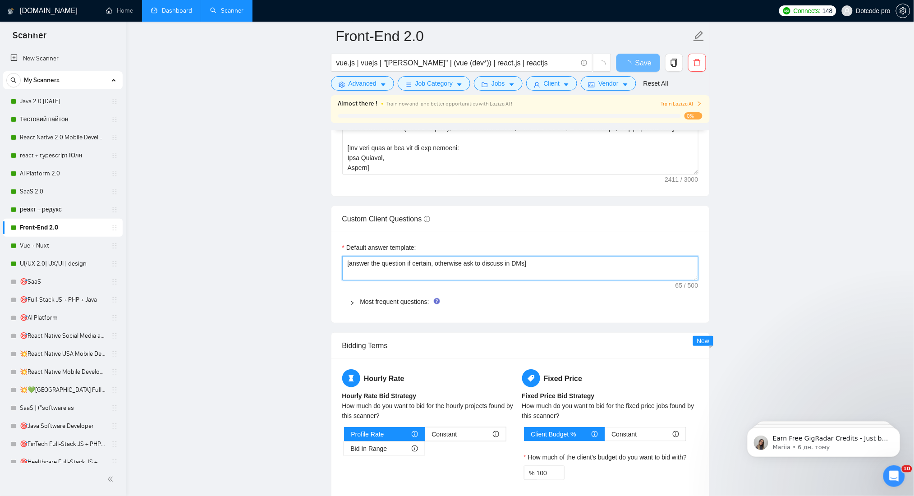
click at [551, 270] on textarea "[answer the question if certain, otherwise ask to discuss in DMs]" at bounding box center [520, 268] width 356 height 24
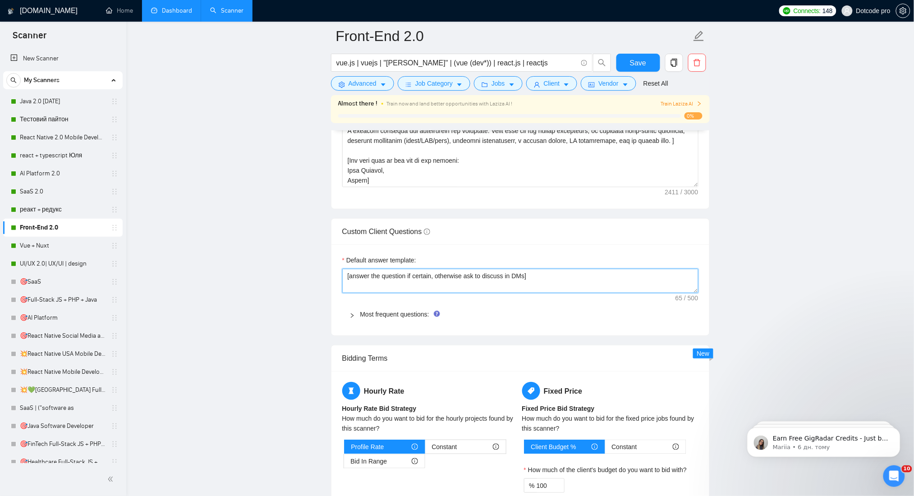
scroll to position [1383, 0]
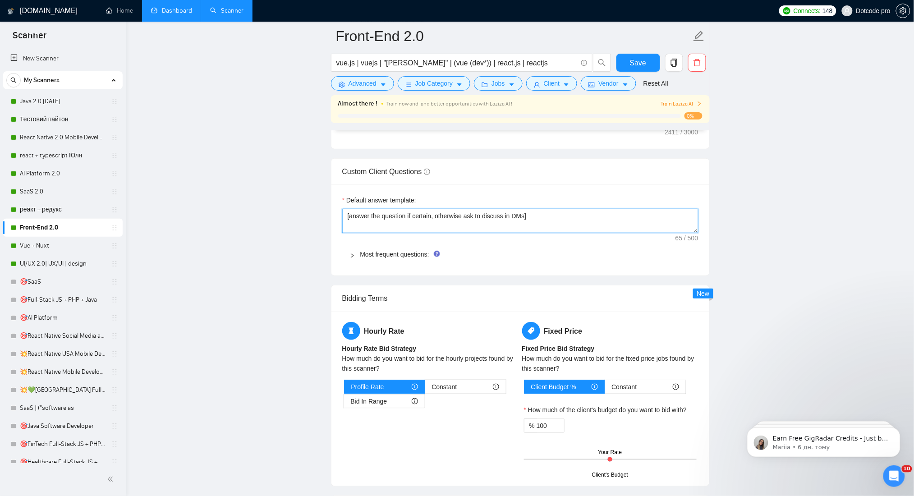
click at [637, 217] on textarea "[answer the question if certain, otherwise ask to discuss in DMs]" at bounding box center [520, 221] width 356 height 24
click at [643, 65] on span "Save" at bounding box center [638, 62] width 16 height 11
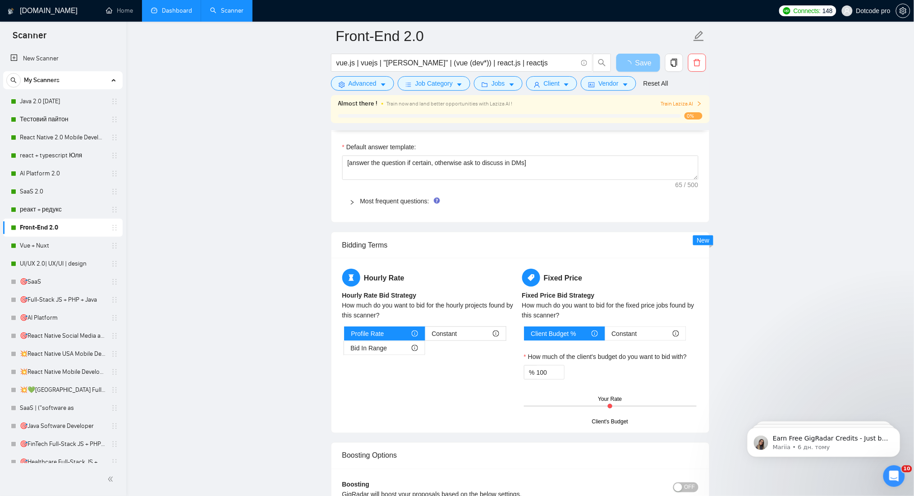
scroll to position [1444, 0]
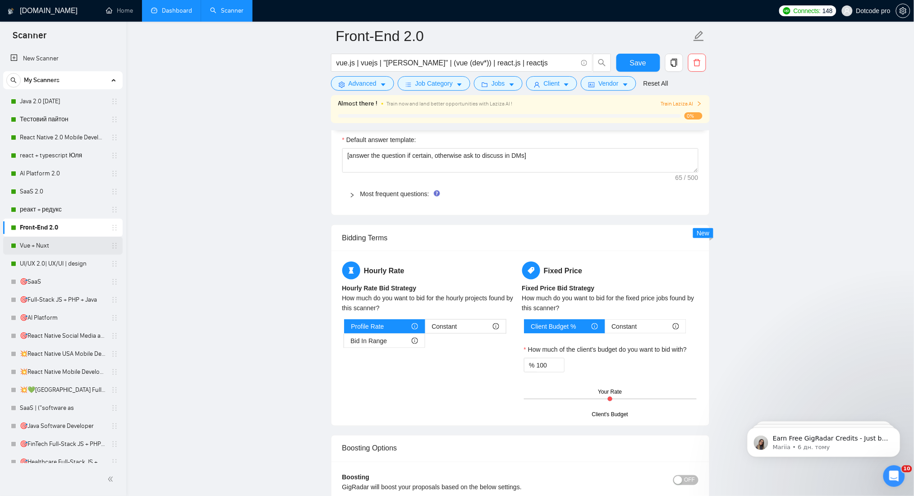
click at [52, 251] on link "Vue + Nuxt" at bounding box center [63, 246] width 86 height 18
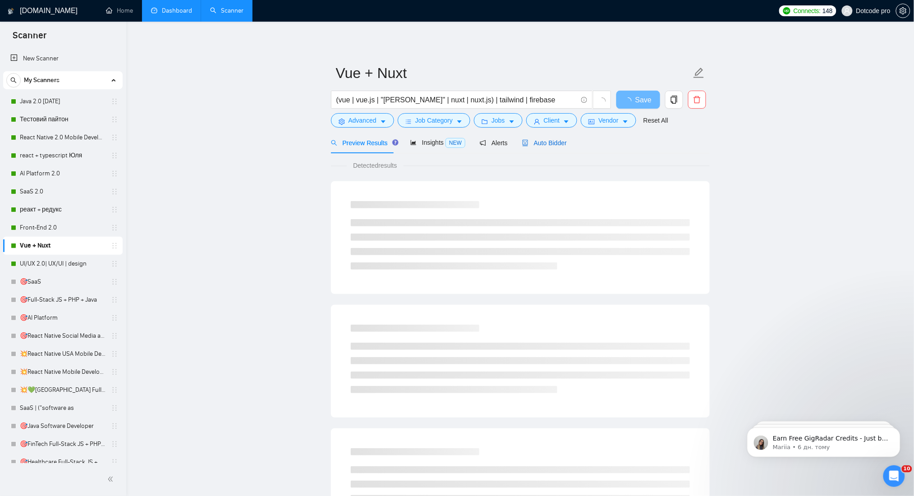
click at [547, 143] on span "Auto Bidder" at bounding box center [544, 142] width 45 height 7
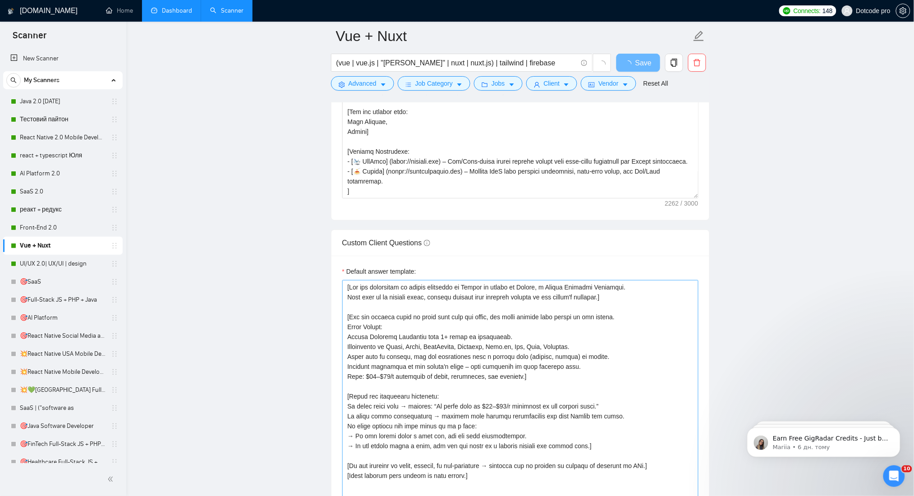
scroll to position [1383, 0]
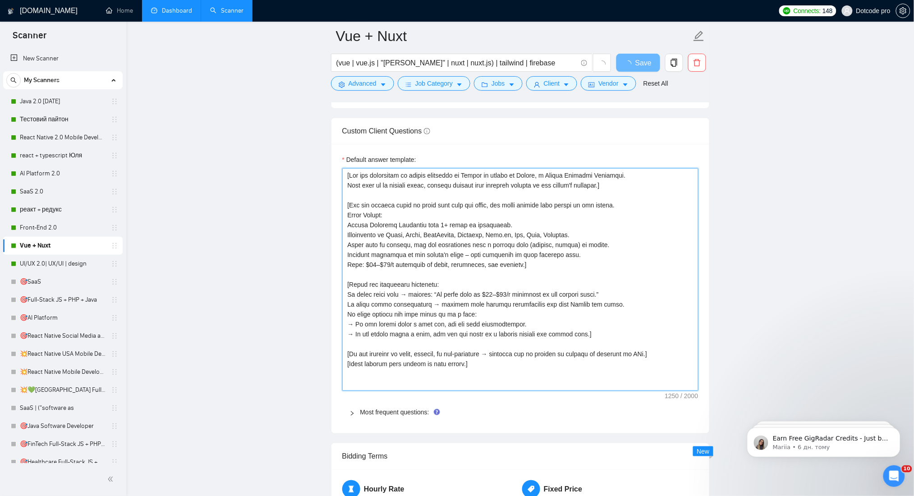
click at [537, 187] on textarea "Default answer template:" at bounding box center [520, 279] width 356 height 223
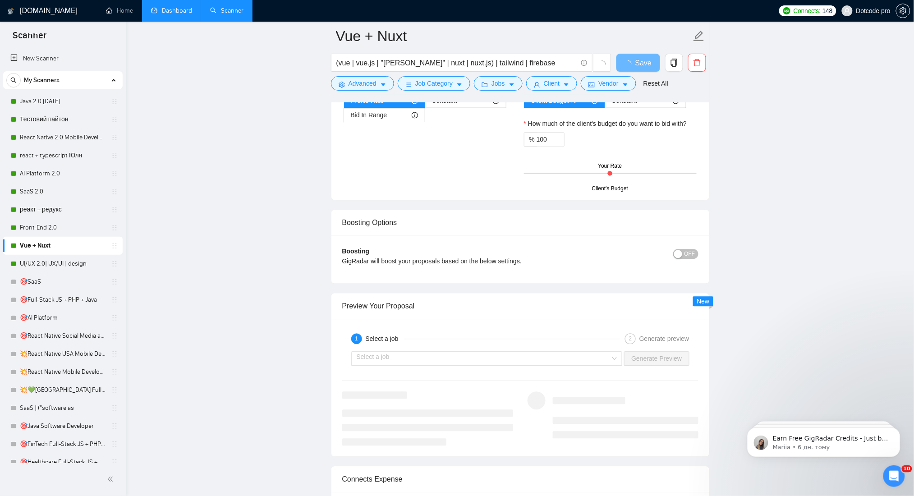
scroll to position [1925, 0]
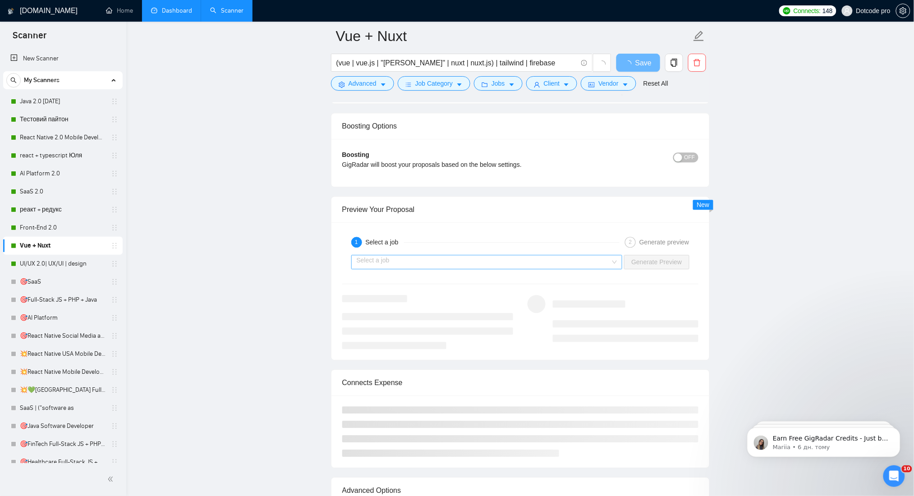
click at [587, 263] on input "search" at bounding box center [484, 262] width 254 height 14
click at [487, 257] on input "search" at bounding box center [484, 262] width 254 height 14
click at [457, 267] on input "search" at bounding box center [484, 262] width 254 height 14
click at [503, 264] on input "search" at bounding box center [484, 262] width 254 height 14
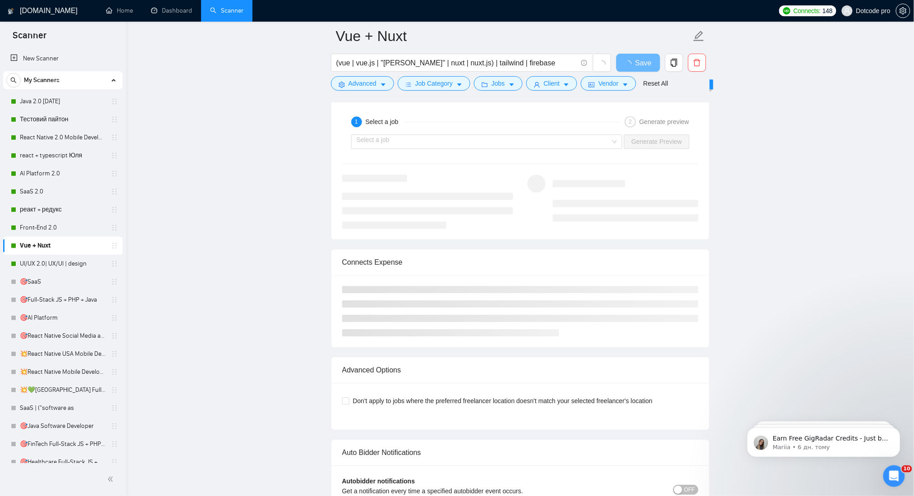
scroll to position [1925, 0]
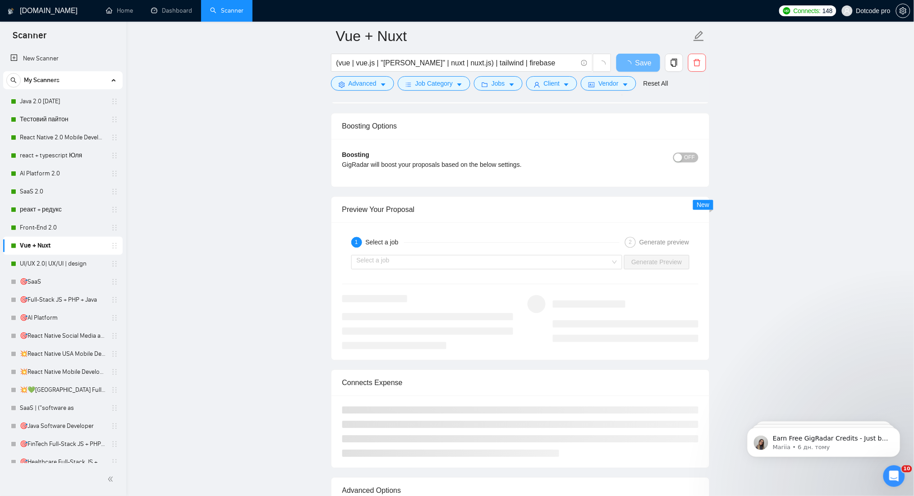
click at [512, 270] on div "Select a job Generate Preview" at bounding box center [521, 262] width 358 height 22
click at [514, 267] on input "search" at bounding box center [484, 262] width 254 height 14
click at [515, 265] on input "search" at bounding box center [484, 262] width 254 height 14
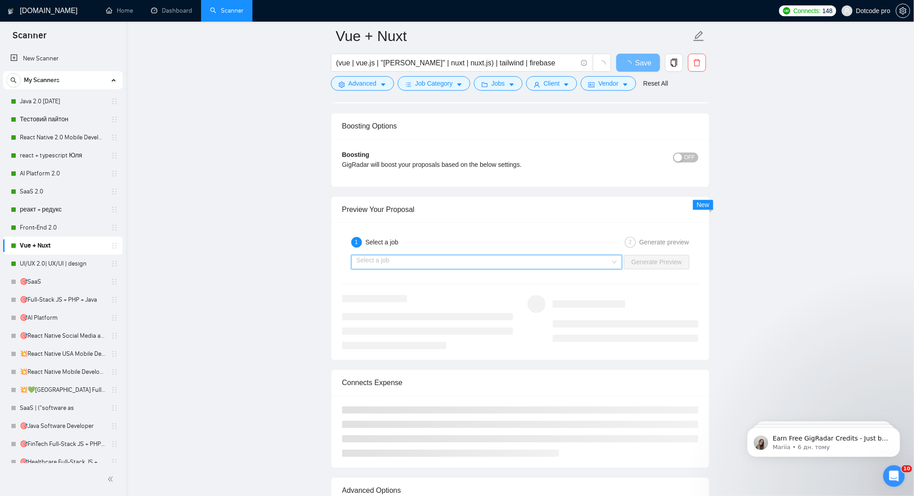
click at [515, 264] on input "search" at bounding box center [484, 262] width 254 height 14
click at [516, 263] on input "search" at bounding box center [484, 262] width 254 height 14
drag, startPoint x: 52, startPoint y: 257, endPoint x: 94, endPoint y: 249, distance: 42.2
click at [52, 257] on link "UI/UX 2.0| UX/UI | design" at bounding box center [63, 264] width 86 height 18
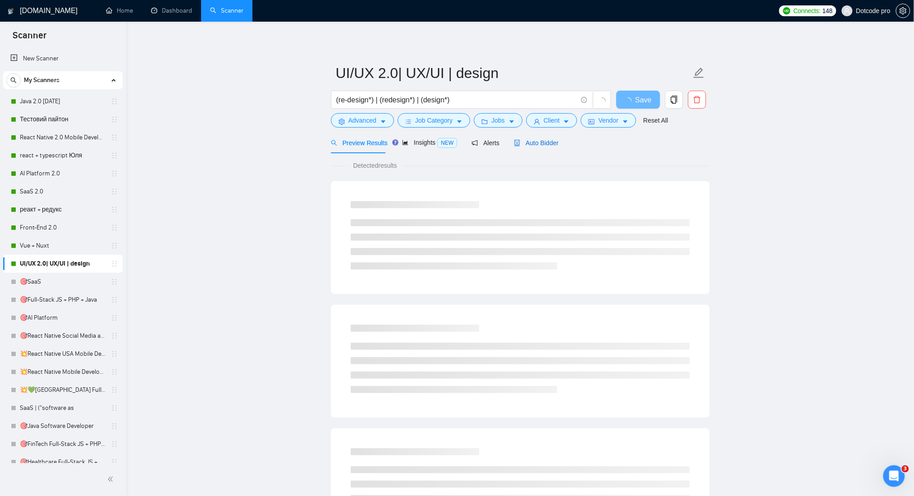
click at [537, 139] on span "Auto Bidder" at bounding box center [536, 142] width 45 height 7
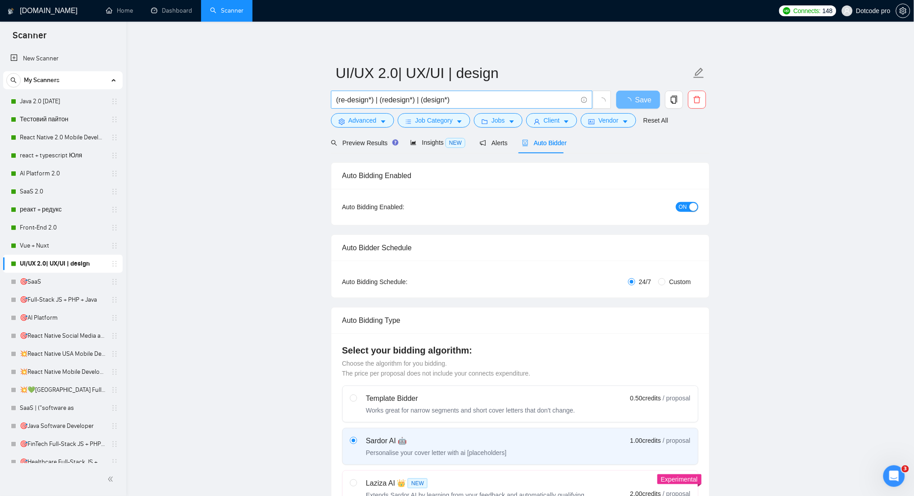
radio input "false"
radio input "true"
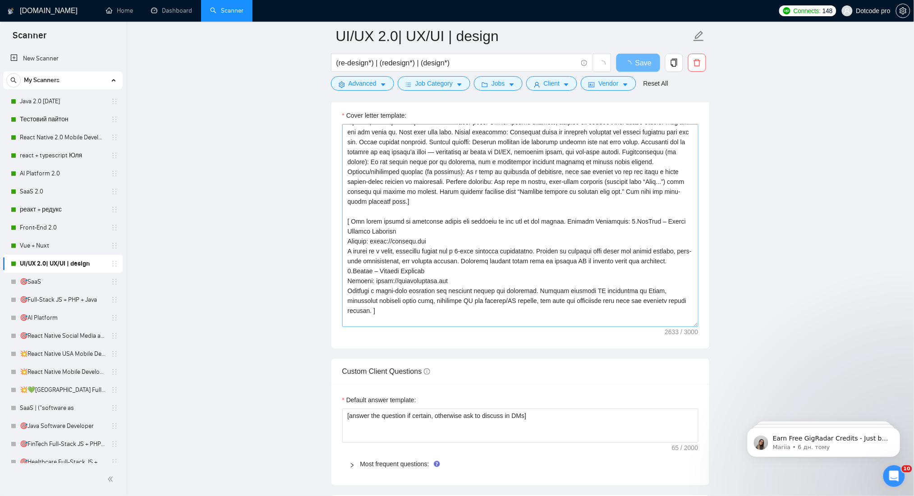
scroll to position [120, 0]
click at [553, 427] on textarea "[answer the question if certain, otherwise ask to discuss in DMs]" at bounding box center [520, 426] width 356 height 34
click at [45, 240] on link "Vue + Nuxt" at bounding box center [63, 246] width 86 height 18
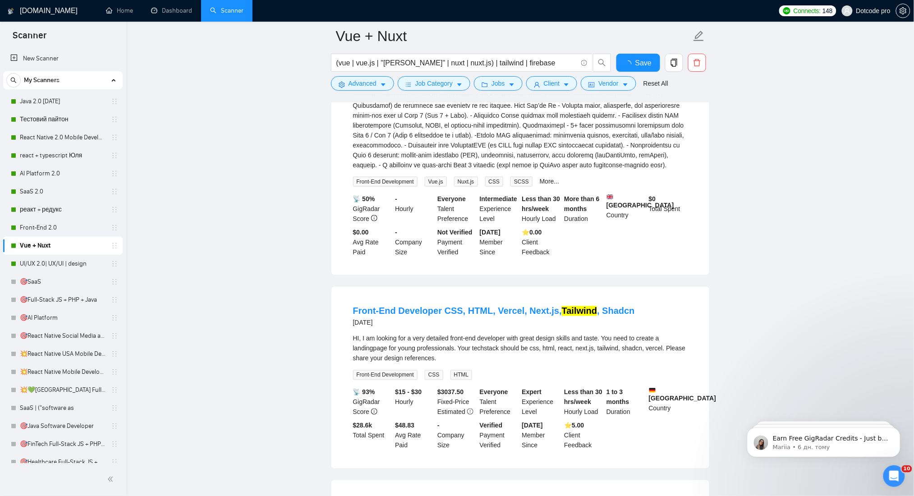
scroll to position [1143, 0]
